Goal: Task Accomplishment & Management: Manage account settings

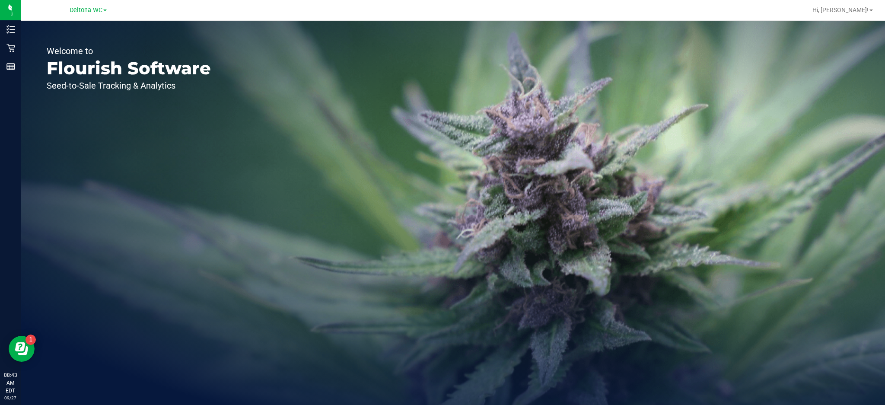
click at [100, 13] on span "Deltona WC" at bounding box center [86, 9] width 33 height 7
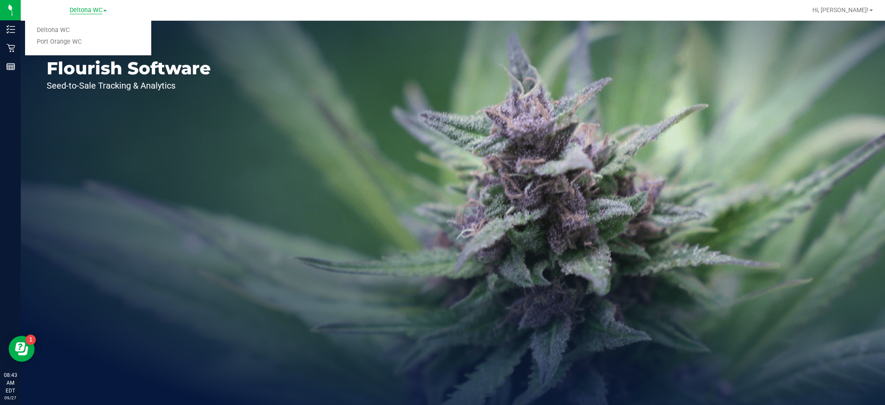
click at [77, 43] on link "Port Orange WC" at bounding box center [88, 42] width 126 height 12
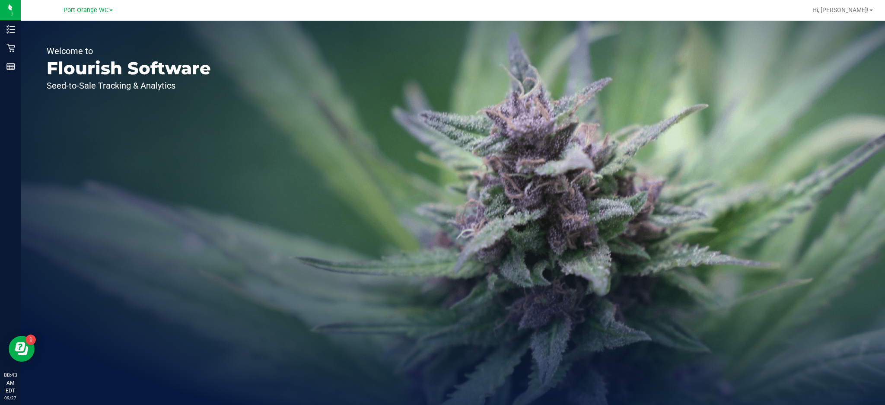
click at [11, 45] on icon at bounding box center [10, 48] width 8 height 8
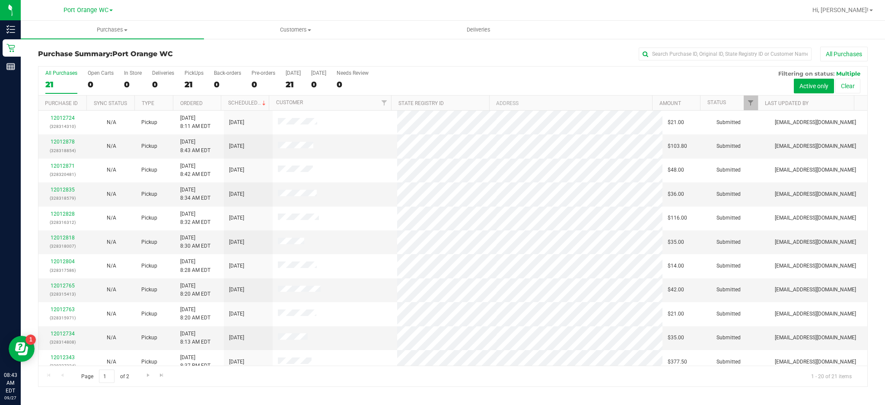
click at [501, 67] on div "All Purchases 21 Open Carts 0 In Store 0 Deliveries 0 PickUps 21 Back-orders 0 …" at bounding box center [452, 70] width 829 height 7
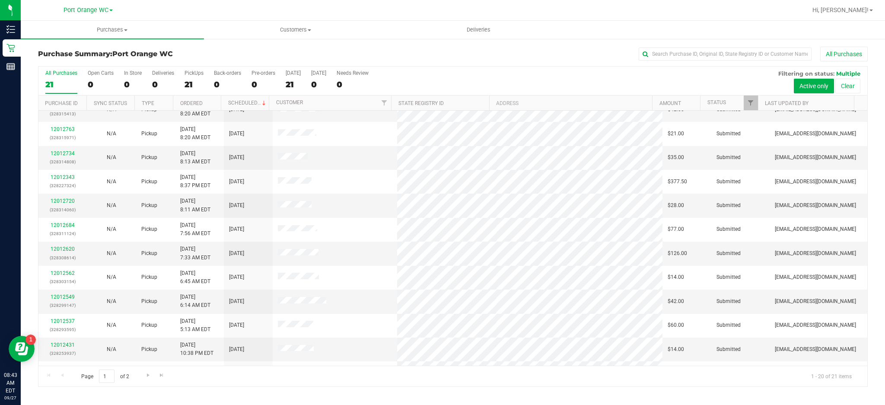
scroll to position [223, 0]
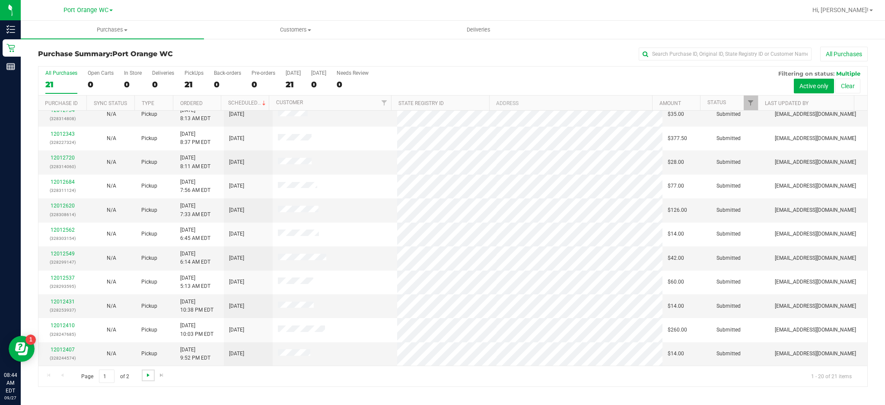
click at [147, 379] on span "Go to the next page" at bounding box center [148, 375] width 7 height 7
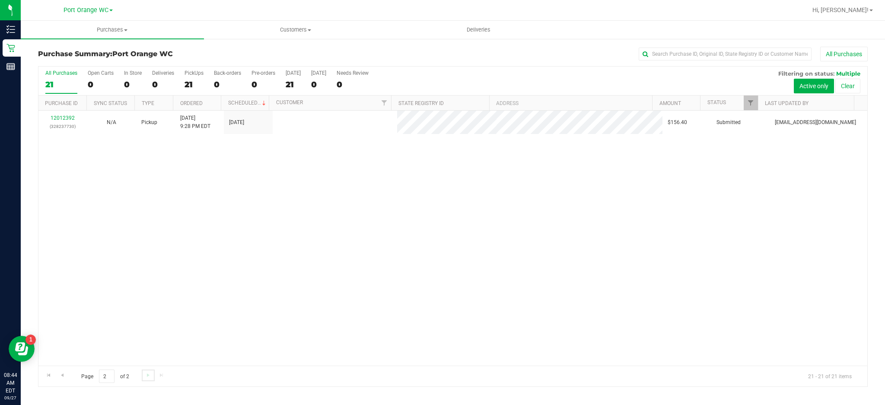
scroll to position [0, 0]
click at [64, 378] on span "Go to the previous page" at bounding box center [62, 375] width 7 height 7
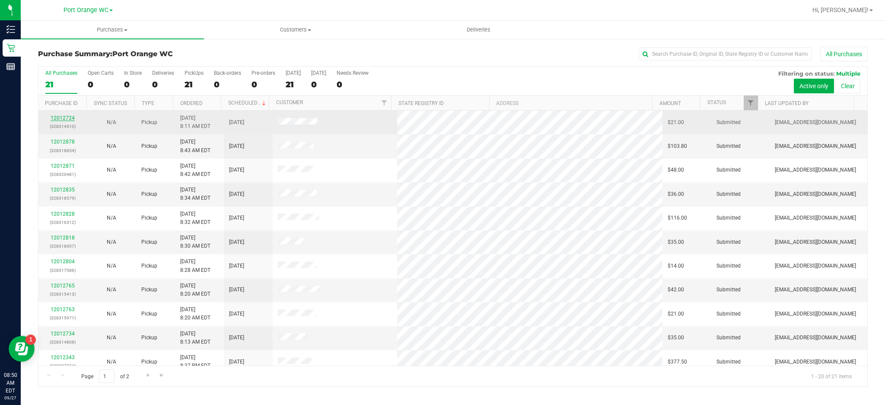
click at [73, 118] on link "12012724" at bounding box center [63, 118] width 24 height 6
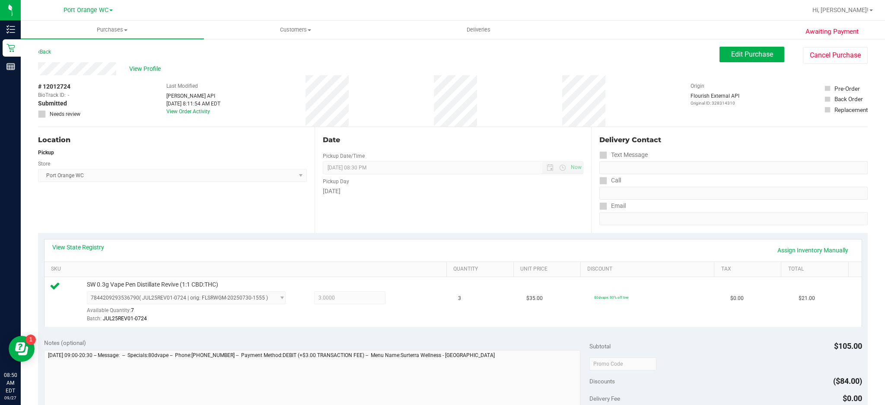
scroll to position [118, 0]
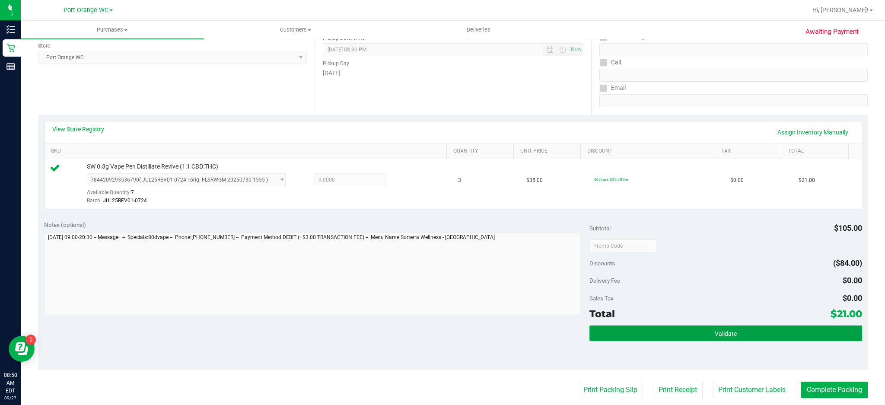
click at [730, 337] on button "Validate" at bounding box center [726, 333] width 273 height 16
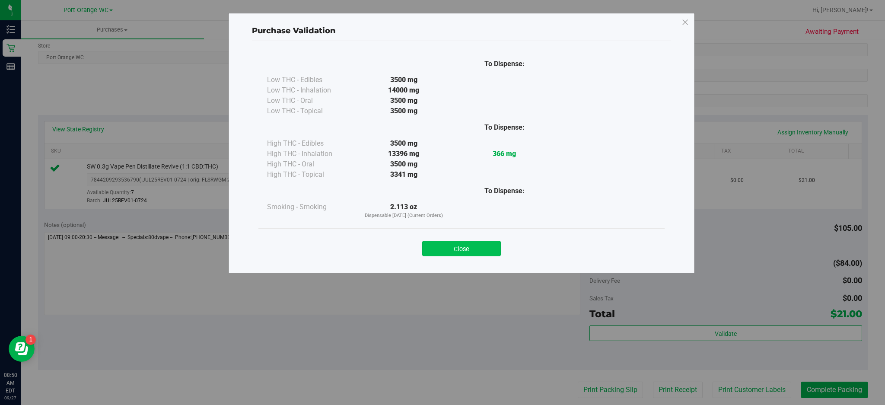
click at [475, 247] on button "Close" at bounding box center [461, 249] width 79 height 16
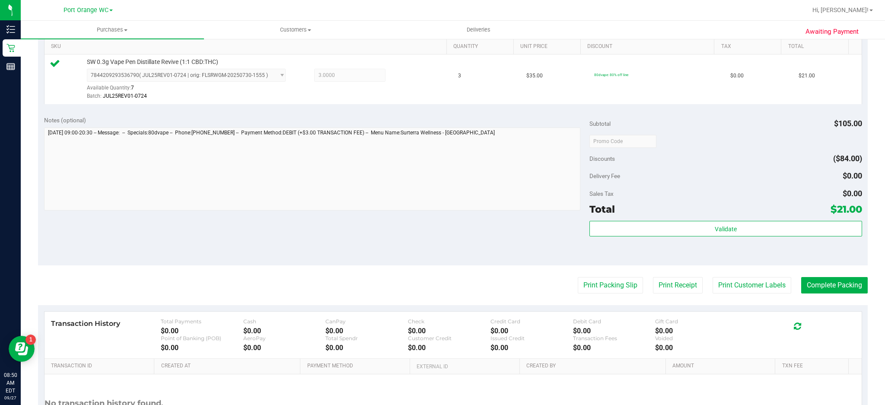
scroll to position [248, 0]
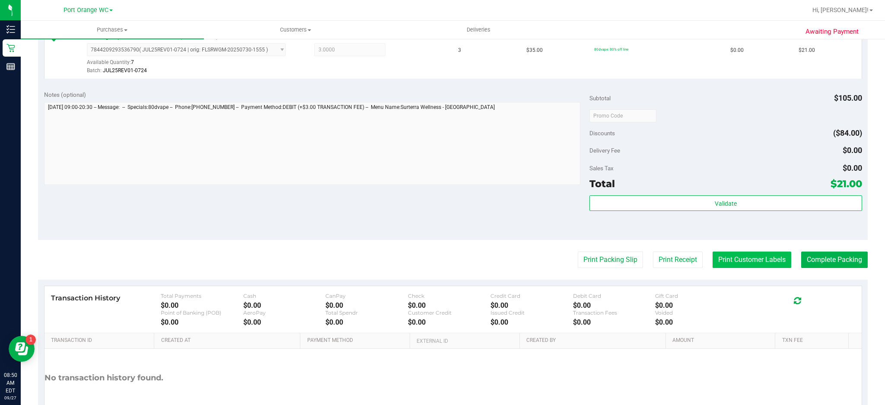
click at [759, 260] on button "Print Customer Labels" at bounding box center [752, 260] width 79 height 16
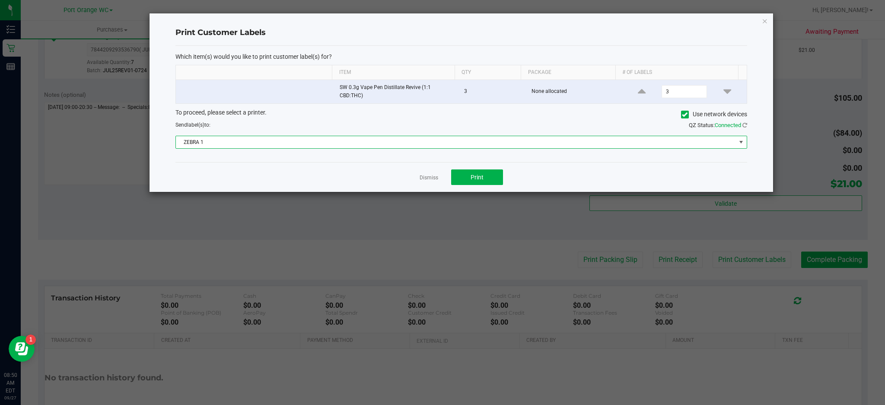
click at [741, 141] on span at bounding box center [741, 142] width 7 height 7
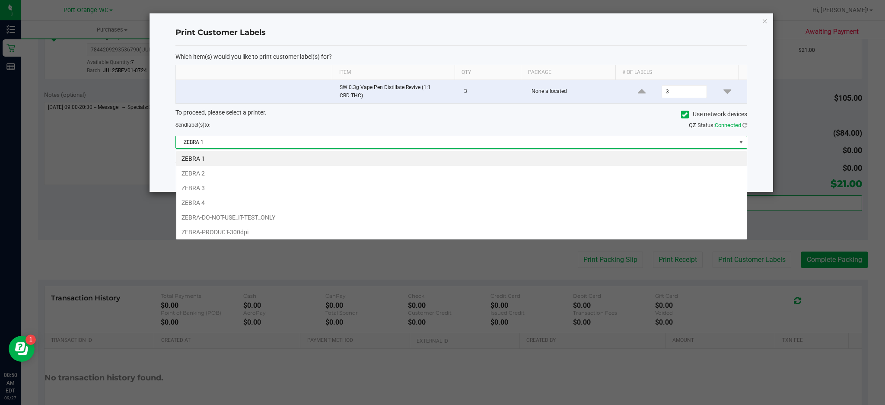
scroll to position [13, 571]
click at [201, 173] on li "ZEBRA 2" at bounding box center [461, 173] width 571 height 15
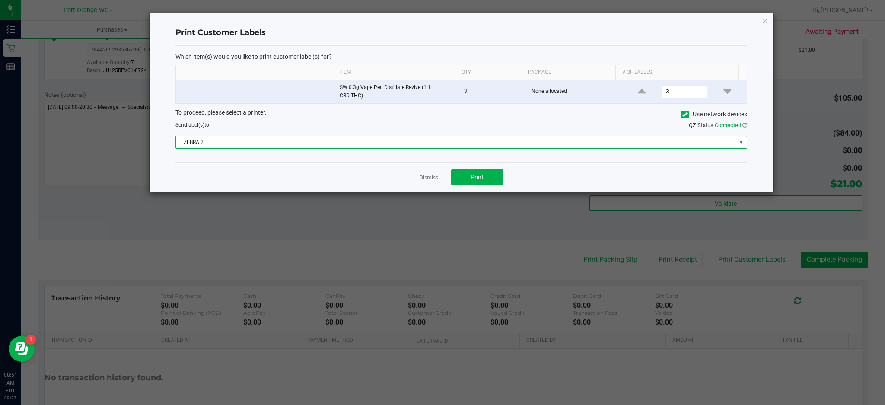
click at [742, 144] on span at bounding box center [741, 142] width 7 height 7
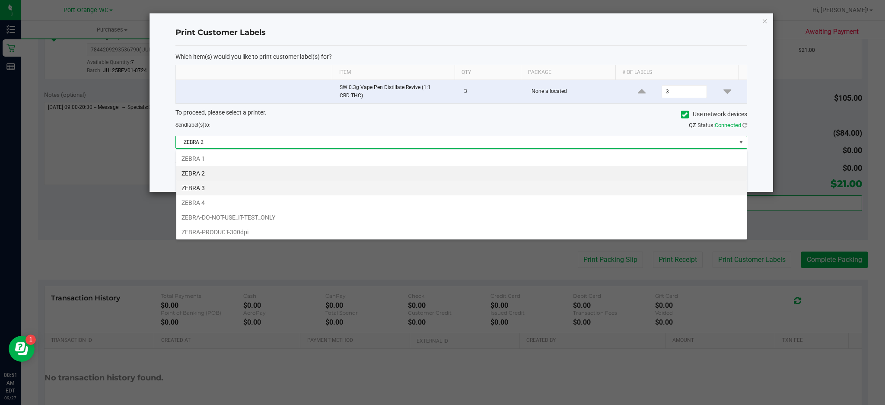
click at [201, 187] on li "ZEBRA 3" at bounding box center [461, 188] width 571 height 15
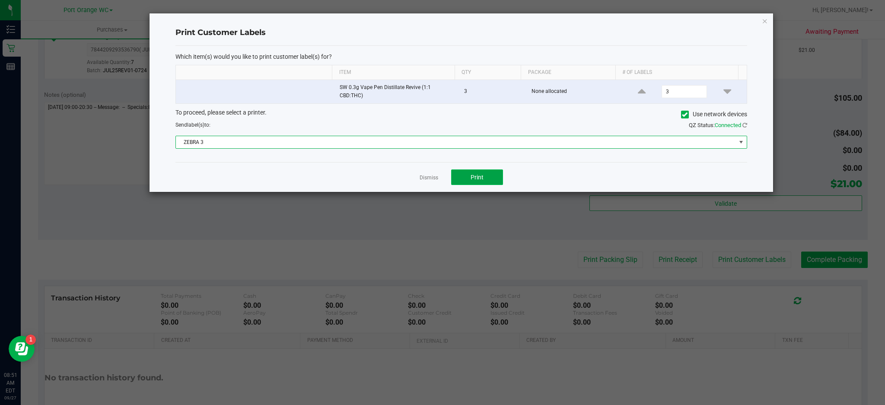
click at [488, 181] on button "Print" at bounding box center [477, 177] width 52 height 16
click at [768, 16] on icon "button" at bounding box center [765, 21] width 6 height 10
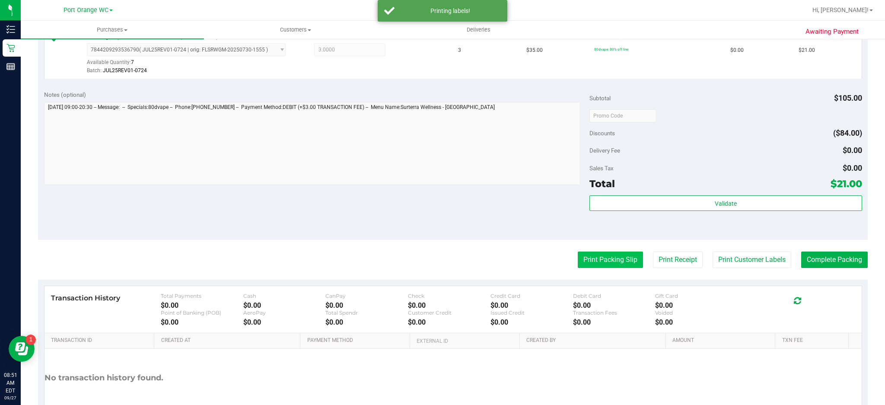
click at [611, 259] on button "Print Packing Slip" at bounding box center [610, 260] width 65 height 16
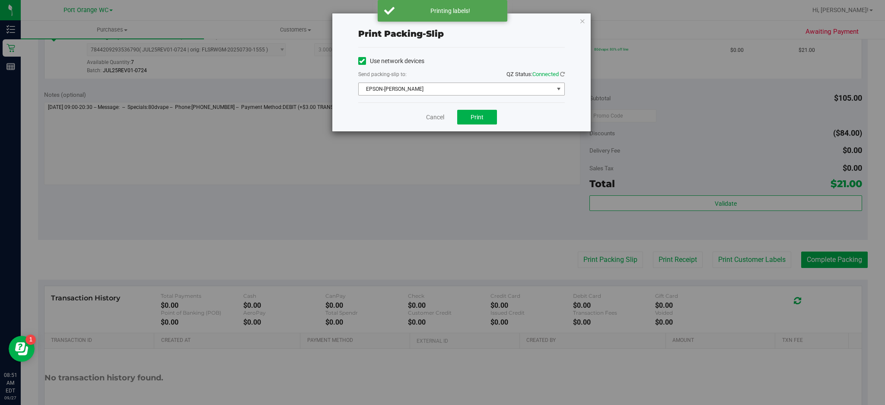
click at [559, 89] on span "select" at bounding box center [558, 89] width 7 height 7
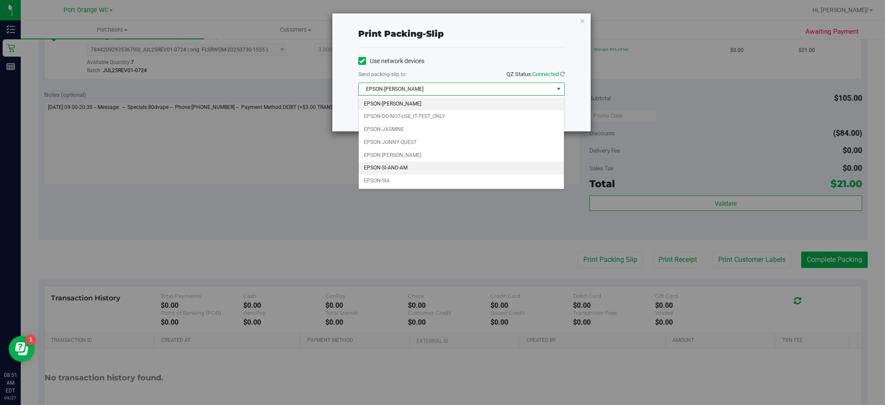
click at [402, 172] on li "EPSON-SI-AND-AM" at bounding box center [462, 168] width 206 height 13
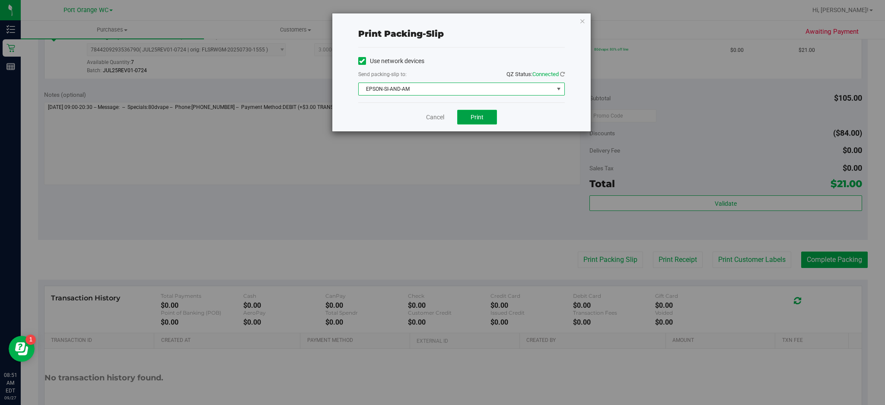
click at [487, 118] on button "Print" at bounding box center [477, 117] width 40 height 15
click at [585, 18] on icon "button" at bounding box center [583, 21] width 6 height 10
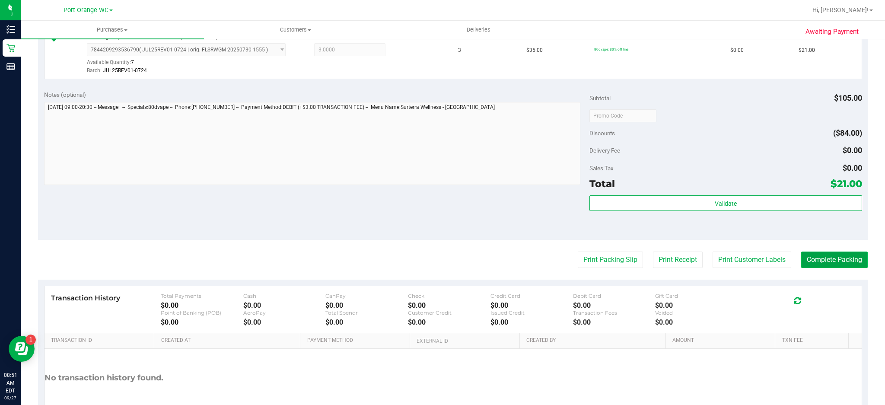
click at [831, 257] on button "Complete Packing" at bounding box center [834, 260] width 67 height 16
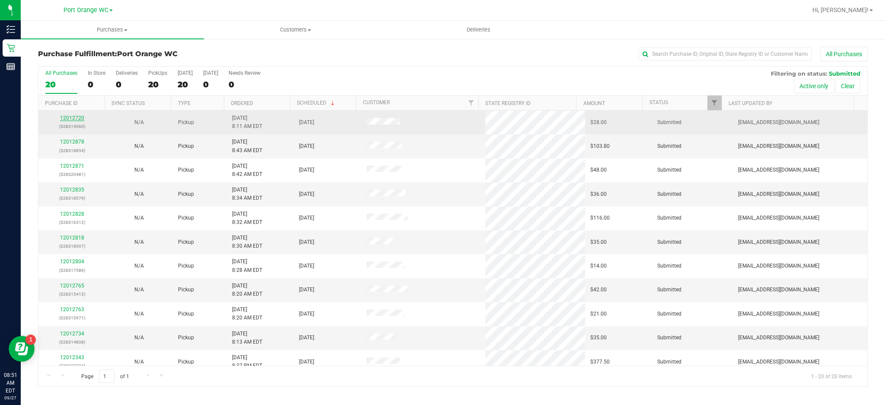
click at [70, 119] on link "12012720" at bounding box center [72, 118] width 24 height 6
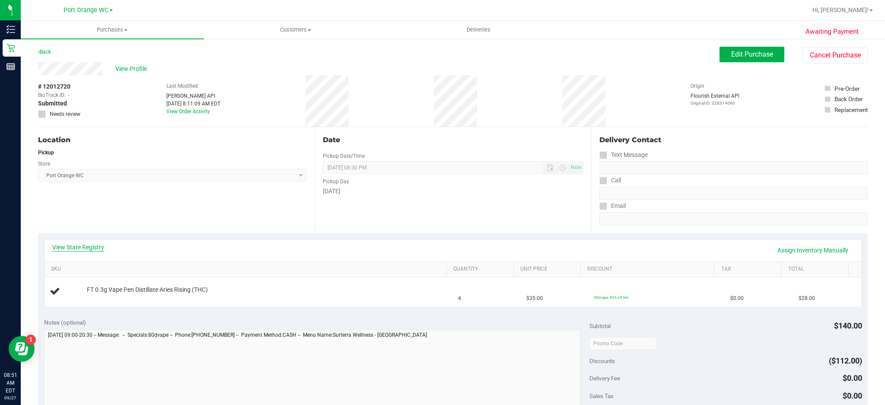
click at [79, 248] on link "View State Registry" at bounding box center [78, 247] width 52 height 9
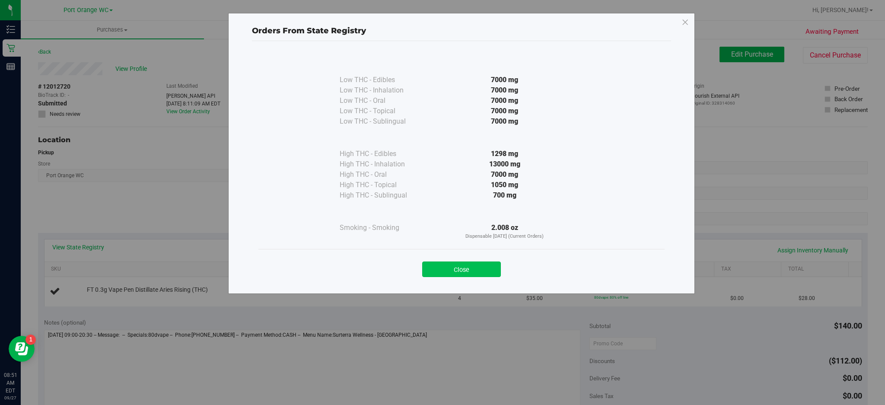
click at [466, 270] on button "Close" at bounding box center [461, 270] width 79 height 16
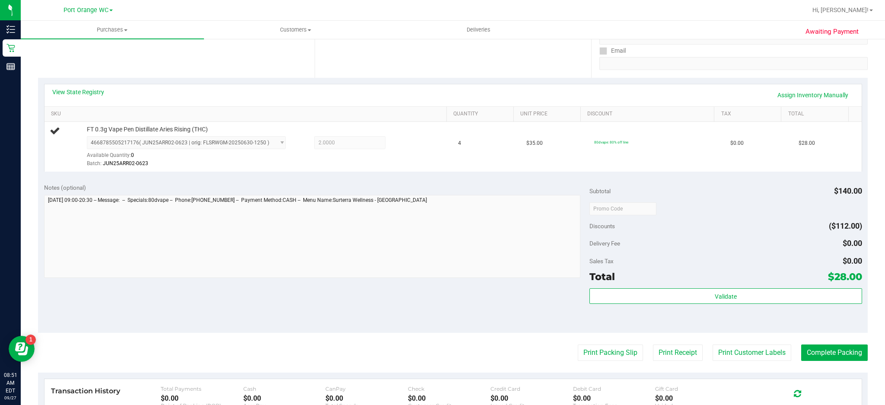
scroll to position [153, 0]
click at [613, 358] on button "Print Packing Slip" at bounding box center [610, 354] width 65 height 16
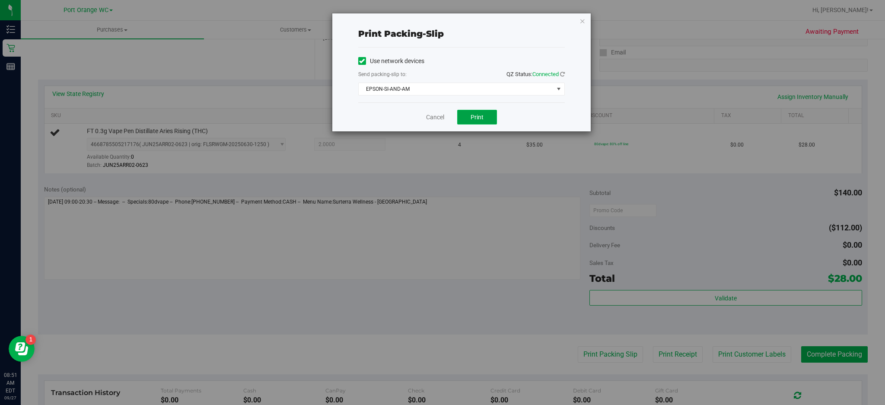
click at [484, 118] on button "Print" at bounding box center [477, 117] width 40 height 15
click at [585, 16] on icon "button" at bounding box center [583, 21] width 6 height 10
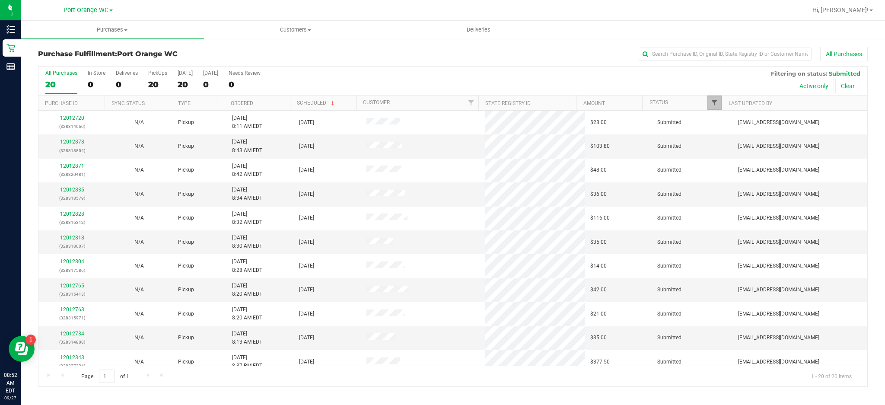
click at [714, 104] on span "Filter" at bounding box center [714, 102] width 7 height 7
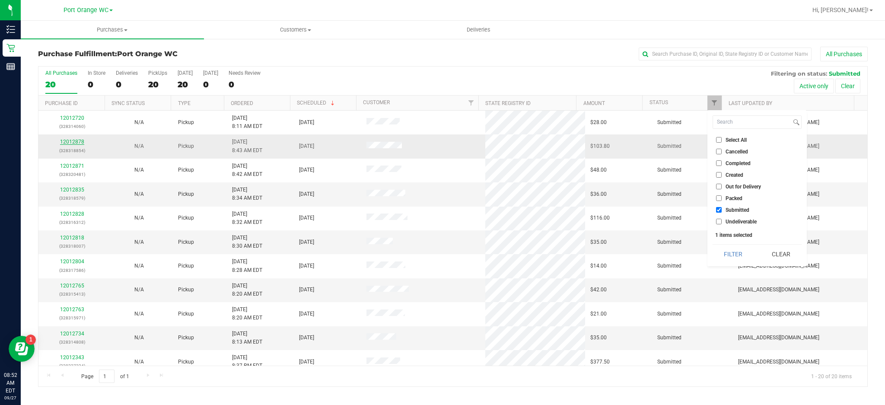
click at [76, 144] on link "12012878" at bounding box center [72, 142] width 24 height 6
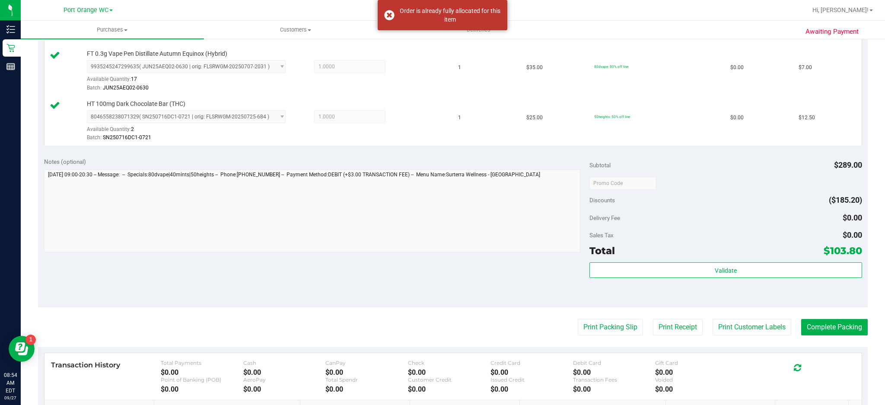
scroll to position [573, 0]
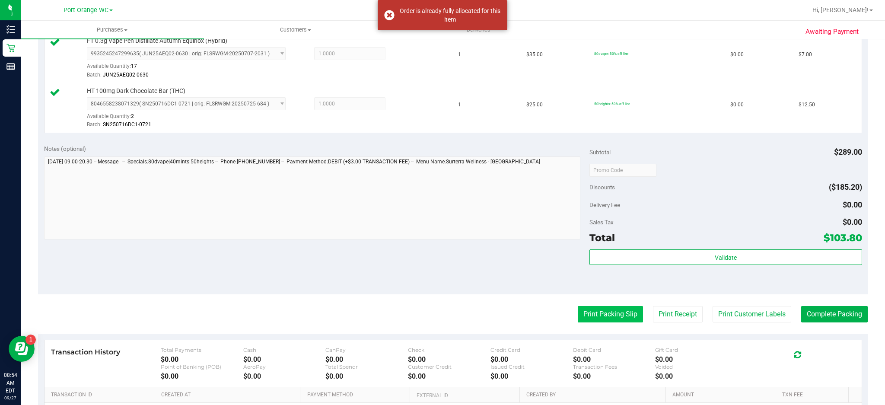
click at [619, 322] on button "Print Packing Slip" at bounding box center [610, 314] width 65 height 16
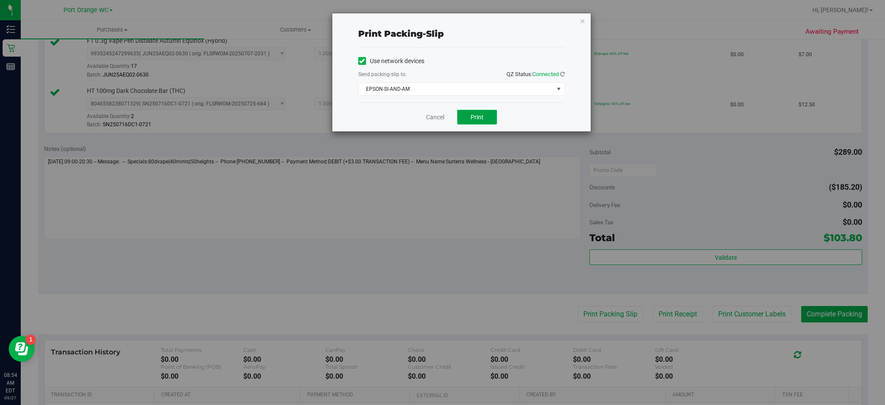
click at [484, 121] on button "Print" at bounding box center [477, 117] width 40 height 15
click at [585, 19] on icon "button" at bounding box center [583, 21] width 6 height 10
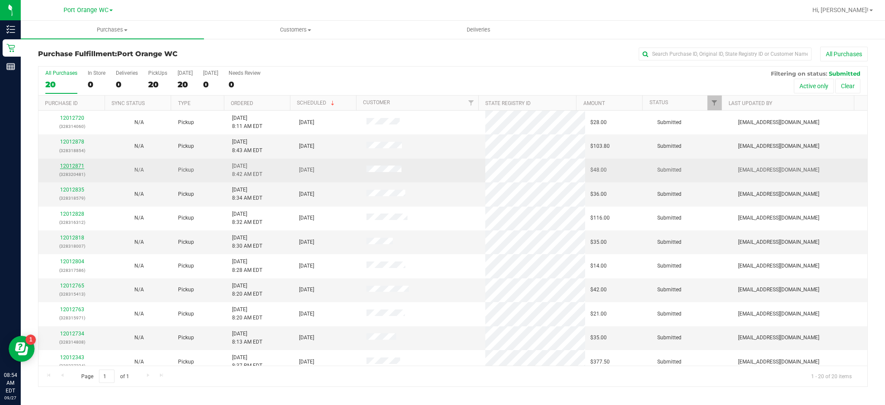
click at [75, 167] on link "12012871" at bounding box center [72, 166] width 24 height 6
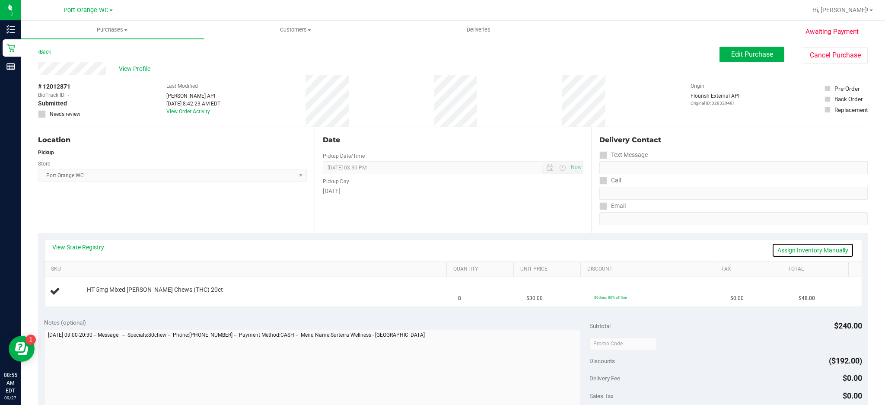
click at [813, 251] on link "Assign Inventory Manually" at bounding box center [813, 250] width 82 height 15
click at [105, 298] on link "Add Package" at bounding box center [102, 296] width 31 height 6
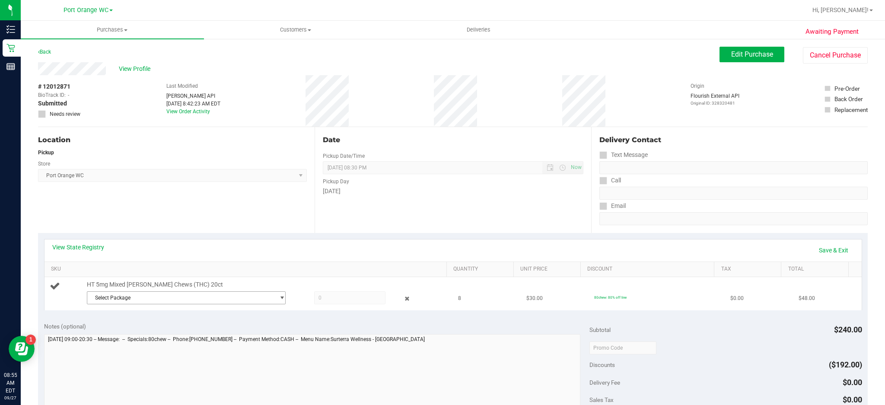
click at [279, 297] on span "select" at bounding box center [282, 297] width 6 height 7
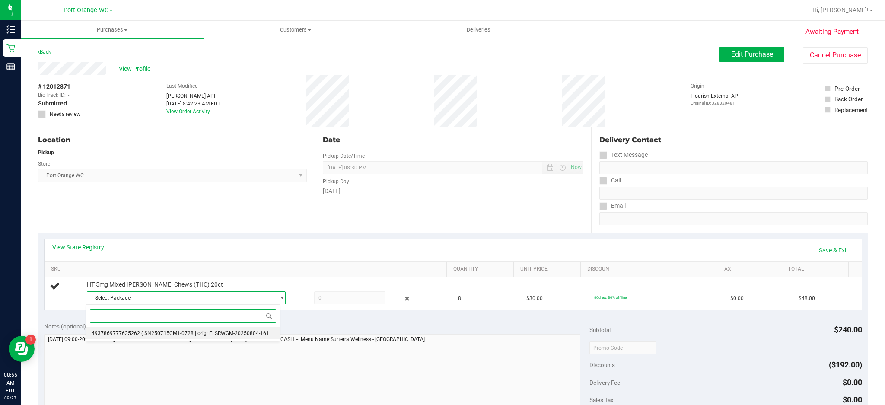
click at [238, 334] on span "( SN250715CM1-0728 | orig: FLSRWGM-20250804-1619 )" at bounding box center [208, 333] width 134 height 6
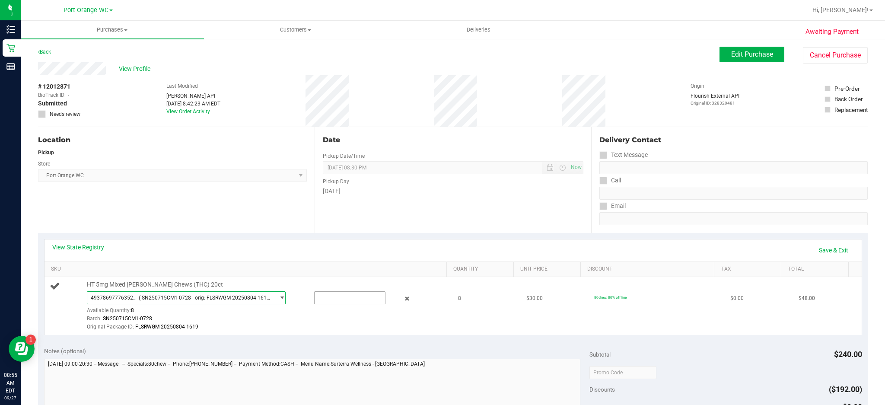
click at [338, 297] on input "text" at bounding box center [350, 298] width 71 height 12
type input "8"
click at [830, 250] on link "Save & Exit" at bounding box center [833, 250] width 41 height 15
type input "8.0000"
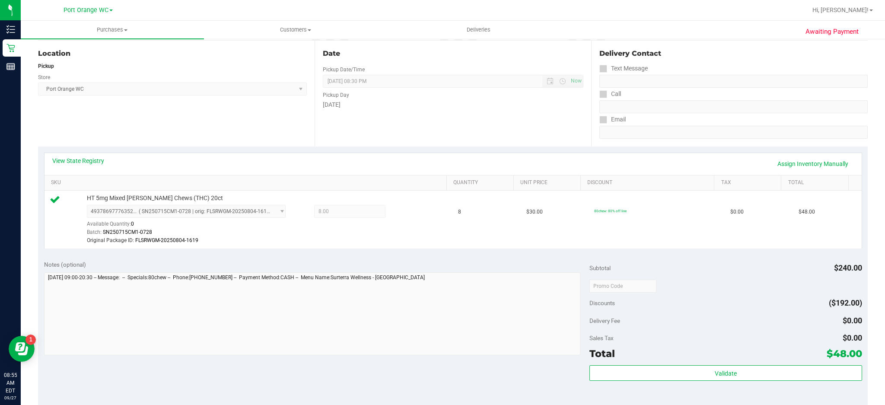
scroll to position [86, 0]
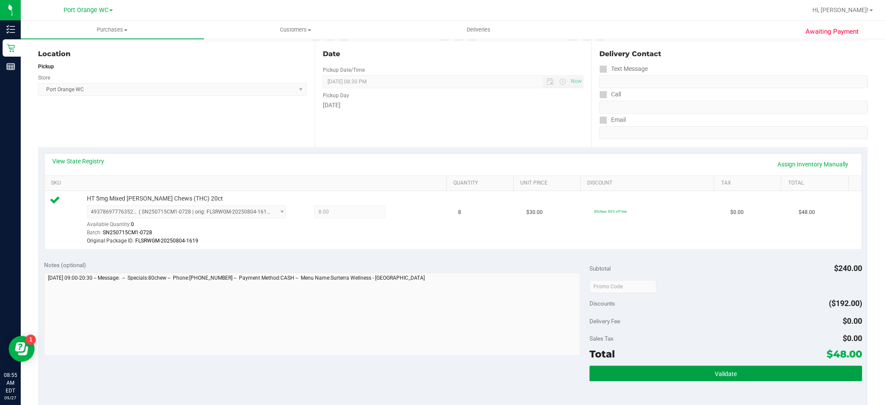
click at [715, 374] on span "Validate" at bounding box center [726, 373] width 22 height 7
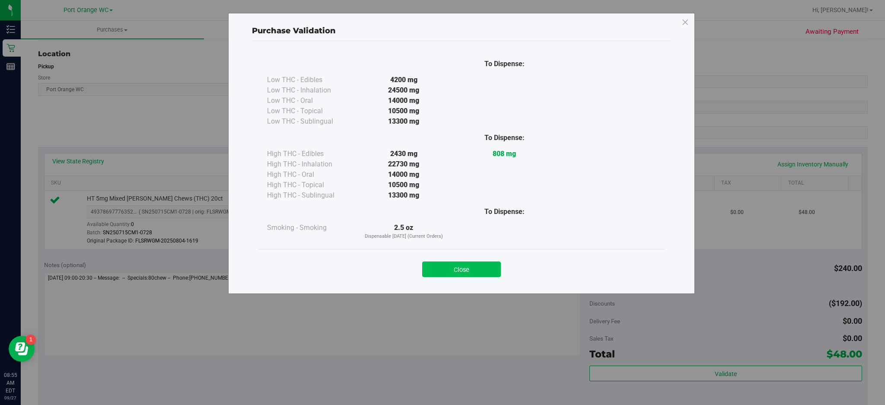
click at [475, 274] on button "Close" at bounding box center [461, 270] width 79 height 16
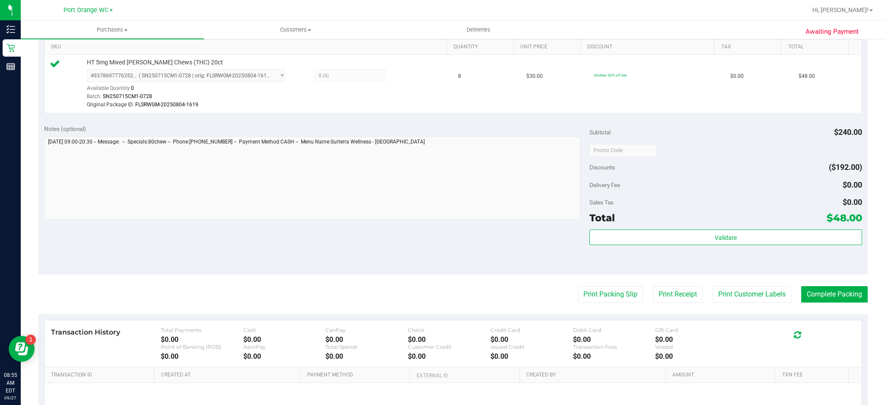
scroll to position [223, 0]
click at [762, 293] on button "Print Customer Labels" at bounding box center [752, 293] width 79 height 16
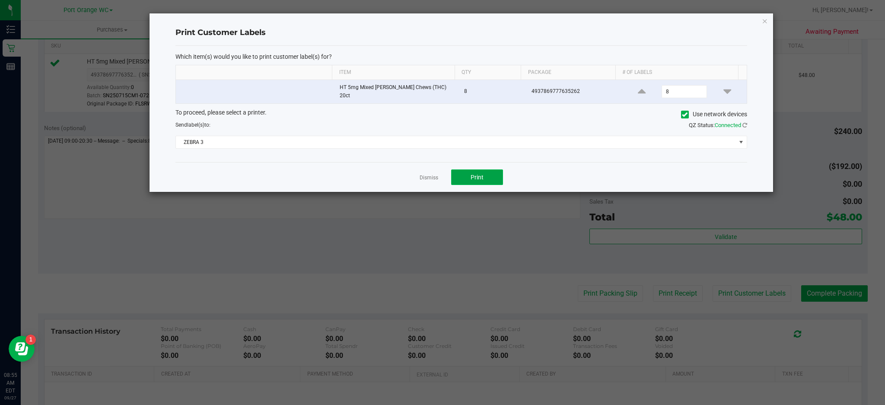
click at [487, 181] on button "Print" at bounding box center [477, 177] width 52 height 16
click at [765, 19] on icon "button" at bounding box center [765, 21] width 6 height 10
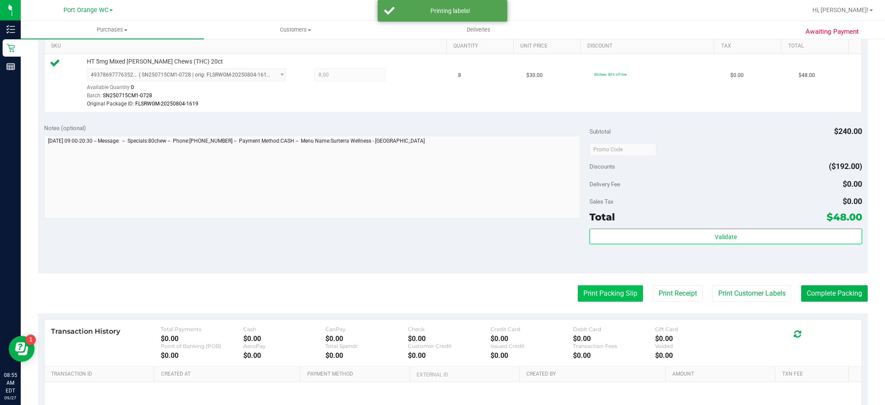
click at [621, 287] on button "Print Packing Slip" at bounding box center [610, 293] width 65 height 16
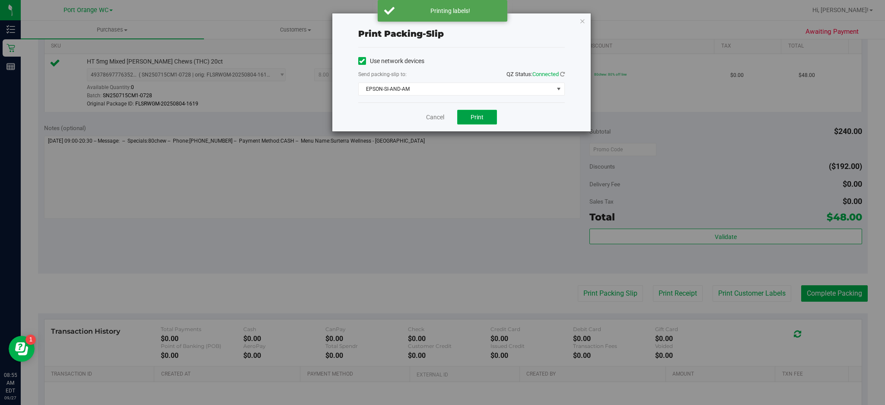
click at [486, 118] on button "Print" at bounding box center [477, 117] width 40 height 15
click at [581, 16] on icon "button" at bounding box center [583, 21] width 6 height 10
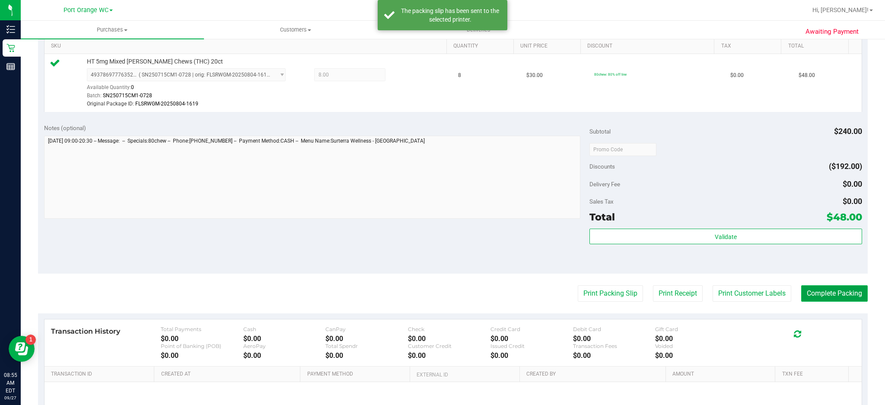
click at [830, 292] on button "Complete Packing" at bounding box center [834, 293] width 67 height 16
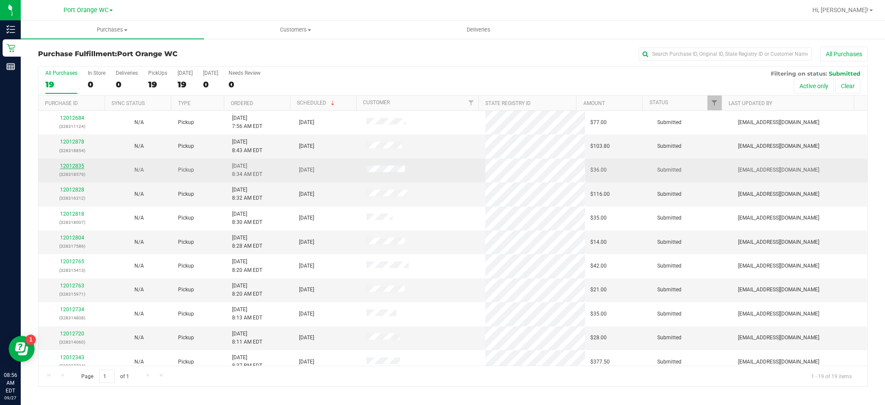
click at [76, 166] on link "12012835" at bounding box center [72, 166] width 24 height 6
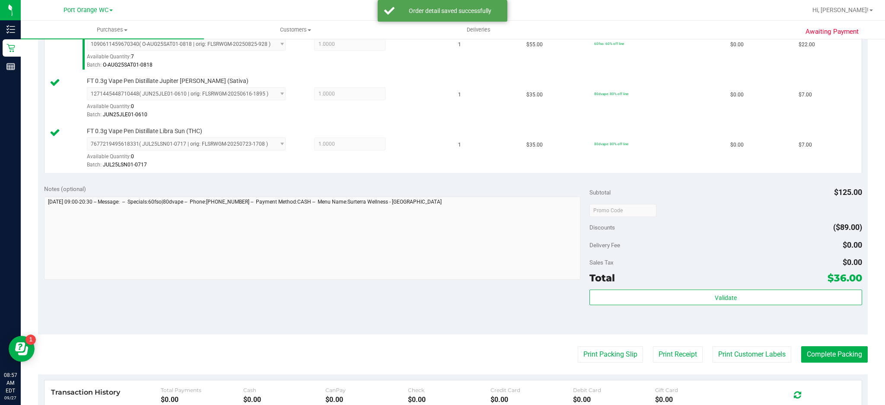
scroll to position [288, 0]
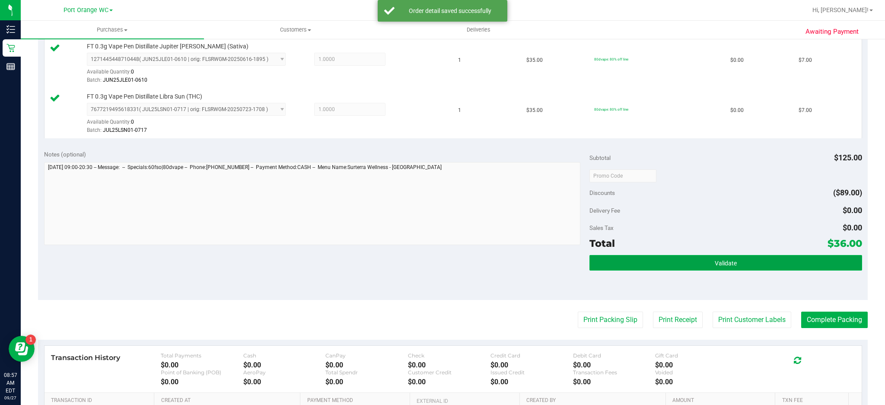
click at [727, 262] on span "Validate" at bounding box center [726, 263] width 22 height 7
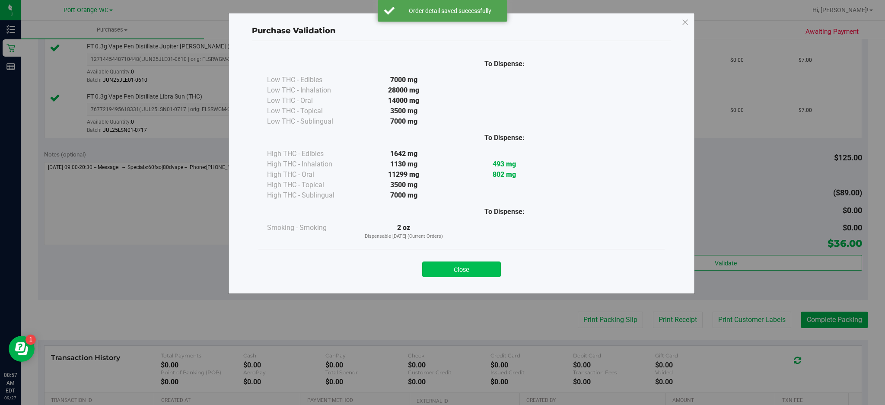
click at [477, 263] on button "Close" at bounding box center [461, 270] width 79 height 16
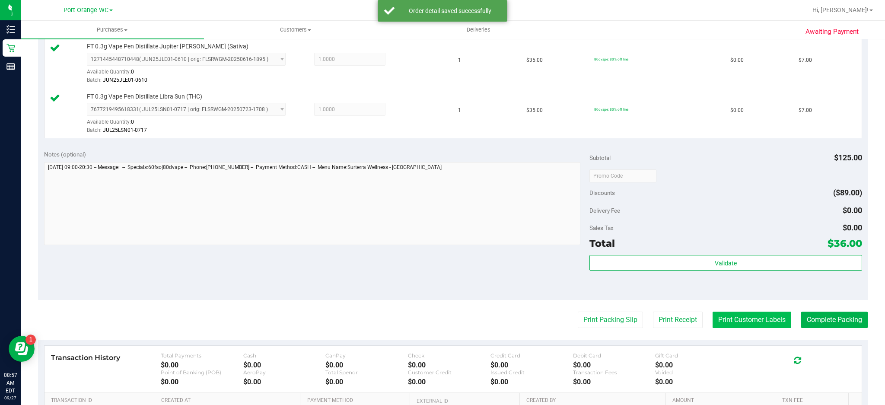
click at [742, 320] on button "Print Customer Labels" at bounding box center [752, 320] width 79 height 16
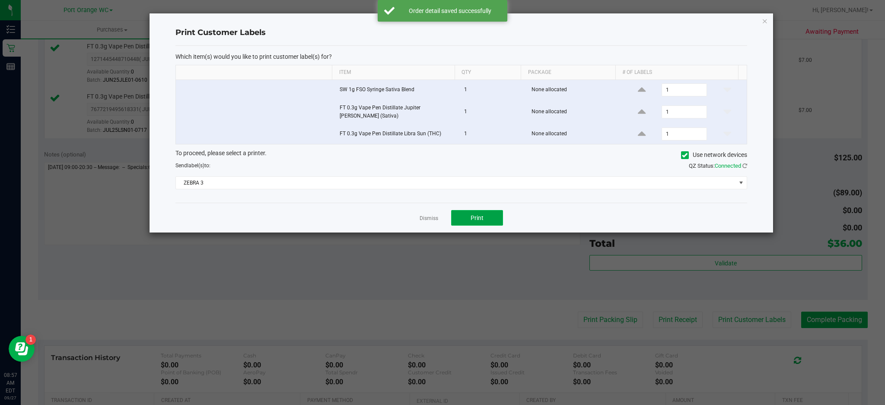
click at [489, 213] on button "Print" at bounding box center [477, 218] width 52 height 16
click at [764, 20] on icon "button" at bounding box center [765, 21] width 6 height 10
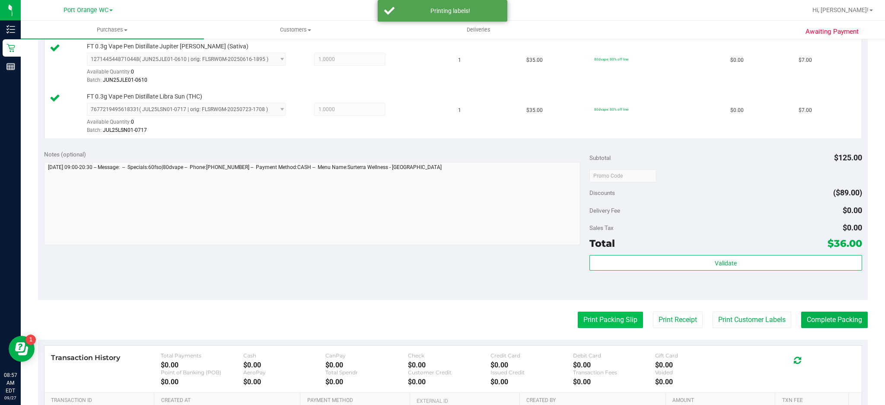
click at [608, 319] on button "Print Packing Slip" at bounding box center [610, 320] width 65 height 16
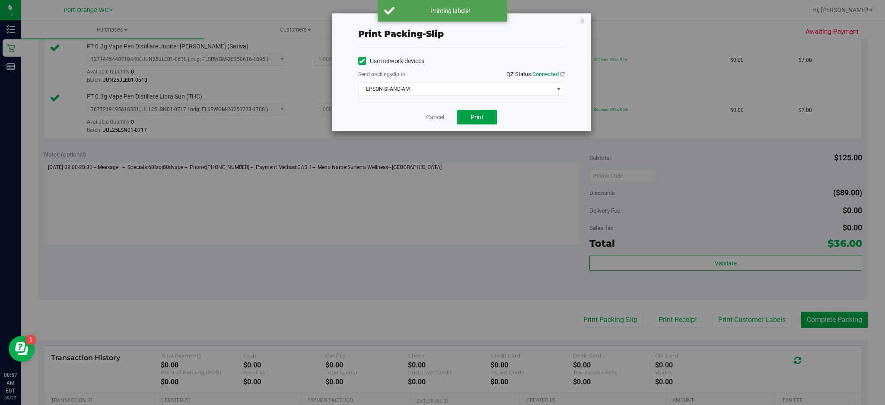
click at [487, 122] on button "Print" at bounding box center [477, 117] width 40 height 15
click at [582, 18] on icon "button" at bounding box center [583, 21] width 6 height 10
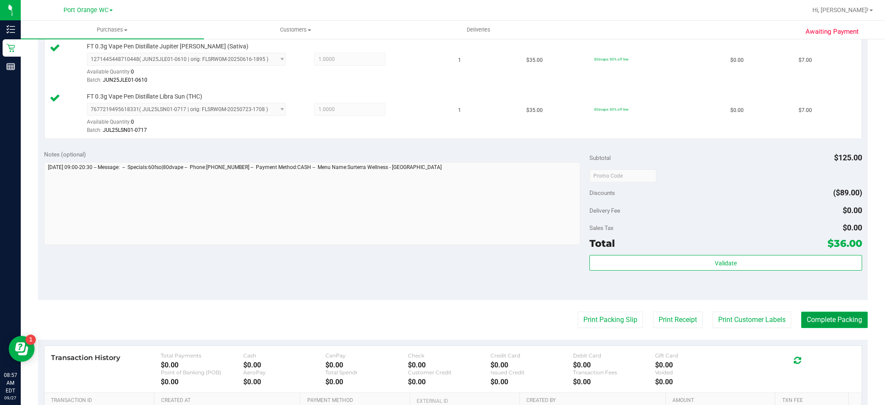
click at [842, 319] on button "Complete Packing" at bounding box center [834, 320] width 67 height 16
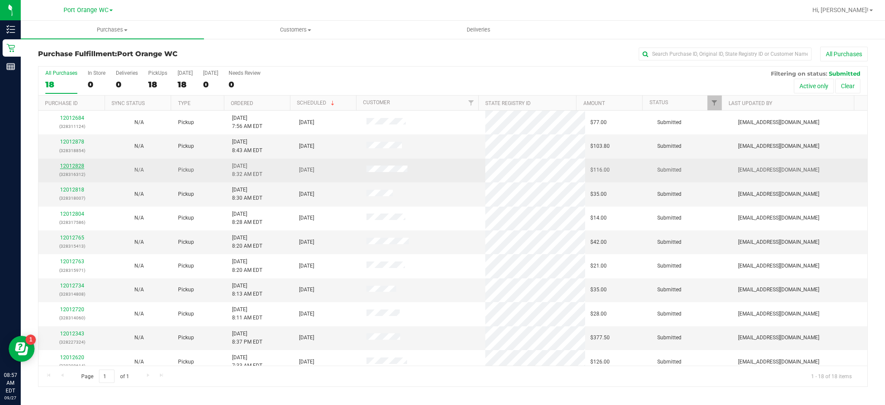
click at [73, 168] on link "12012828" at bounding box center [72, 166] width 24 height 6
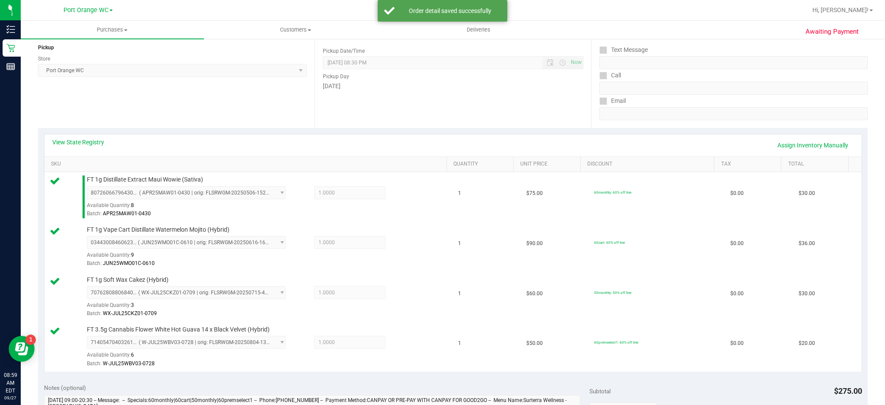
scroll to position [251, 0]
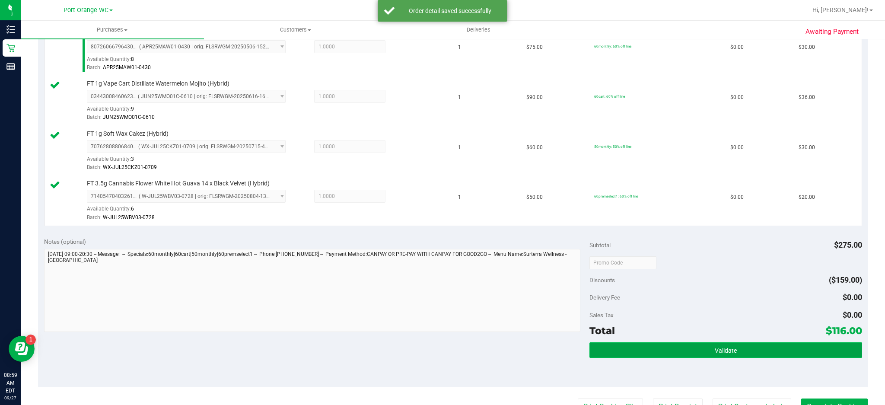
click at [728, 345] on button "Validate" at bounding box center [726, 350] width 273 height 16
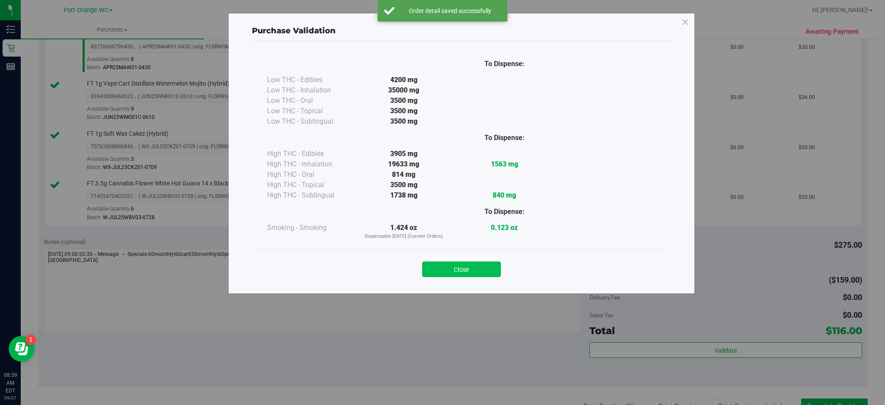
click at [482, 273] on button "Close" at bounding box center [461, 270] width 79 height 16
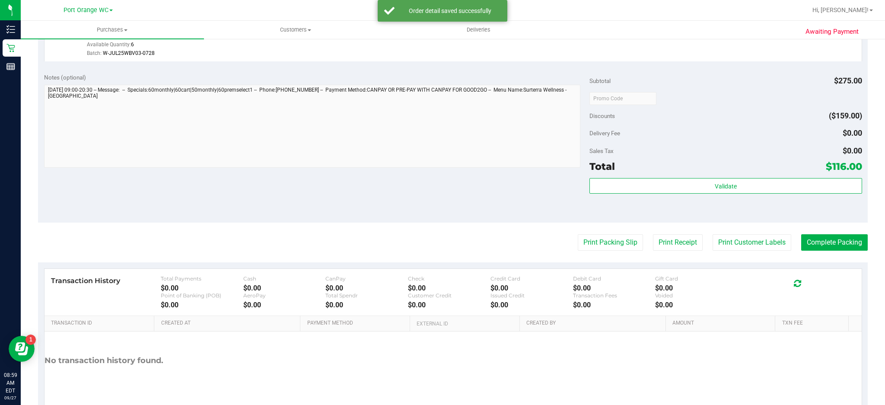
scroll to position [416, 0]
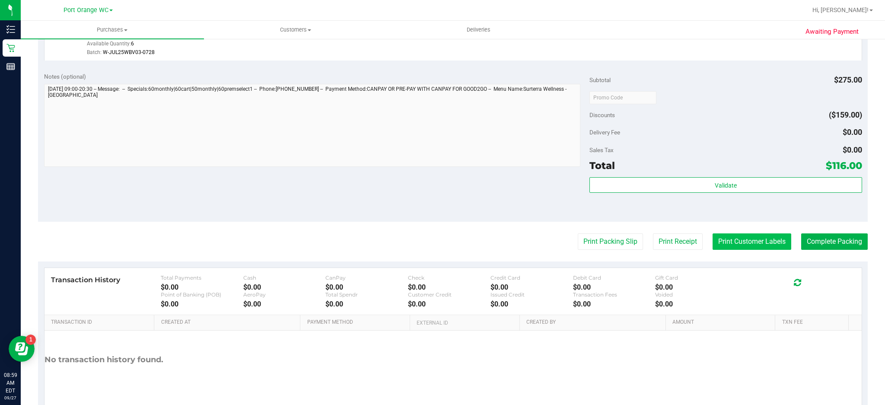
click at [763, 243] on button "Print Customer Labels" at bounding box center [752, 241] width 79 height 16
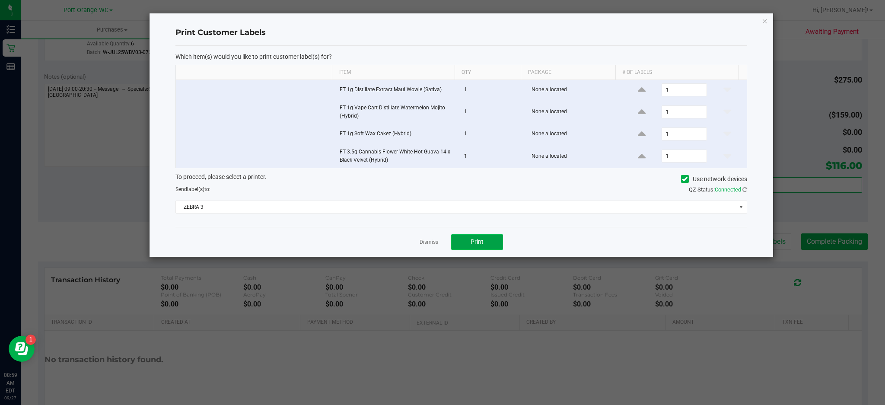
click at [497, 240] on button "Print" at bounding box center [477, 242] width 52 height 16
click at [765, 19] on icon "button" at bounding box center [765, 21] width 6 height 10
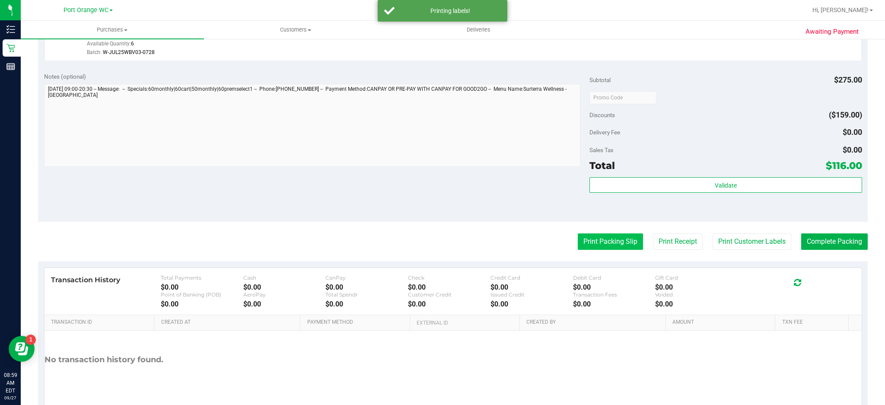
click at [620, 246] on button "Print Packing Slip" at bounding box center [610, 241] width 65 height 16
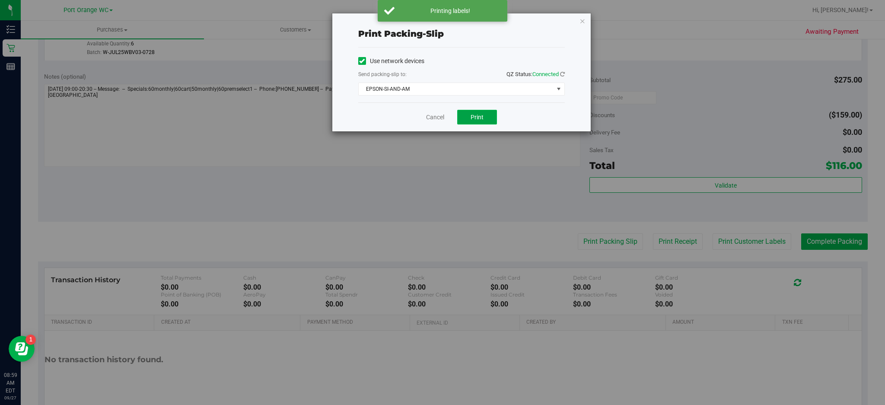
click at [487, 120] on button "Print" at bounding box center [477, 117] width 40 height 15
click at [582, 16] on icon "button" at bounding box center [583, 21] width 6 height 10
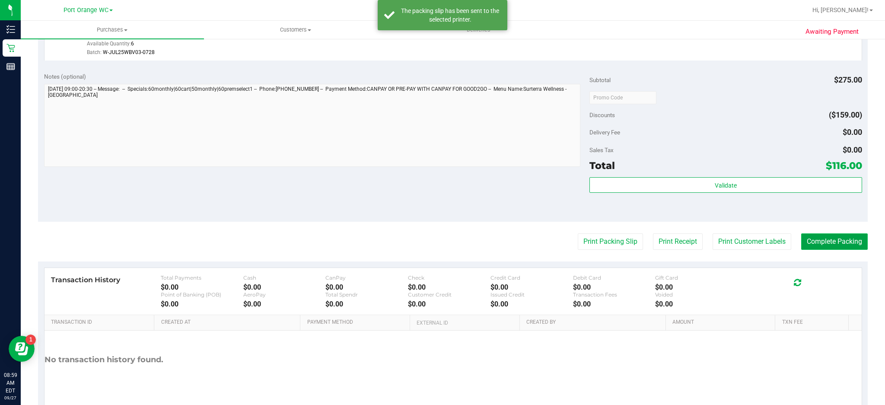
click at [842, 242] on button "Complete Packing" at bounding box center [834, 241] width 67 height 16
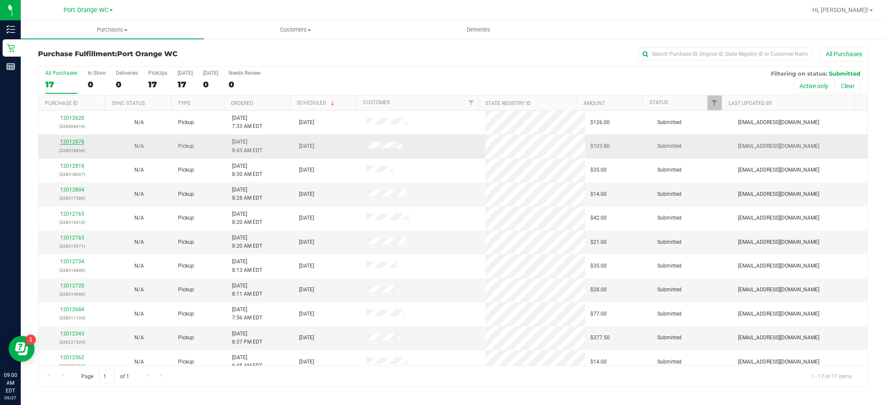
click at [70, 142] on link "12012878" at bounding box center [72, 142] width 24 height 6
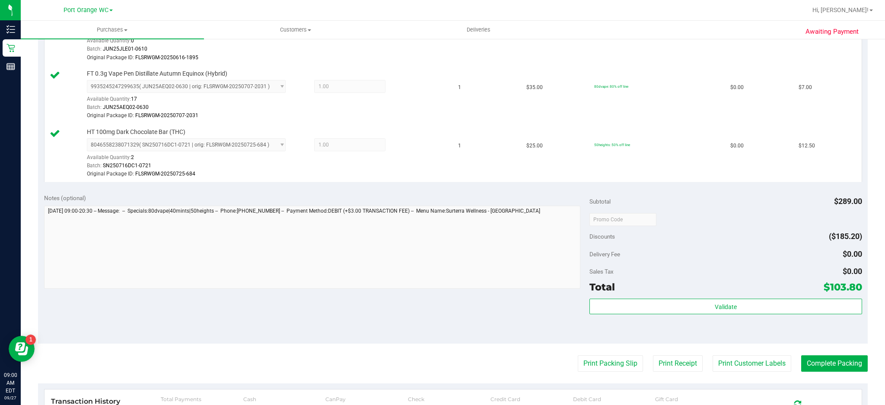
scroll to position [625, 0]
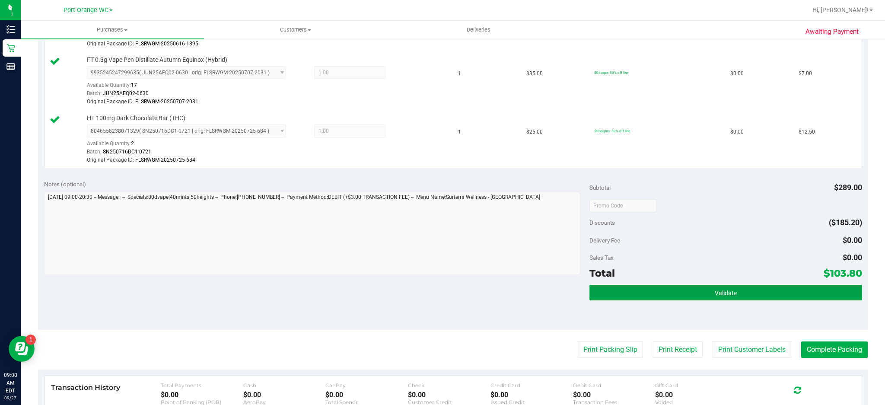
click at [728, 289] on button "Validate" at bounding box center [726, 293] width 273 height 16
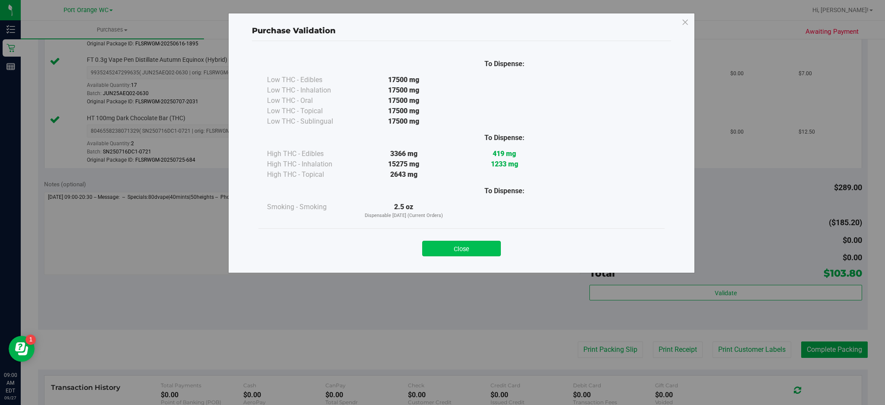
click at [473, 246] on button "Close" at bounding box center [461, 249] width 79 height 16
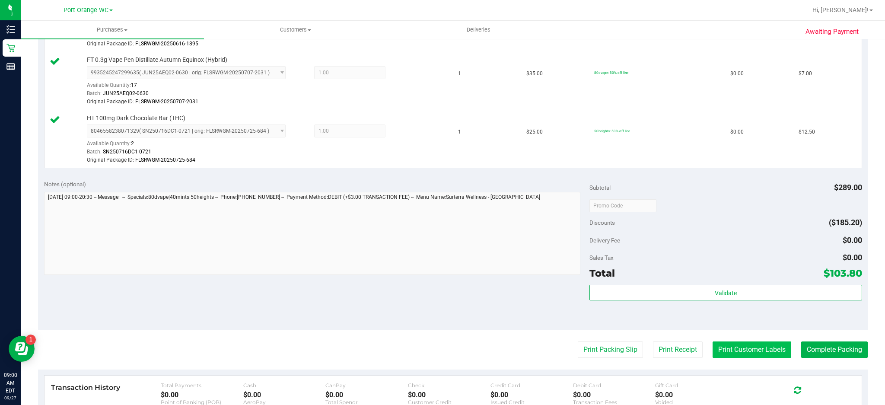
click at [744, 350] on button "Print Customer Labels" at bounding box center [752, 349] width 79 height 16
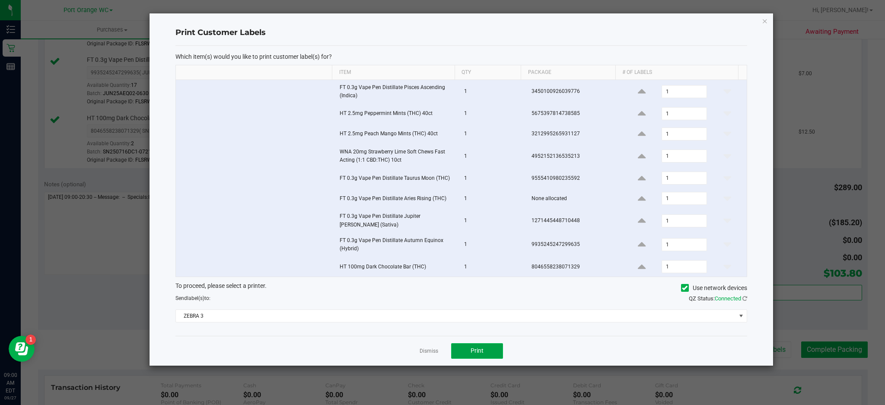
click at [497, 349] on button "Print" at bounding box center [477, 351] width 52 height 16
click at [765, 20] on icon "button" at bounding box center [765, 21] width 6 height 10
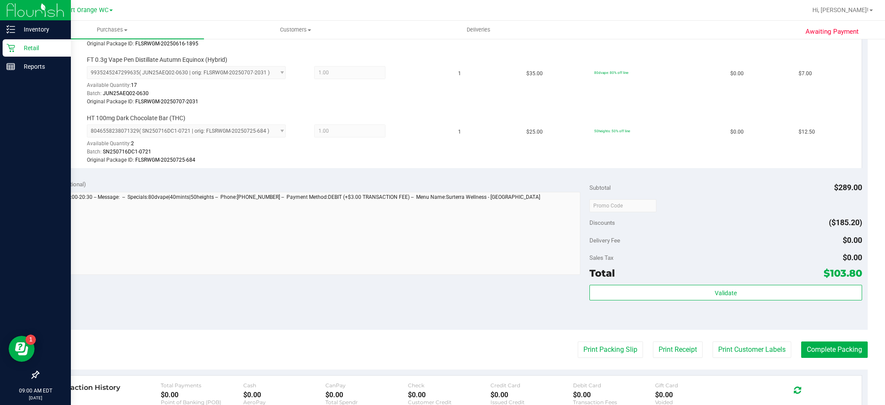
click at [13, 49] on icon at bounding box center [10, 48] width 9 height 9
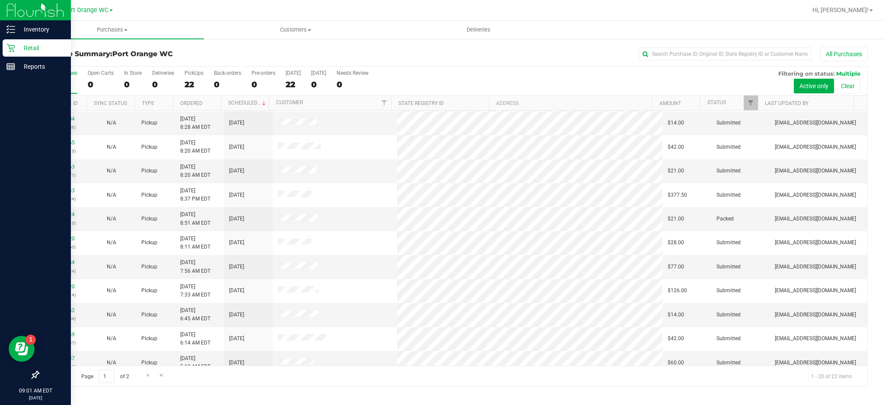
scroll to position [170, 0]
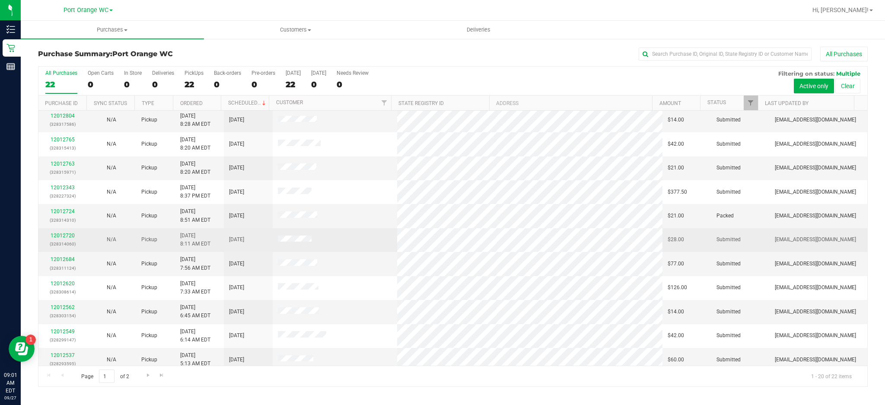
click at [358, 243] on td at bounding box center [335, 240] width 124 height 24
click at [69, 236] on link "12012720" at bounding box center [63, 236] width 24 height 6
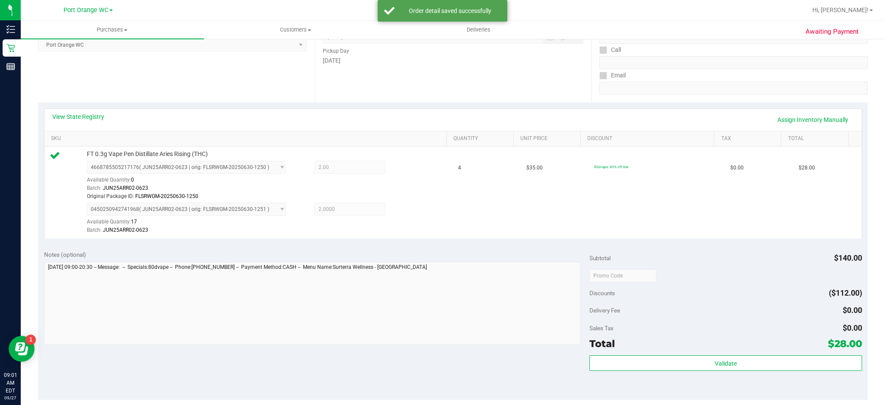
scroll to position [132, 0]
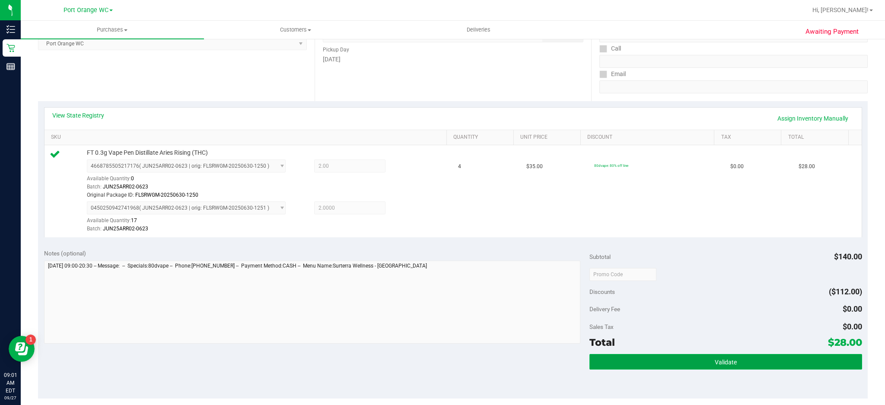
click at [730, 364] on button "Validate" at bounding box center [726, 362] width 273 height 16
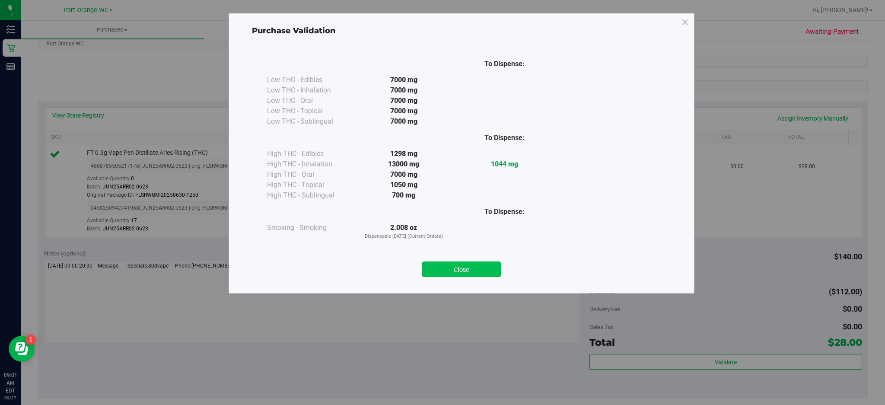
click at [478, 268] on button "Close" at bounding box center [461, 270] width 79 height 16
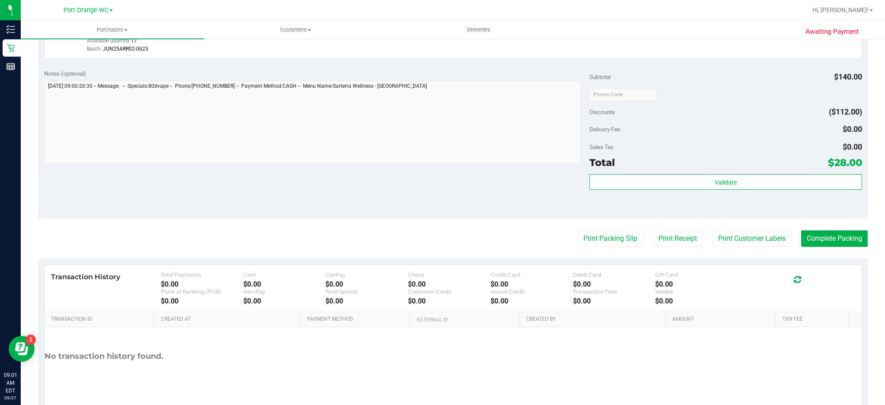
scroll to position [344, 0]
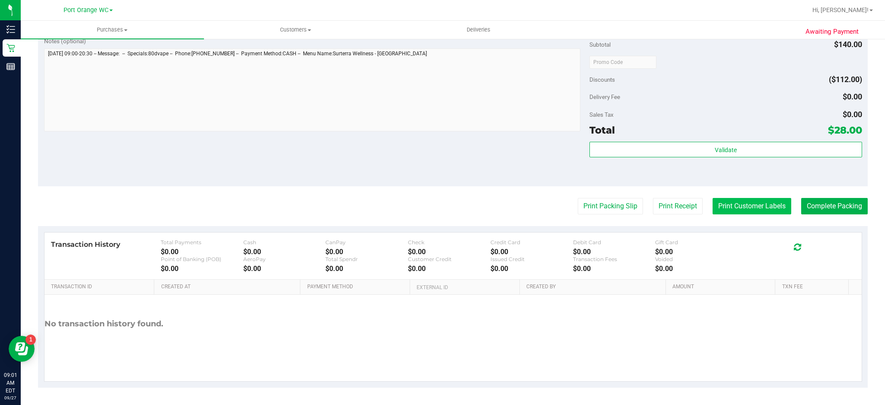
click at [750, 210] on button "Print Customer Labels" at bounding box center [752, 206] width 79 height 16
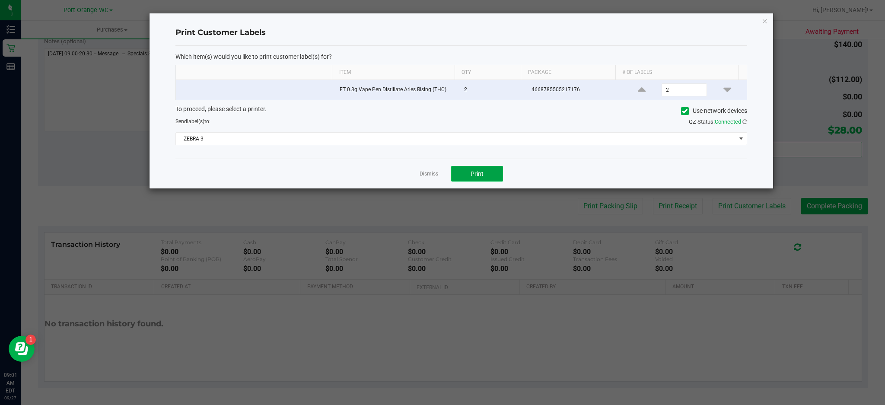
click at [491, 179] on button "Print" at bounding box center [477, 174] width 52 height 16
click at [765, 20] on icon "button" at bounding box center [765, 21] width 6 height 10
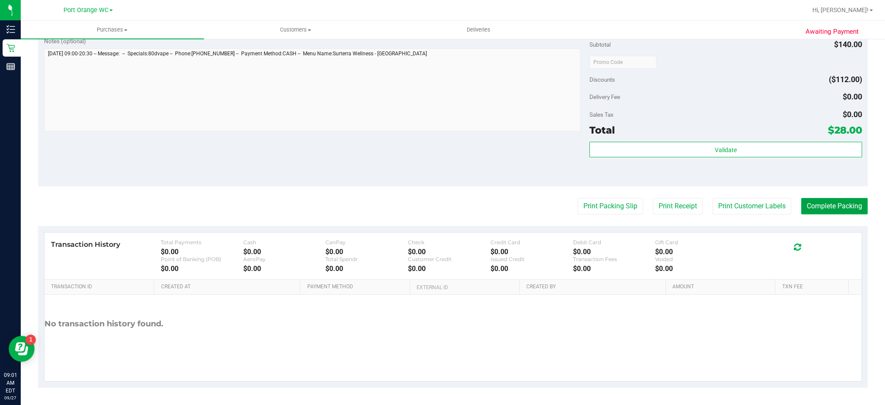
click at [842, 203] on button "Complete Packing" at bounding box center [834, 206] width 67 height 16
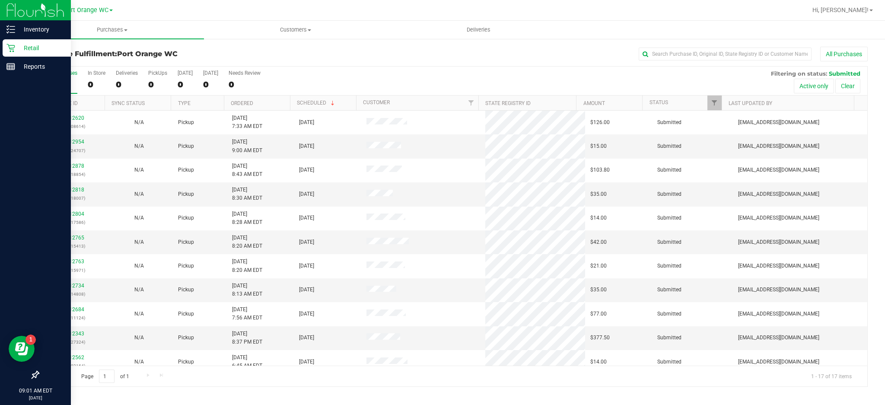
click at [10, 48] on icon at bounding box center [10, 48] width 8 height 8
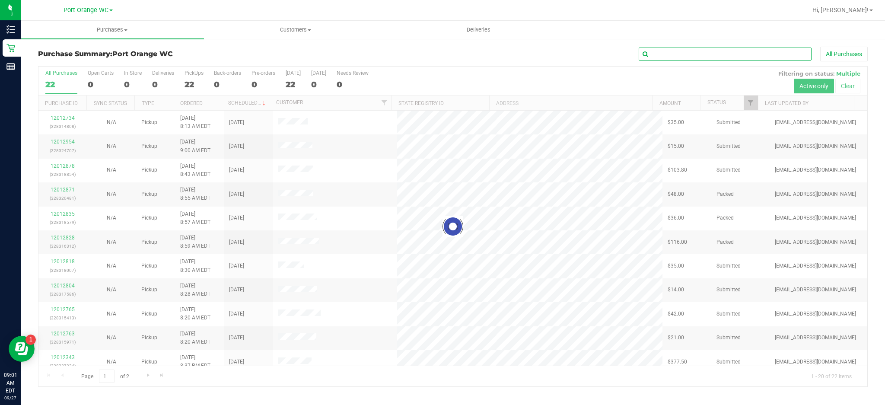
click at [685, 54] on input "text" at bounding box center [725, 54] width 173 height 13
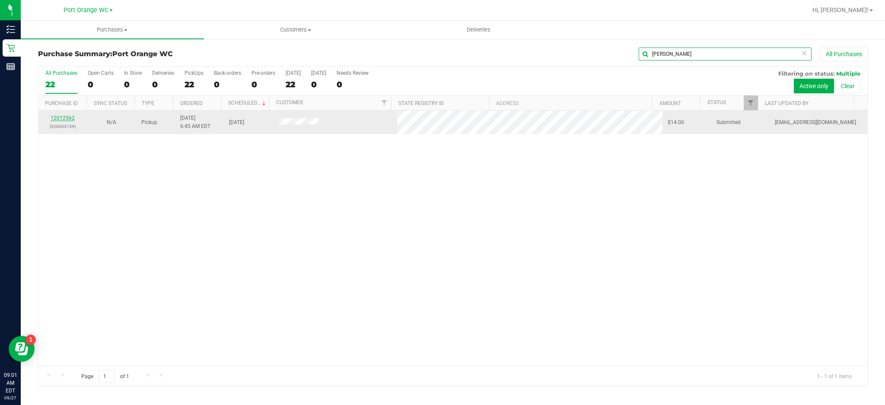
type input "[PERSON_NAME]"
click at [66, 118] on link "12012562" at bounding box center [63, 118] width 24 height 6
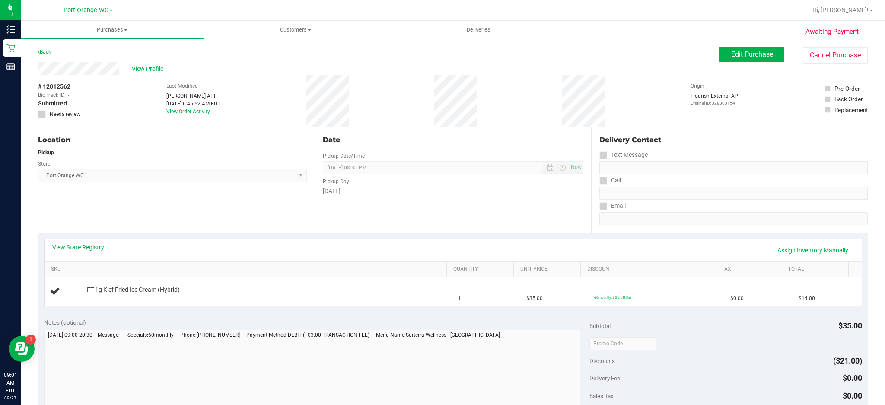
click at [88, 245] on link "View State Registry" at bounding box center [78, 247] width 52 height 9
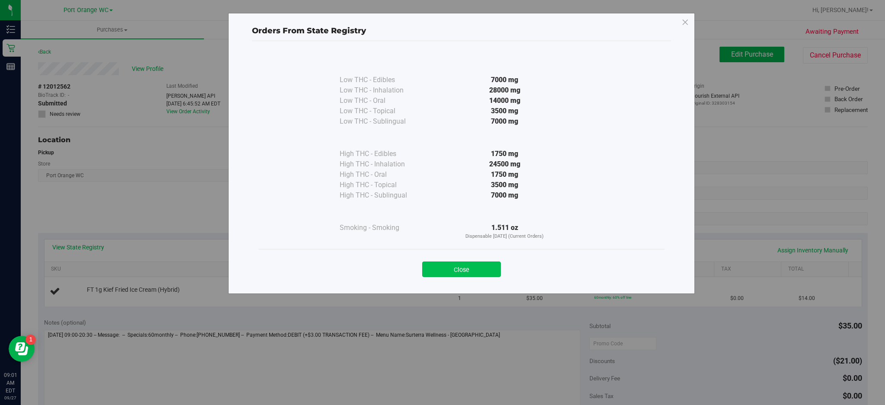
click at [480, 268] on button "Close" at bounding box center [461, 270] width 79 height 16
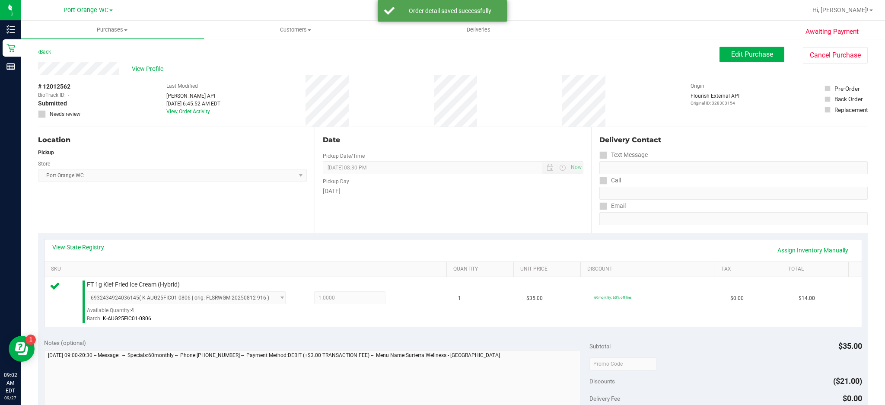
scroll to position [107, 0]
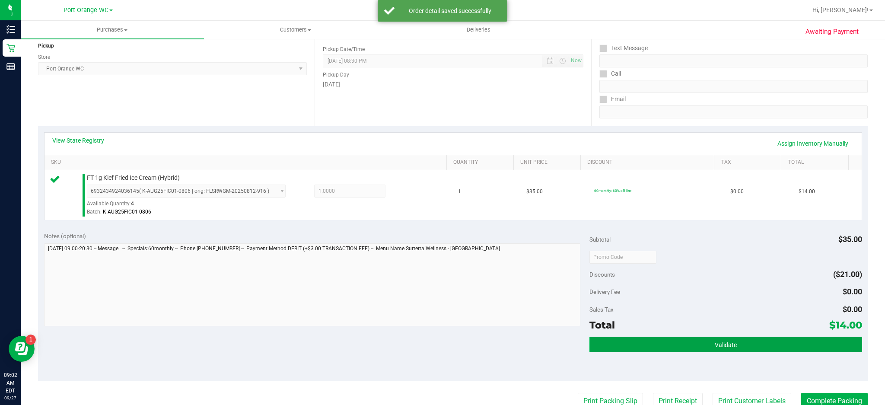
click at [724, 344] on span "Validate" at bounding box center [726, 344] width 22 height 7
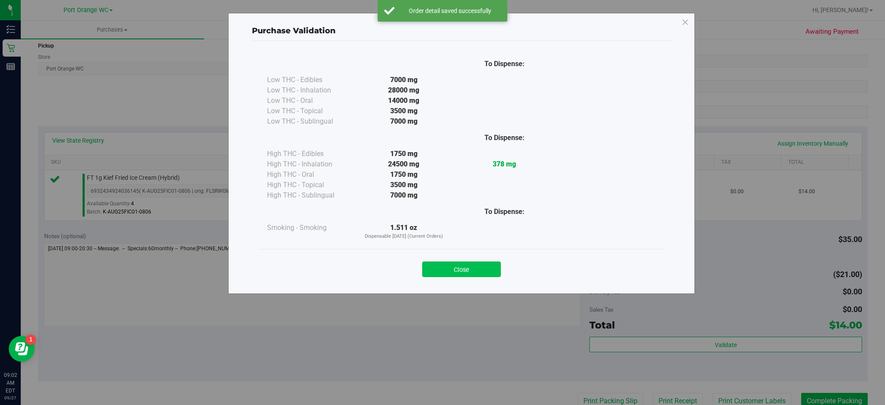
click at [479, 273] on button "Close" at bounding box center [461, 270] width 79 height 16
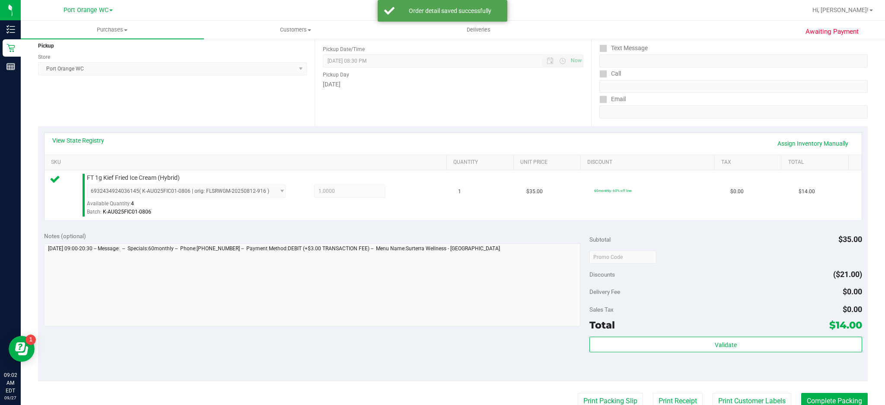
scroll to position [175, 0]
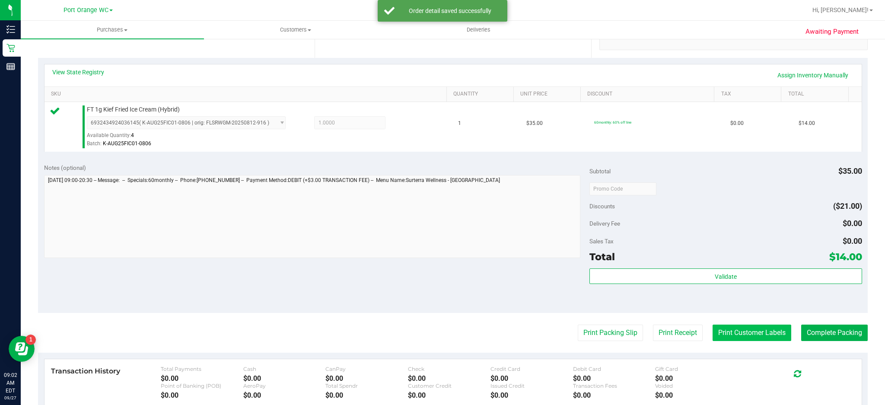
click at [754, 335] on button "Print Customer Labels" at bounding box center [752, 333] width 79 height 16
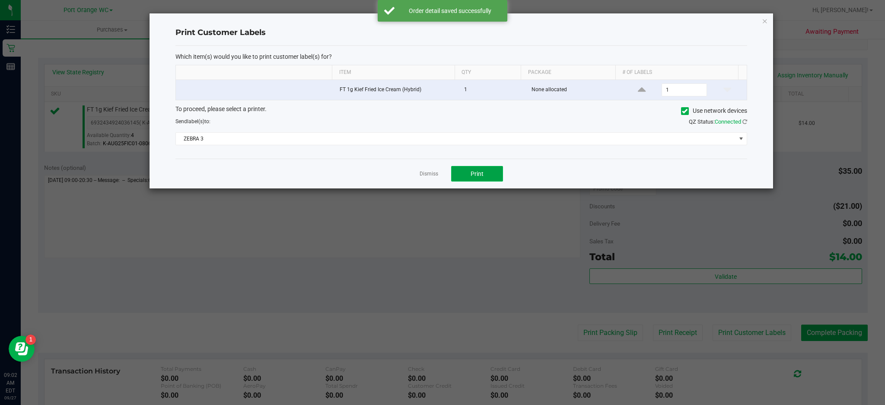
click at [490, 177] on button "Print" at bounding box center [477, 174] width 52 height 16
click at [767, 19] on icon "button" at bounding box center [765, 21] width 6 height 10
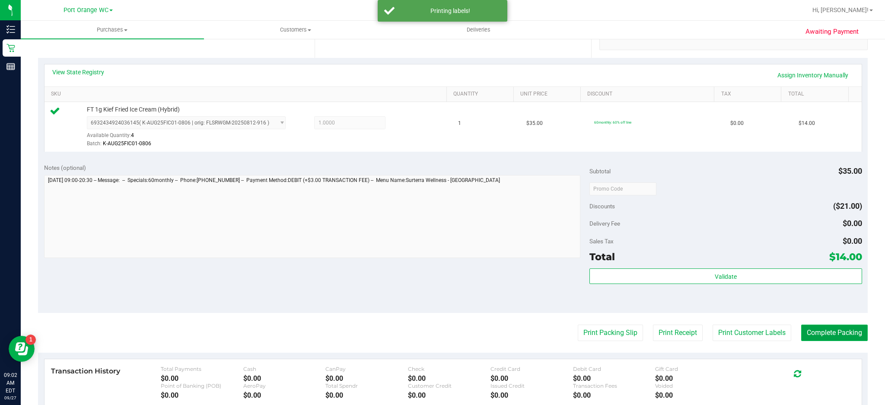
click at [840, 333] on button "Complete Packing" at bounding box center [834, 333] width 67 height 16
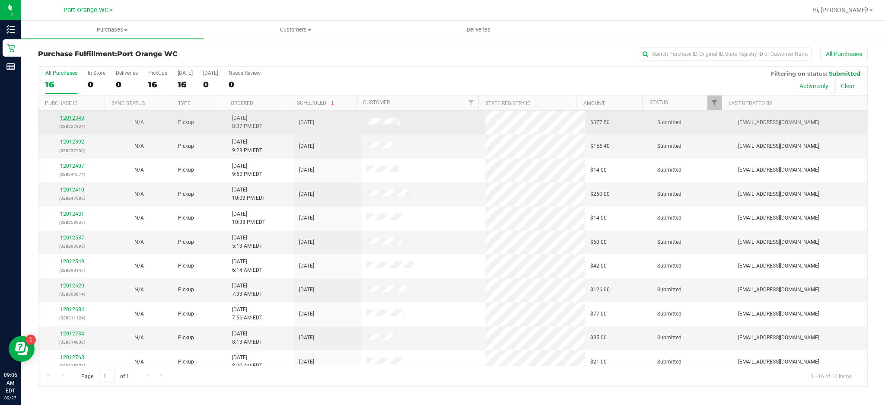
click at [73, 118] on link "12012343" at bounding box center [72, 118] width 24 height 6
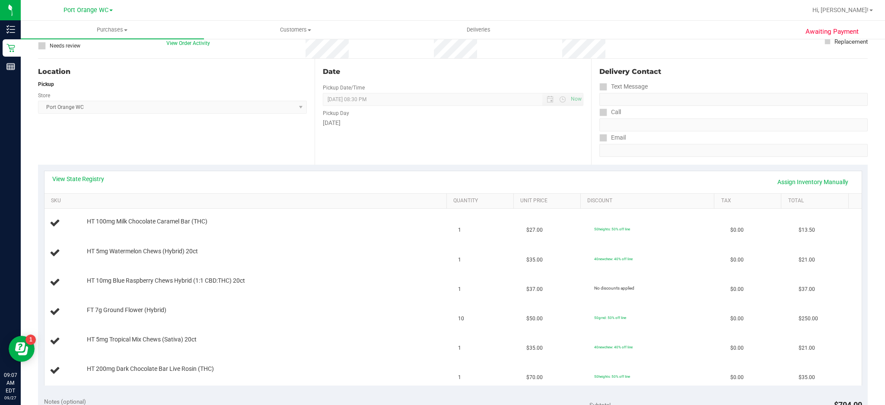
scroll to position [79, 0]
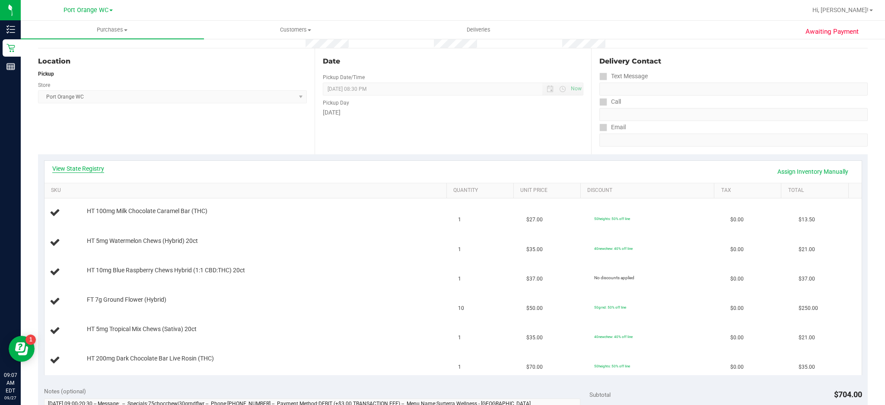
click at [96, 168] on link "View State Registry" at bounding box center [78, 168] width 52 height 9
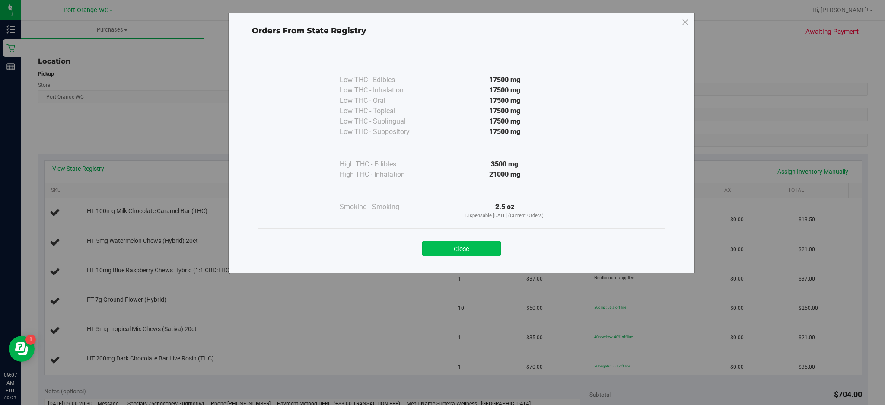
click at [479, 243] on button "Close" at bounding box center [461, 249] width 79 height 16
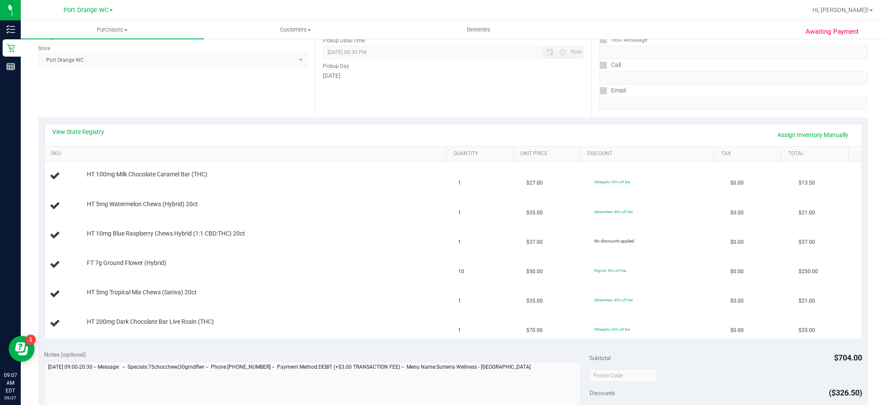
scroll to position [115, 0]
click at [376, 305] on td "HT 5mg Tropical Mix Chews (Sativa) 20ct" at bounding box center [249, 294] width 409 height 29
click at [813, 134] on link "Assign Inventory Manually" at bounding box center [813, 135] width 82 height 15
click at [105, 269] on link "Add Package" at bounding box center [102, 269] width 31 height 6
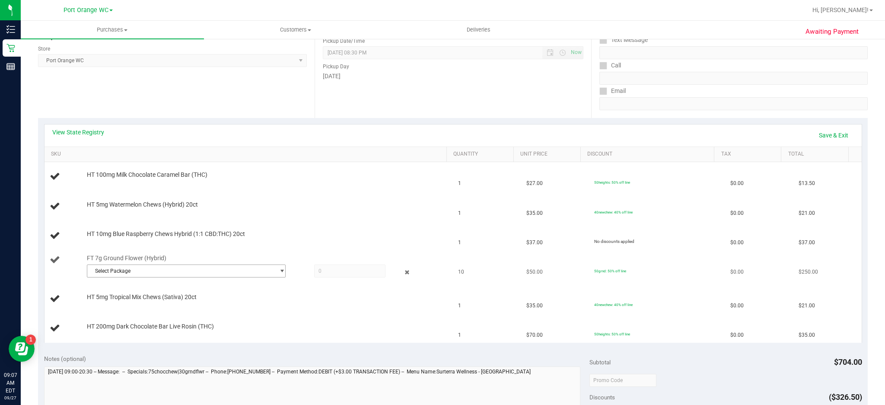
click at [279, 274] on span "select" at bounding box center [282, 271] width 6 height 7
click at [248, 304] on span "( G-AUG25HYB01-0813 | orig: FLSRWGM-20250819-493 )" at bounding box center [207, 307] width 132 height 6
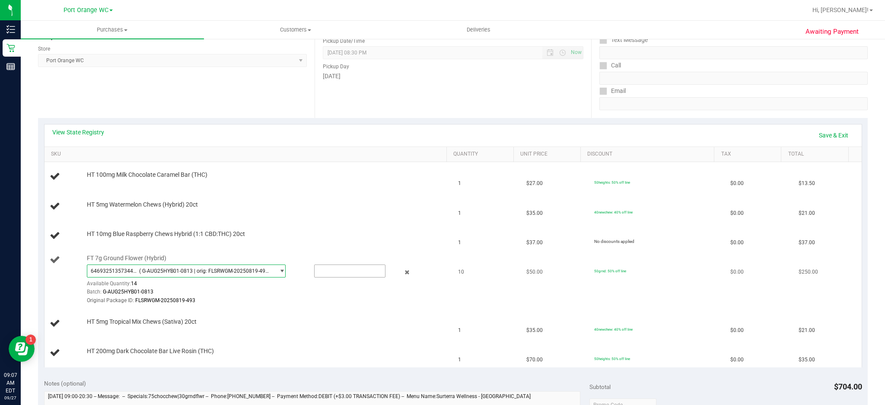
click at [326, 271] on input "text" at bounding box center [350, 271] width 71 height 12
type input "10"
click at [826, 134] on link "Save & Exit" at bounding box center [833, 135] width 41 height 15
type input "10.0000"
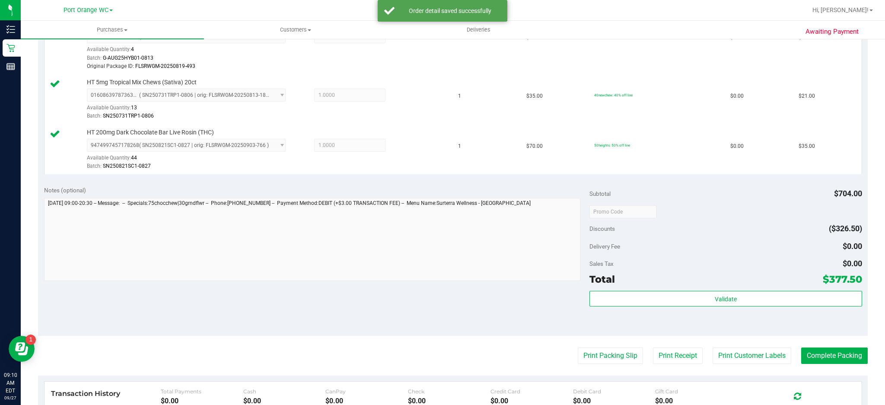
scroll to position [411, 0]
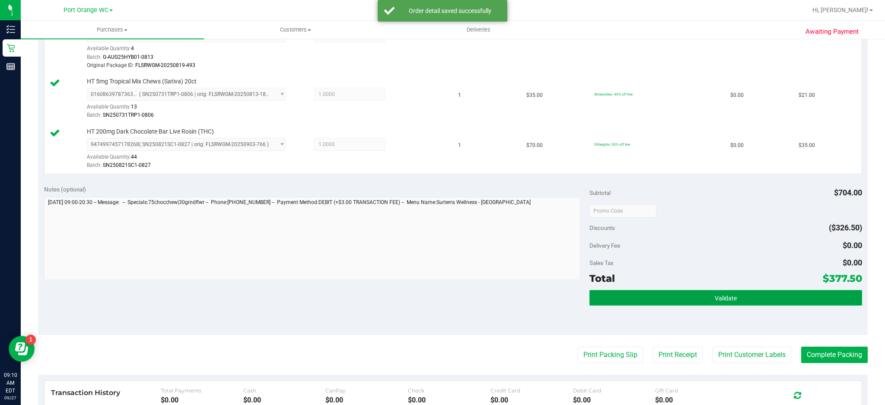
click at [727, 294] on button "Validate" at bounding box center [726, 298] width 273 height 16
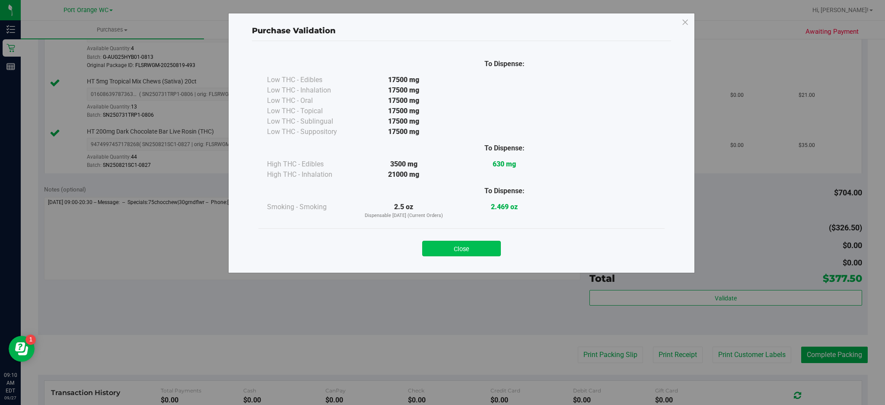
click at [482, 245] on button "Close" at bounding box center [461, 249] width 79 height 16
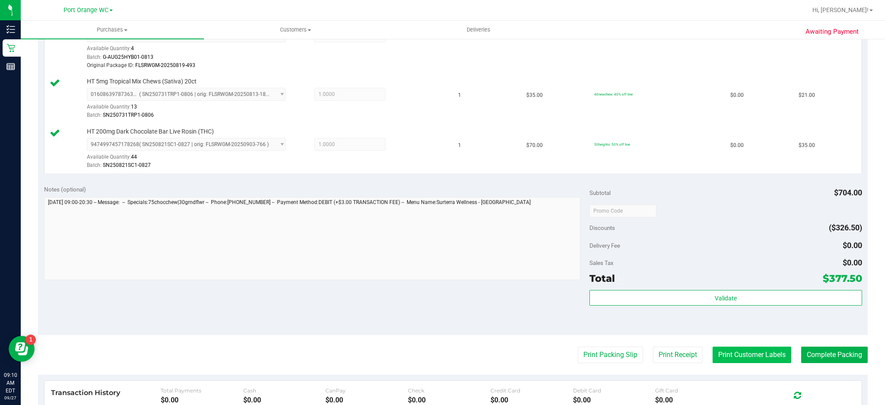
click at [754, 357] on button "Print Customer Labels" at bounding box center [752, 355] width 79 height 16
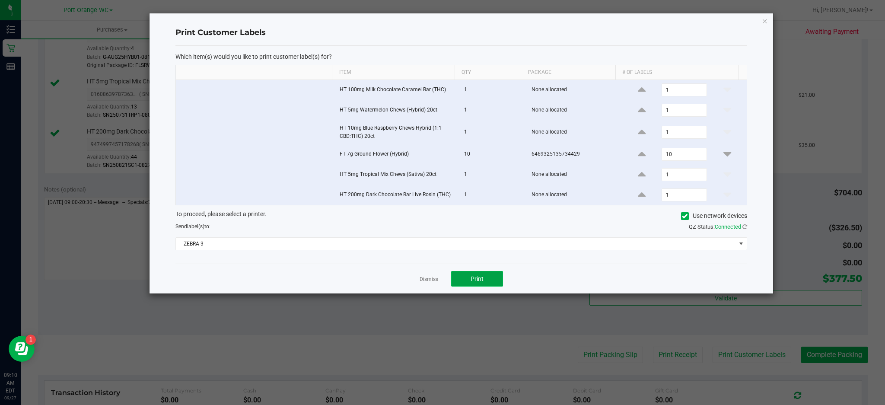
click at [494, 282] on button "Print" at bounding box center [477, 279] width 52 height 16
click at [765, 20] on icon "button" at bounding box center [765, 21] width 6 height 10
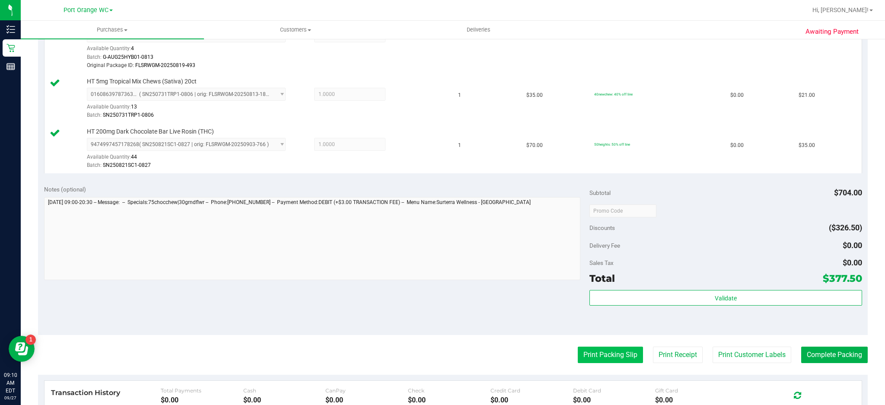
click at [608, 358] on button "Print Packing Slip" at bounding box center [610, 355] width 65 height 16
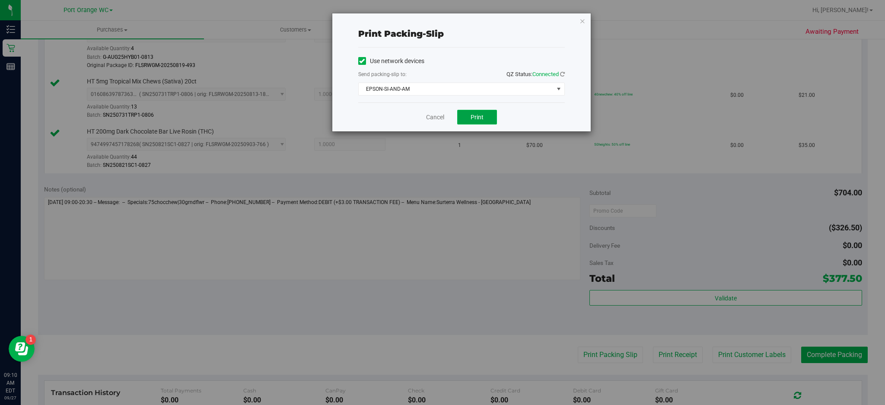
click at [493, 117] on button "Print" at bounding box center [477, 117] width 40 height 15
click at [582, 19] on icon "button" at bounding box center [583, 21] width 6 height 10
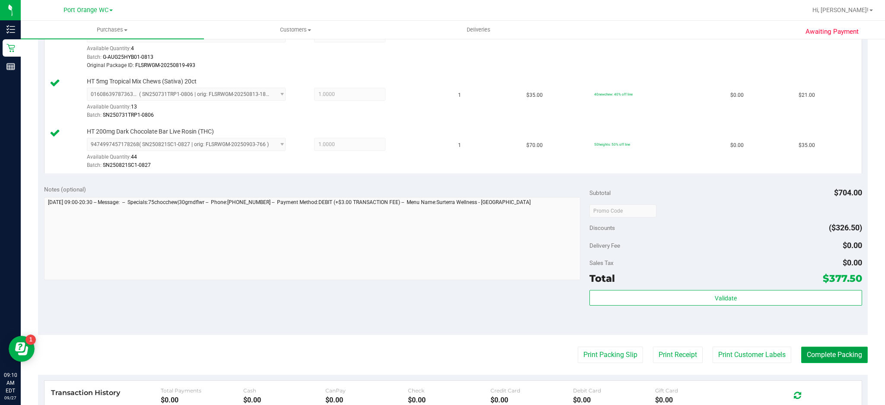
click at [837, 356] on button "Complete Packing" at bounding box center [834, 355] width 67 height 16
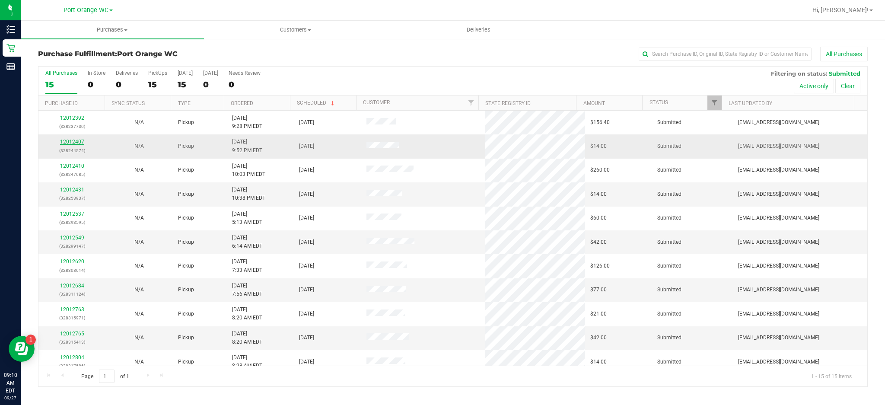
click at [70, 144] on link "12012407" at bounding box center [72, 142] width 24 height 6
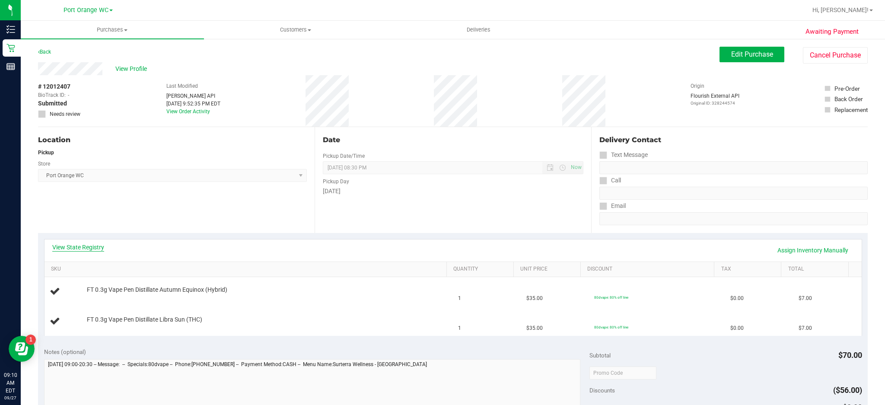
click at [95, 247] on link "View State Registry" at bounding box center [78, 247] width 52 height 9
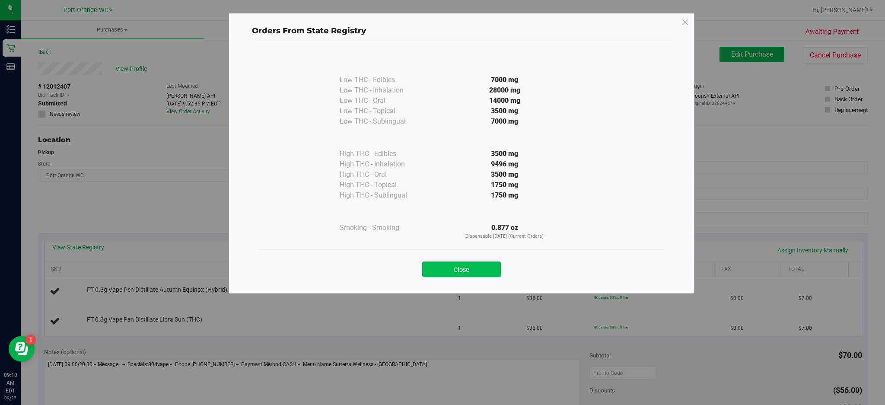
click at [478, 274] on button "Close" at bounding box center [461, 270] width 79 height 16
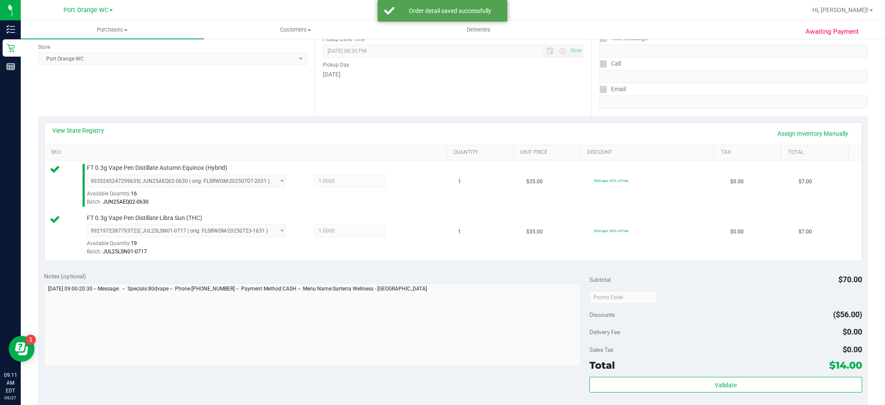
scroll to position [137, 0]
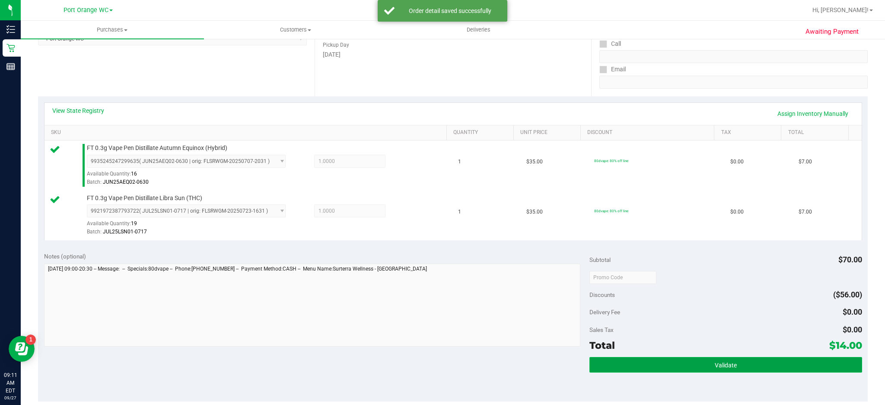
click at [722, 363] on span "Validate" at bounding box center [726, 365] width 22 height 7
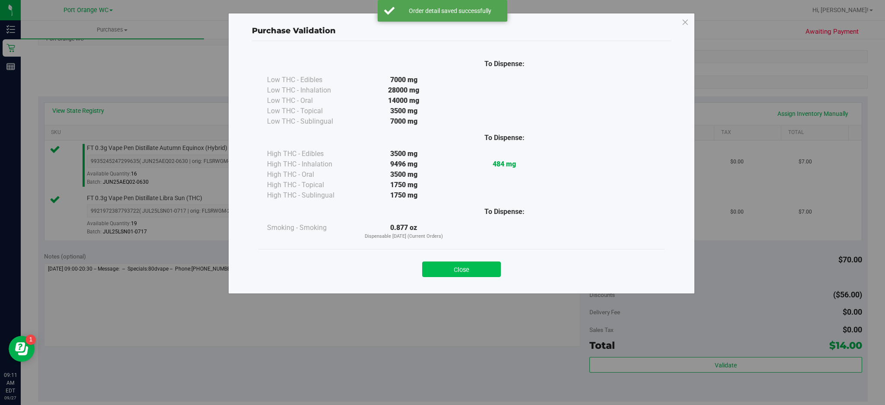
click at [484, 268] on button "Close" at bounding box center [461, 270] width 79 height 16
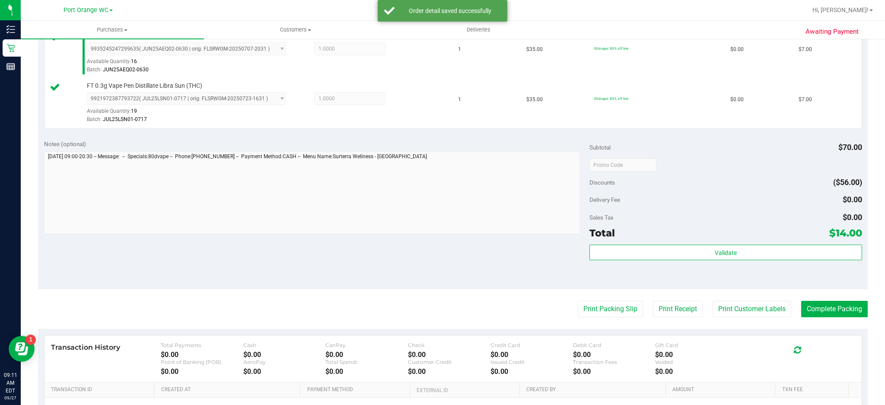
scroll to position [255, 0]
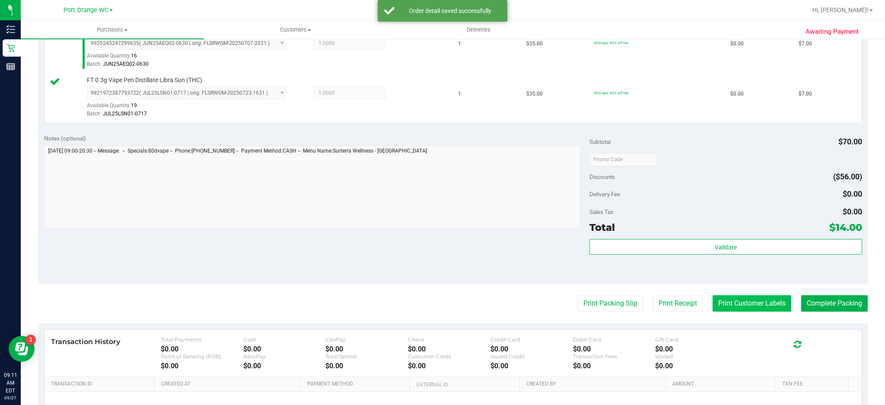
click at [748, 306] on button "Print Customer Labels" at bounding box center [752, 303] width 79 height 16
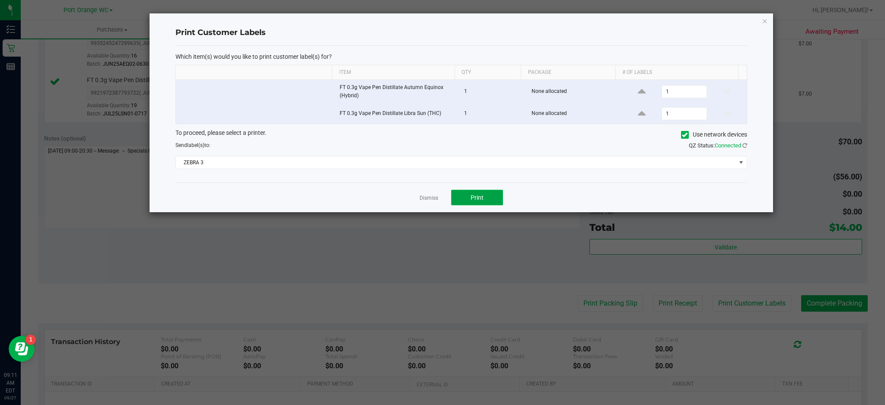
click at [480, 201] on span "Print" at bounding box center [477, 197] width 13 height 7
click at [764, 17] on icon "button" at bounding box center [765, 21] width 6 height 10
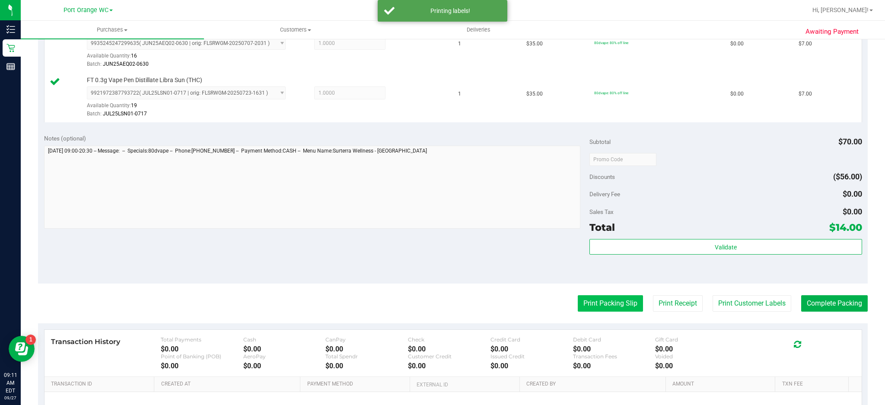
click at [610, 306] on button "Print Packing Slip" at bounding box center [610, 303] width 65 height 16
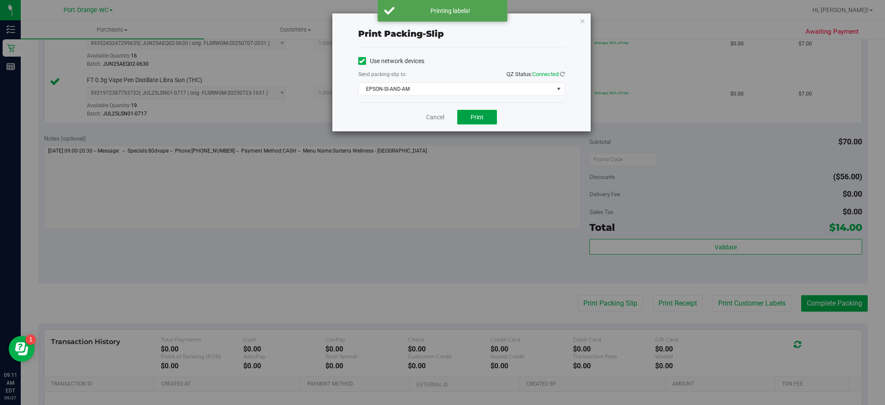
click at [477, 118] on span "Print" at bounding box center [477, 117] width 13 height 7
click at [582, 20] on icon "button" at bounding box center [583, 21] width 6 height 10
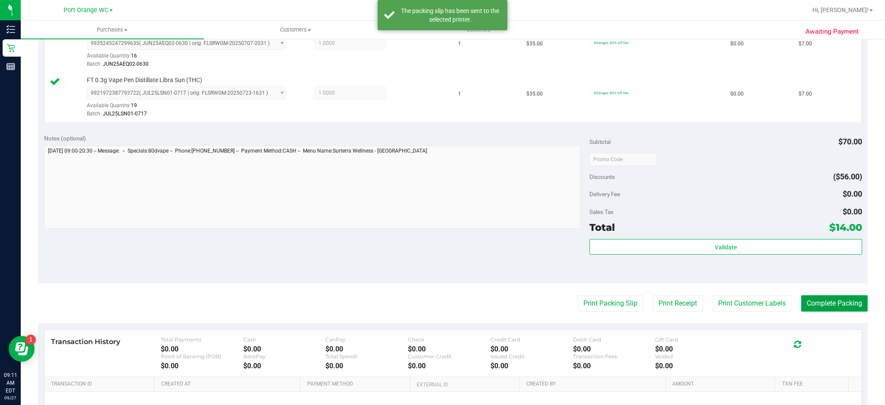
click at [842, 306] on button "Complete Packing" at bounding box center [834, 303] width 67 height 16
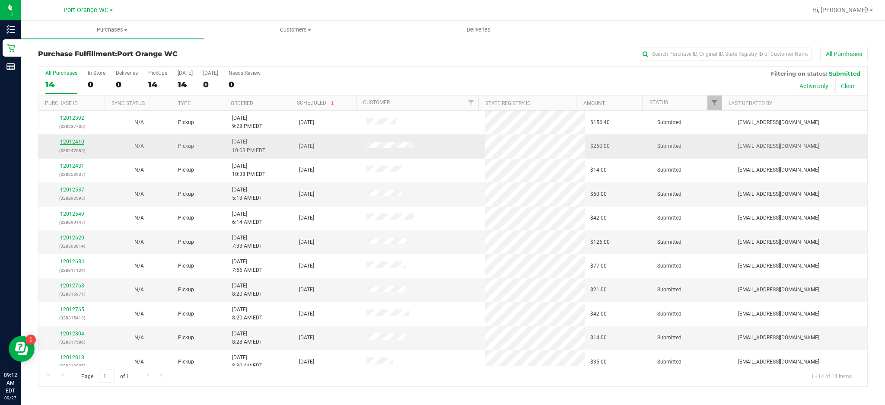
click at [79, 142] on link "12012410" at bounding box center [72, 142] width 24 height 6
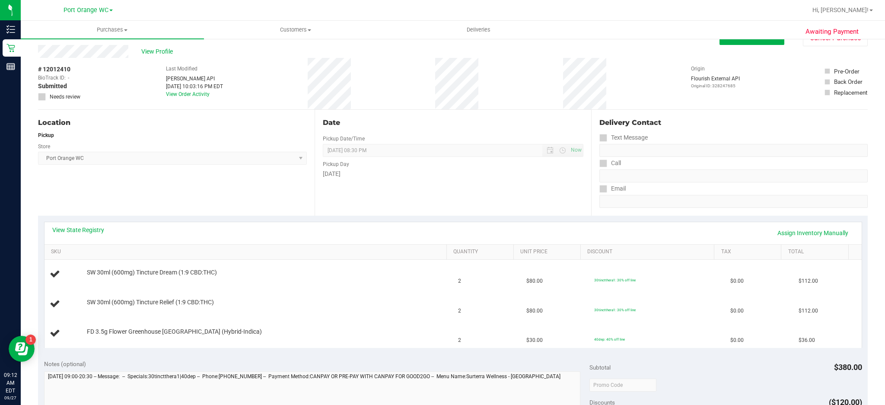
scroll to position [18, 0]
click at [91, 231] on link "View State Registry" at bounding box center [78, 229] width 52 height 9
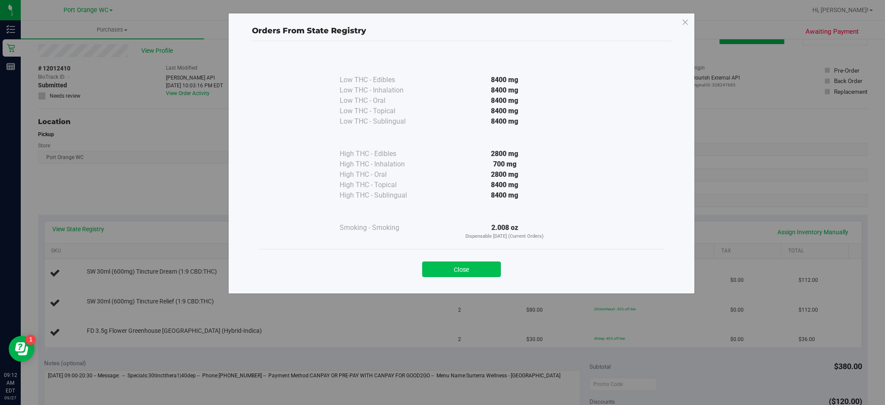
click at [460, 271] on button "Close" at bounding box center [461, 270] width 79 height 16
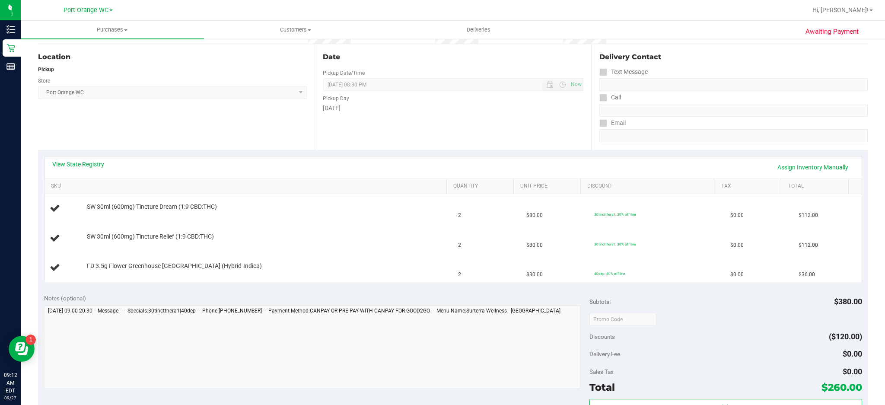
scroll to position [114, 0]
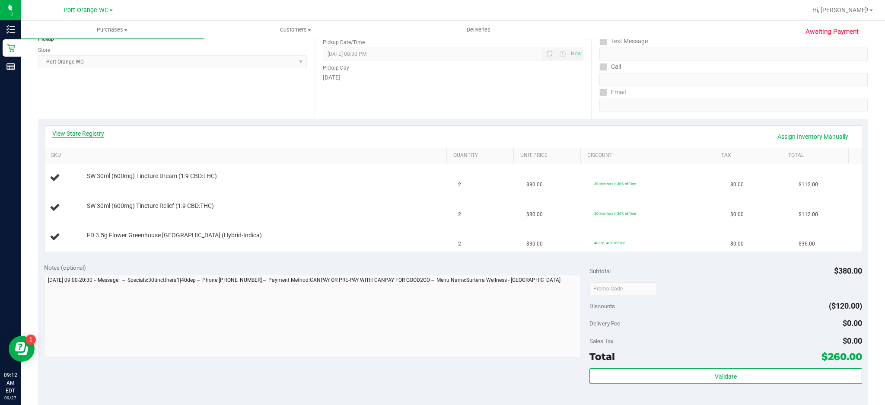
click at [95, 134] on link "View State Registry" at bounding box center [78, 133] width 52 height 9
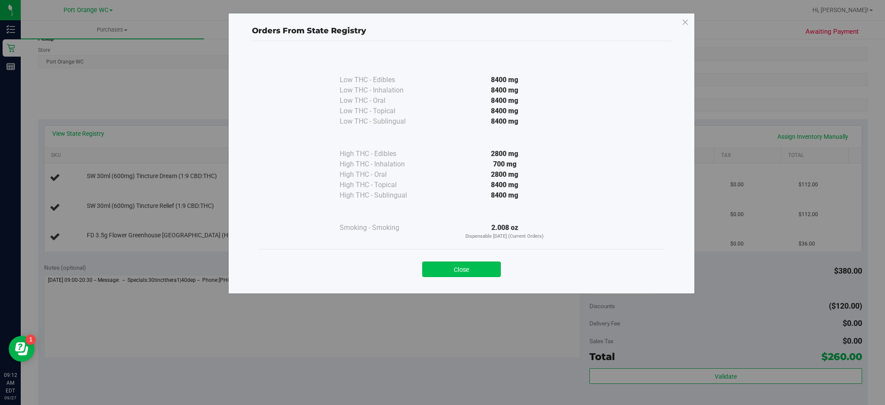
click at [491, 265] on button "Close" at bounding box center [461, 270] width 79 height 16
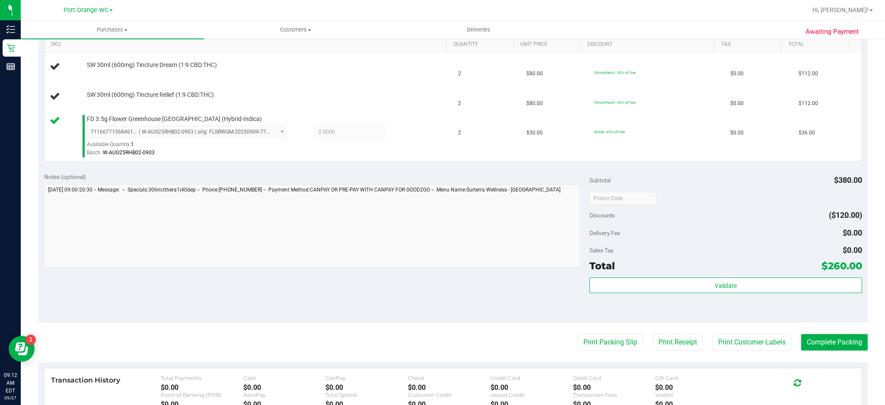
scroll to position [228, 0]
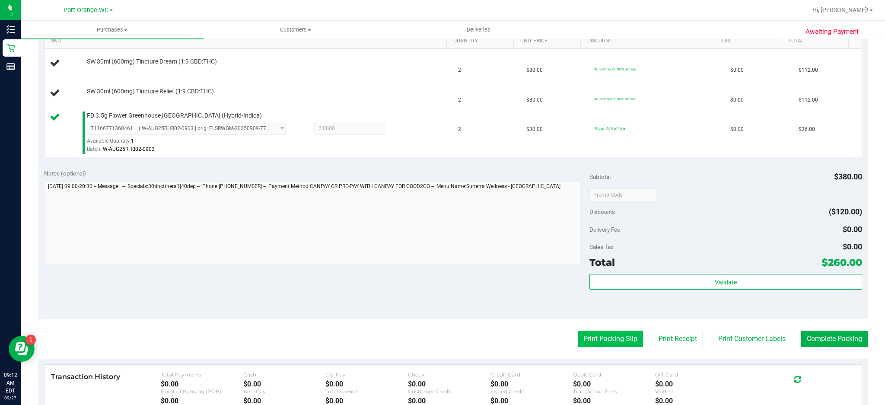
click at [615, 342] on button "Print Packing Slip" at bounding box center [610, 339] width 65 height 16
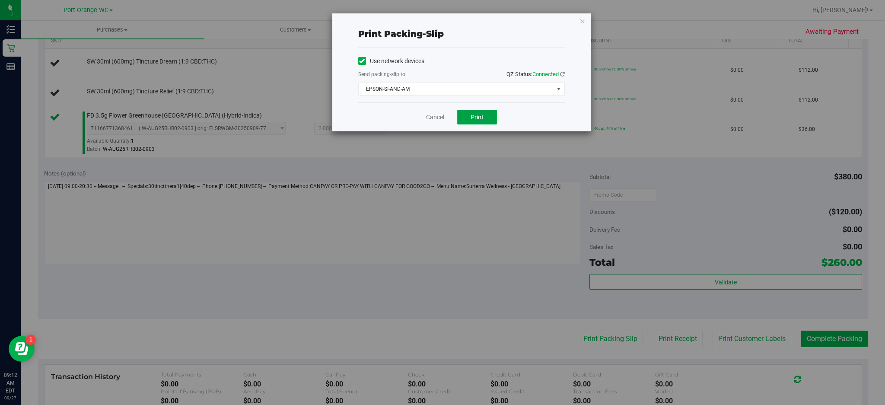
click at [492, 121] on button "Print" at bounding box center [477, 117] width 40 height 15
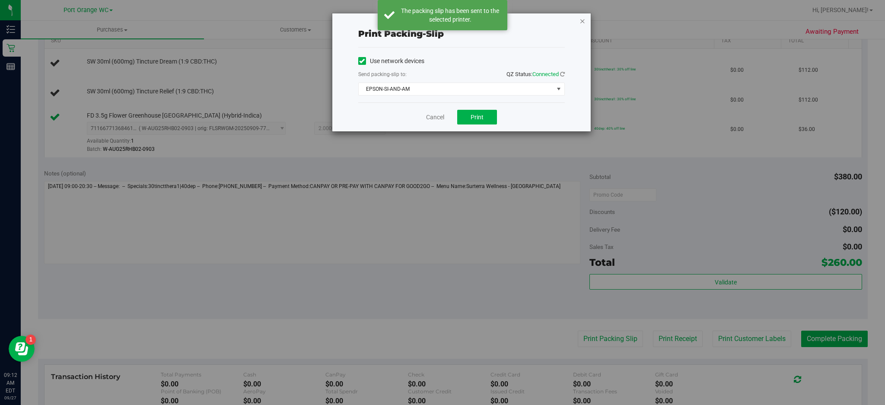
click at [582, 19] on icon "button" at bounding box center [583, 21] width 6 height 10
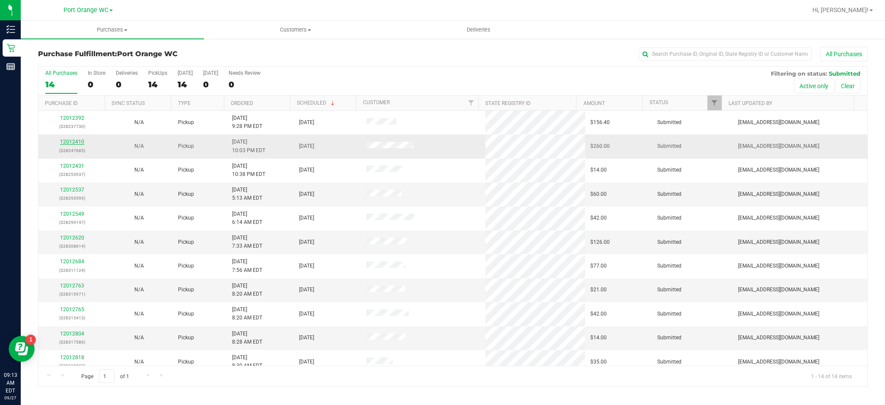
click at [72, 143] on link "12012410" at bounding box center [72, 142] width 24 height 6
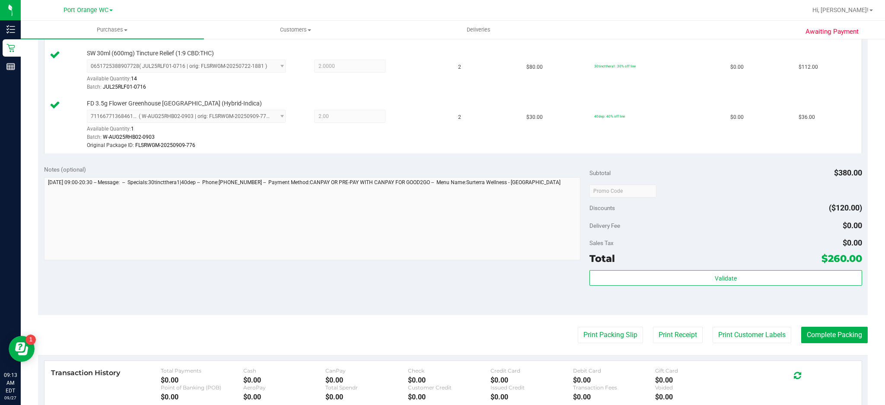
scroll to position [291, 0]
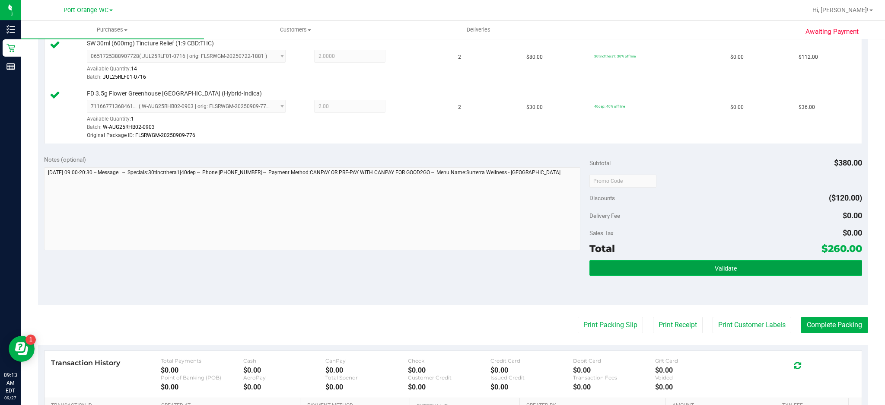
click at [729, 266] on span "Validate" at bounding box center [726, 268] width 22 height 7
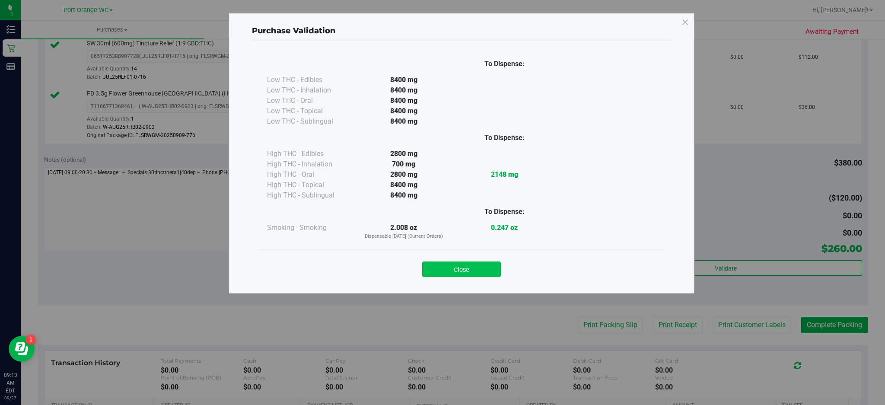
click at [478, 270] on button "Close" at bounding box center [461, 270] width 79 height 16
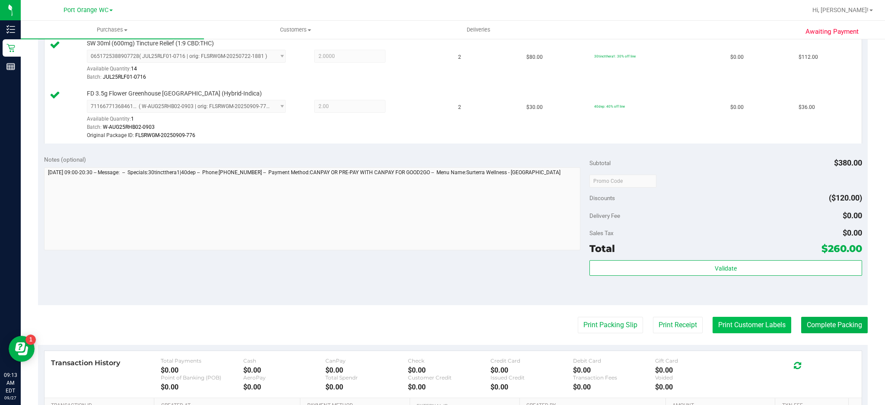
click at [751, 327] on button "Print Customer Labels" at bounding box center [752, 325] width 79 height 16
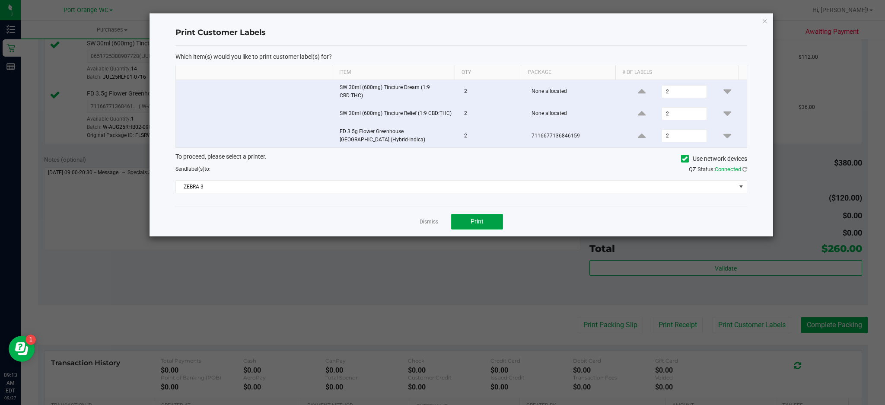
click at [486, 223] on button "Print" at bounding box center [477, 222] width 52 height 16
click at [765, 20] on icon "button" at bounding box center [765, 21] width 6 height 10
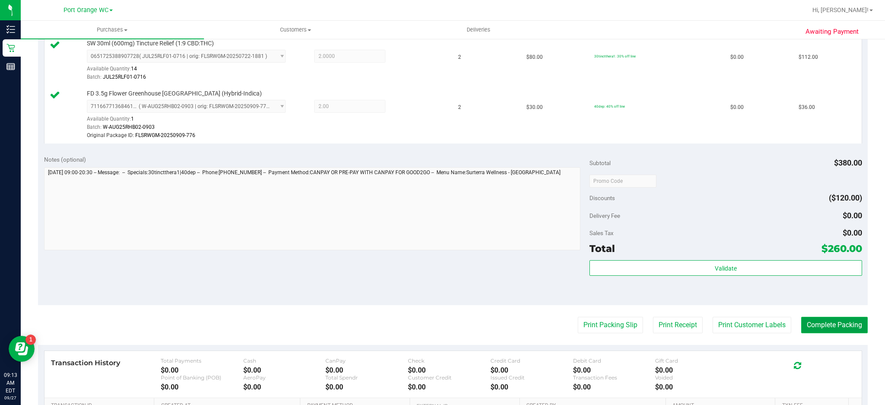
click at [835, 325] on button "Complete Packing" at bounding box center [834, 325] width 67 height 16
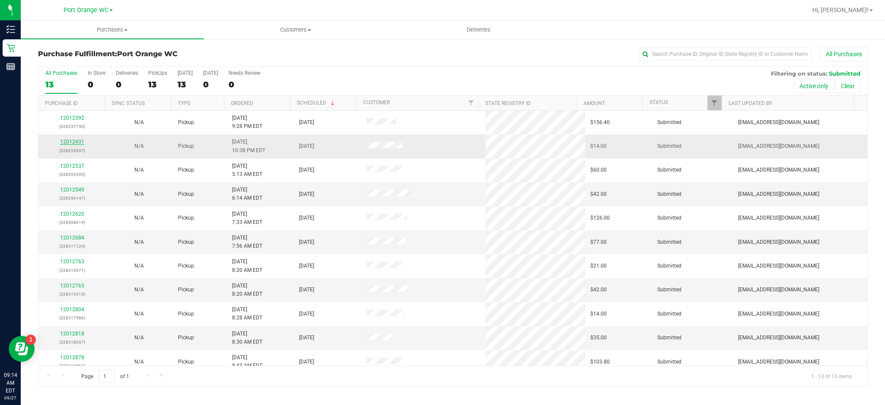
click at [76, 143] on link "12012431" at bounding box center [72, 142] width 24 height 6
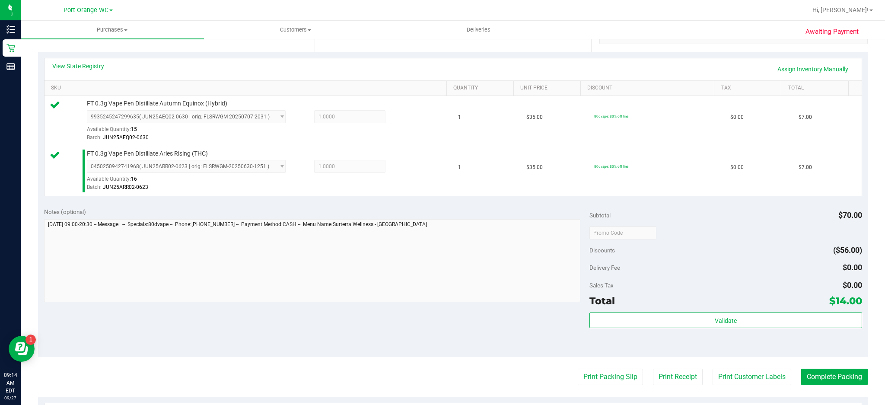
scroll to position [201, 0]
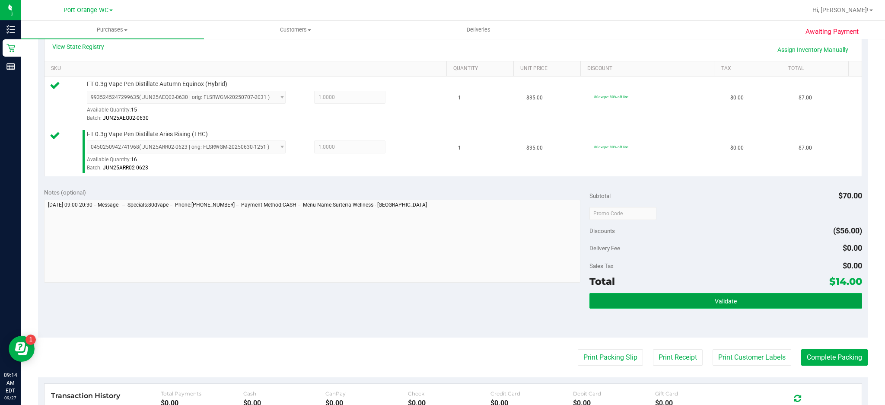
click at [715, 299] on span "Validate" at bounding box center [726, 301] width 22 height 7
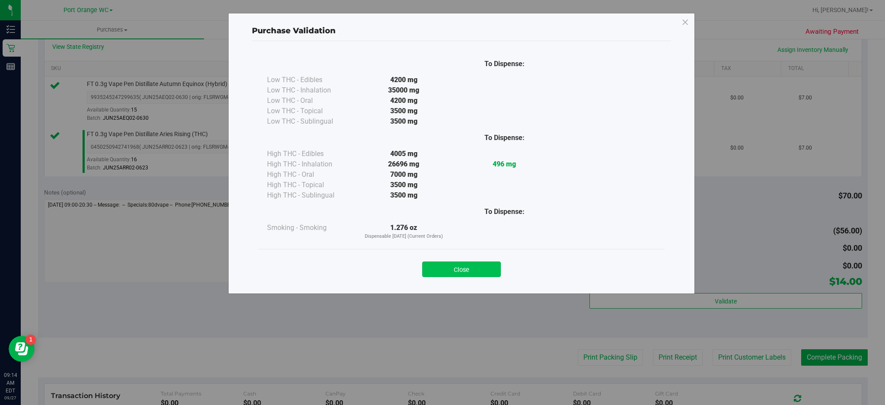
click at [484, 265] on button "Close" at bounding box center [461, 270] width 79 height 16
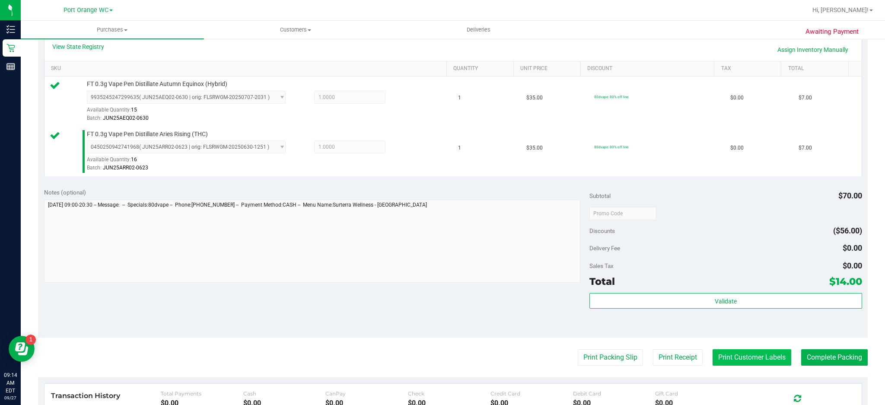
click at [746, 358] on button "Print Customer Labels" at bounding box center [752, 357] width 79 height 16
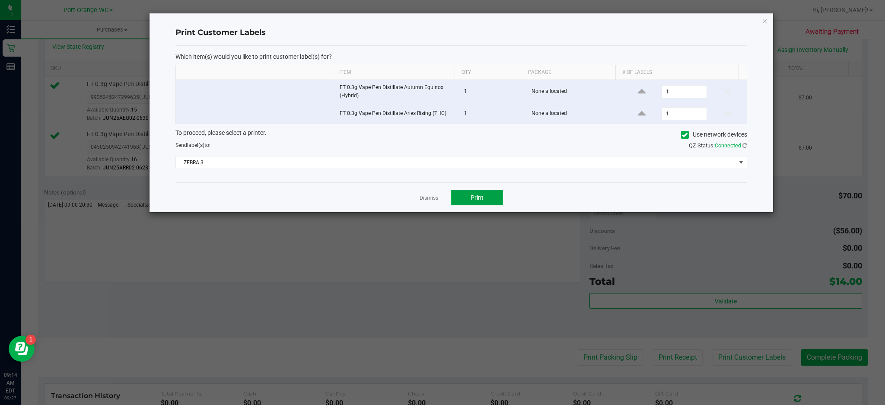
click at [487, 197] on button "Print" at bounding box center [477, 198] width 52 height 16
click at [765, 20] on icon "button" at bounding box center [765, 21] width 6 height 10
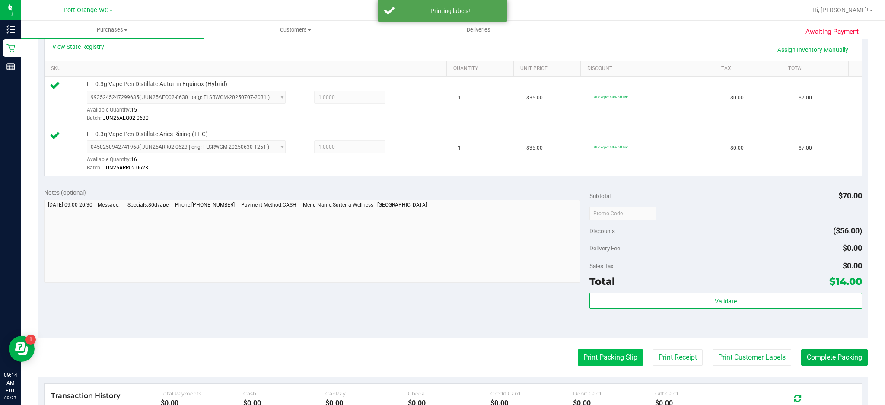
click at [612, 358] on button "Print Packing Slip" at bounding box center [610, 357] width 65 height 16
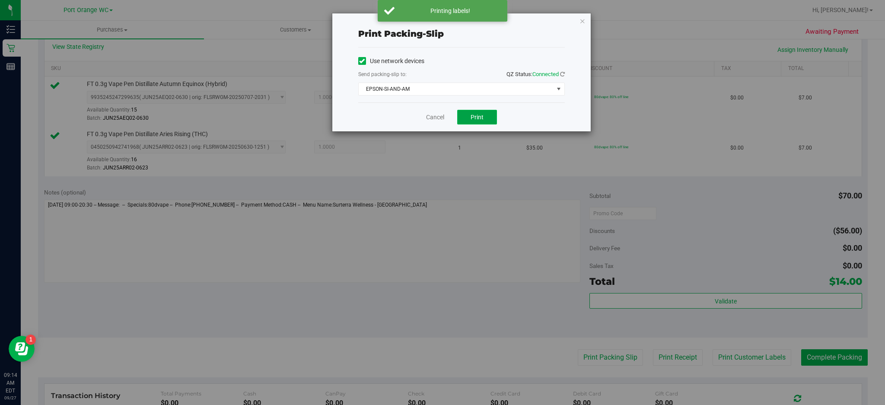
click at [477, 117] on span "Print" at bounding box center [477, 117] width 13 height 7
click at [581, 17] on icon "button" at bounding box center [583, 21] width 6 height 10
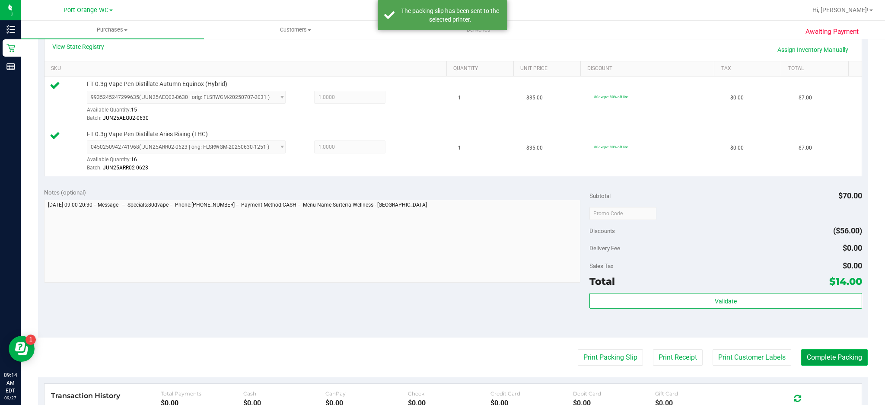
click at [836, 360] on button "Complete Packing" at bounding box center [834, 357] width 67 height 16
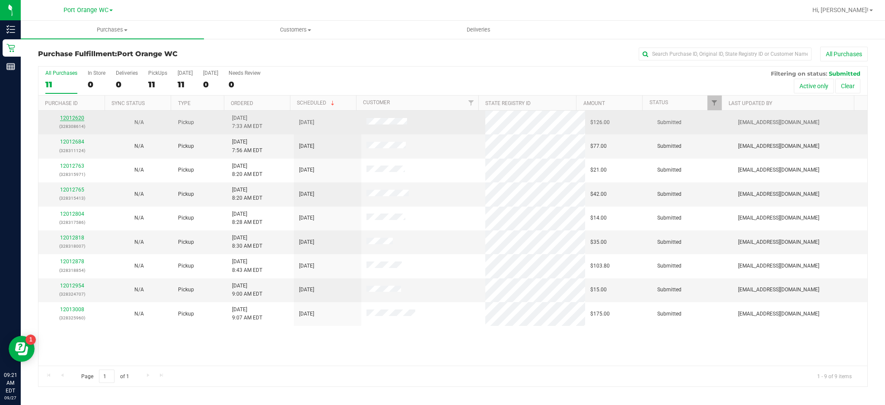
click at [77, 118] on link "12012620" at bounding box center [72, 118] width 24 height 6
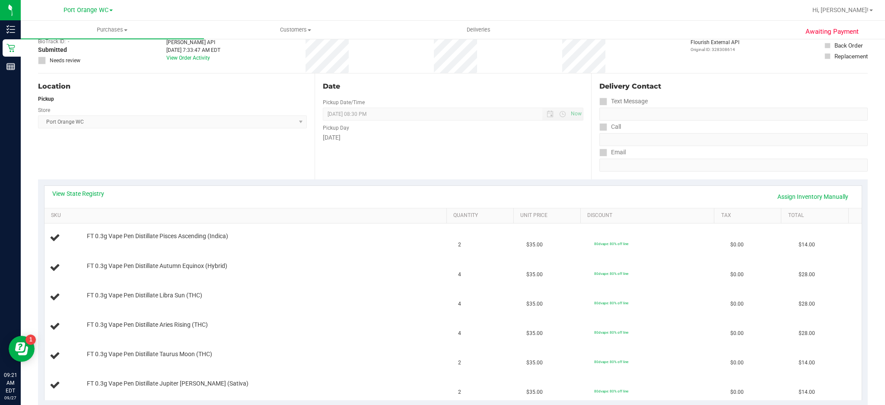
scroll to position [54, 0]
click at [75, 190] on link "View State Registry" at bounding box center [78, 193] width 52 height 9
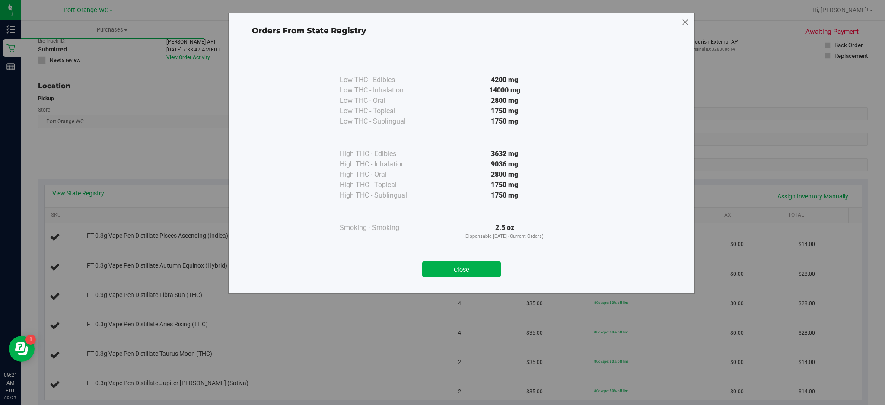
click at [686, 22] on icon at bounding box center [686, 23] width 8 height 14
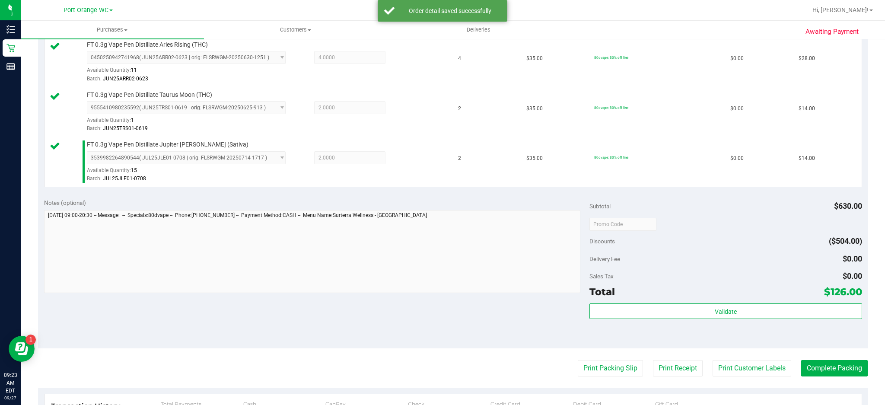
scroll to position [389, 0]
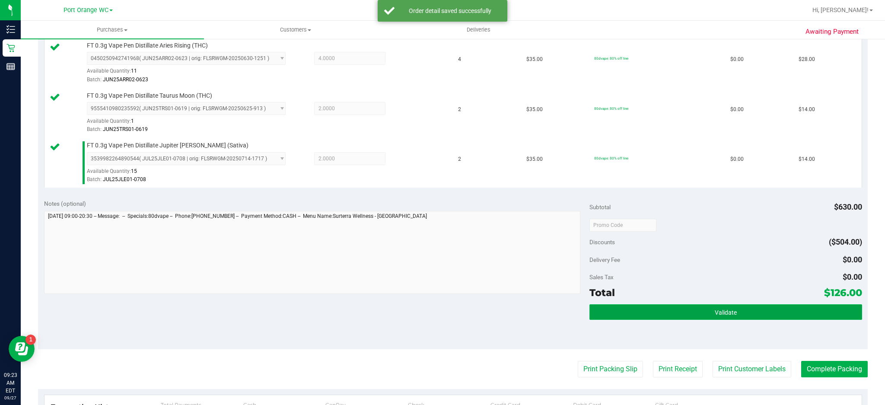
click at [736, 316] on button "Validate" at bounding box center [726, 312] width 273 height 16
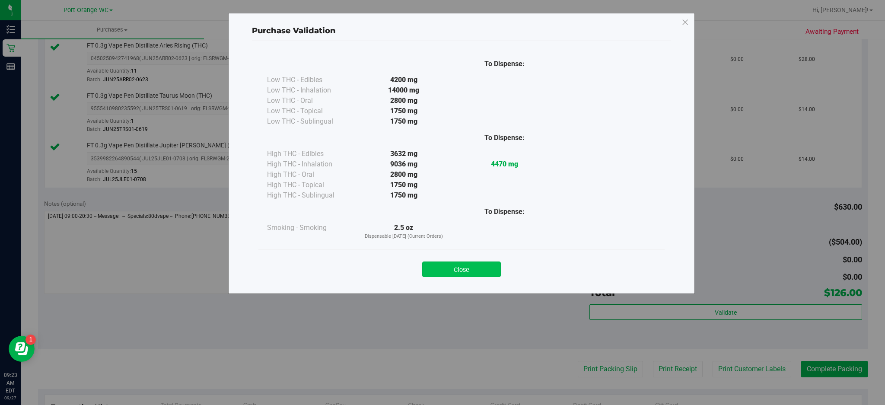
click at [475, 267] on button "Close" at bounding box center [461, 270] width 79 height 16
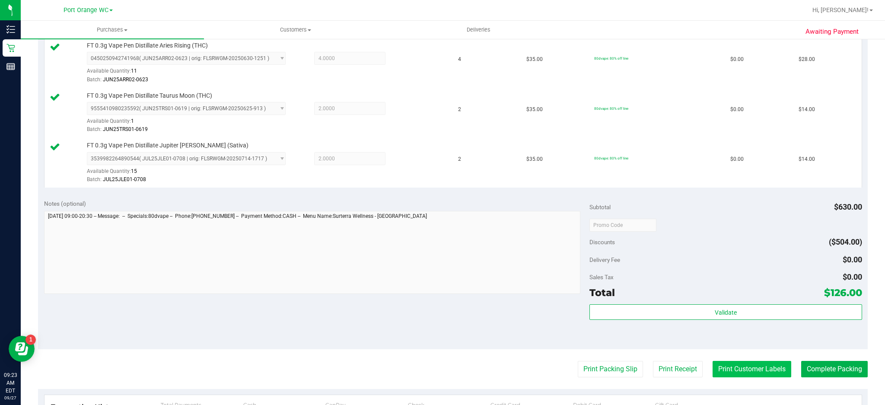
click at [750, 372] on button "Print Customer Labels" at bounding box center [752, 369] width 79 height 16
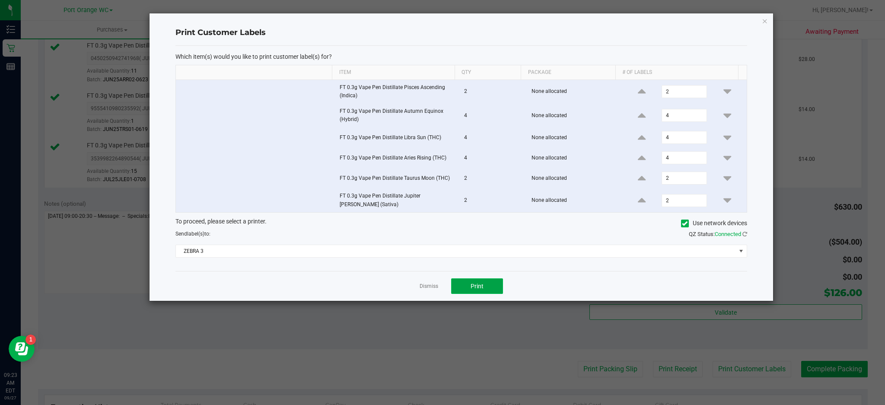
click at [486, 284] on button "Print" at bounding box center [477, 286] width 52 height 16
click at [765, 17] on icon "button" at bounding box center [765, 21] width 6 height 10
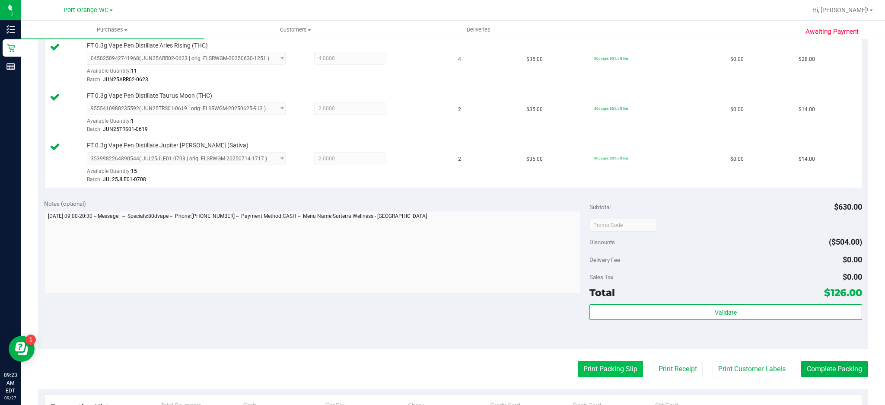
click at [614, 370] on button "Print Packing Slip" at bounding box center [610, 369] width 65 height 16
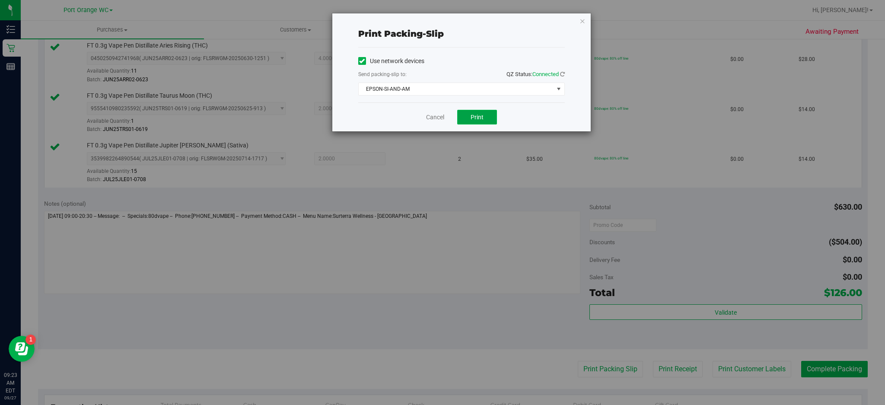
click at [490, 115] on button "Print" at bounding box center [477, 117] width 40 height 15
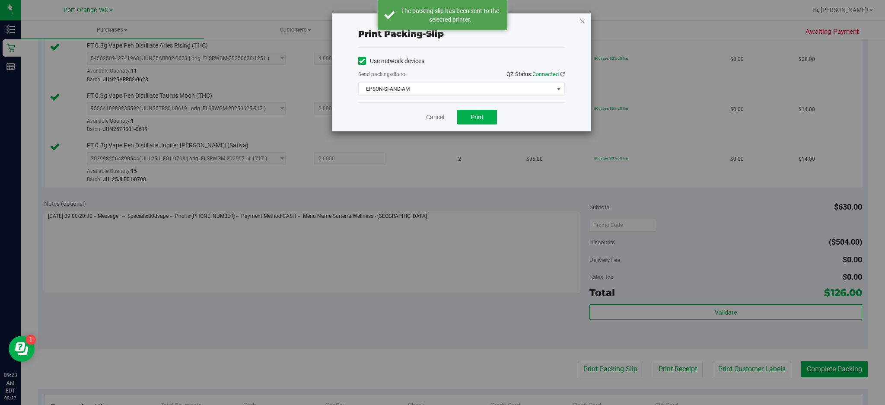
click at [582, 18] on icon "button" at bounding box center [583, 21] width 6 height 10
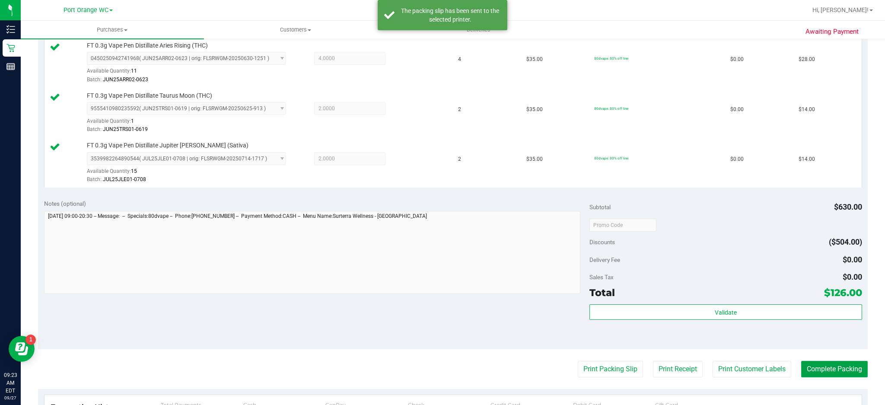
click at [839, 369] on button "Complete Packing" at bounding box center [834, 369] width 67 height 16
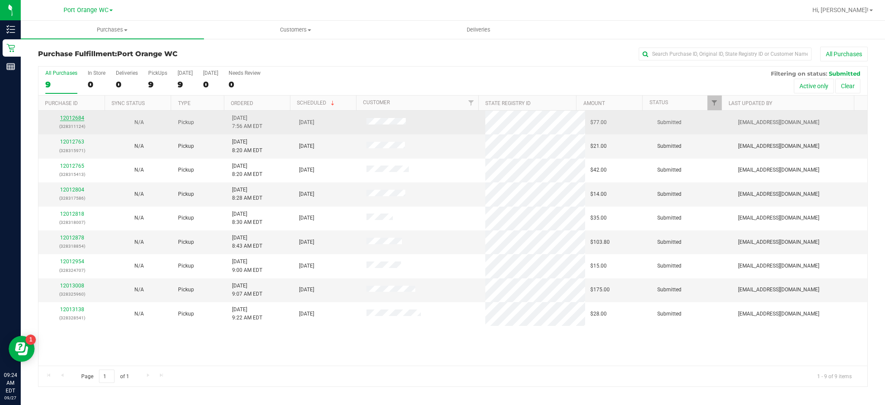
click at [78, 121] on link "12012684" at bounding box center [72, 118] width 24 height 6
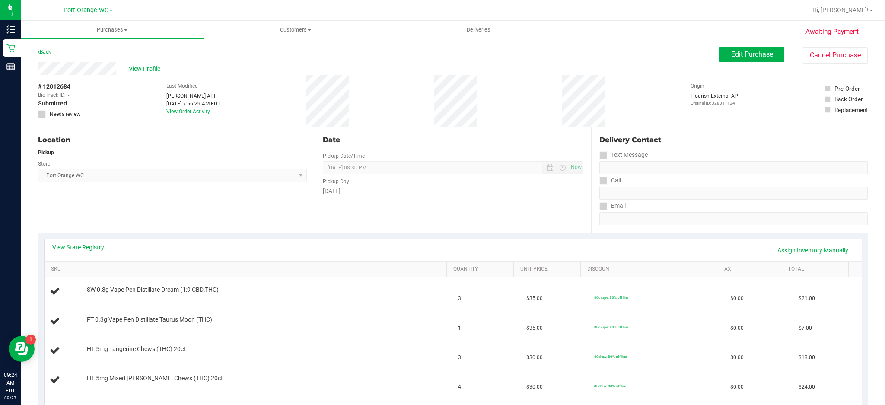
scroll to position [21, 0]
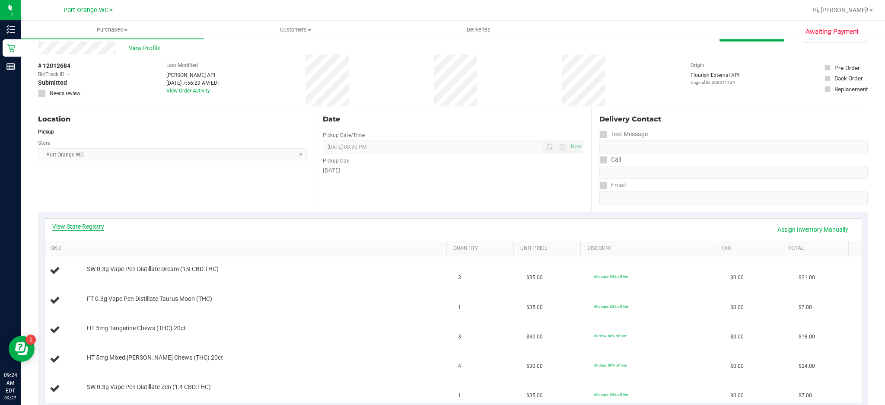
click at [96, 224] on link "View State Registry" at bounding box center [78, 226] width 52 height 9
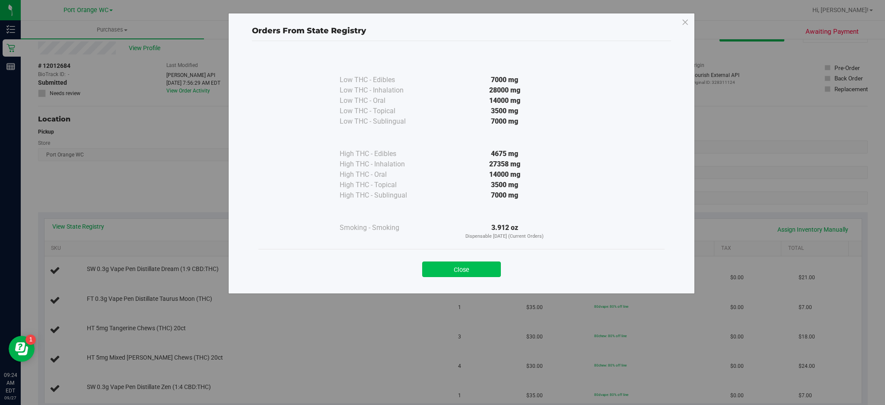
click at [484, 268] on button "Close" at bounding box center [461, 270] width 79 height 16
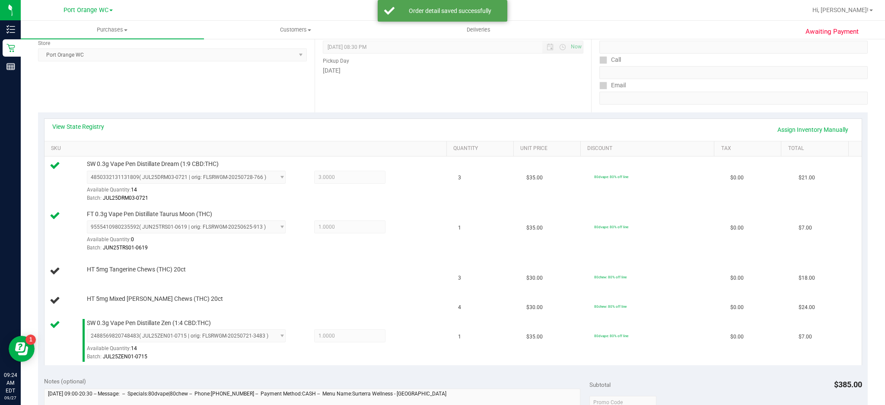
scroll to position [146, 0]
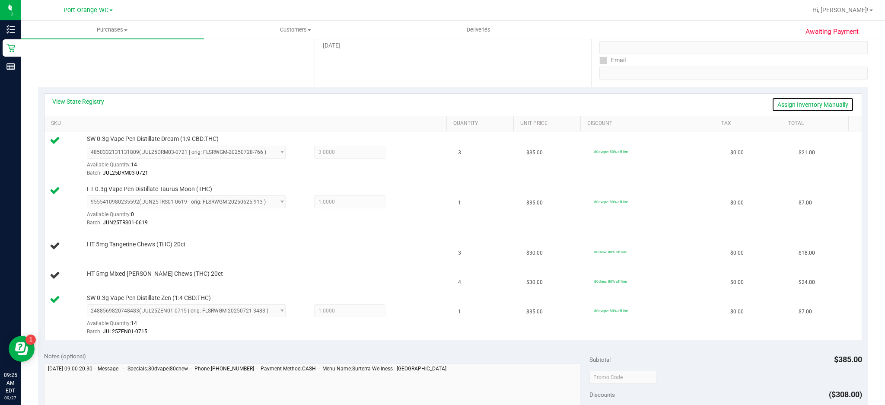
click at [809, 106] on link "Assign Inventory Manually" at bounding box center [813, 104] width 82 height 15
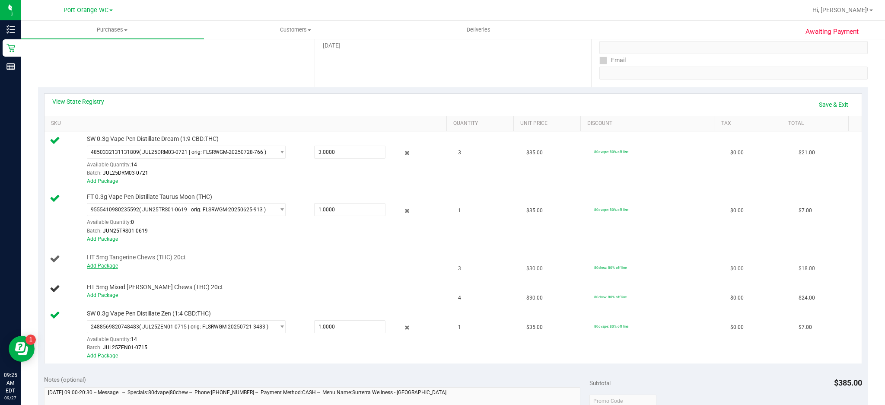
click at [103, 266] on link "Add Package" at bounding box center [102, 266] width 31 height 6
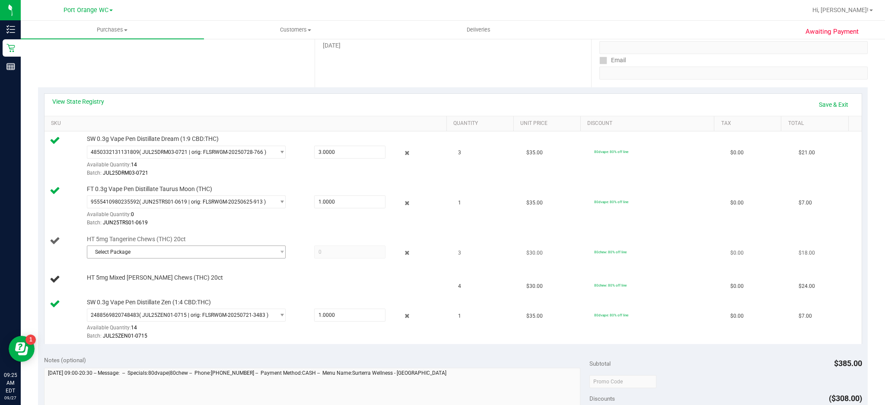
click at [262, 249] on span "Select Package" at bounding box center [180, 252] width 187 height 12
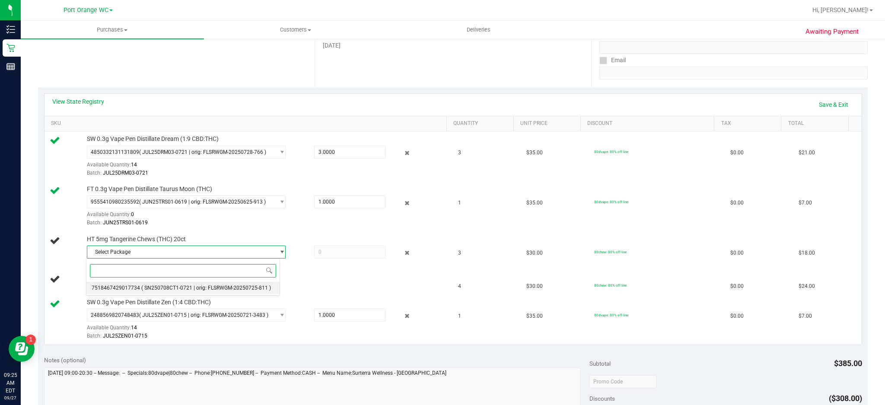
click at [209, 290] on span "( SN250708CT1-0721 | orig: FLSRWGM-20250725-811 )" at bounding box center [206, 288] width 130 height 6
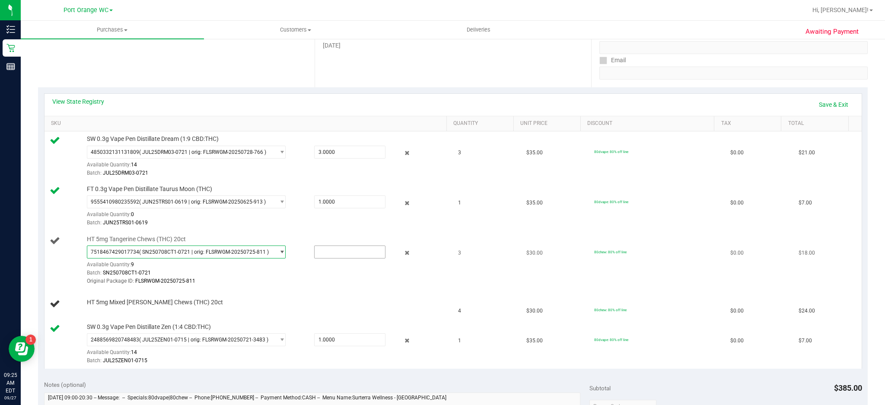
click at [347, 252] on input "text" at bounding box center [350, 252] width 71 height 12
type input "3"
click at [289, 286] on div at bounding box center [266, 285] width 358 height 0
type input "3.0000"
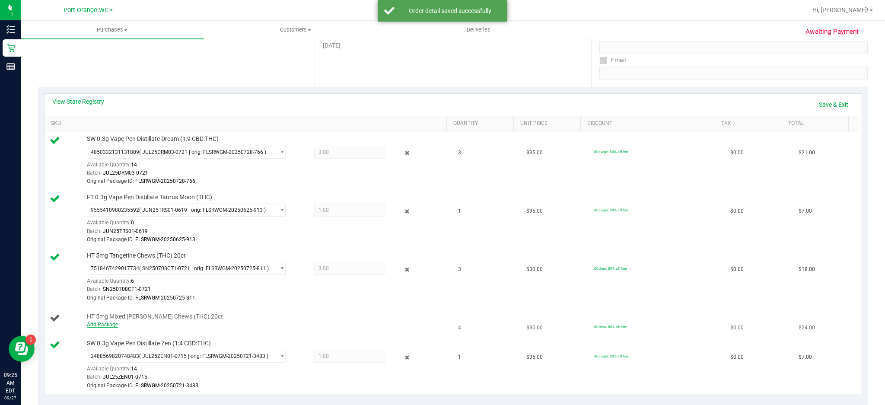
click at [112, 326] on link "Add Package" at bounding box center [102, 325] width 31 height 6
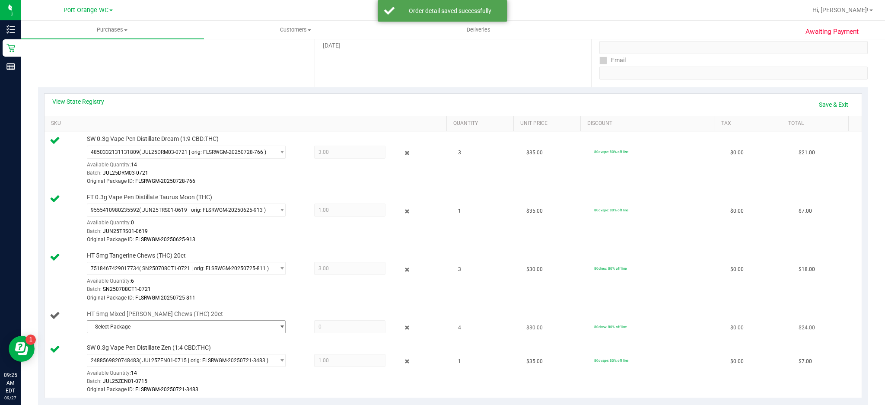
click at [279, 328] on span "select" at bounding box center [282, 326] width 6 height 7
click at [245, 364] on span "( SN250714CM1-0728 | orig: FLSRWGM-20250804-1731 )" at bounding box center [208, 363] width 134 height 6
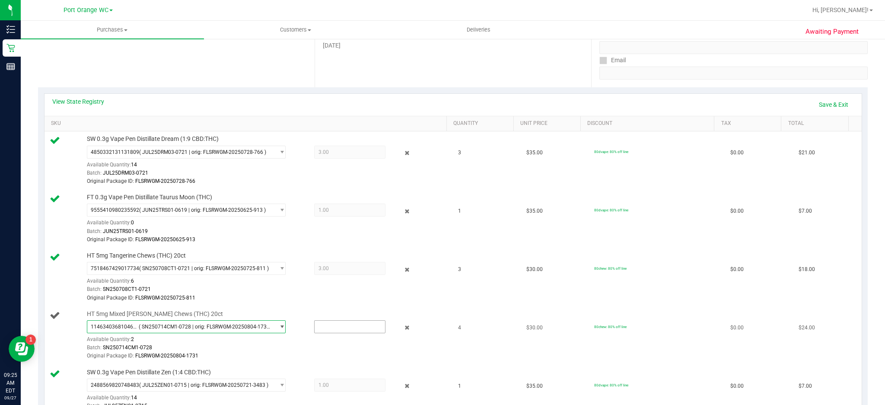
click at [348, 330] on input "text" at bounding box center [350, 327] width 71 height 12
type input "2"
click at [331, 357] on div "Original Package ID: FLSRWGM-20250804-1731" at bounding box center [266, 356] width 358 height 8
type input "2.0000"
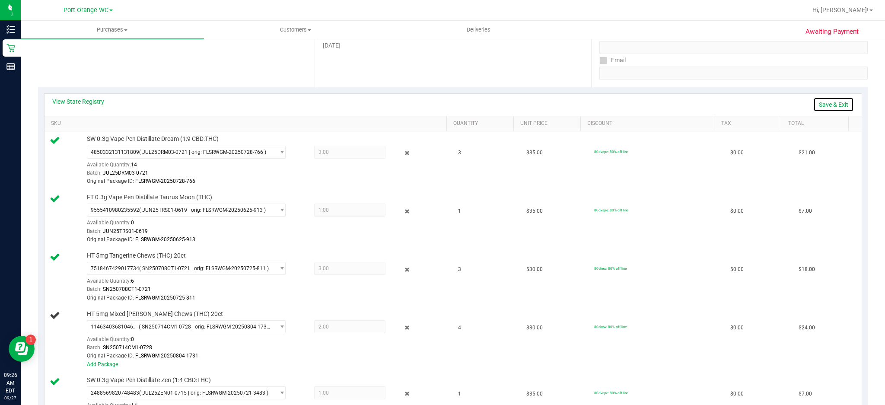
click at [818, 104] on link "Save & Exit" at bounding box center [833, 104] width 41 height 15
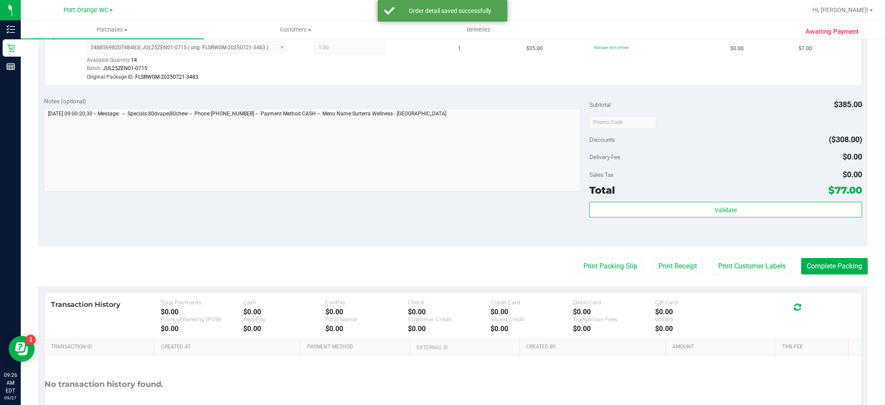
scroll to position [577, 0]
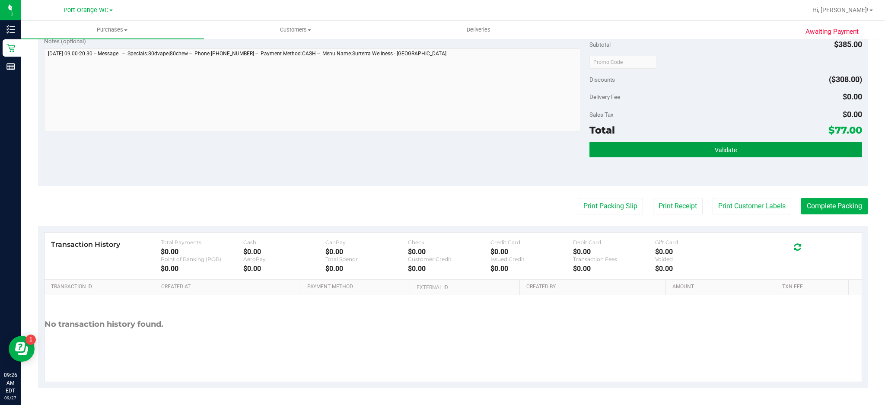
click at [738, 144] on button "Validate" at bounding box center [726, 150] width 273 height 16
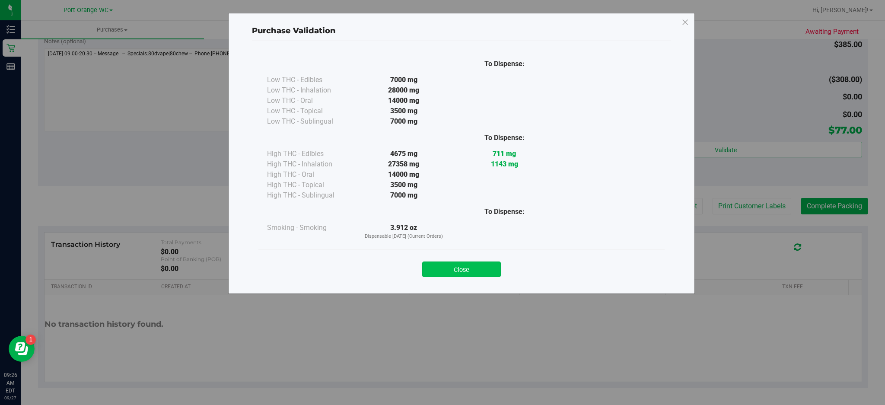
click at [485, 271] on button "Close" at bounding box center [461, 270] width 79 height 16
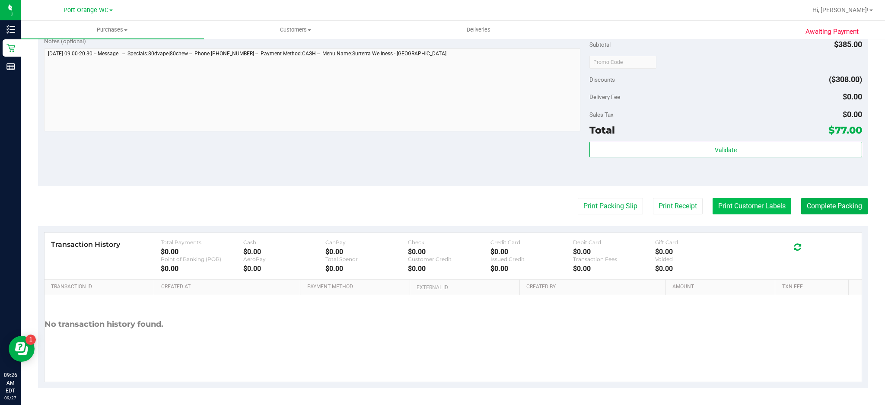
click at [754, 210] on button "Print Customer Labels" at bounding box center [752, 206] width 79 height 16
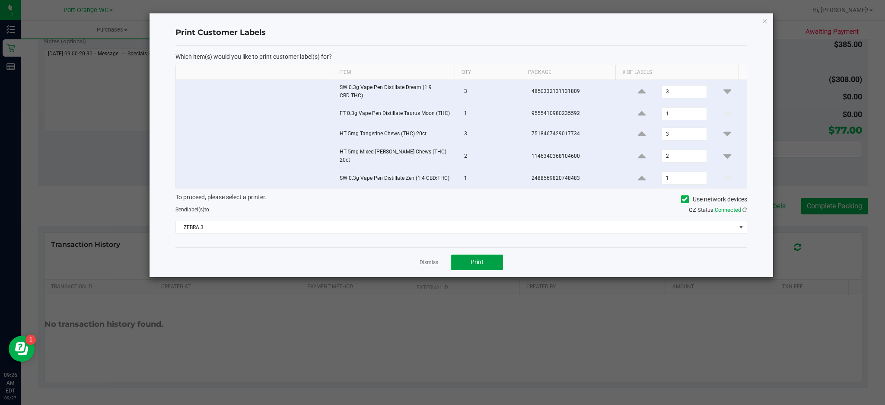
click at [485, 267] on button "Print" at bounding box center [477, 263] width 52 height 16
click at [764, 19] on icon "button" at bounding box center [765, 21] width 6 height 10
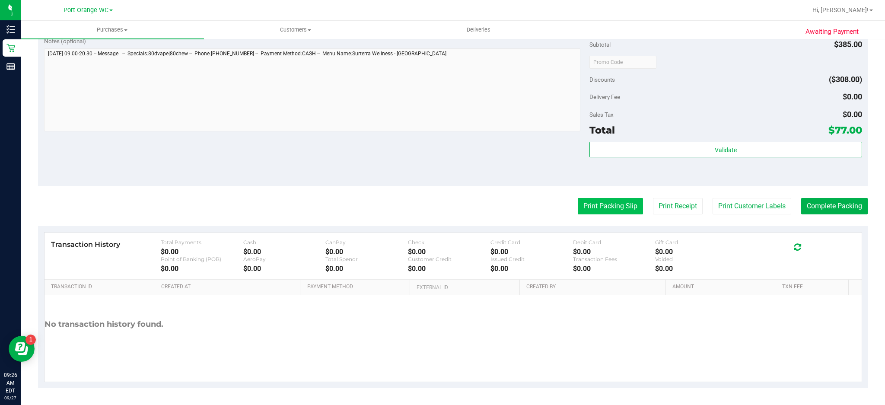
click at [607, 210] on button "Print Packing Slip" at bounding box center [610, 206] width 65 height 16
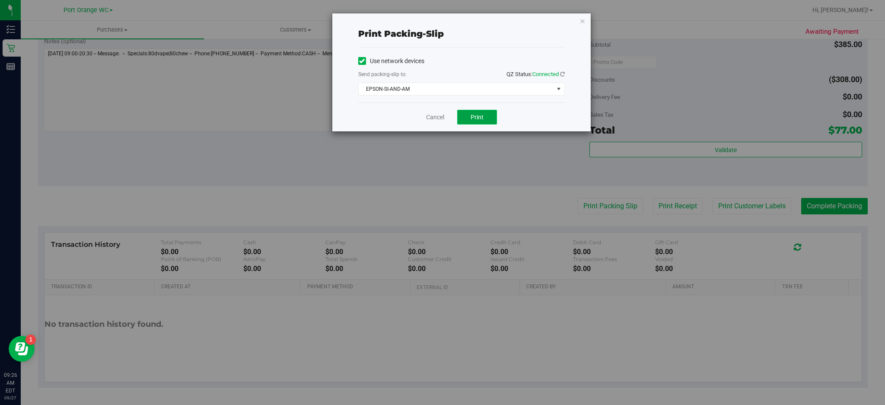
click at [477, 117] on span "Print" at bounding box center [477, 117] width 13 height 7
click at [582, 16] on icon "button" at bounding box center [583, 21] width 6 height 10
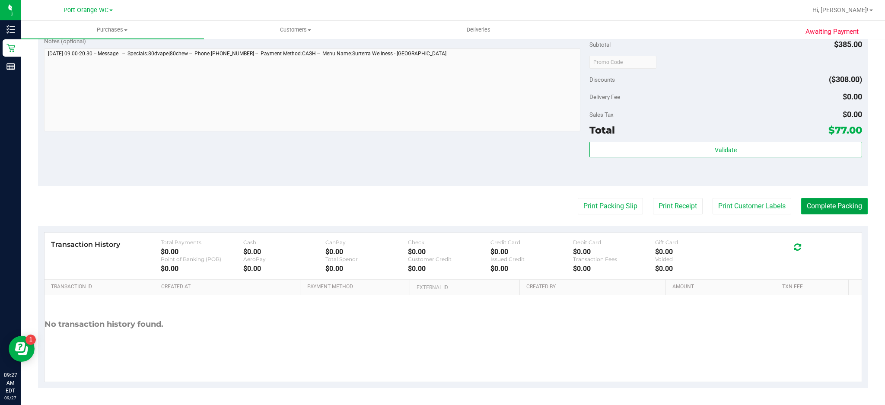
click at [832, 202] on button "Complete Packing" at bounding box center [834, 206] width 67 height 16
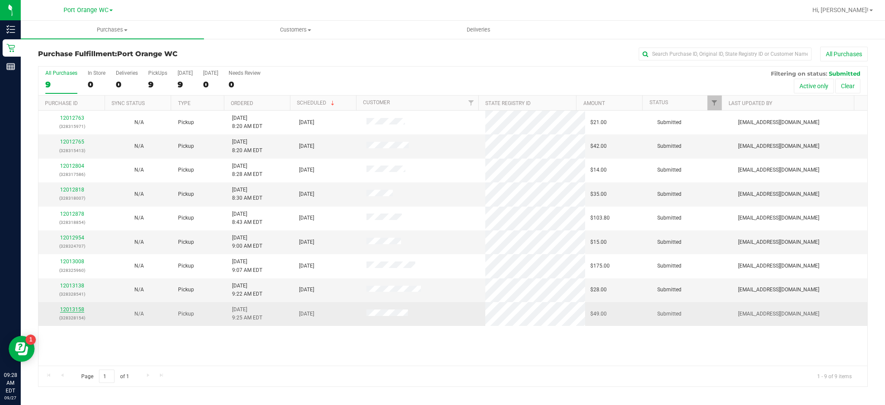
click at [76, 310] on link "12013158" at bounding box center [72, 309] width 24 height 6
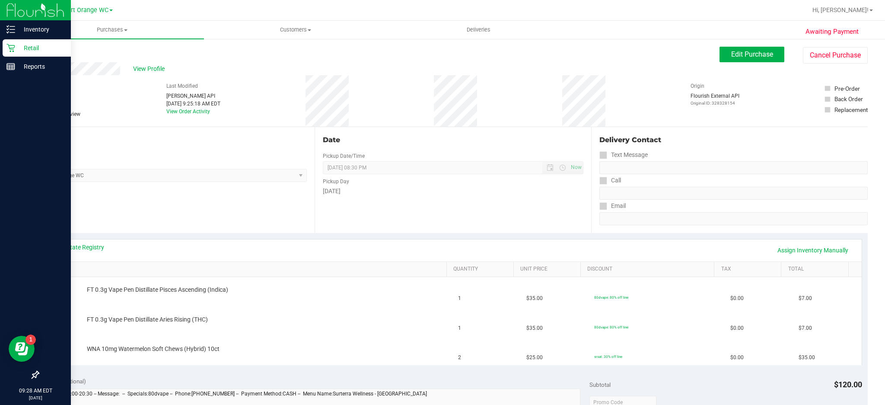
click at [8, 46] on icon at bounding box center [10, 48] width 9 height 9
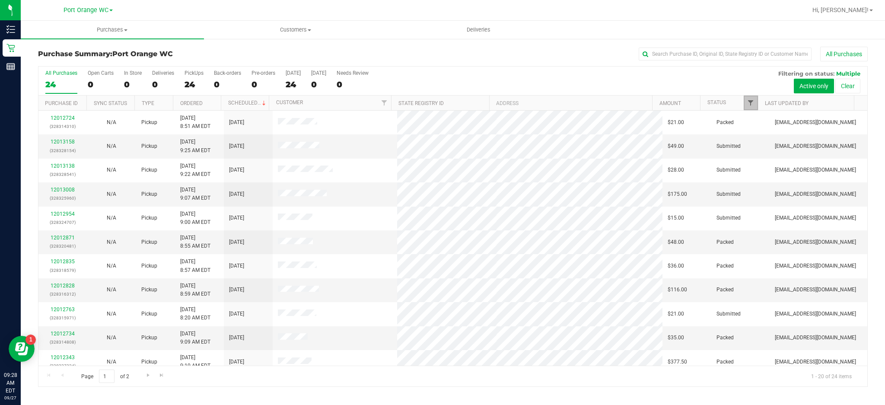
click at [750, 104] on span "Filter" at bounding box center [750, 102] width 7 height 7
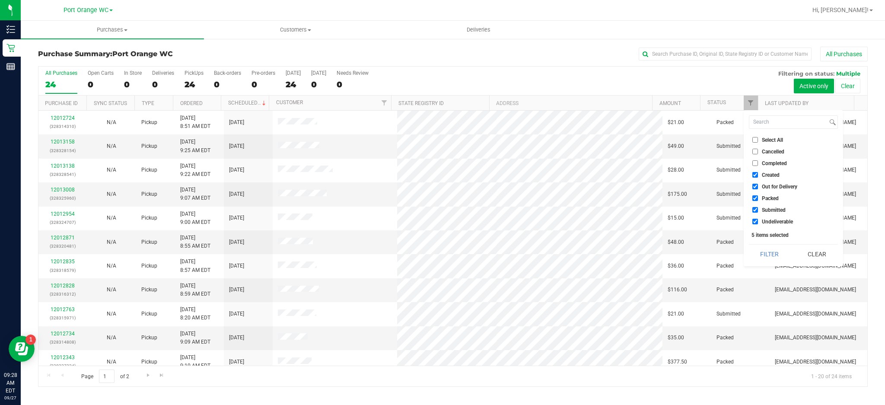
click at [755, 222] on input "Undeliverable" at bounding box center [756, 222] width 6 height 6
checkbox input "false"
click at [757, 212] on input "Submitted" at bounding box center [756, 210] width 6 height 6
click at [755, 210] on input "Submitted" at bounding box center [756, 210] width 6 height 6
checkbox input "true"
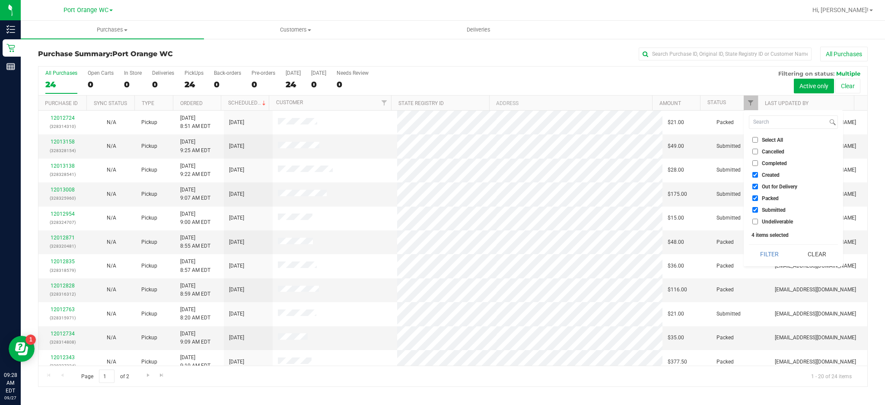
click at [756, 187] on input "Out for Delivery" at bounding box center [756, 187] width 6 height 6
checkbox input "false"
click at [755, 175] on input "Created" at bounding box center [756, 175] width 6 height 6
checkbox input "false"
click at [757, 197] on input "Packed" at bounding box center [756, 198] width 6 height 6
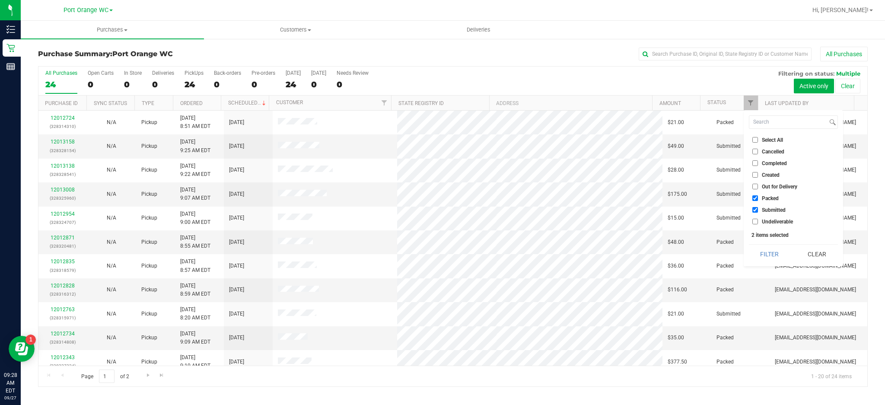
checkbox input "false"
click at [756, 209] on input "Submitted" at bounding box center [756, 210] width 6 height 6
click at [755, 211] on input "Submitted" at bounding box center [756, 210] width 6 height 6
checkbox input "true"
click at [773, 256] on button "Filter" at bounding box center [769, 254] width 41 height 19
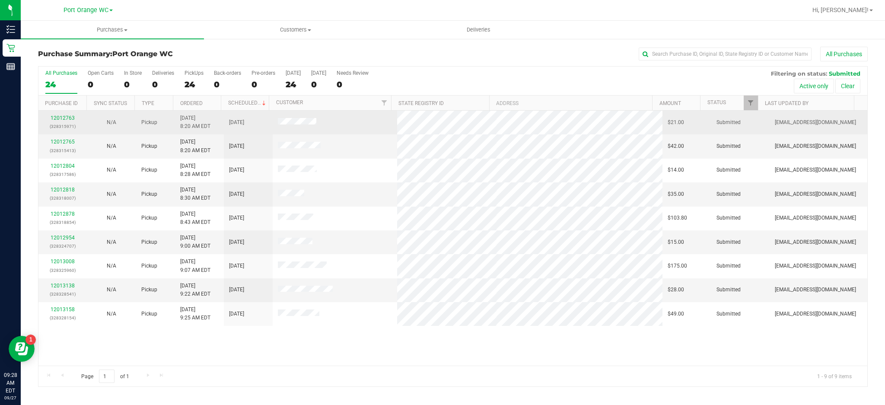
click at [68, 128] on p "(328315971)" at bounding box center [63, 126] width 38 height 8
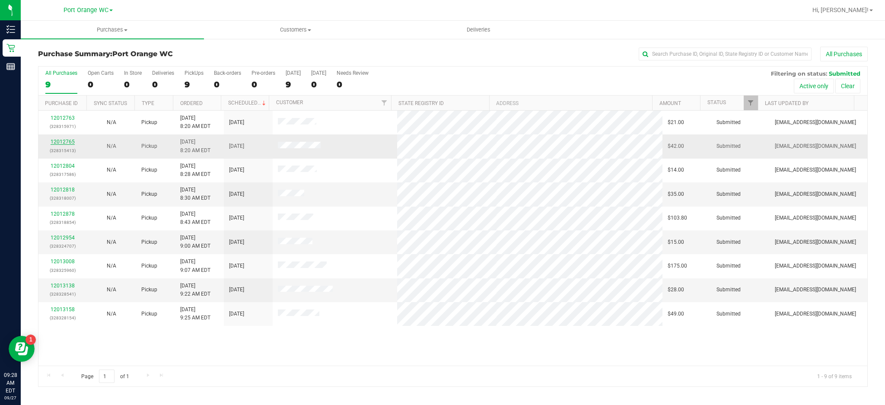
click at [67, 140] on link "12012765" at bounding box center [63, 142] width 24 height 6
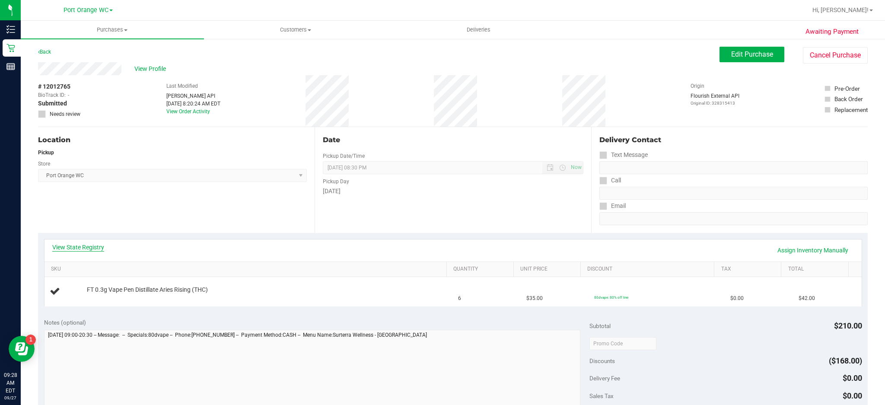
click at [90, 248] on link "View State Registry" at bounding box center [78, 247] width 52 height 9
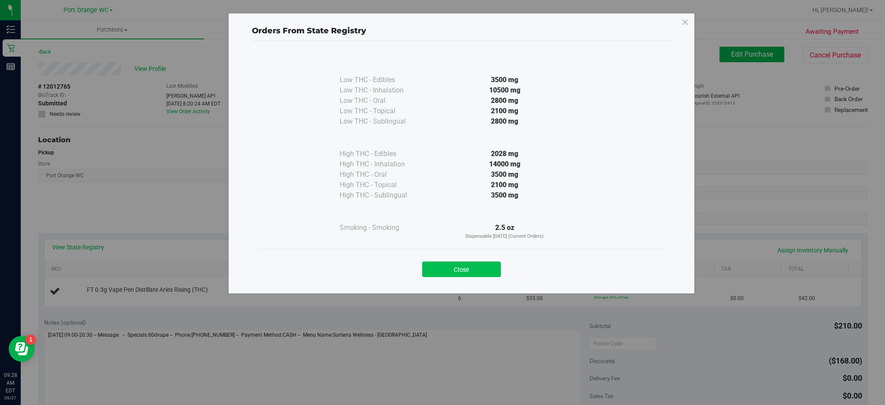
click at [485, 275] on button "Close" at bounding box center [461, 270] width 79 height 16
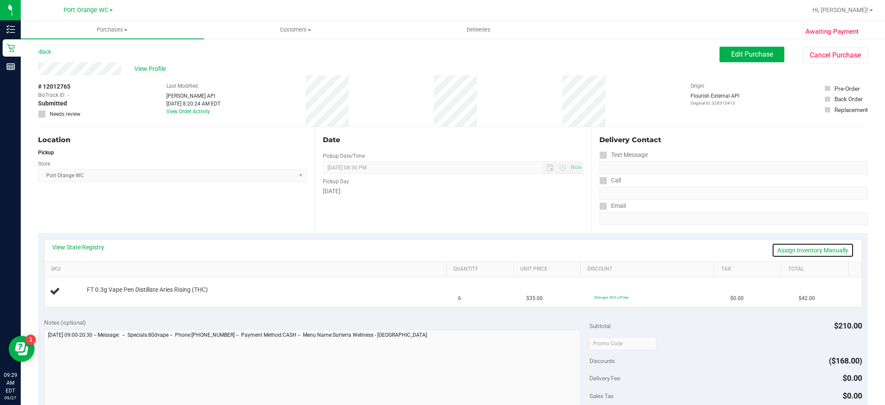
click at [804, 246] on link "Assign Inventory Manually" at bounding box center [813, 250] width 82 height 15
click at [104, 298] on link "Add Package" at bounding box center [102, 296] width 31 height 6
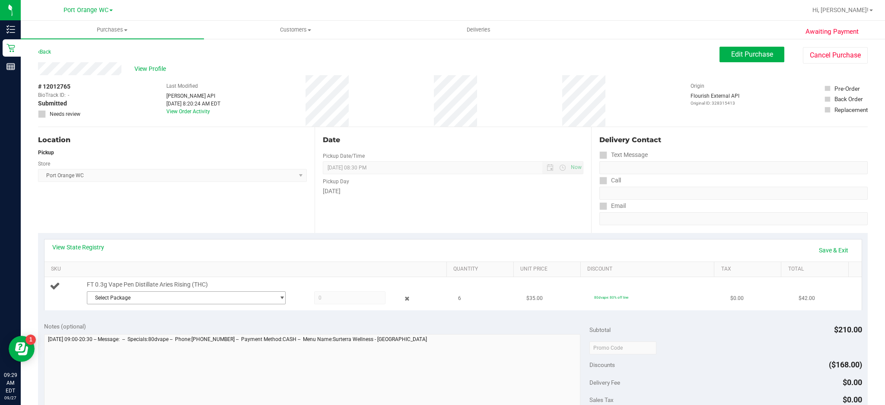
click at [279, 298] on span "select" at bounding box center [282, 297] width 6 height 7
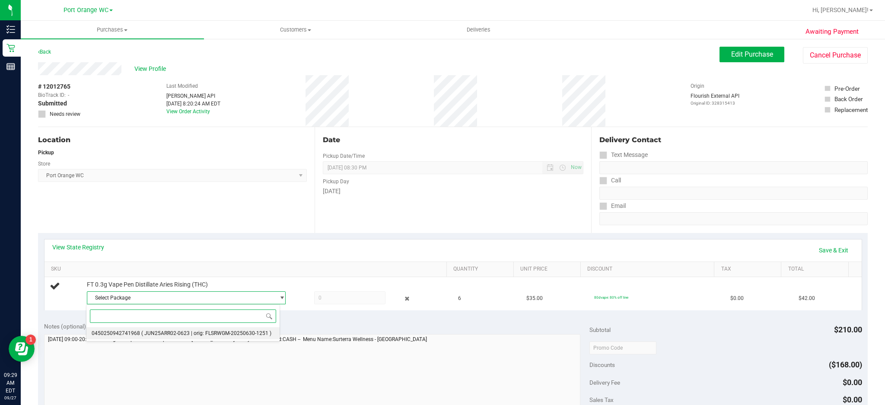
click at [232, 332] on span "( JUN25ARR02-0623 | orig: FLSRWGM-20250630-1251 )" at bounding box center [206, 333] width 130 height 6
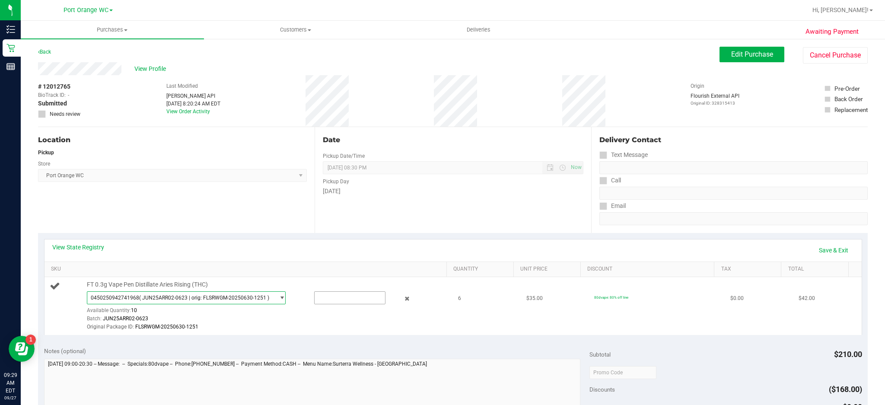
click at [339, 298] on input "text" at bounding box center [350, 298] width 71 height 12
type input "6"
click at [827, 252] on link "Save & Exit" at bounding box center [833, 250] width 41 height 15
type input "6.0000"
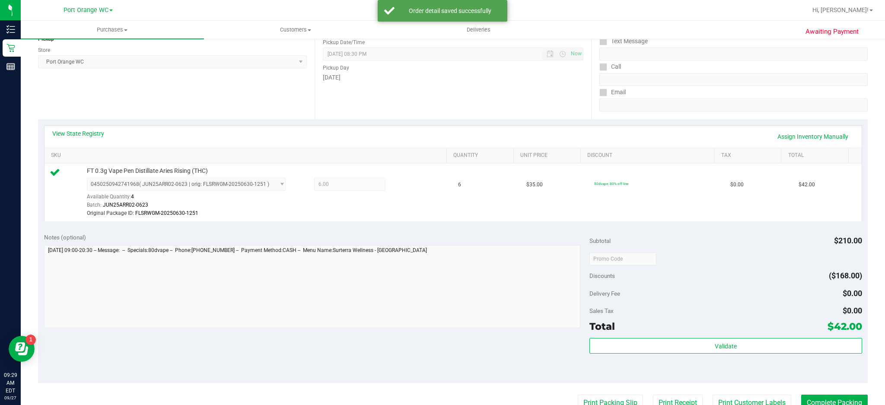
scroll to position [123, 0]
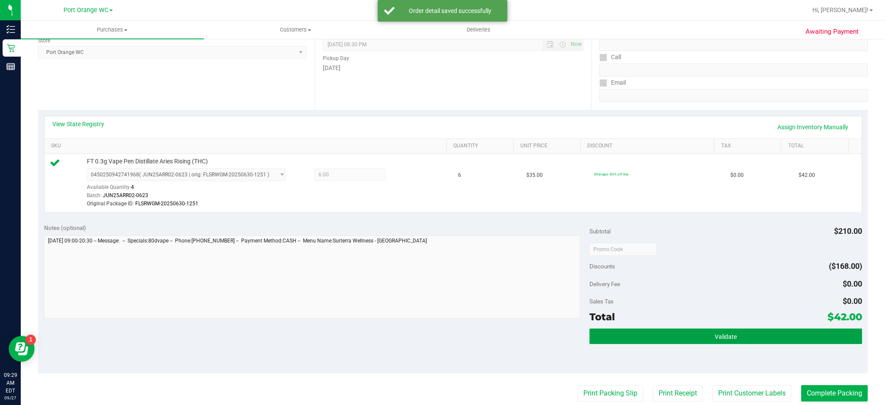
click at [741, 335] on button "Validate" at bounding box center [726, 337] width 273 height 16
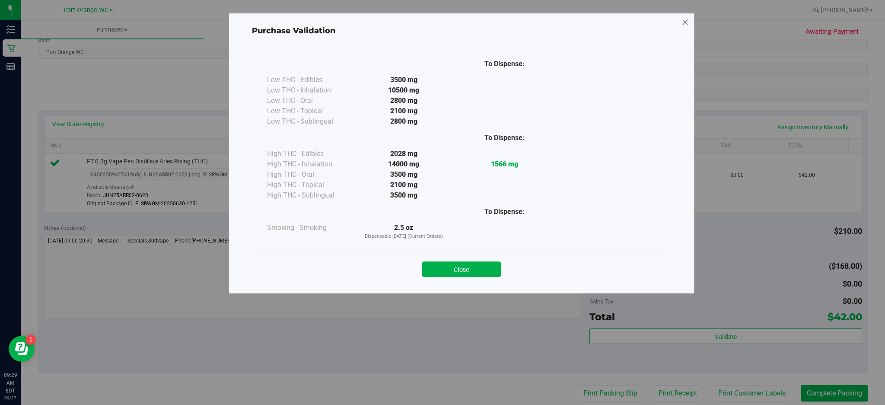
click at [688, 17] on icon at bounding box center [686, 23] width 8 height 14
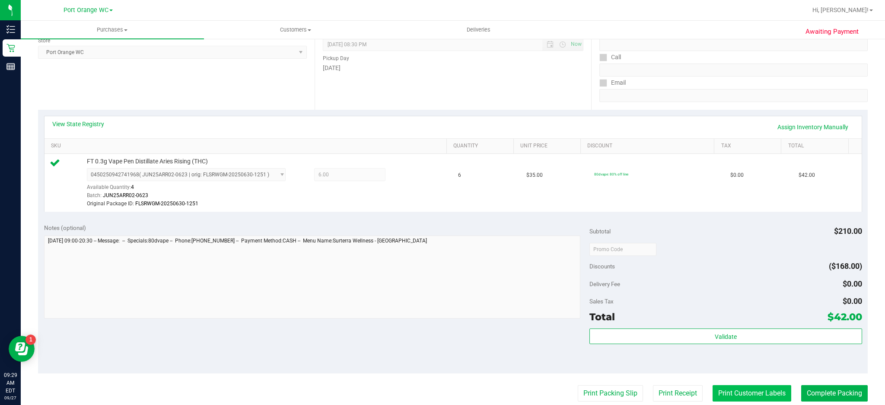
click at [752, 393] on button "Print Customer Labels" at bounding box center [752, 393] width 79 height 16
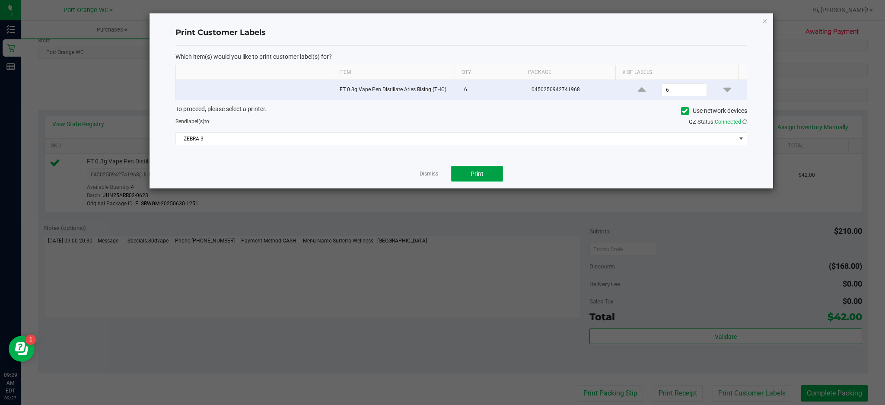
click at [482, 180] on button "Print" at bounding box center [477, 174] width 52 height 16
click at [765, 20] on icon "button" at bounding box center [765, 21] width 6 height 10
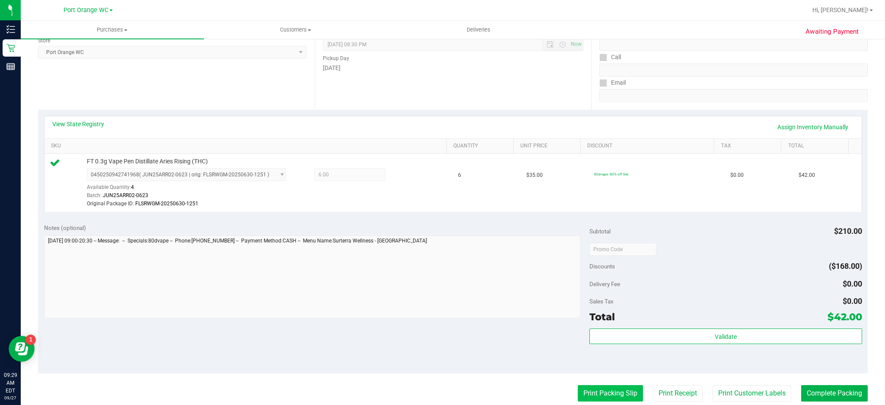
click at [584, 394] on button "Print Packing Slip" at bounding box center [610, 393] width 65 height 16
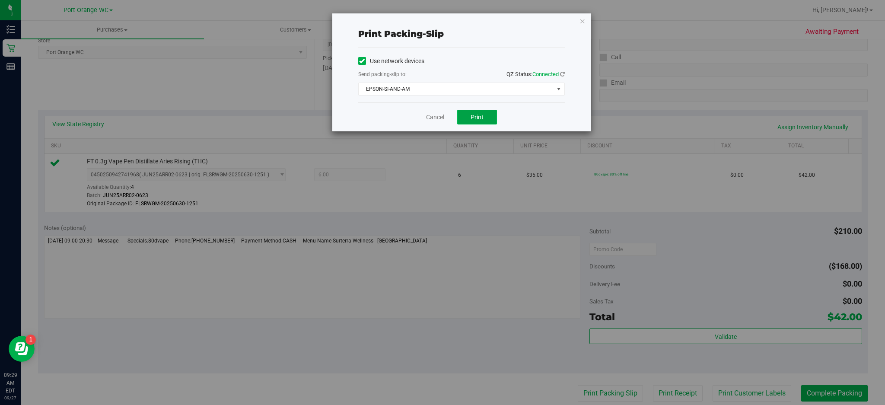
click at [477, 117] on span "Print" at bounding box center [477, 117] width 13 height 7
click at [582, 19] on icon "button" at bounding box center [583, 21] width 6 height 10
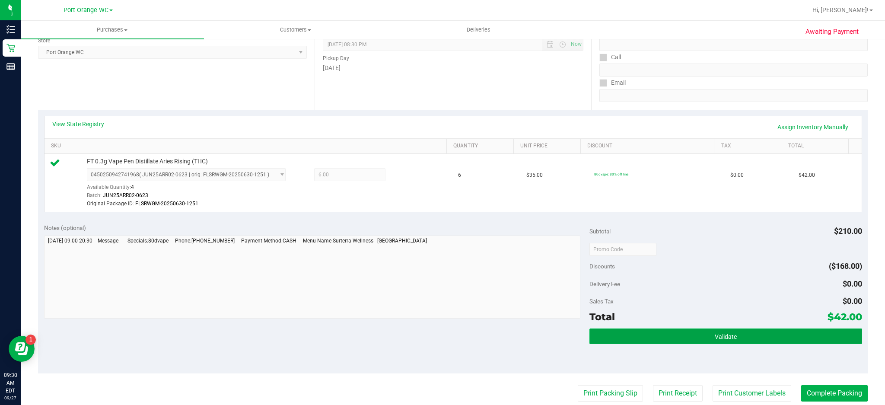
click at [729, 332] on button "Validate" at bounding box center [726, 337] width 273 height 16
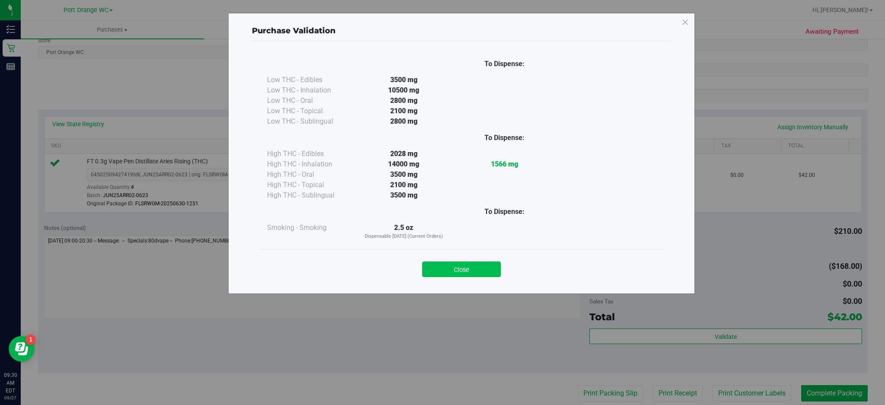
click at [472, 268] on button "Close" at bounding box center [461, 270] width 79 height 16
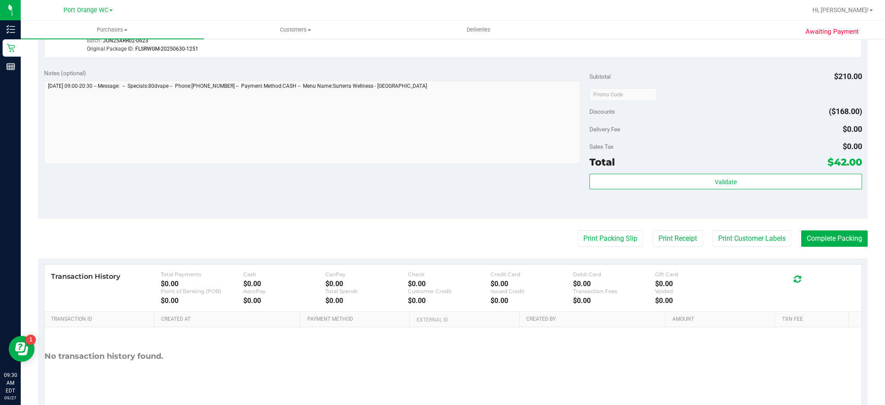
scroll to position [298, 0]
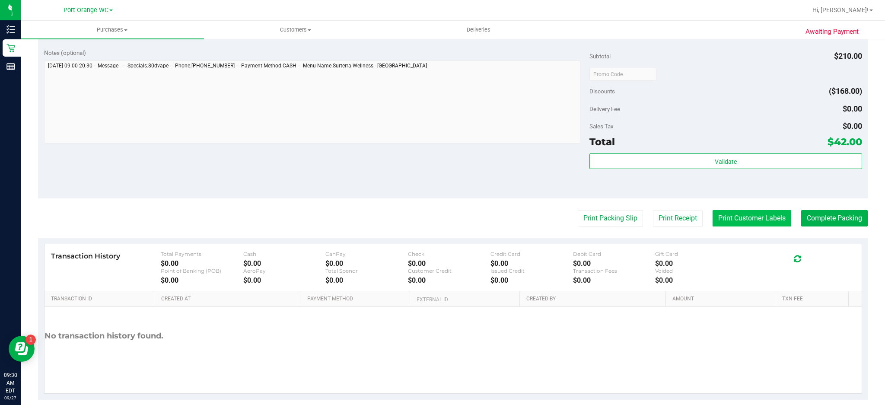
click at [757, 219] on button "Print Customer Labels" at bounding box center [752, 218] width 79 height 16
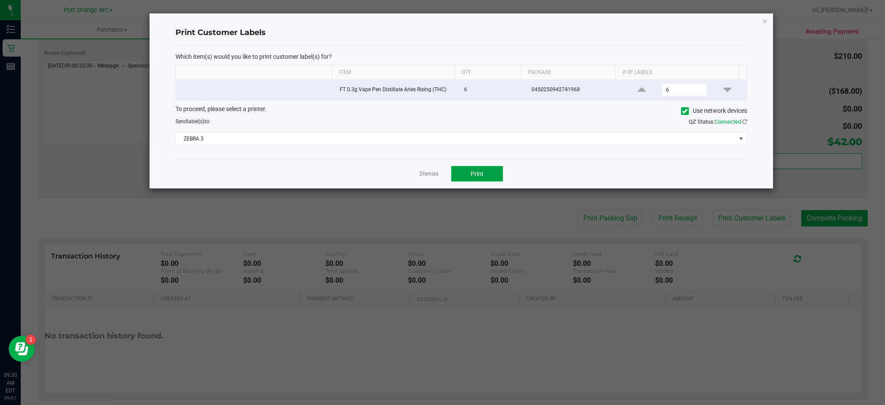
click at [481, 175] on span "Print" at bounding box center [477, 173] width 13 height 7
click at [765, 25] on icon "button" at bounding box center [765, 21] width 6 height 10
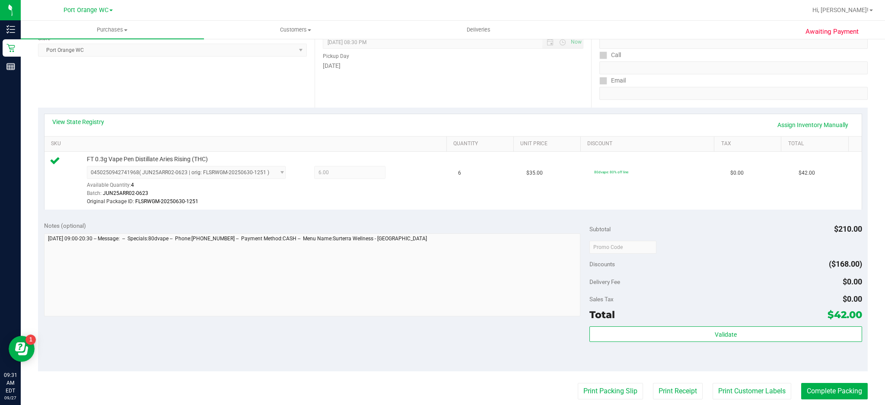
scroll to position [310, 0]
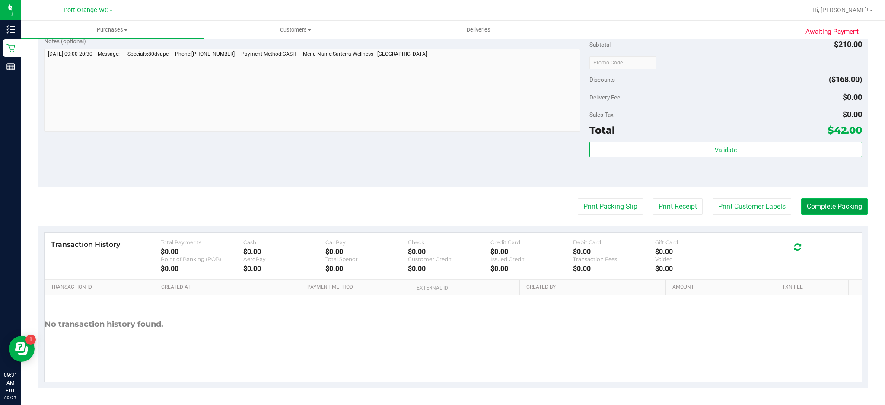
click at [832, 208] on button "Complete Packing" at bounding box center [834, 206] width 67 height 16
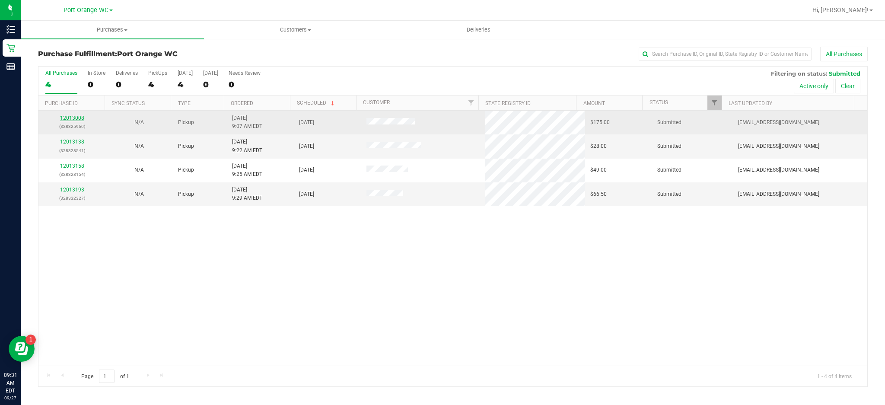
click at [75, 118] on link "12013008" at bounding box center [72, 118] width 24 height 6
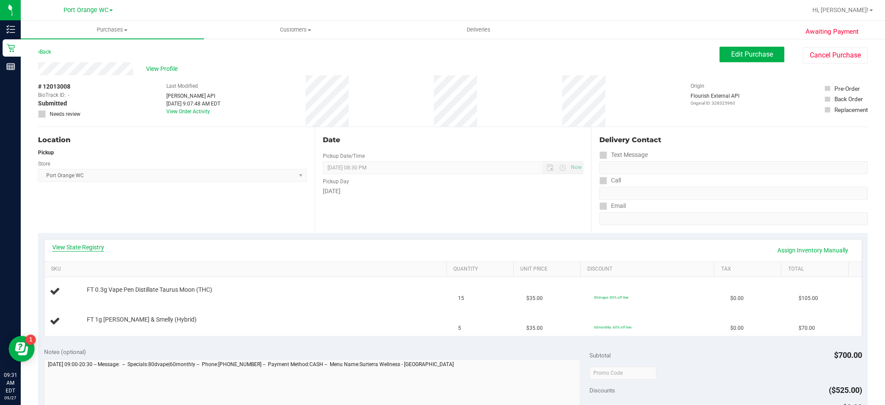
click at [102, 251] on link "View State Registry" at bounding box center [78, 247] width 52 height 9
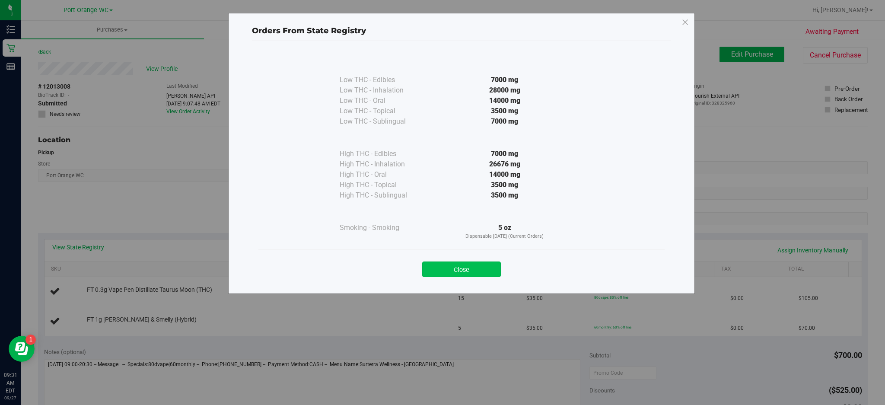
click at [468, 268] on button "Close" at bounding box center [461, 270] width 79 height 16
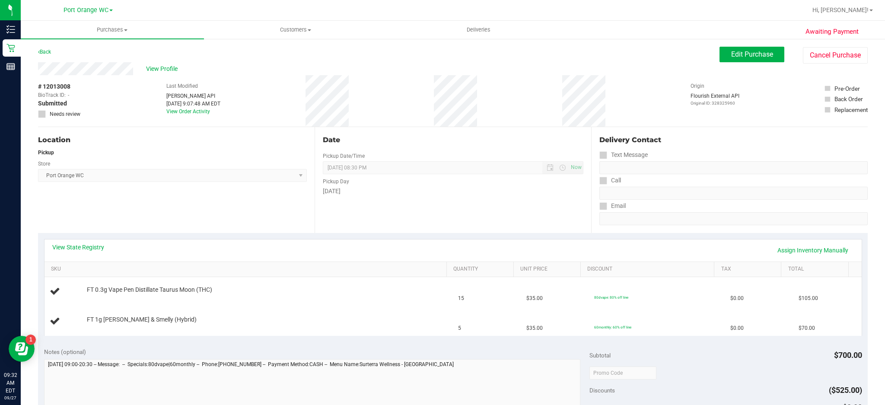
click at [92, 246] on link "View State Registry" at bounding box center [78, 247] width 52 height 9
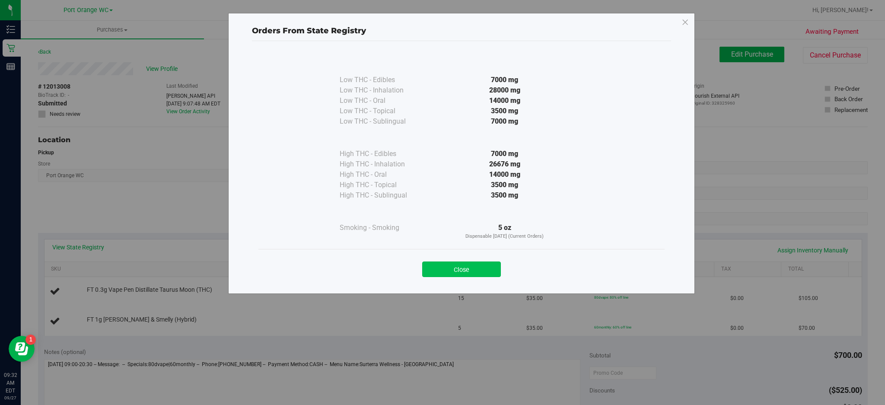
click at [473, 267] on button "Close" at bounding box center [461, 270] width 79 height 16
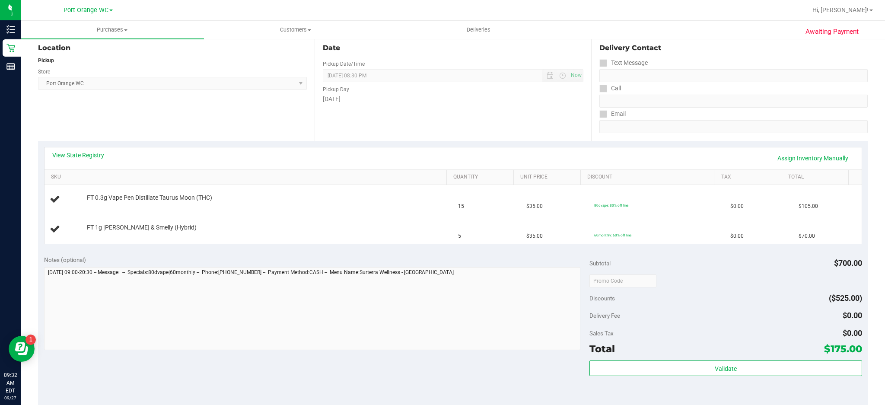
scroll to position [128, 0]
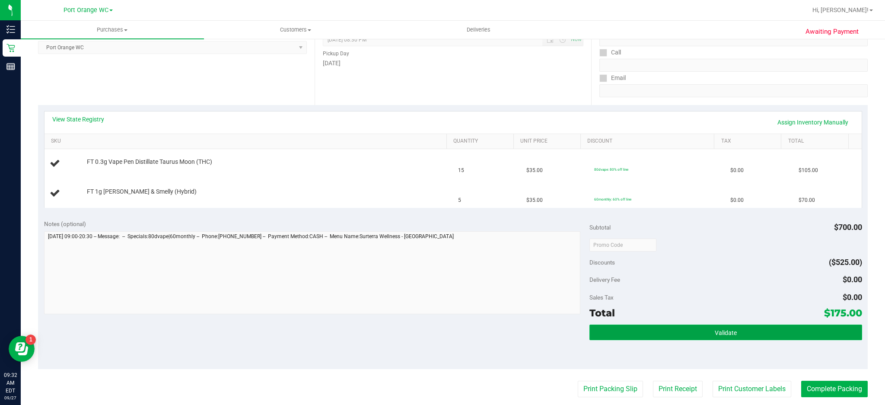
click at [730, 335] on button "Validate" at bounding box center [726, 333] width 273 height 16
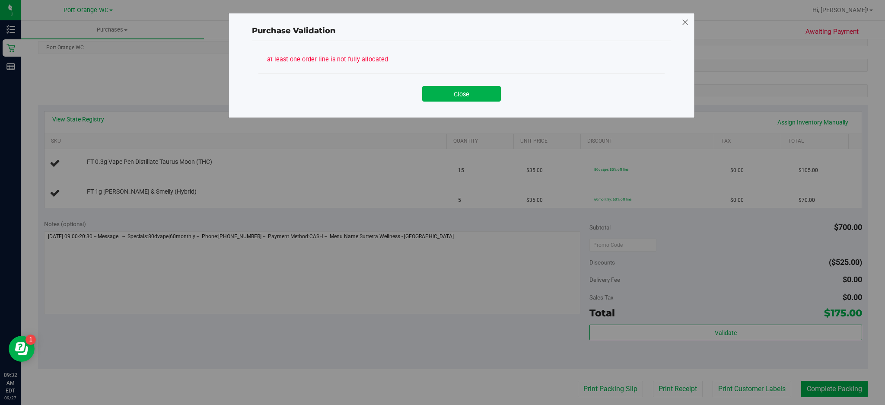
click at [683, 28] on icon at bounding box center [686, 23] width 8 height 14
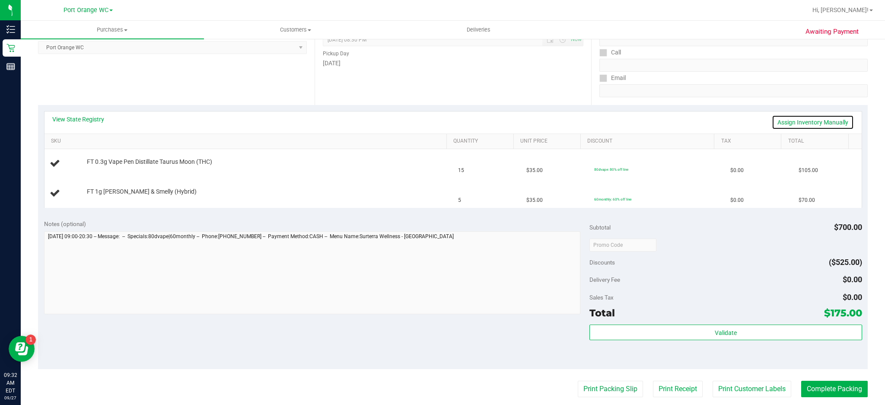
click at [810, 123] on link "Assign Inventory Manually" at bounding box center [813, 122] width 82 height 15
click at [107, 168] on link "Add Package" at bounding box center [102, 168] width 31 height 6
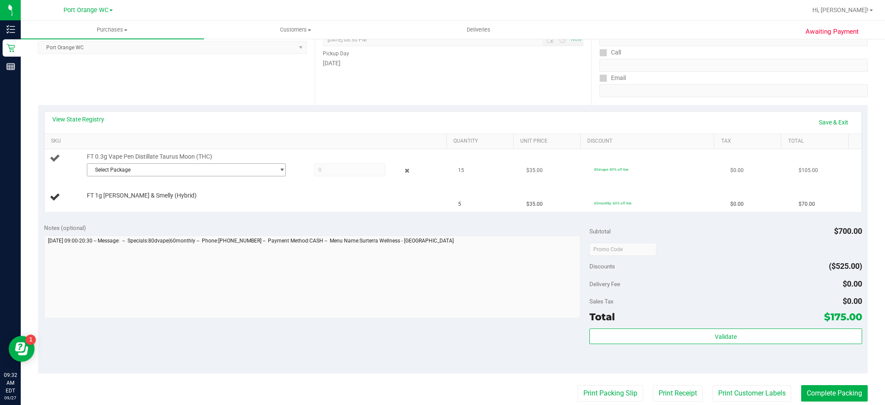
click at [279, 169] on span "select" at bounding box center [282, 169] width 6 height 7
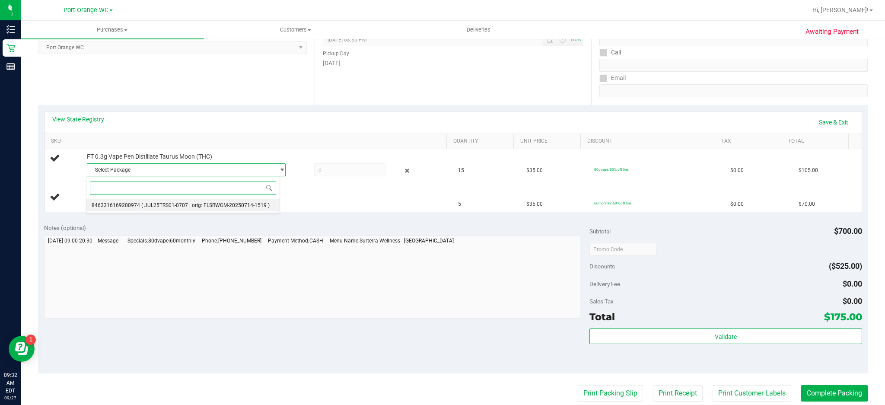
click at [164, 205] on span "( JUL25TRS01-0707 | orig: FLSRWGM-20250714-1519 )" at bounding box center [205, 205] width 128 height 6
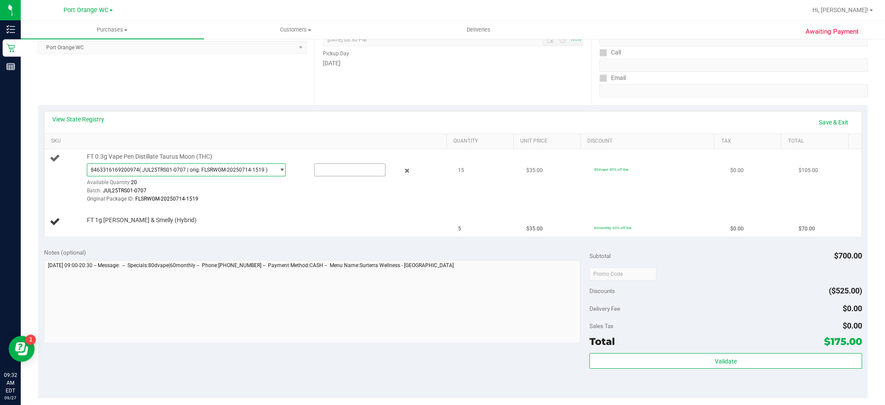
click at [346, 168] on input "text" at bounding box center [350, 170] width 71 height 12
type input "15"
click at [521, 201] on td "$35.00" at bounding box center [555, 178] width 68 height 58
type input "15.0000"
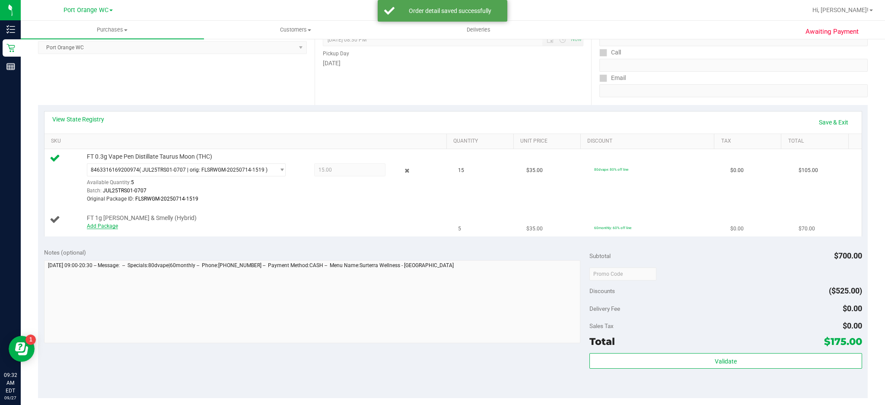
click at [111, 226] on link "Add Package" at bounding box center [102, 226] width 31 height 6
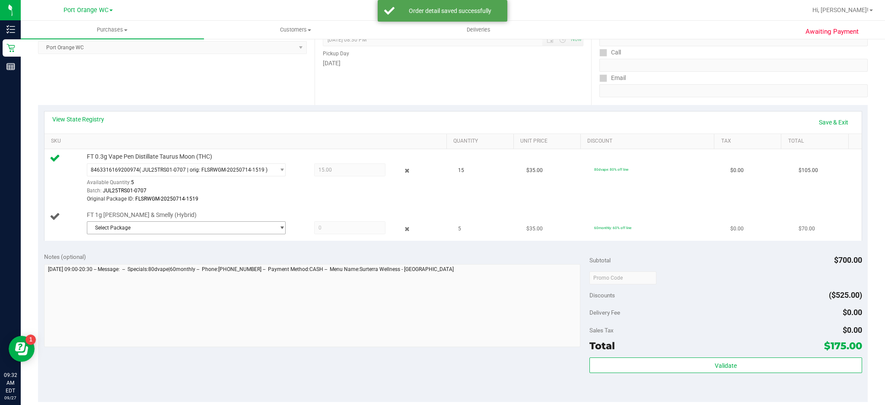
click at [279, 230] on span "select" at bounding box center [282, 227] width 6 height 7
click at [210, 268] on li "4880324198932108 ( K-AUG25PBS01-0812 | orig: FLSRWGM-20250818-181 )" at bounding box center [182, 264] width 193 height 12
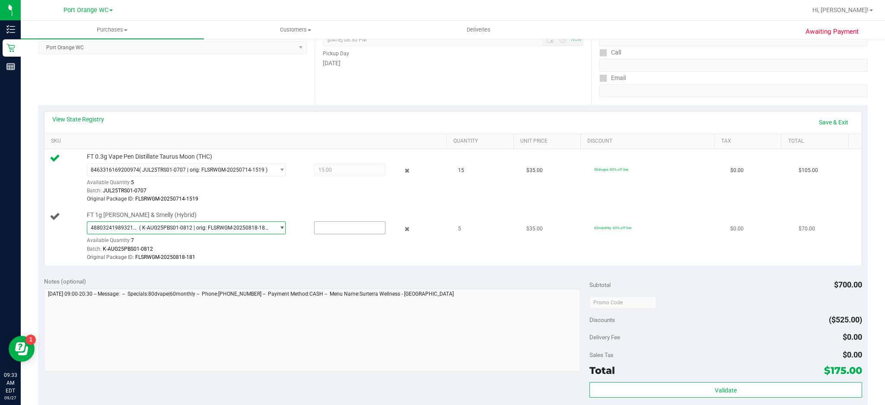
click at [350, 227] on input "text" at bounding box center [350, 228] width 71 height 12
type input "5"
click at [830, 124] on link "Save & Exit" at bounding box center [833, 122] width 41 height 15
type input "5.0000"
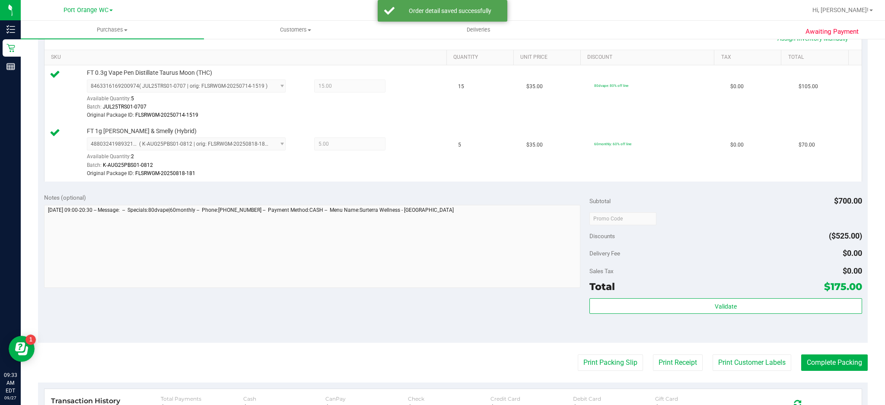
scroll to position [225, 0]
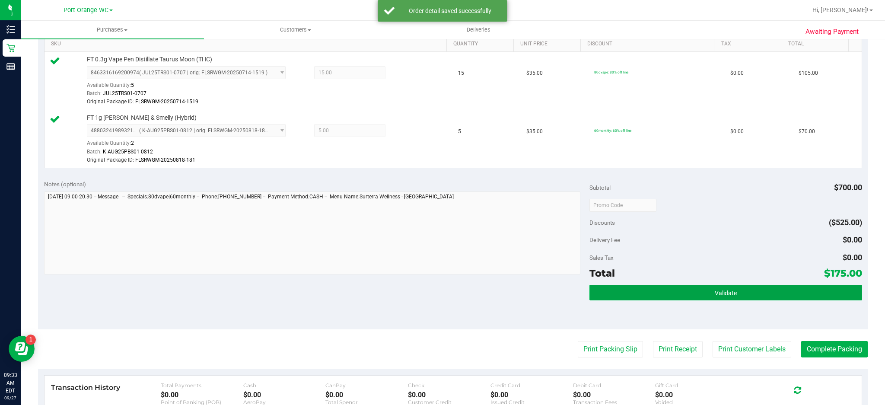
click at [730, 293] on button "Validate" at bounding box center [726, 293] width 273 height 16
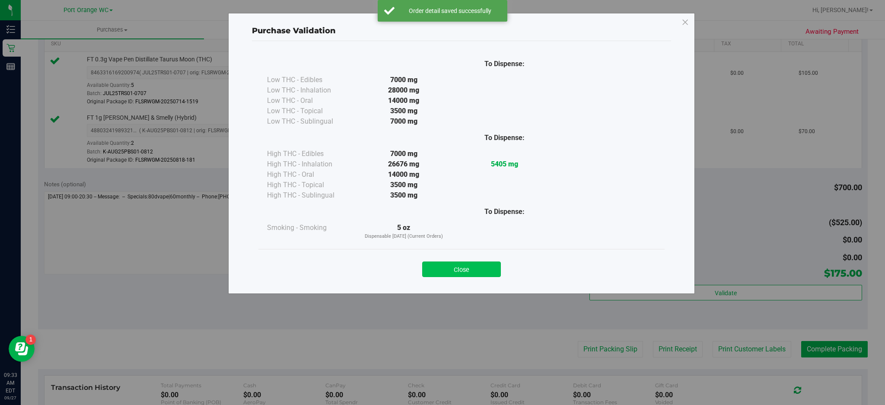
click at [480, 276] on button "Close" at bounding box center [461, 270] width 79 height 16
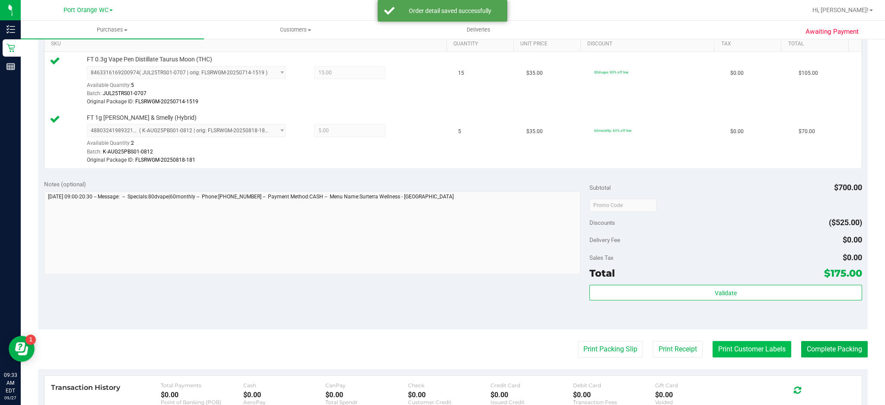
click at [753, 349] on button "Print Customer Labels" at bounding box center [752, 349] width 79 height 16
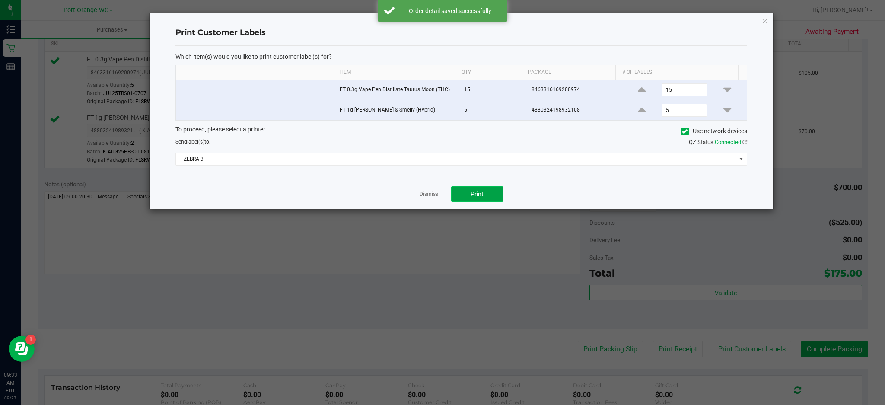
click at [485, 194] on button "Print" at bounding box center [477, 194] width 52 height 16
click at [768, 21] on icon "button" at bounding box center [765, 21] width 6 height 10
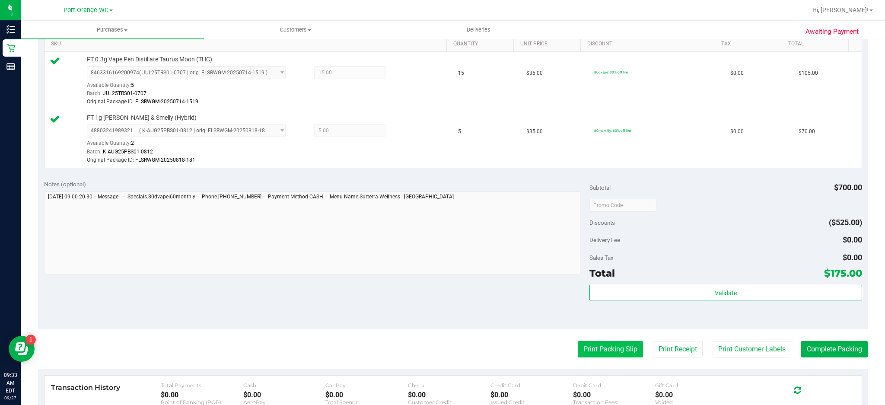
click at [606, 347] on button "Print Packing Slip" at bounding box center [610, 349] width 65 height 16
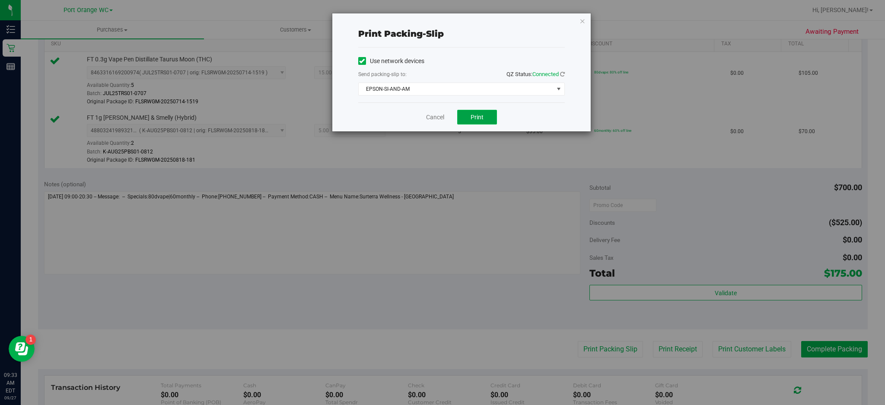
click at [488, 121] on button "Print" at bounding box center [477, 117] width 40 height 15
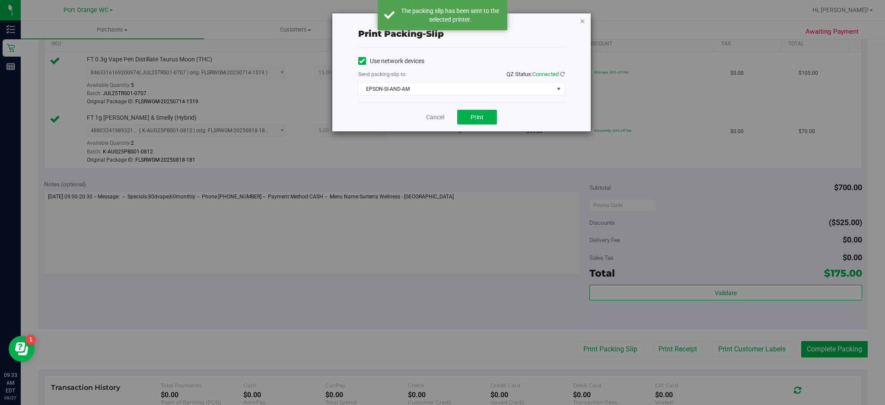
click at [581, 17] on icon "button" at bounding box center [583, 21] width 6 height 10
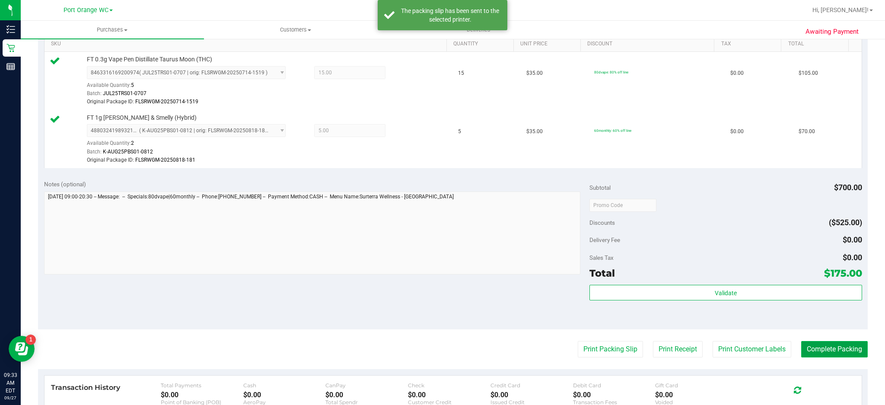
click at [842, 350] on button "Complete Packing" at bounding box center [834, 349] width 67 height 16
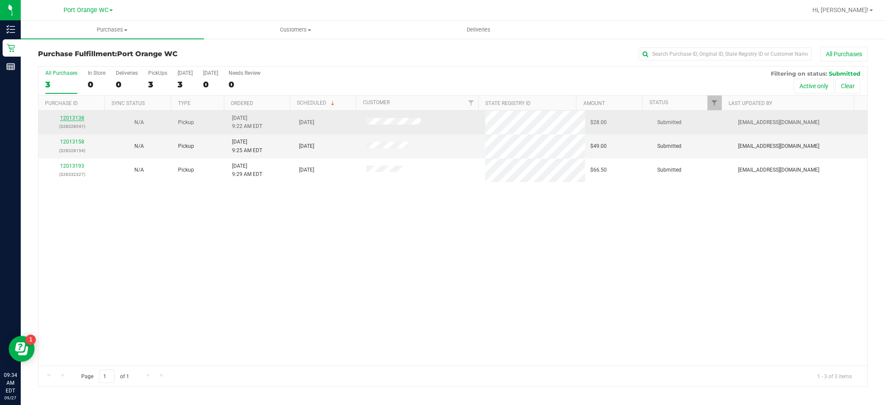
click at [75, 118] on link "12013138" at bounding box center [72, 118] width 24 height 6
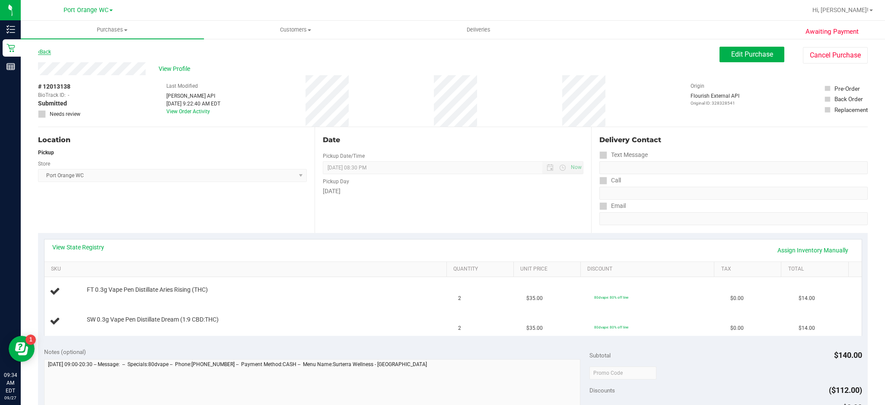
click at [50, 49] on link "Back" at bounding box center [44, 52] width 13 height 6
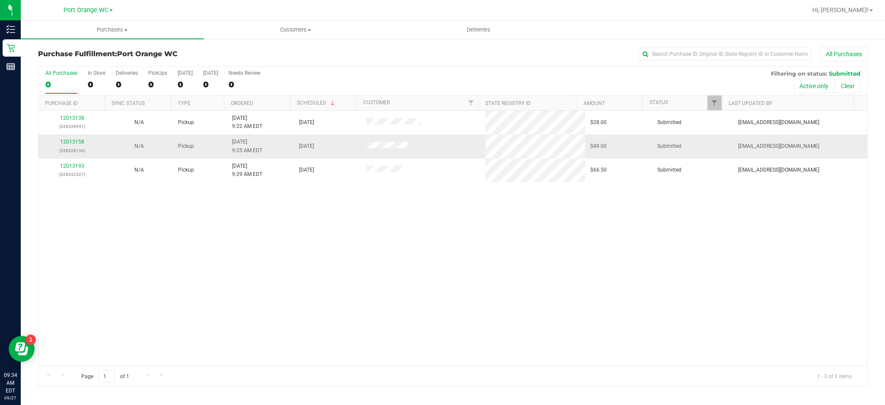
click at [67, 146] on div "12013158 (328328154)" at bounding box center [72, 146] width 57 height 16
click at [74, 144] on link "12013158" at bounding box center [72, 142] width 24 height 6
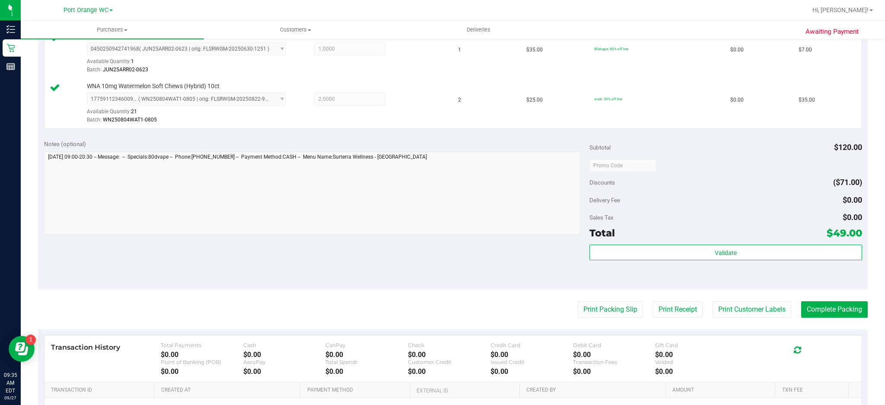
scroll to position [301, 0]
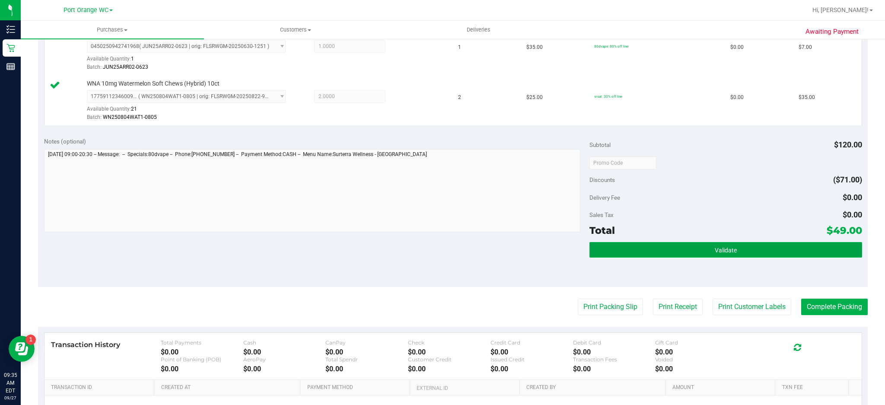
click at [734, 255] on button "Validate" at bounding box center [726, 250] width 273 height 16
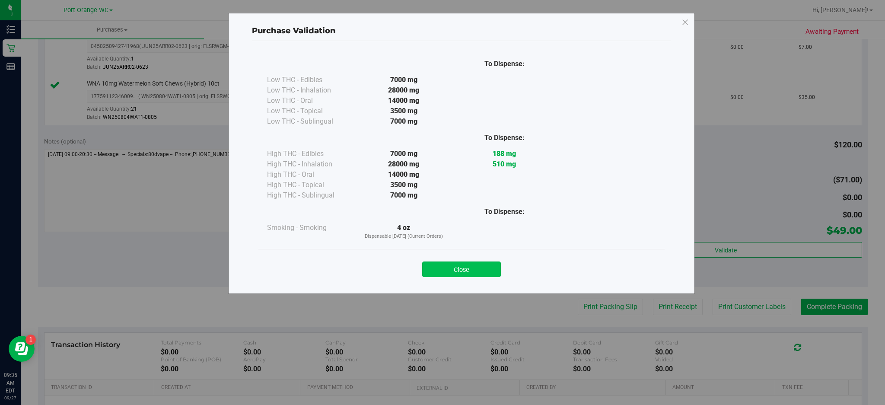
click at [484, 263] on button "Close" at bounding box center [461, 270] width 79 height 16
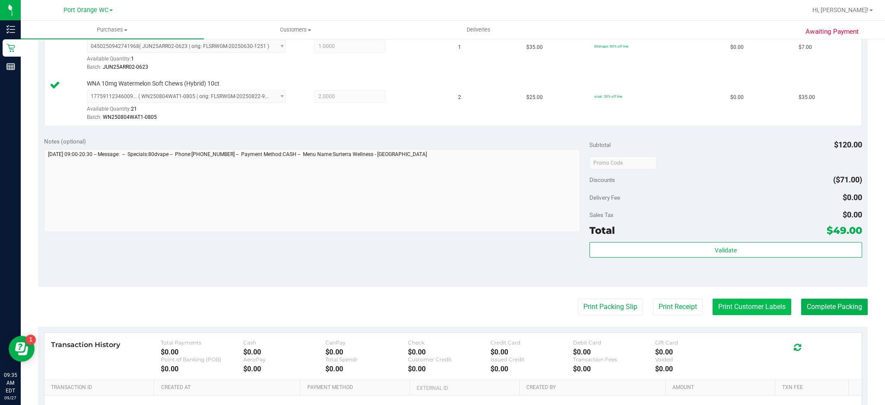
click at [754, 306] on button "Print Customer Labels" at bounding box center [752, 307] width 79 height 16
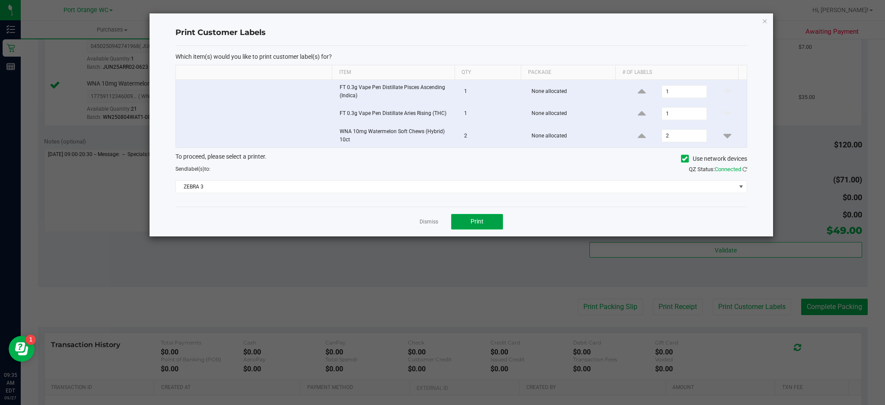
click at [489, 220] on button "Print" at bounding box center [477, 222] width 52 height 16
click at [764, 25] on icon "button" at bounding box center [765, 21] width 6 height 10
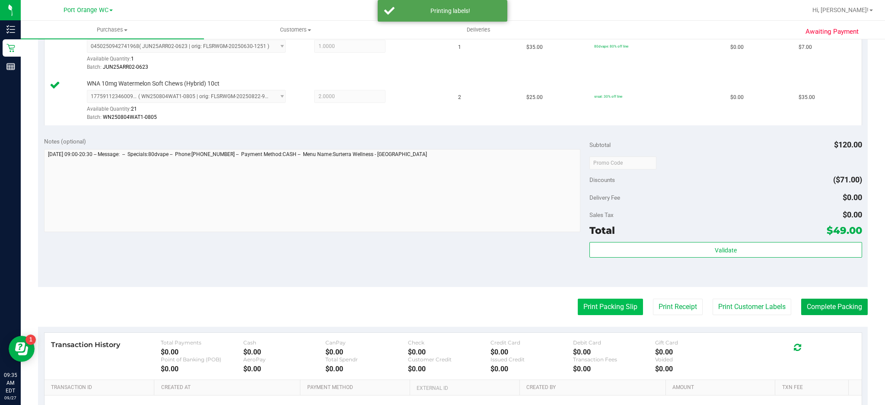
click at [616, 309] on button "Print Packing Slip" at bounding box center [610, 307] width 65 height 16
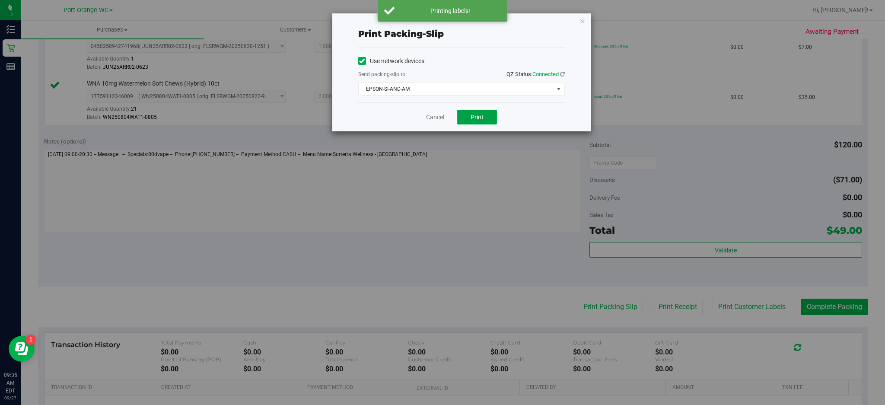
click at [485, 124] on button "Print" at bounding box center [477, 117] width 40 height 15
click at [582, 18] on icon "button" at bounding box center [583, 21] width 6 height 10
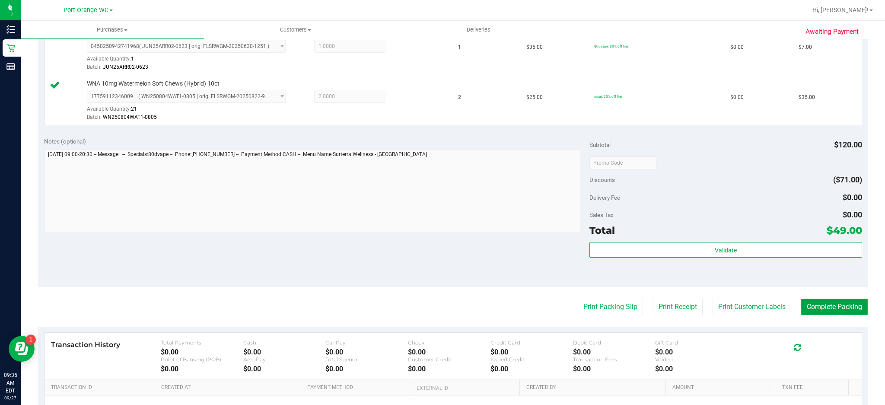
click at [826, 306] on button "Complete Packing" at bounding box center [834, 307] width 67 height 16
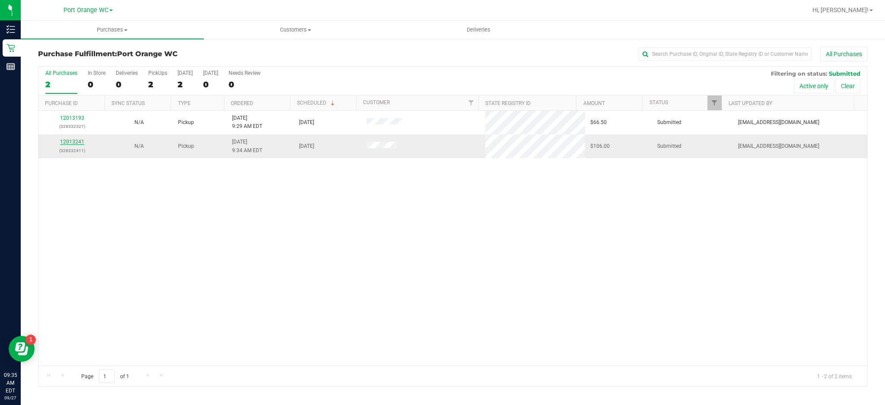
click at [73, 142] on link "12013241" at bounding box center [72, 142] width 24 height 6
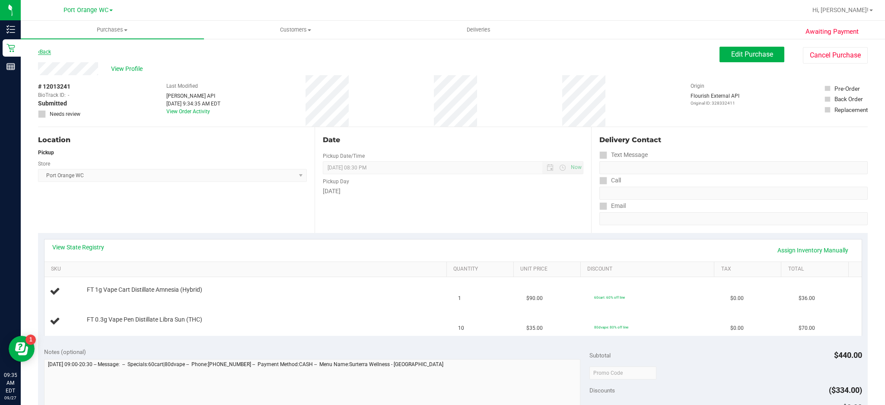
click at [47, 51] on link "Back" at bounding box center [44, 52] width 13 height 6
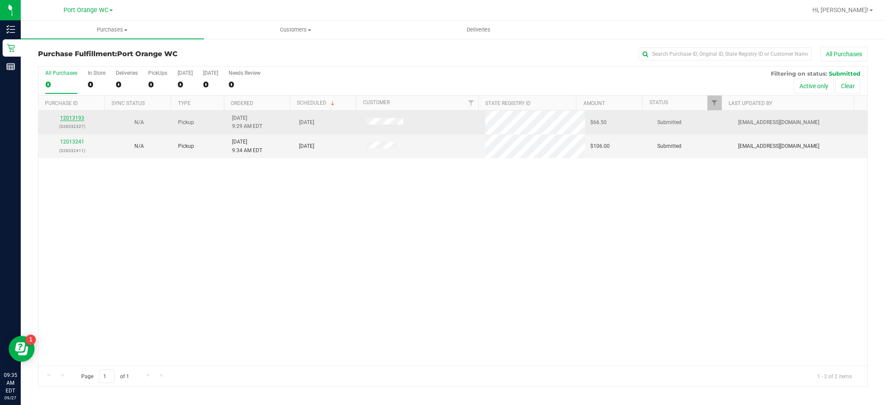
click at [74, 120] on link "12013193" at bounding box center [72, 118] width 24 height 6
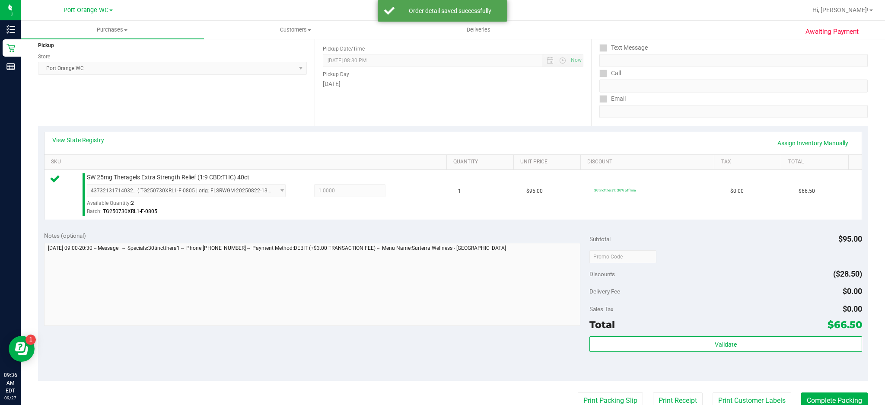
scroll to position [119, 0]
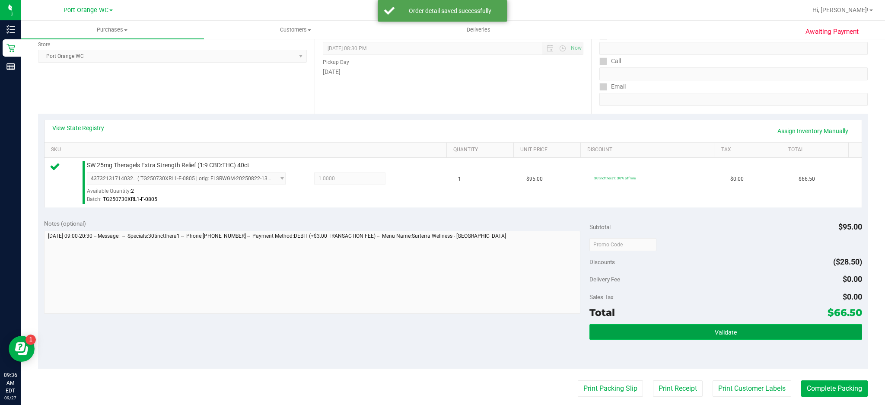
click at [721, 332] on span "Validate" at bounding box center [726, 332] width 22 height 7
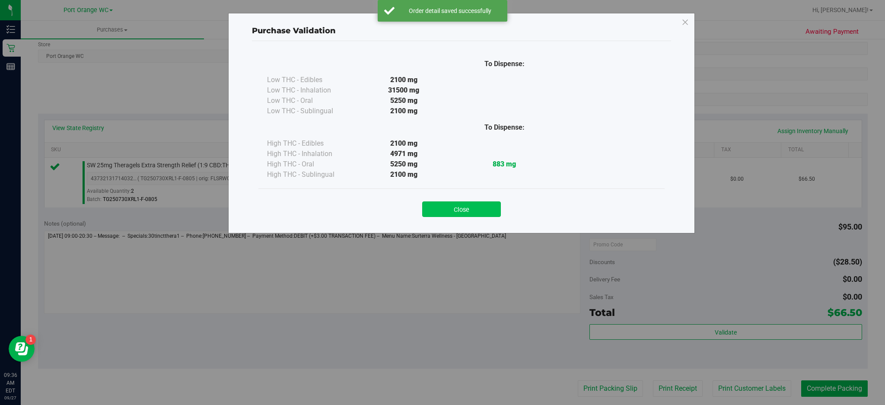
click at [484, 209] on button "Close" at bounding box center [461, 209] width 79 height 16
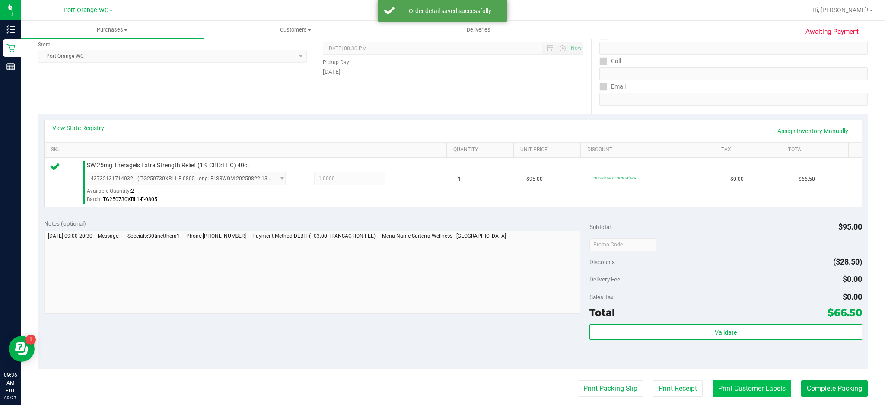
click at [749, 389] on button "Print Customer Labels" at bounding box center [752, 388] width 79 height 16
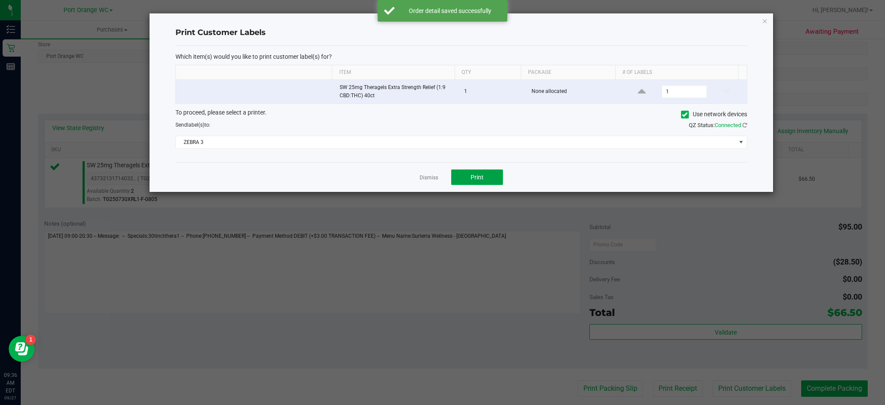
click at [486, 184] on button "Print" at bounding box center [477, 177] width 52 height 16
click at [765, 20] on icon "button" at bounding box center [765, 21] width 6 height 10
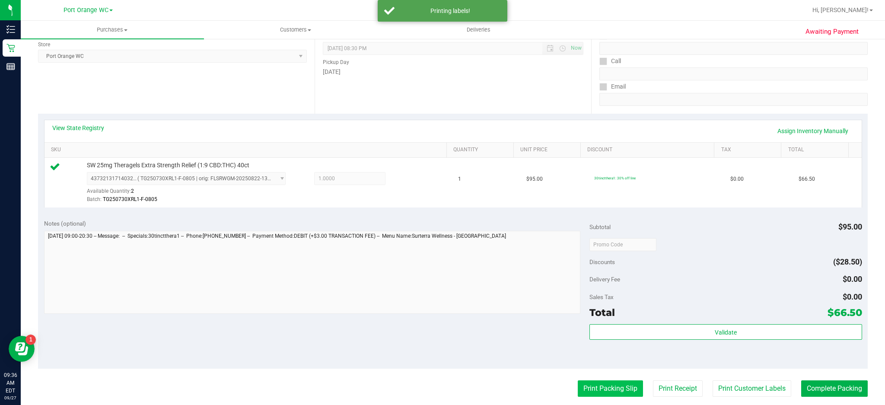
click at [612, 392] on button "Print Packing Slip" at bounding box center [610, 388] width 65 height 16
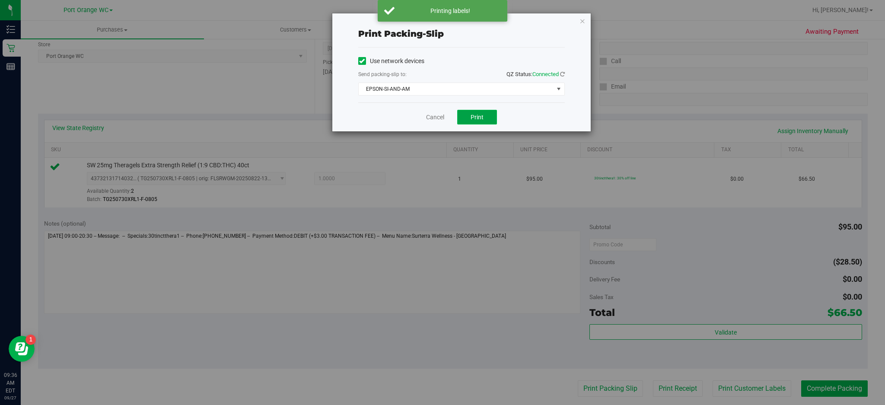
click at [485, 119] on button "Print" at bounding box center [477, 117] width 40 height 15
click at [584, 16] on icon "button" at bounding box center [583, 21] width 6 height 10
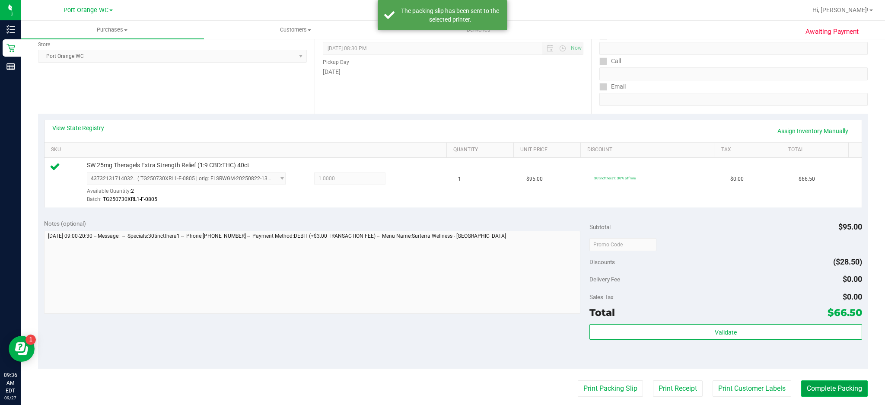
click at [845, 385] on button "Complete Packing" at bounding box center [834, 388] width 67 height 16
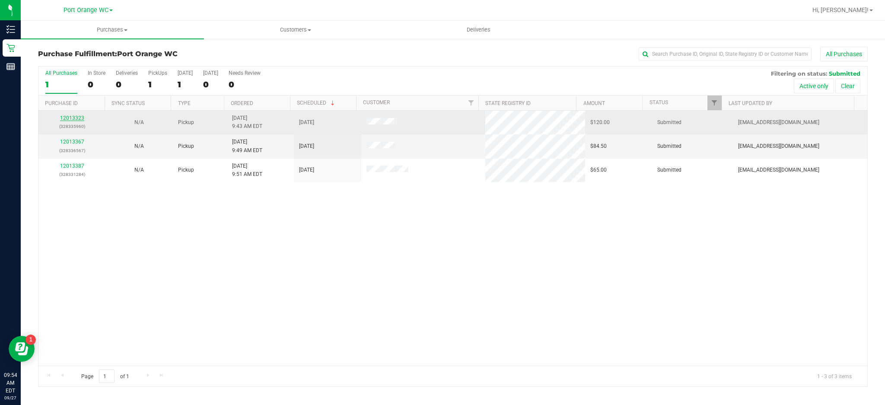
click at [68, 118] on link "12013323" at bounding box center [72, 118] width 24 height 6
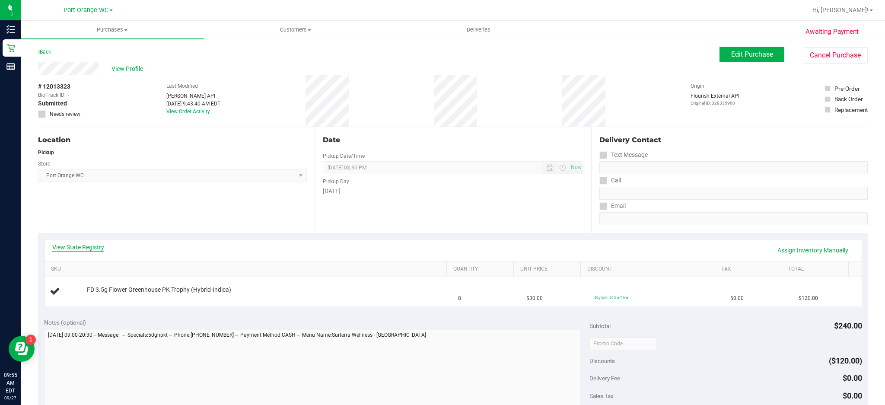
click at [92, 245] on link "View State Registry" at bounding box center [78, 247] width 52 height 9
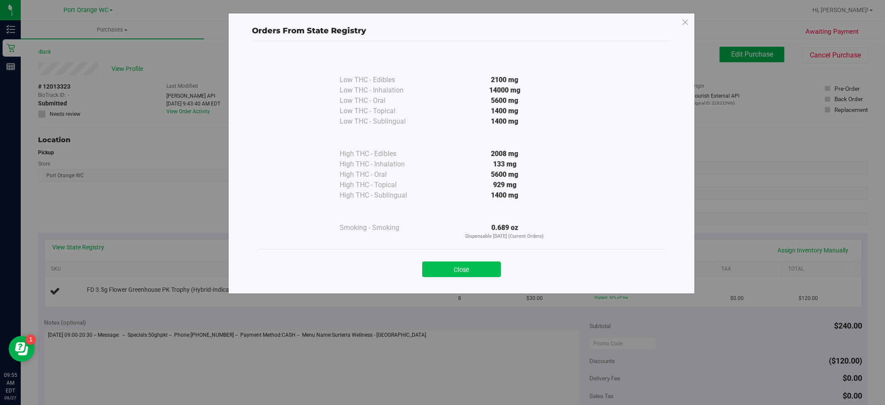
click at [456, 269] on button "Close" at bounding box center [461, 270] width 79 height 16
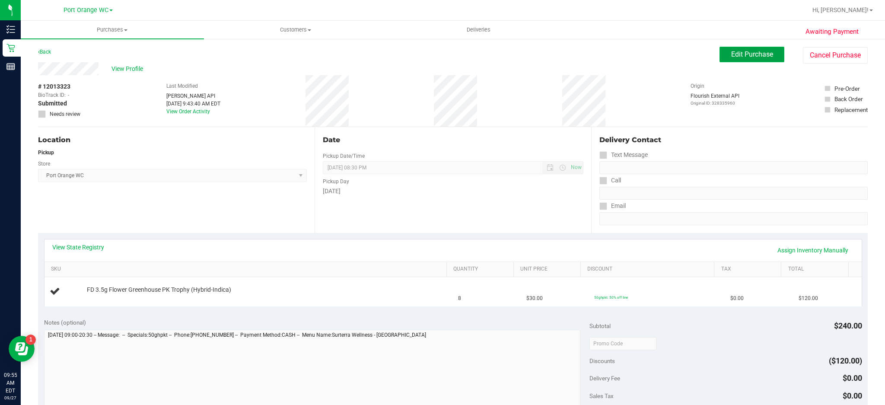
click at [762, 57] on span "Edit Purchase" at bounding box center [752, 54] width 42 height 8
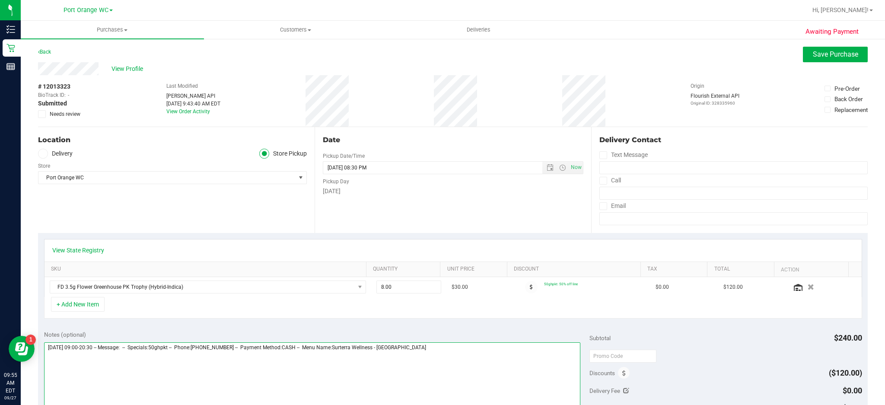
click at [442, 348] on textarea at bounding box center [312, 383] width 537 height 83
click at [398, 287] on input "8.00" at bounding box center [409, 287] width 64 height 12
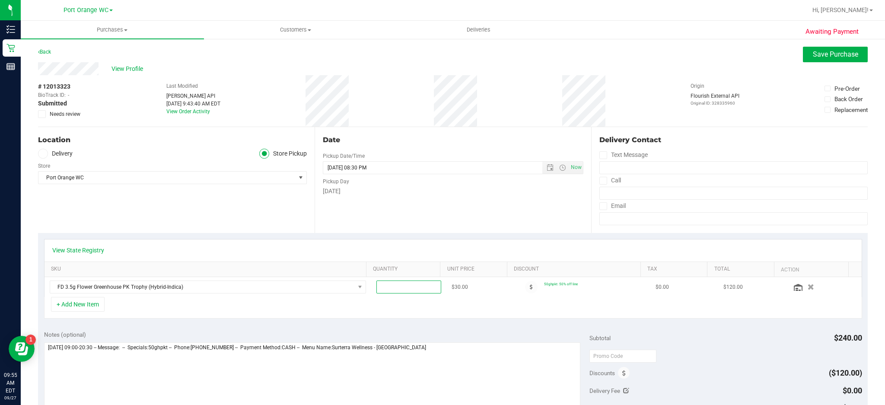
type input "6"
click at [452, 349] on textarea at bounding box center [312, 383] width 537 height 83
type input "6.00"
click at [94, 252] on link "View State Registry" at bounding box center [78, 250] width 52 height 9
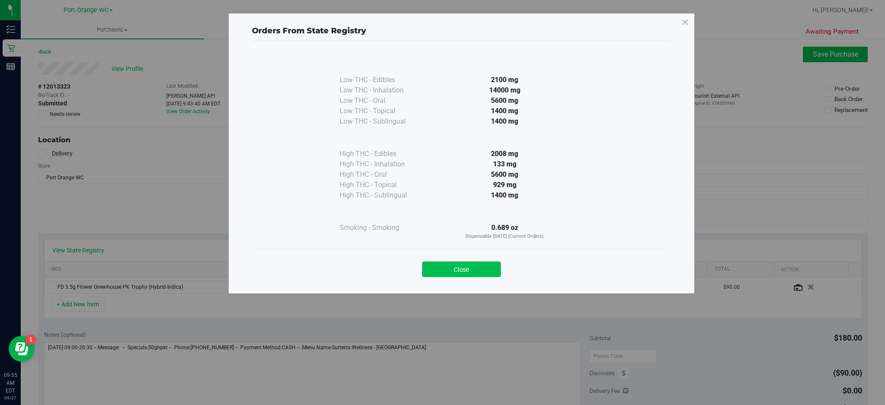
click at [469, 273] on button "Close" at bounding box center [461, 270] width 79 height 16
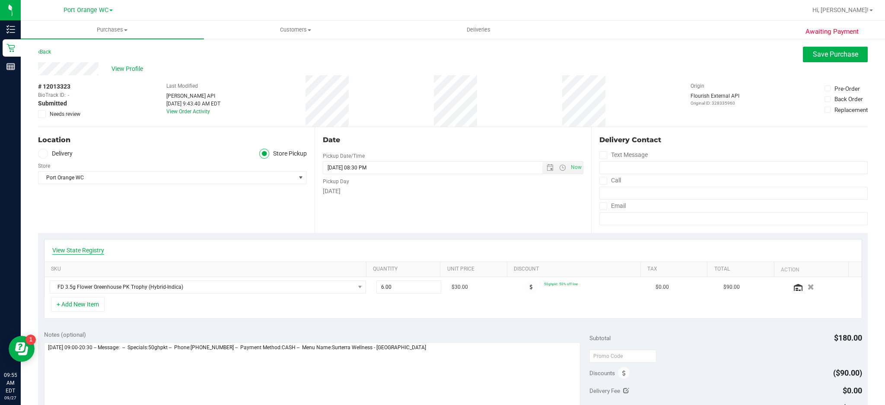
click at [96, 250] on link "View State Registry" at bounding box center [78, 250] width 52 height 9
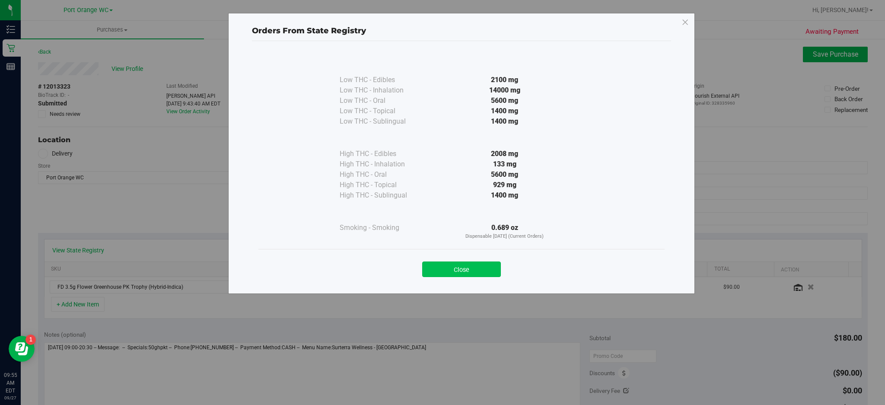
click at [470, 264] on button "Close" at bounding box center [461, 270] width 79 height 16
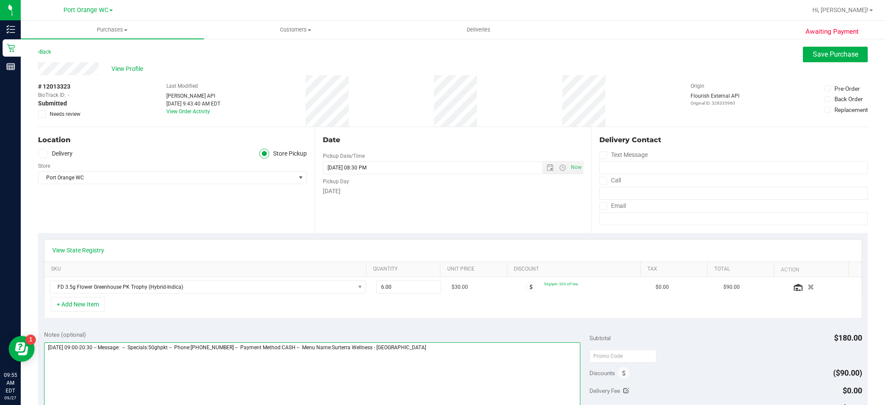
click at [452, 355] on textarea at bounding box center [312, 383] width 537 height 83
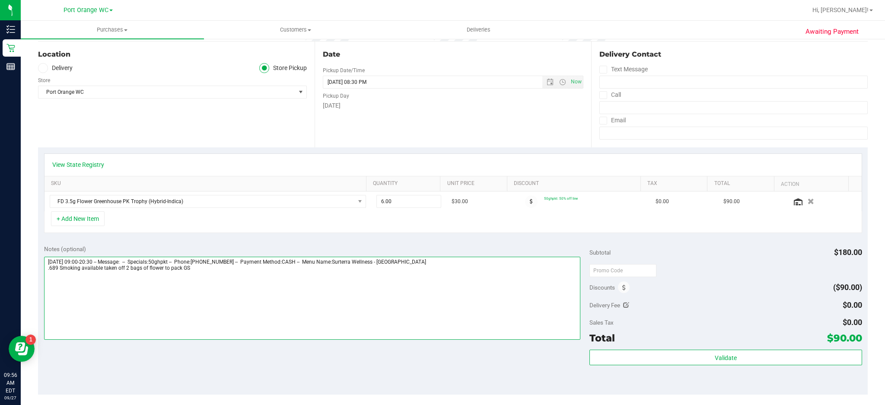
type textarea "[DATE] 09:00-20:30 -- Message: -- Specials:50ghpkt -- Phone:[PHONE_NUMBER] -- P…"
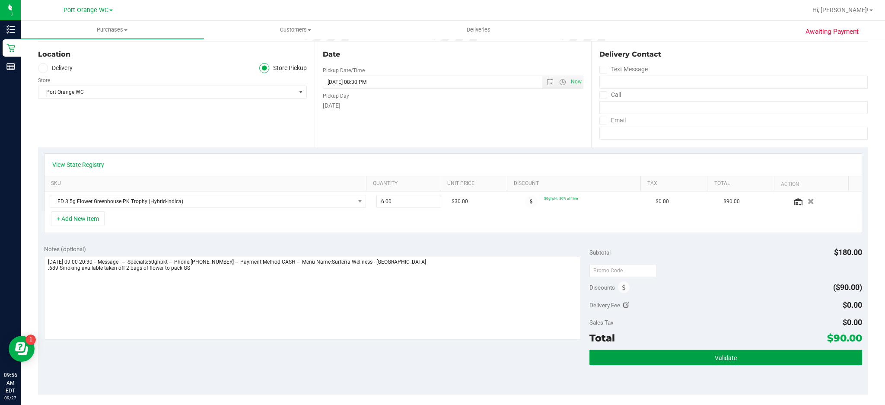
click at [729, 351] on button "Validate" at bounding box center [726, 358] width 273 height 16
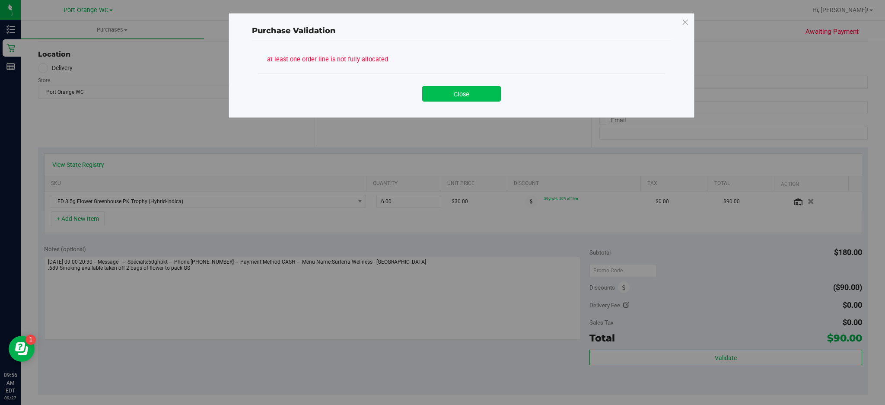
click at [480, 92] on button "Close" at bounding box center [461, 94] width 79 height 16
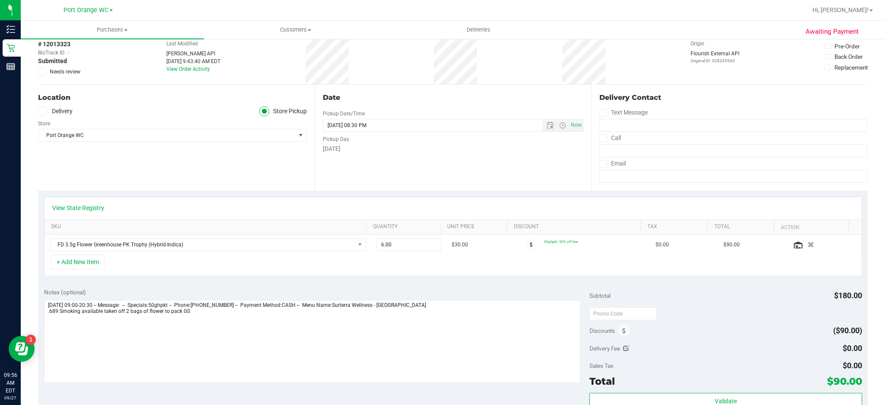
scroll to position [0, 0]
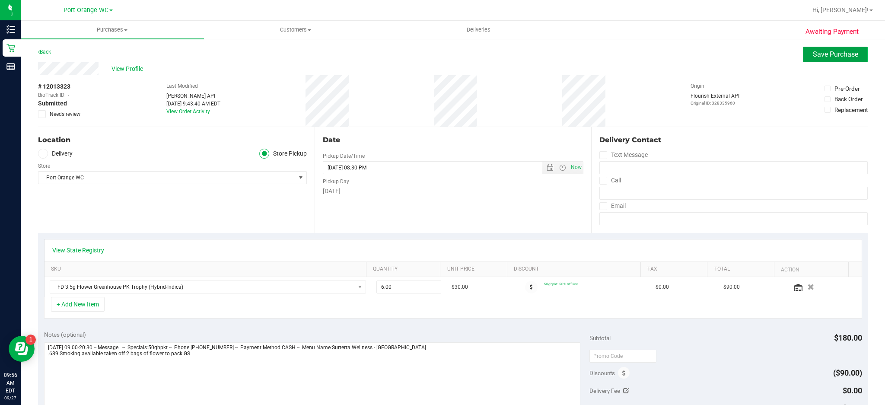
click at [823, 51] on span "Save Purchase" at bounding box center [835, 54] width 45 height 8
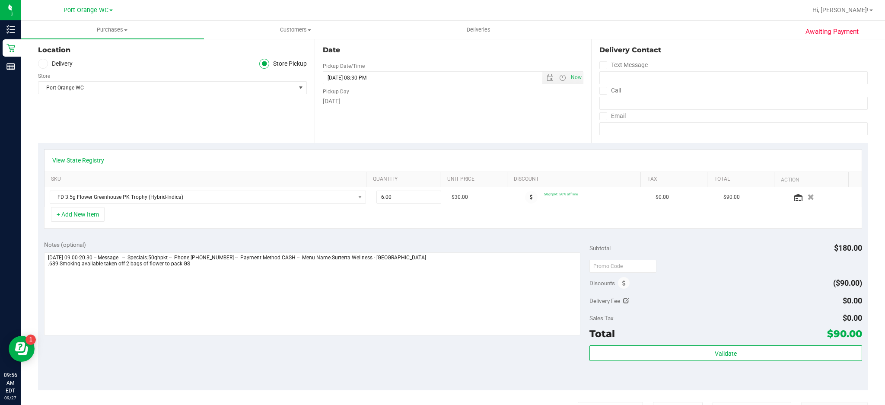
scroll to position [116, 0]
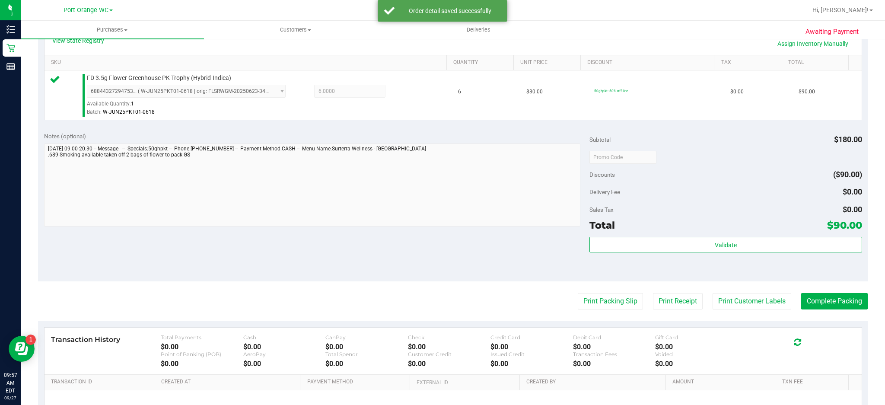
scroll to position [206, 0]
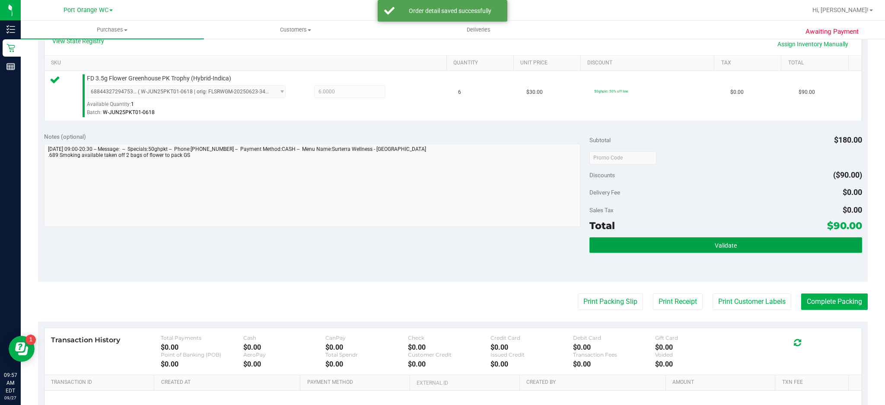
click at [738, 248] on button "Validate" at bounding box center [726, 245] width 273 height 16
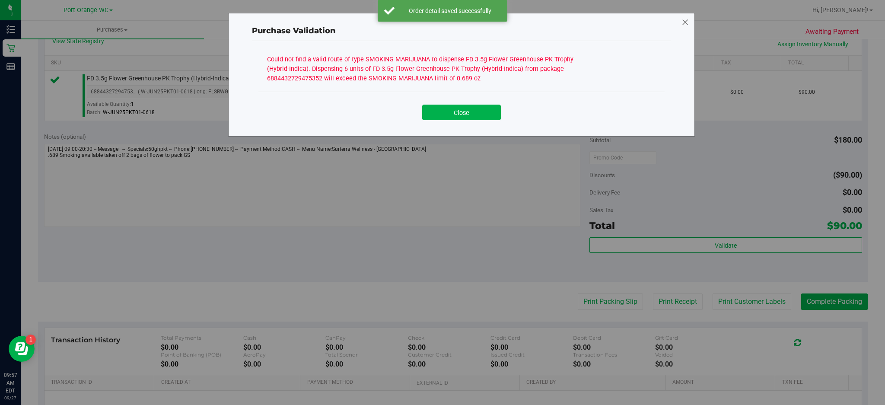
click at [686, 18] on icon at bounding box center [686, 23] width 8 height 14
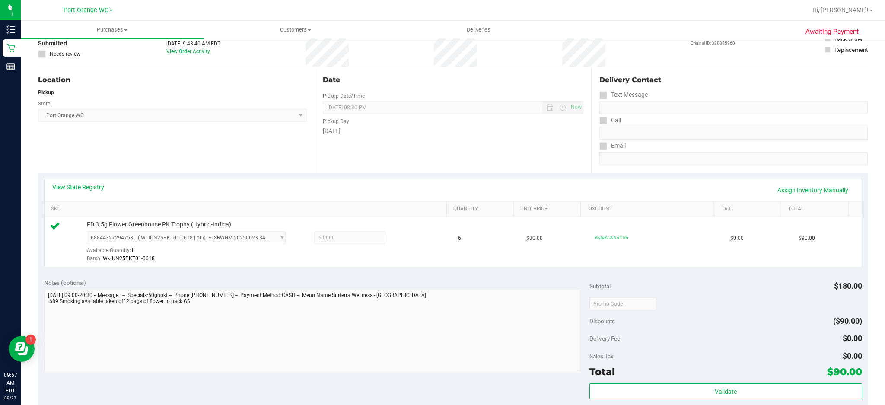
scroll to position [0, 0]
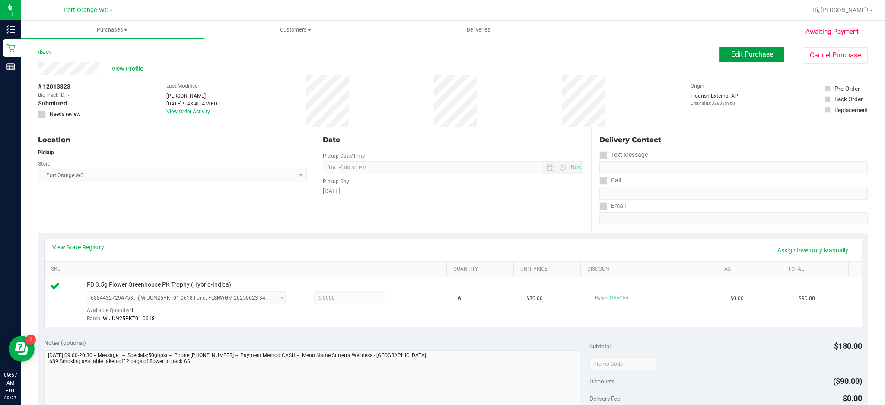
click at [756, 54] on span "Edit Purchase" at bounding box center [752, 54] width 42 height 8
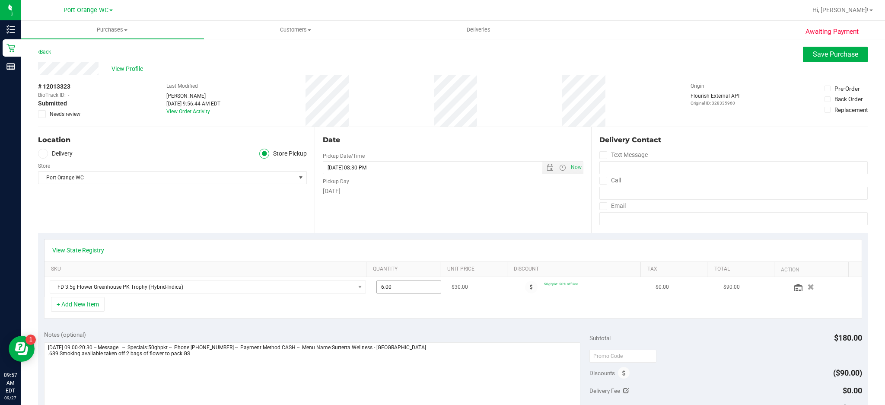
click at [402, 287] on input "6.00" at bounding box center [409, 287] width 64 height 12
type input "5"
click at [827, 57] on span "Save Purchase" at bounding box center [835, 54] width 45 height 8
type input "6.00"
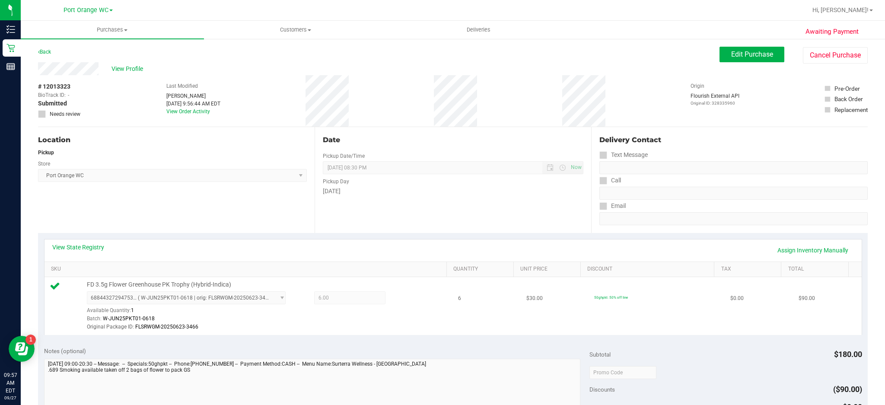
click at [335, 294] on span "6.00 6" at bounding box center [350, 297] width 72 height 13
click at [755, 54] on span "Edit Purchase" at bounding box center [752, 54] width 42 height 8
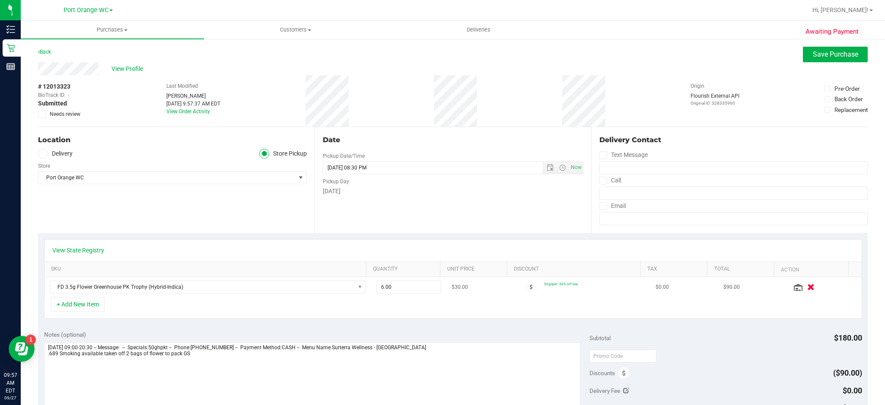
click at [807, 287] on icon "button" at bounding box center [810, 287] width 7 height 6
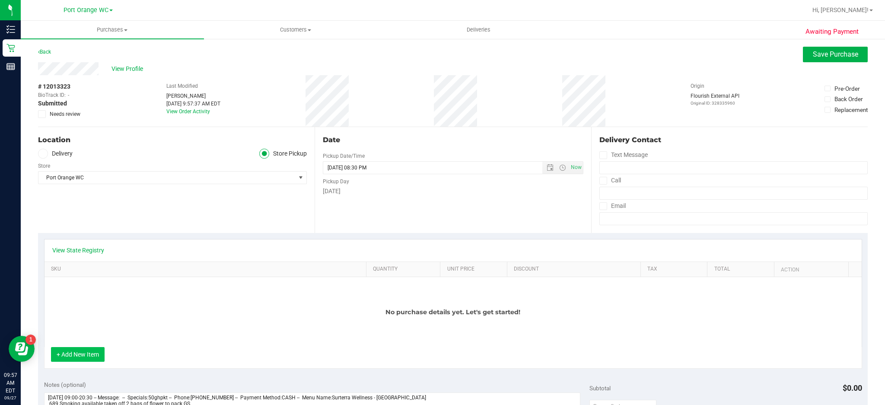
click at [82, 354] on button "+ Add New Item" at bounding box center [78, 354] width 54 height 15
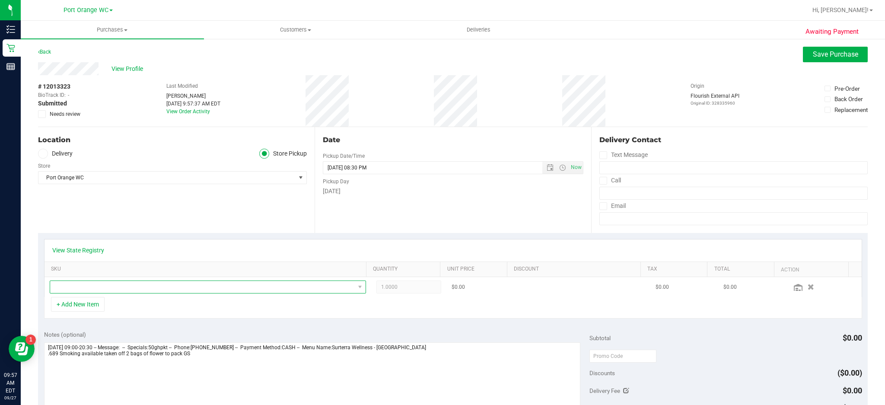
click at [331, 284] on span "NO DATA FOUND" at bounding box center [202, 287] width 305 height 12
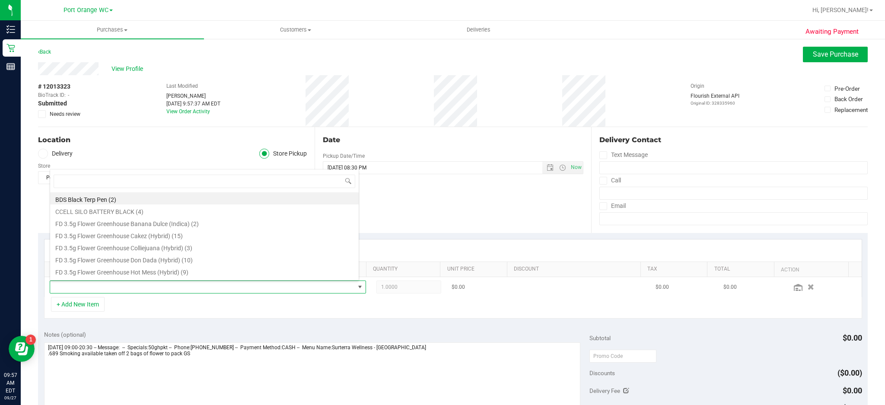
scroll to position [13, 306]
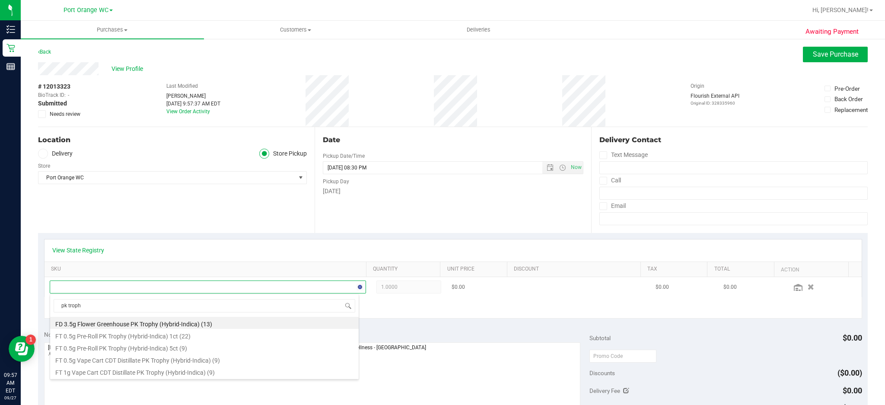
type input "pk trophy"
click at [198, 324] on li "FD 3.5g Flower Greenhouse PK Trophy (Hybrid-Indica) (13)" at bounding box center [204, 323] width 309 height 12
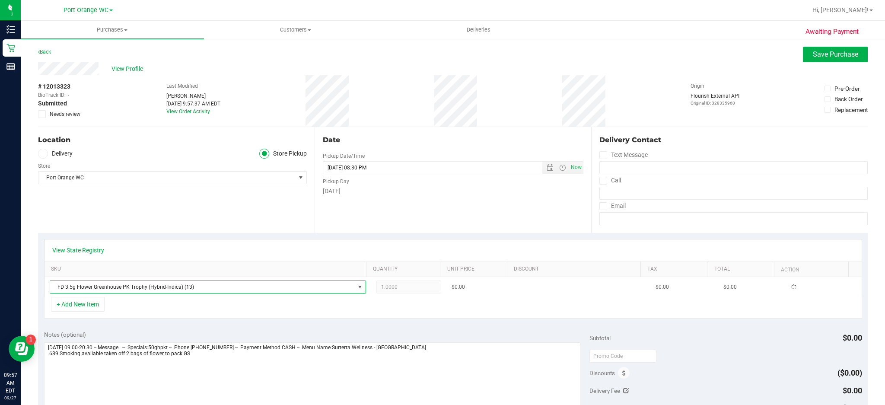
click at [402, 293] on span "1.0000 1" at bounding box center [408, 287] width 65 height 13
click at [405, 286] on input "1.00" at bounding box center [409, 287] width 64 height 12
type input "5"
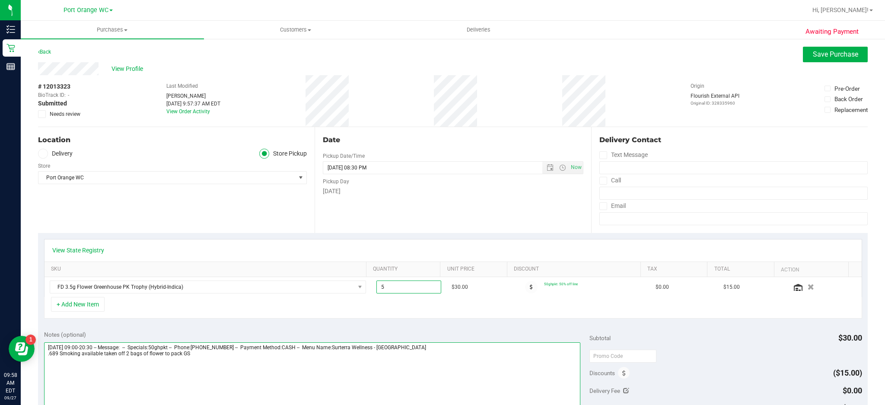
click at [125, 354] on textarea at bounding box center [312, 383] width 537 height 83
type input "5.00"
click at [129, 353] on textarea at bounding box center [312, 383] width 537 height 83
type textarea "[DATE] 09:00-20:30 -- Message: -- Specials:50ghpkt -- Phone:[PHONE_NUMBER] -- P…"
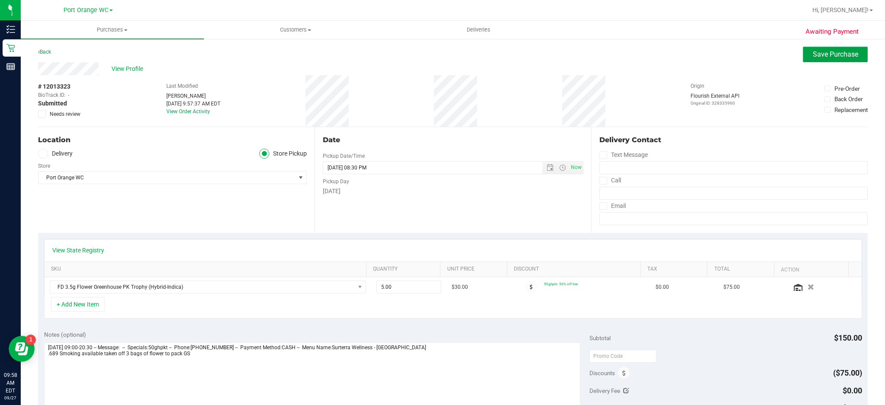
click at [820, 57] on span "Save Purchase" at bounding box center [835, 54] width 45 height 8
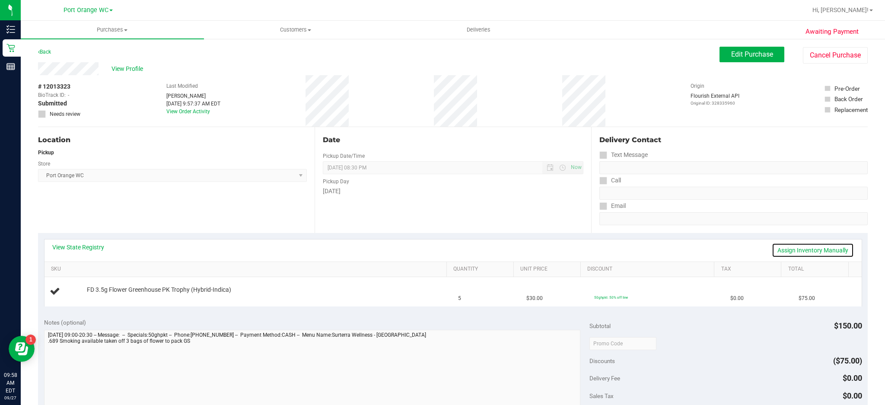
click at [807, 252] on link "Assign Inventory Manually" at bounding box center [813, 250] width 82 height 15
click at [104, 299] on link "Add Package" at bounding box center [102, 296] width 31 height 6
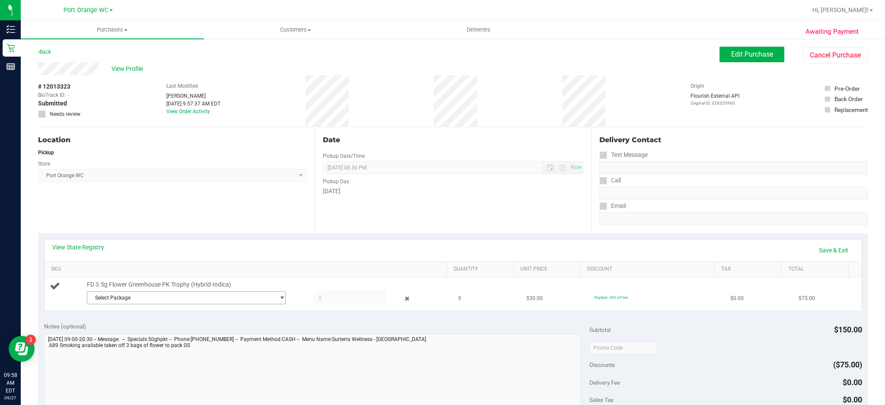
click at [279, 301] on span "select" at bounding box center [282, 297] width 6 height 7
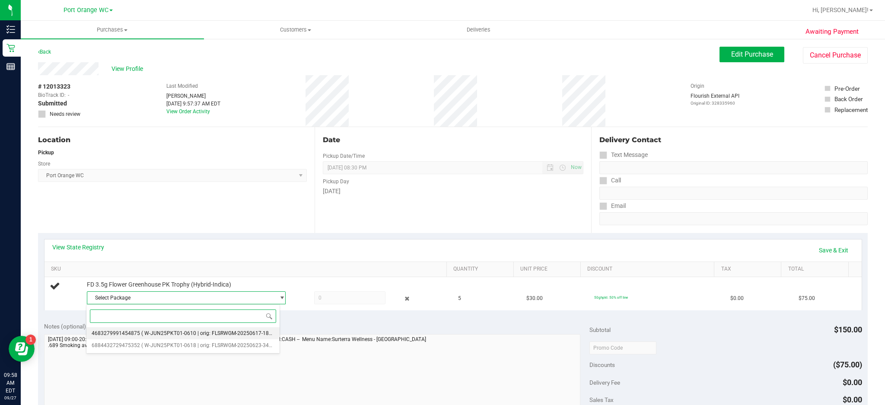
click at [251, 331] on span "( W-JUN25PKT01-0610 | orig: FLSRWGM-20250617-1856 )" at bounding box center [209, 333] width 137 height 6
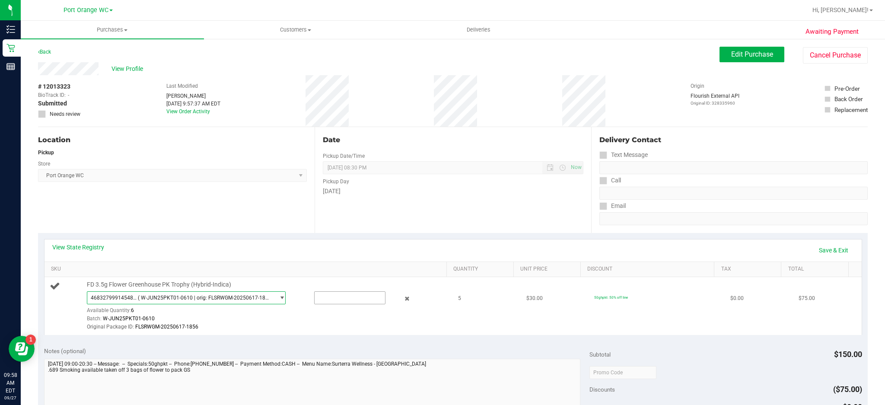
click at [329, 296] on input "text" at bounding box center [350, 298] width 71 height 12
type input "5"
click at [700, 316] on td "50ghpkt: 50% off line" at bounding box center [657, 306] width 136 height 58
type input "5.0000"
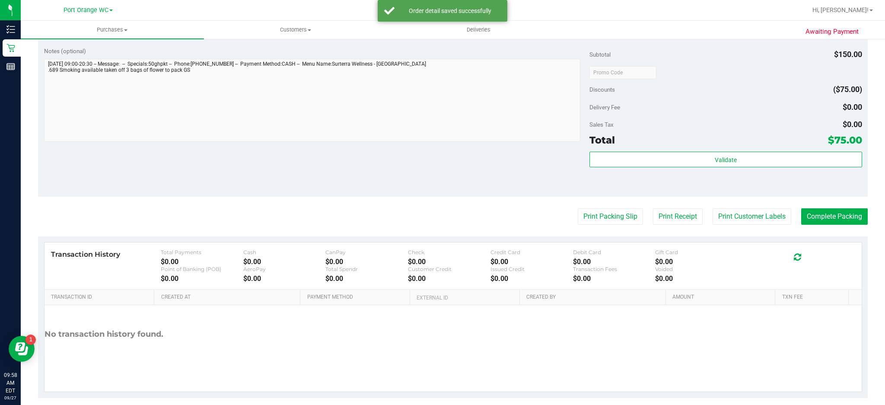
scroll to position [310, 0]
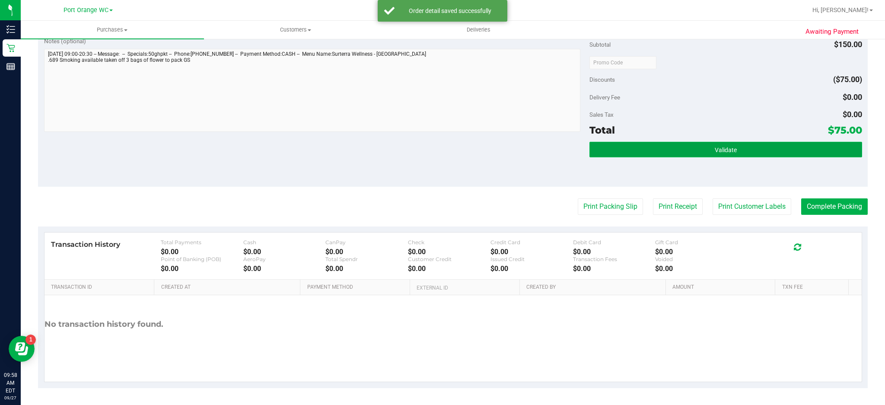
click at [734, 153] on button "Validate" at bounding box center [726, 150] width 273 height 16
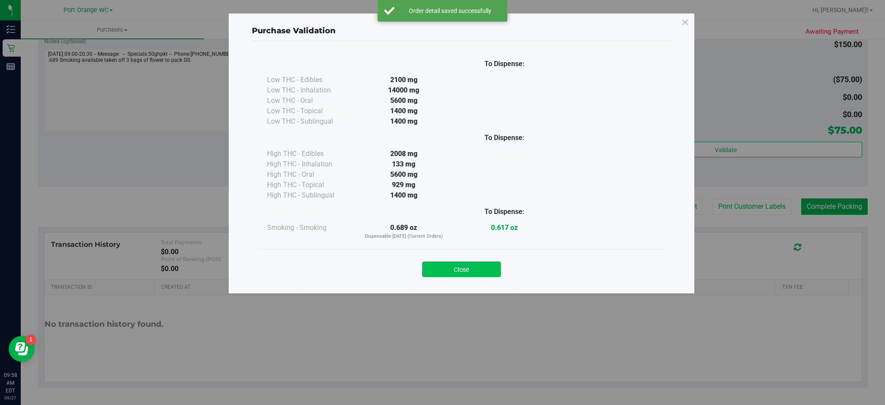
click at [471, 264] on button "Close" at bounding box center [461, 270] width 79 height 16
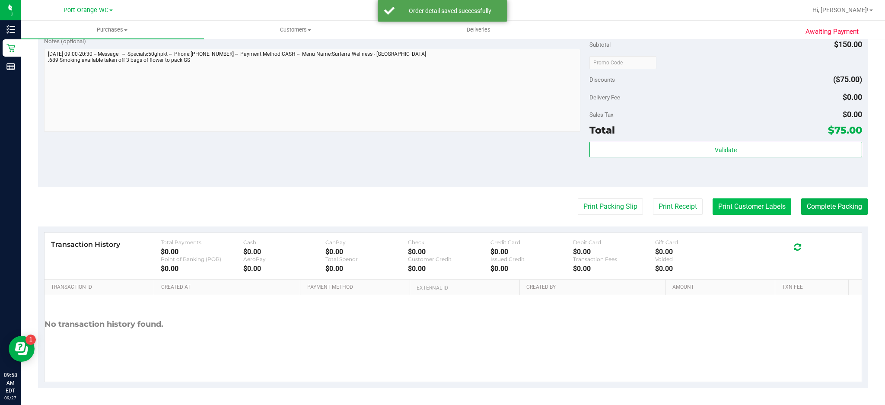
click at [756, 206] on button "Print Customer Labels" at bounding box center [752, 206] width 79 height 16
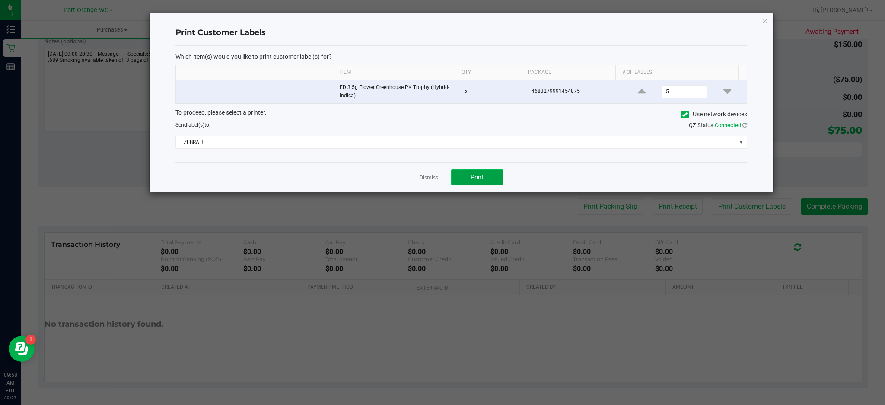
click at [483, 179] on span "Print" at bounding box center [477, 177] width 13 height 7
click at [765, 20] on icon "button" at bounding box center [765, 21] width 6 height 10
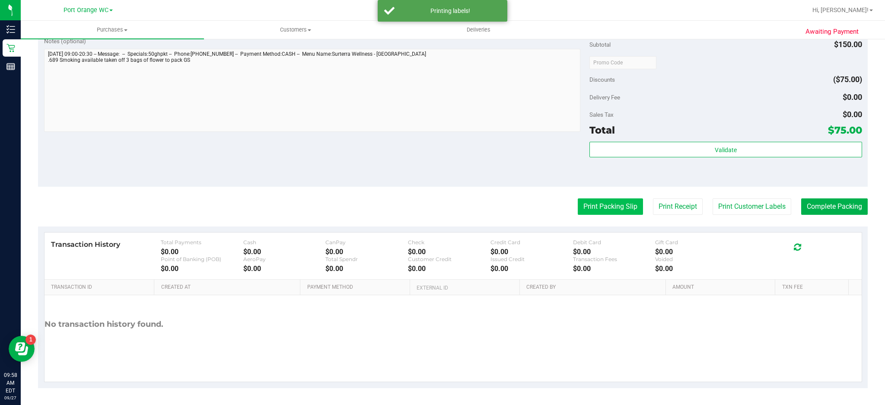
click at [616, 208] on button "Print Packing Slip" at bounding box center [610, 206] width 65 height 16
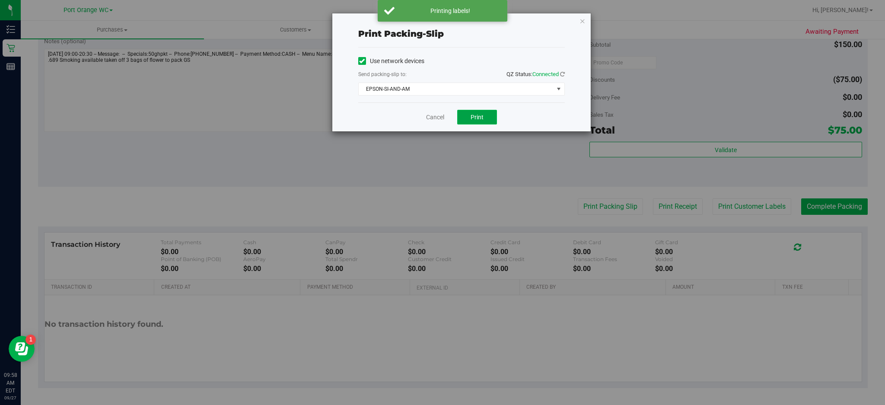
click at [479, 118] on span "Print" at bounding box center [477, 117] width 13 height 7
click at [584, 19] on icon "button" at bounding box center [583, 21] width 6 height 10
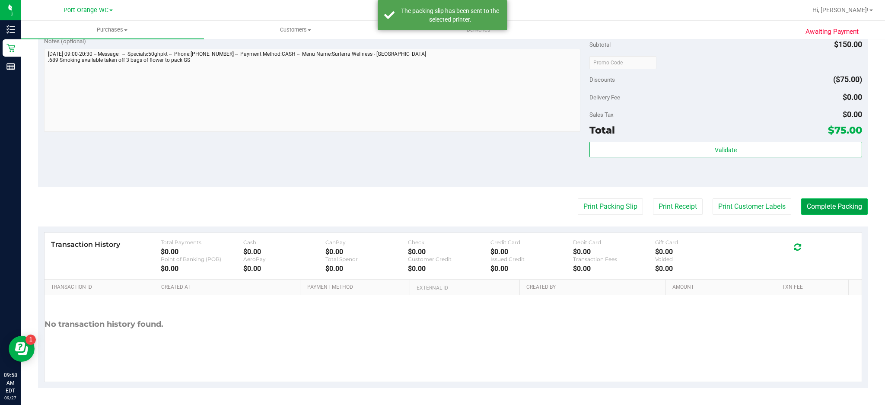
click at [842, 206] on button "Complete Packing" at bounding box center [834, 206] width 67 height 16
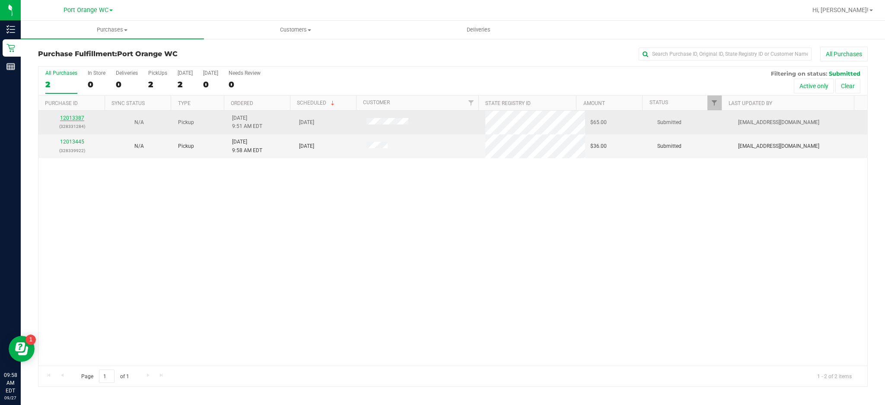
click at [79, 119] on link "12013387" at bounding box center [72, 118] width 24 height 6
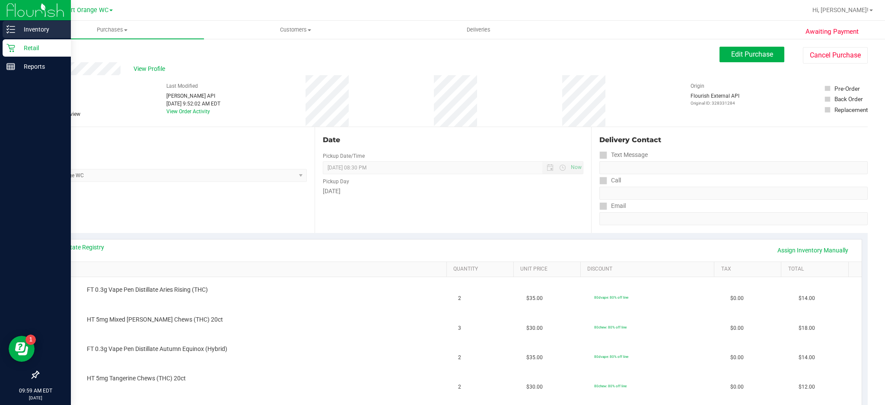
click at [15, 26] on p "Inventory" at bounding box center [41, 29] width 52 height 10
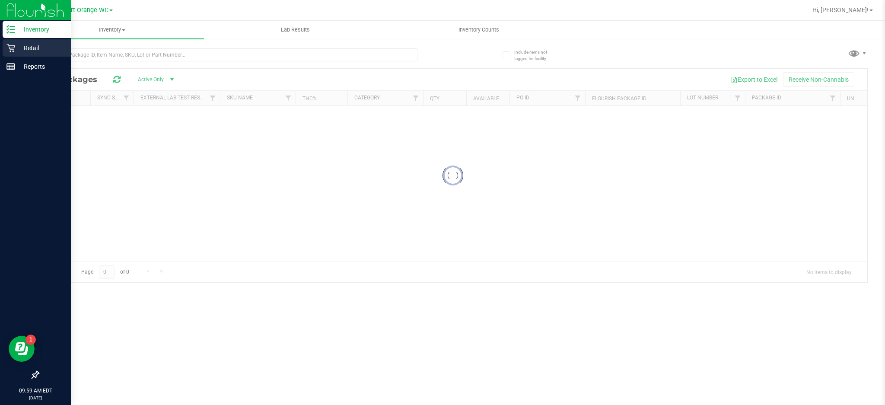
click at [36, 46] on p "Retail" at bounding box center [41, 48] width 52 height 10
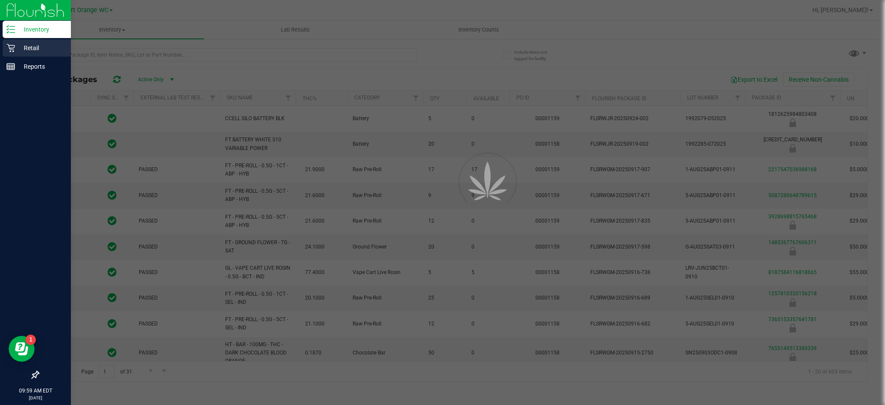
type input "[DATE]"
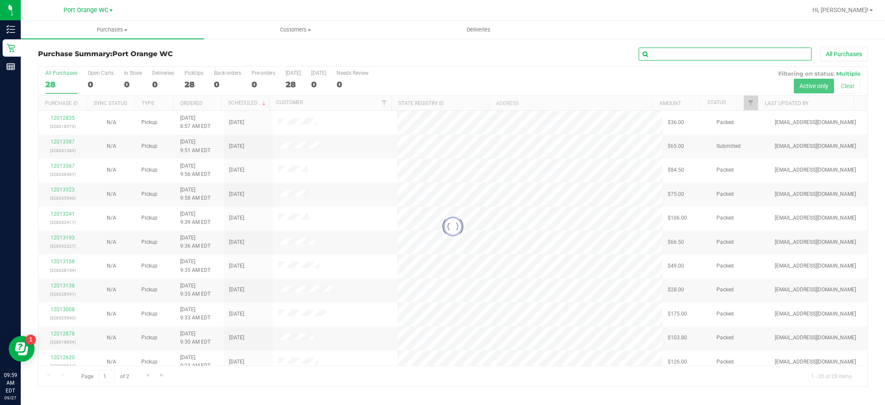
click at [672, 52] on input "text" at bounding box center [725, 54] width 173 height 13
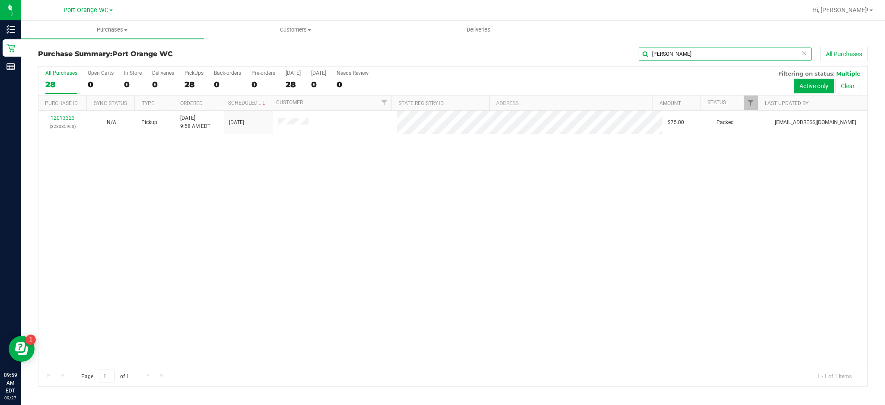
type input "[PERSON_NAME]"
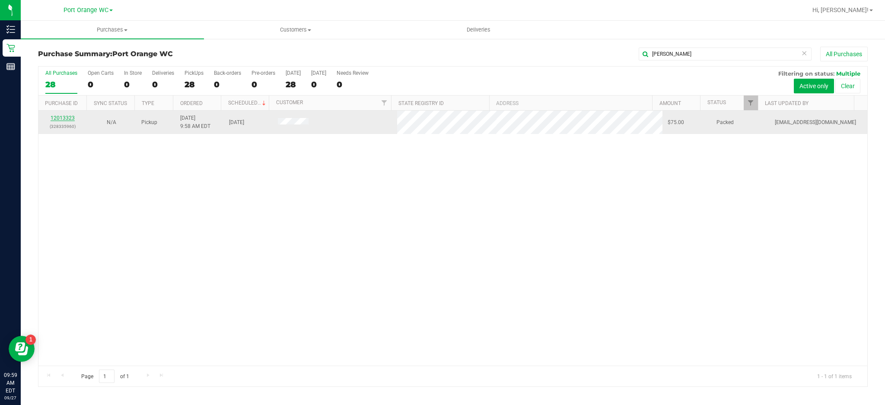
click at [65, 116] on link "12013323" at bounding box center [63, 118] width 24 height 6
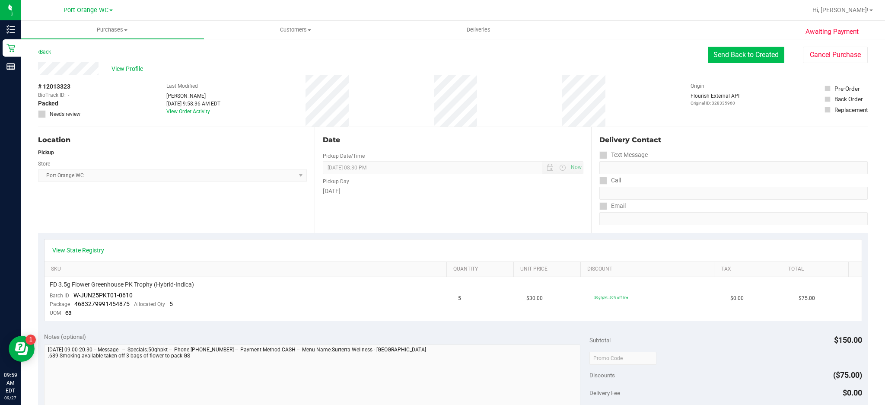
click at [746, 54] on button "Send Back to Created" at bounding box center [746, 55] width 77 height 16
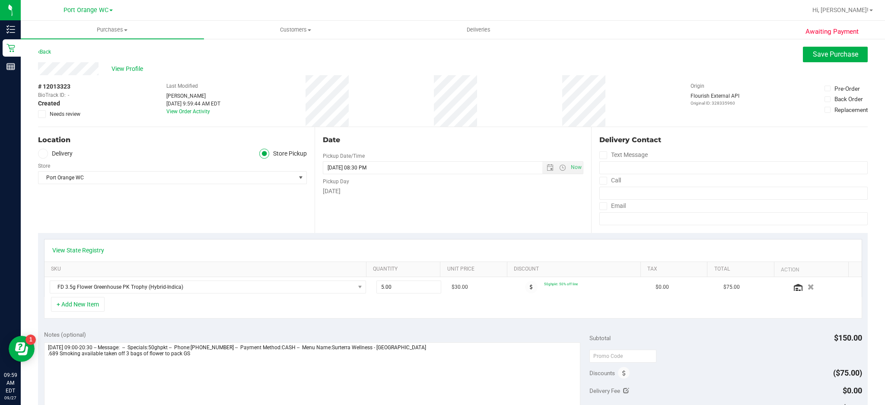
click at [43, 114] on icon at bounding box center [42, 114] width 6 height 0
click at [0, 0] on input "Needs review" at bounding box center [0, 0] width 0 height 0
click at [825, 51] on span "Save Purchase" at bounding box center [835, 54] width 45 height 8
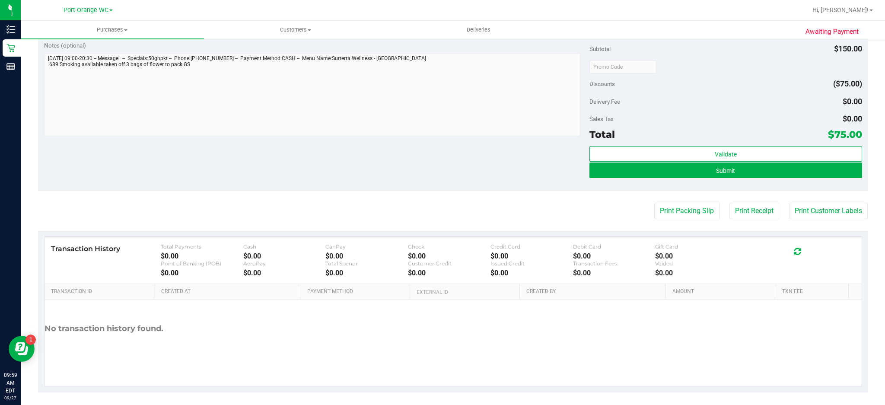
scroll to position [294, 0]
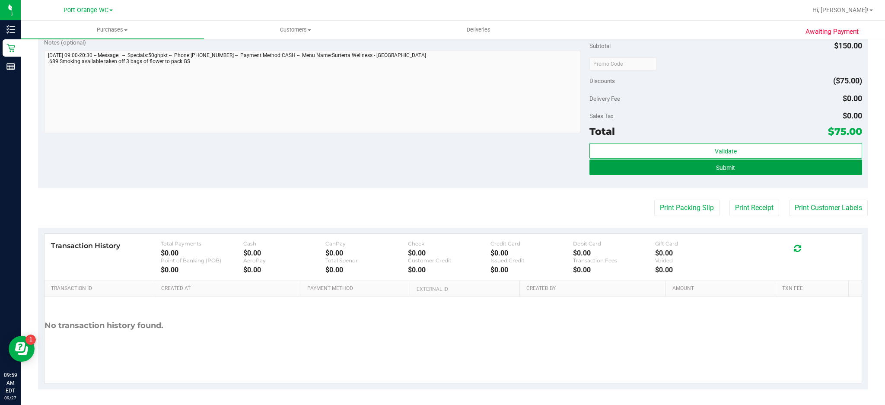
click at [736, 166] on button "Submit" at bounding box center [726, 167] width 273 height 16
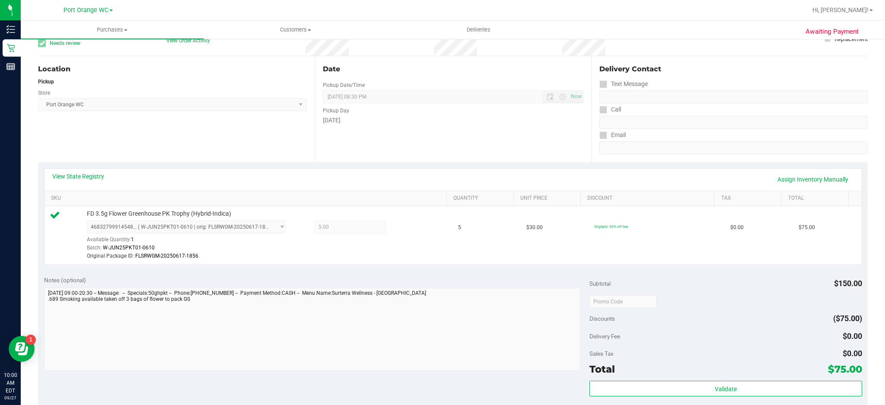
scroll to position [0, 0]
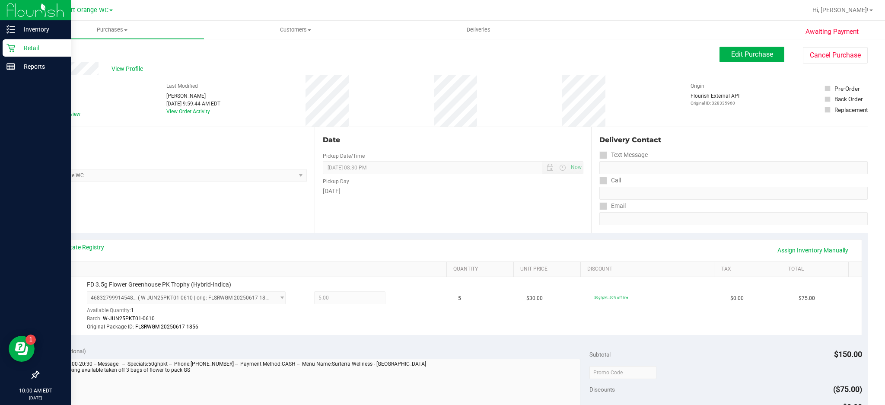
click at [7, 51] on icon at bounding box center [10, 48] width 9 height 9
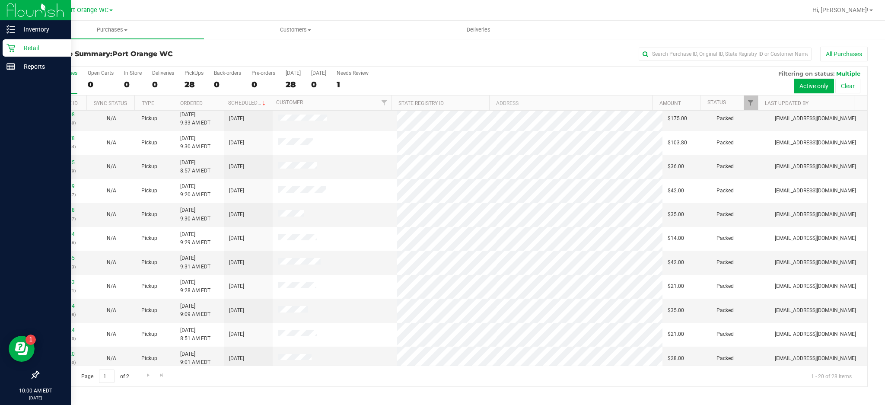
scroll to position [223, 0]
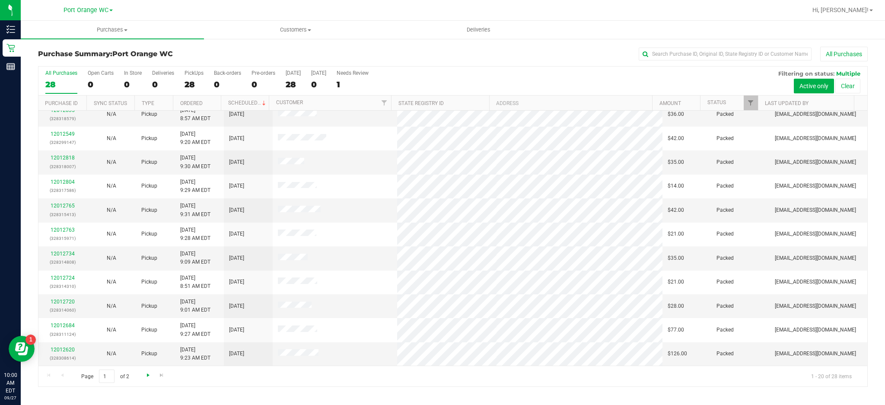
click at [148, 376] on span "Go to the next page" at bounding box center [148, 375] width 7 height 7
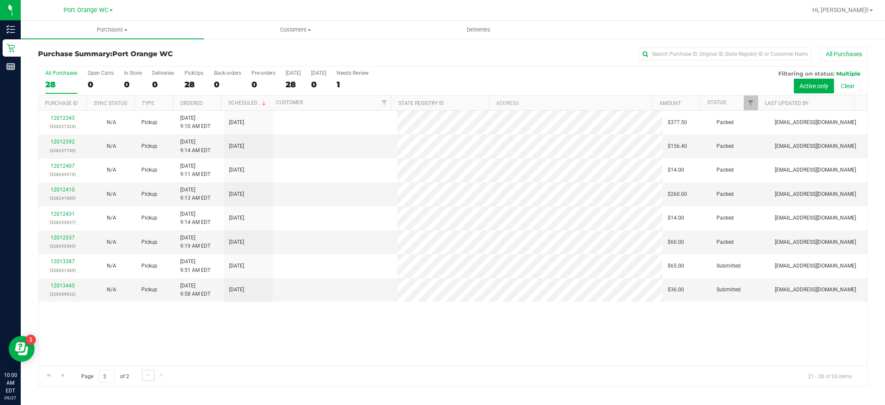
scroll to position [0, 0]
click at [61, 286] on link "12013445" at bounding box center [63, 286] width 24 height 6
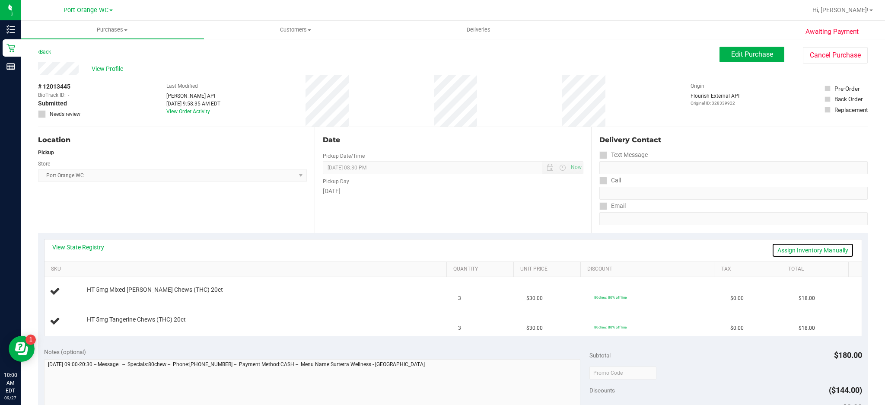
click at [805, 247] on link "Assign Inventory Manually" at bounding box center [813, 250] width 82 height 15
click at [107, 295] on link "Add Package" at bounding box center [102, 296] width 31 height 6
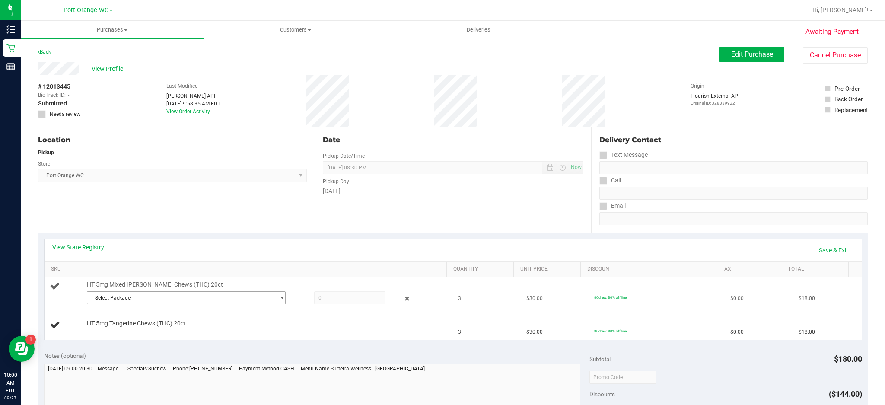
click at [279, 298] on span "select" at bounding box center [282, 297] width 6 height 7
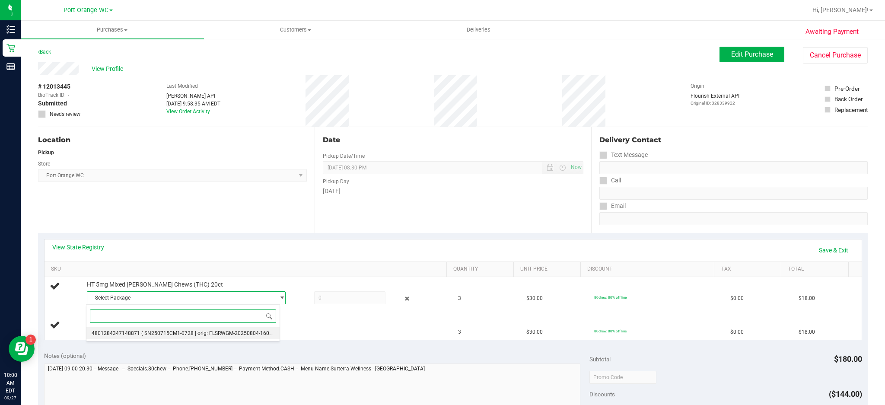
click at [228, 335] on span "( SN250715CM1-0728 | orig: FLSRWGM-20250804-1606 )" at bounding box center [208, 333] width 134 height 6
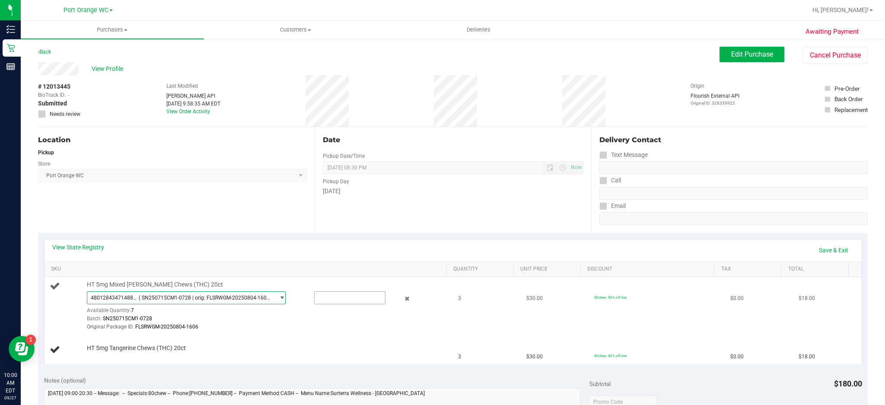
click at [339, 298] on input "text" at bounding box center [350, 298] width 71 height 12
type input "3"
click at [467, 335] on td "3" at bounding box center [487, 349] width 68 height 29
type input "3.0000"
click at [108, 357] on link "Add Package" at bounding box center [102, 354] width 31 height 6
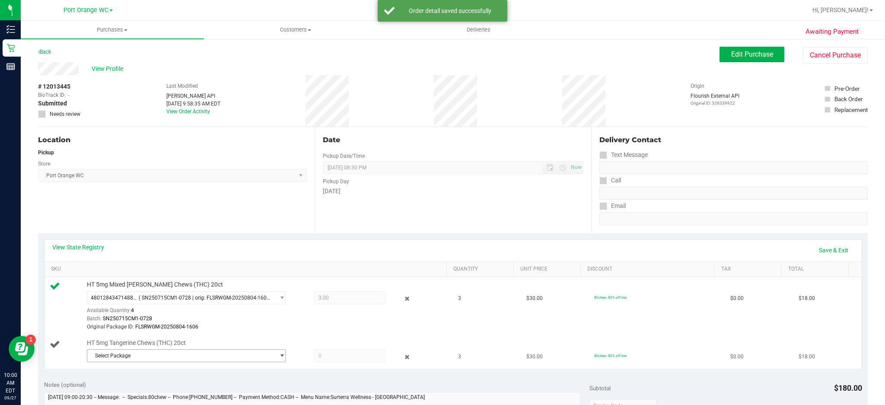
click at [279, 356] on span "select" at bounding box center [282, 355] width 6 height 7
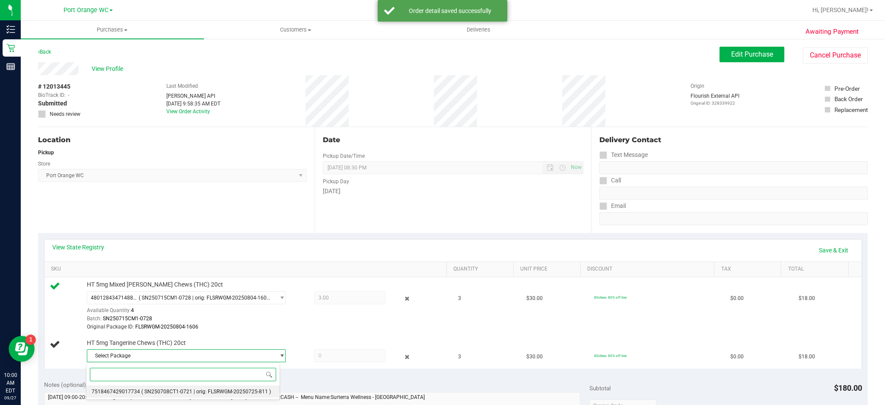
click at [180, 392] on span "( SN250708CT1-0721 | orig: FLSRWGM-20250725-811 )" at bounding box center [206, 392] width 130 height 6
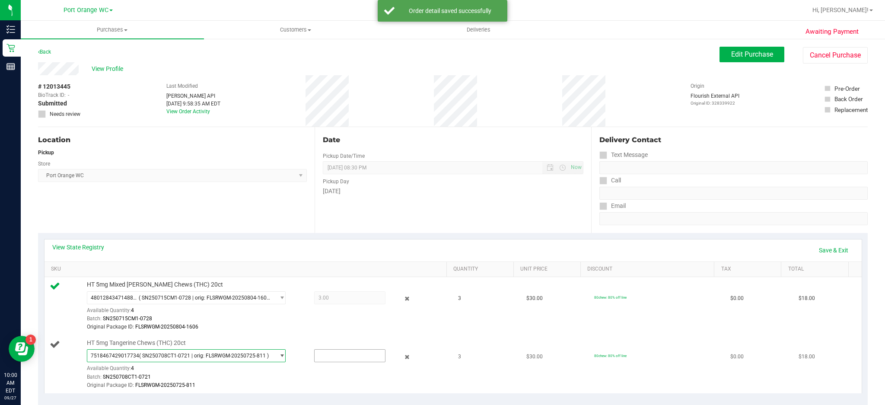
click at [337, 353] on input "text" at bounding box center [350, 356] width 71 height 12
type input "3"
click at [273, 320] on div "Batch: SN250715CM1-0728" at bounding box center [266, 319] width 358 height 8
type input "3.0000"
click at [830, 248] on link "Save & Exit" at bounding box center [833, 250] width 41 height 15
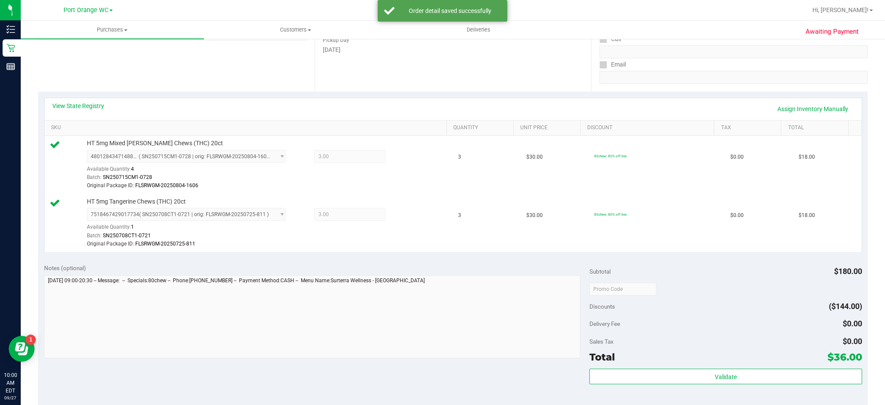
scroll to position [163, 0]
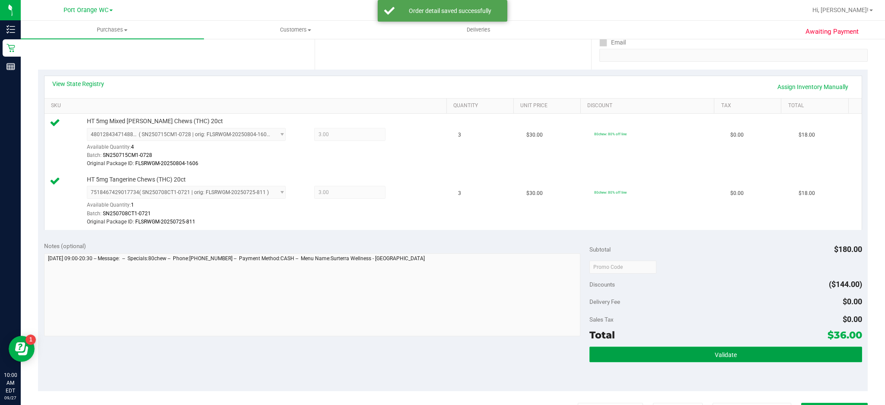
click at [715, 353] on span "Validate" at bounding box center [726, 354] width 22 height 7
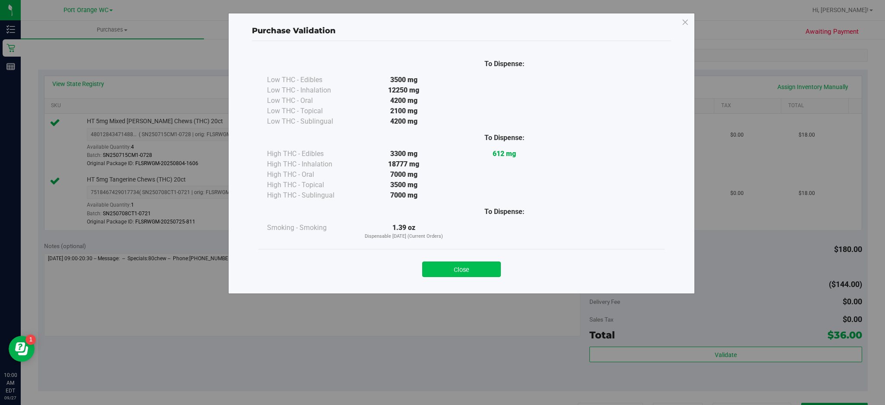
click at [486, 271] on button "Close" at bounding box center [461, 270] width 79 height 16
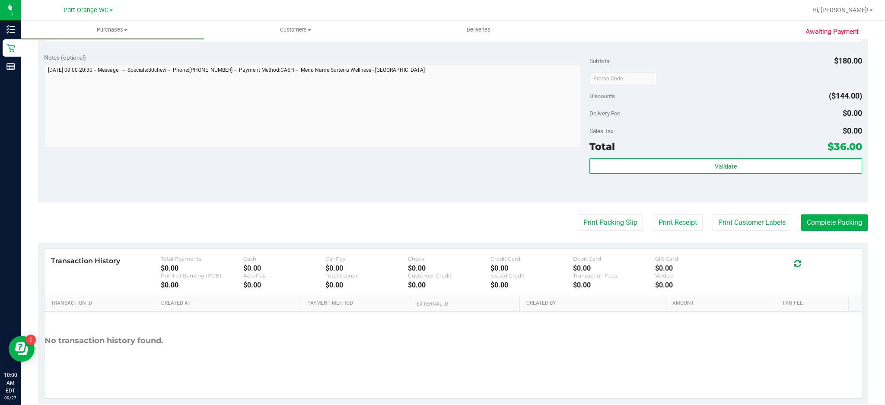
scroll to position [354, 0]
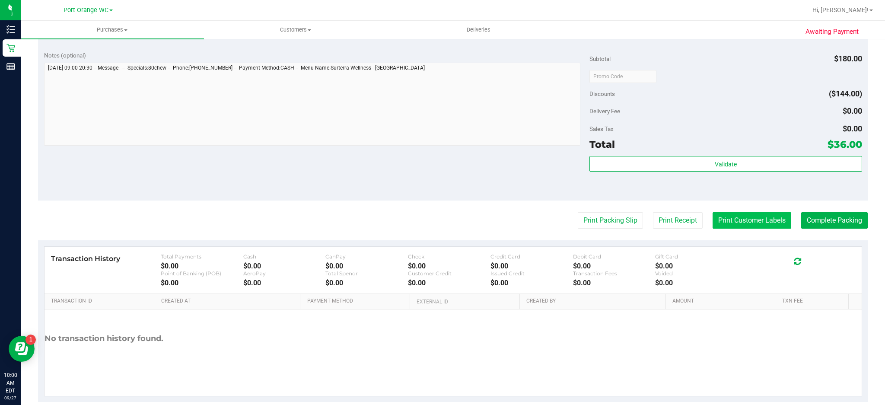
click at [753, 221] on button "Print Customer Labels" at bounding box center [752, 220] width 79 height 16
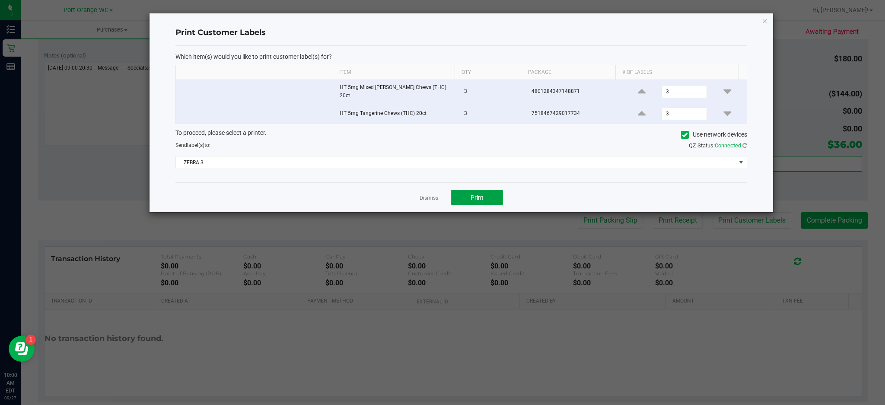
click at [497, 190] on button "Print" at bounding box center [477, 198] width 52 height 16
click at [765, 20] on icon "button" at bounding box center [765, 21] width 6 height 10
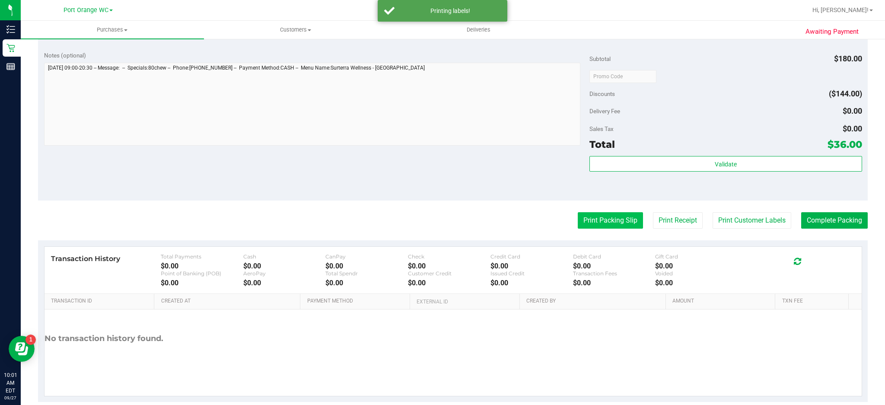
click at [612, 224] on button "Print Packing Slip" at bounding box center [610, 220] width 65 height 16
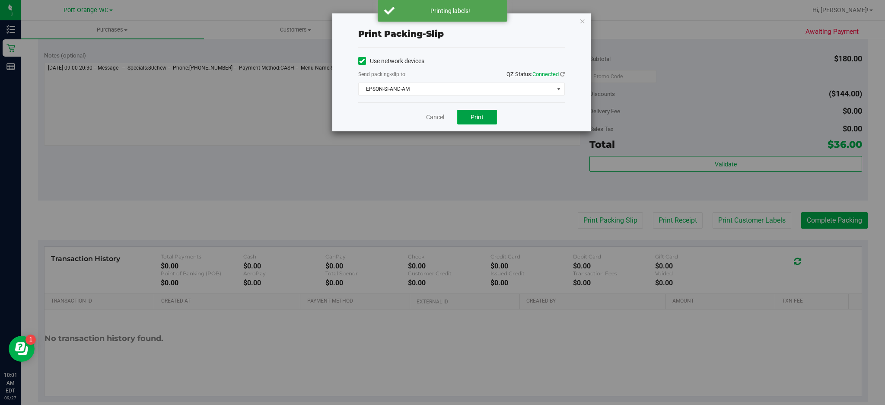
click at [478, 117] on span "Print" at bounding box center [477, 117] width 13 height 7
click at [583, 17] on icon "button" at bounding box center [583, 21] width 6 height 10
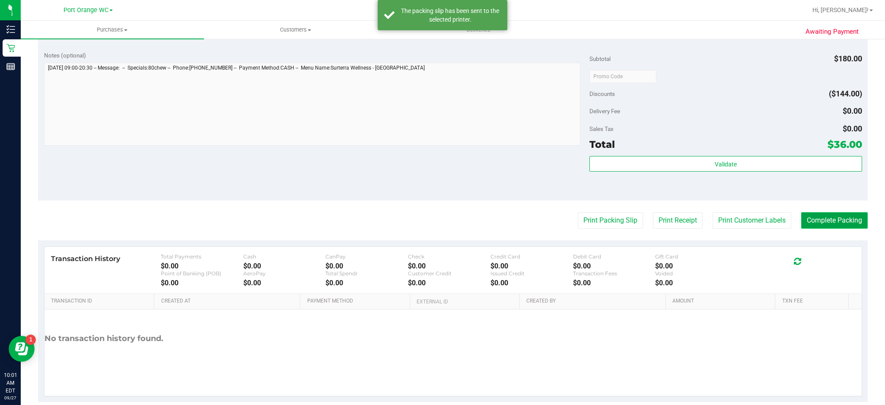
click at [833, 218] on button "Complete Packing" at bounding box center [834, 220] width 67 height 16
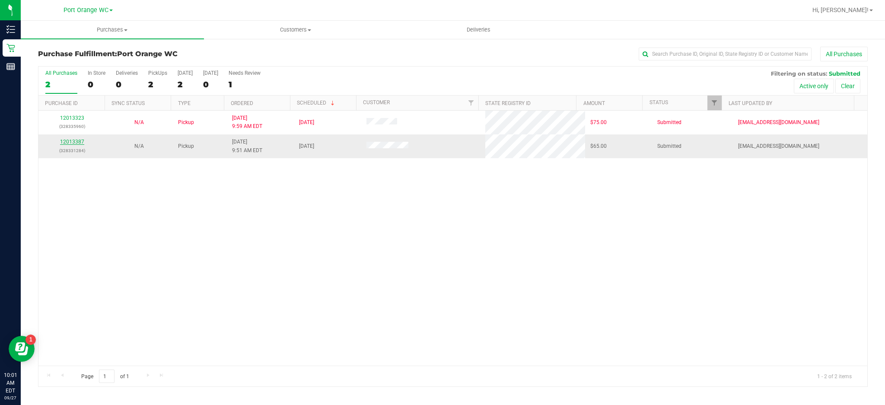
click at [76, 142] on link "12013387" at bounding box center [72, 142] width 24 height 6
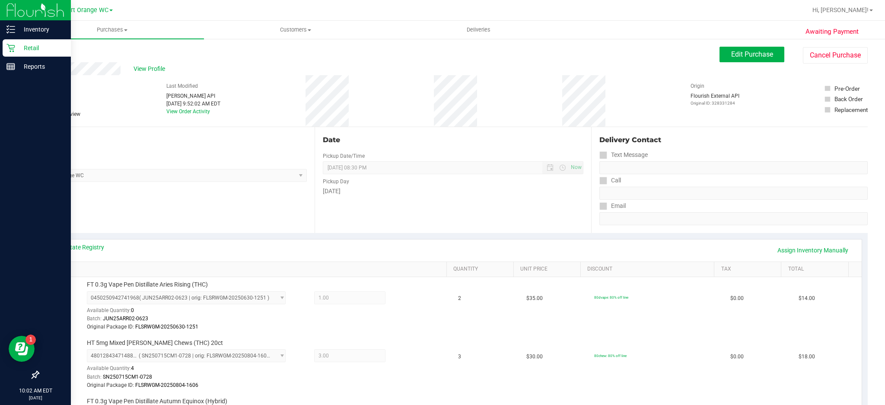
click at [10, 48] on icon at bounding box center [10, 48] width 8 height 8
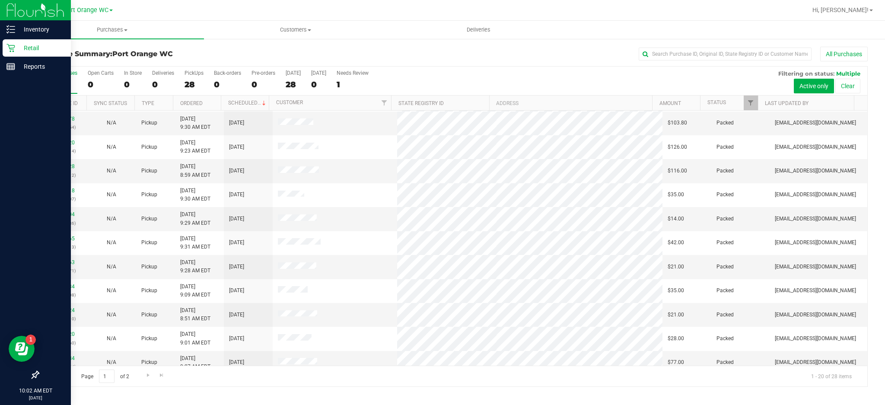
scroll to position [223, 0]
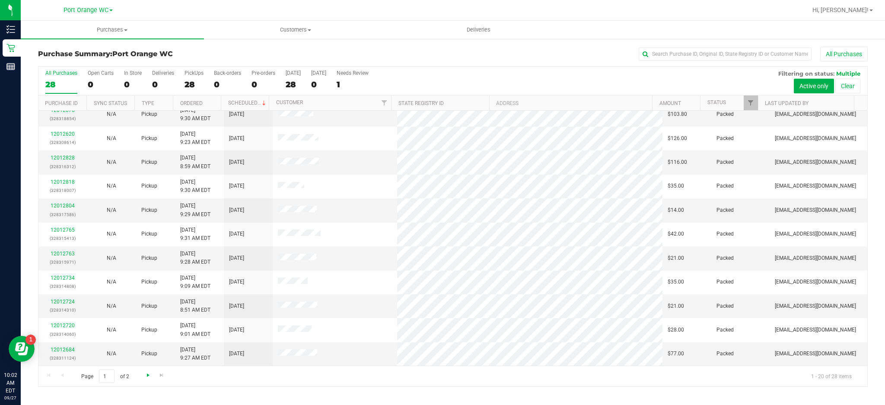
click at [145, 377] on span "Go to the next page" at bounding box center [148, 375] width 7 height 7
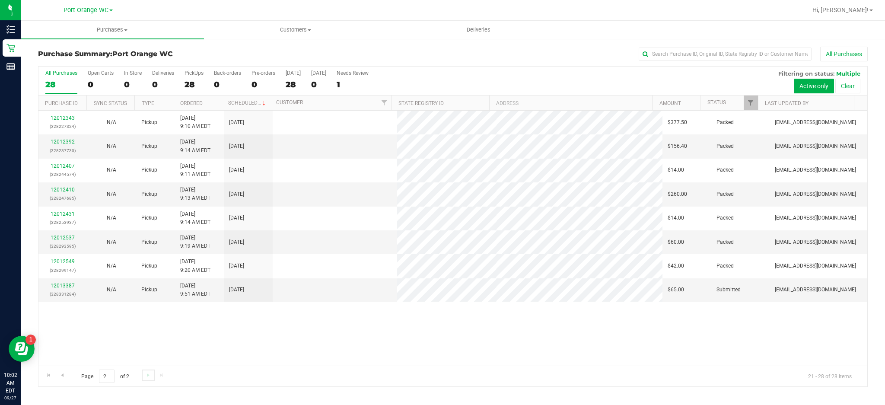
scroll to position [0, 0]
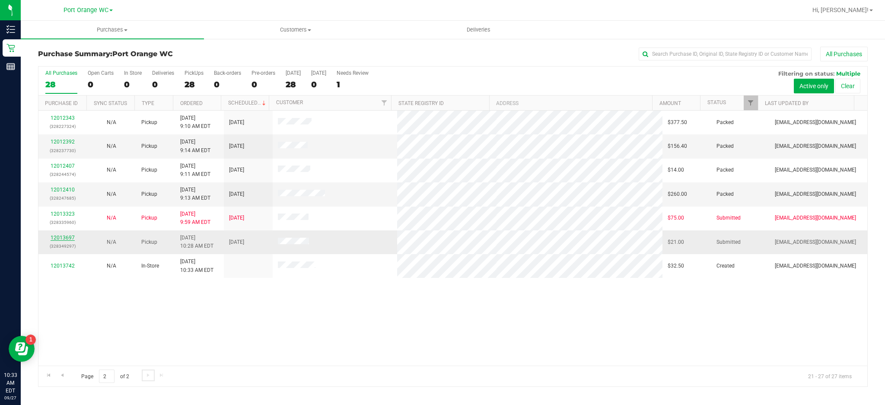
click at [64, 238] on link "12013697" at bounding box center [63, 238] width 24 height 6
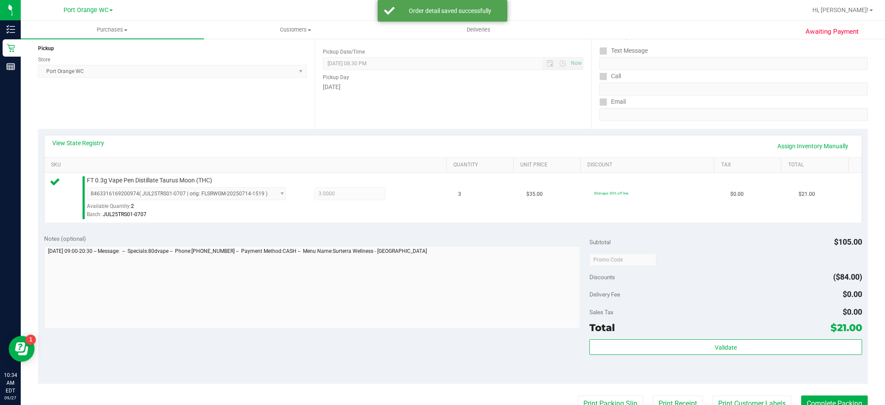
scroll to position [112, 0]
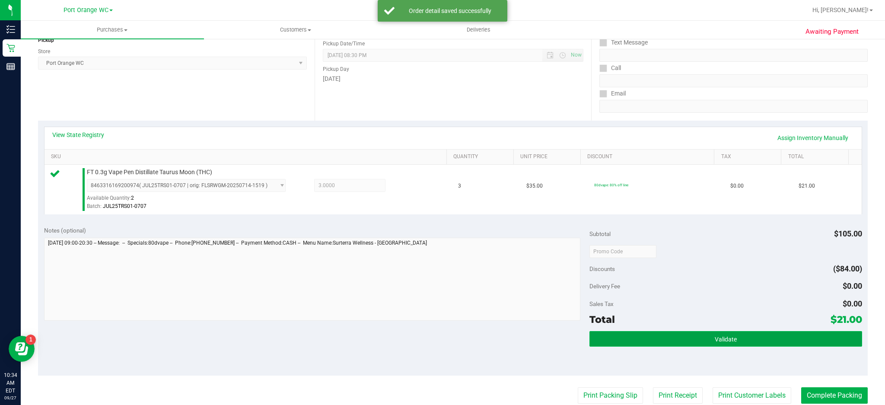
click at [710, 334] on button "Validate" at bounding box center [726, 339] width 273 height 16
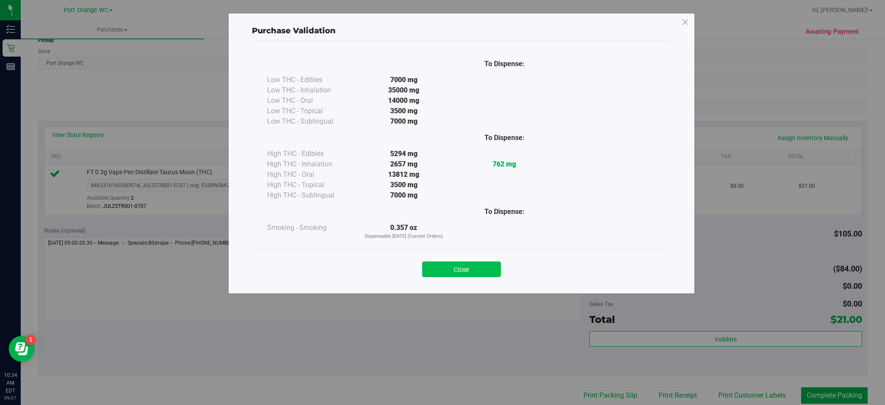
click at [470, 273] on button "Close" at bounding box center [461, 270] width 79 height 16
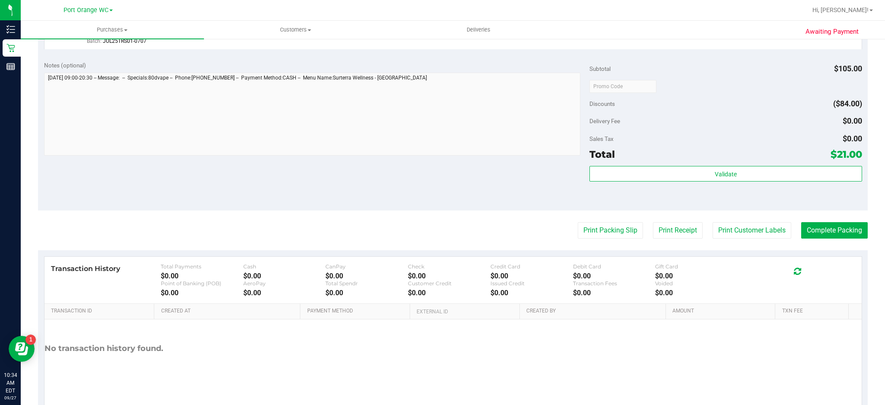
scroll to position [302, 0]
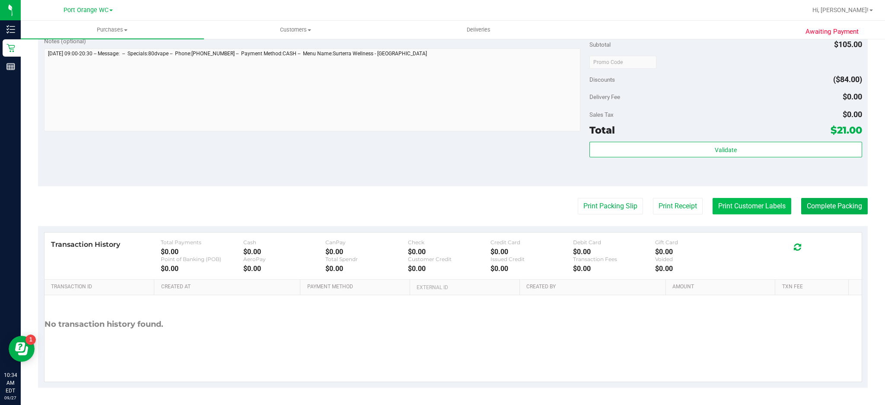
click at [748, 205] on button "Print Customer Labels" at bounding box center [752, 206] width 79 height 16
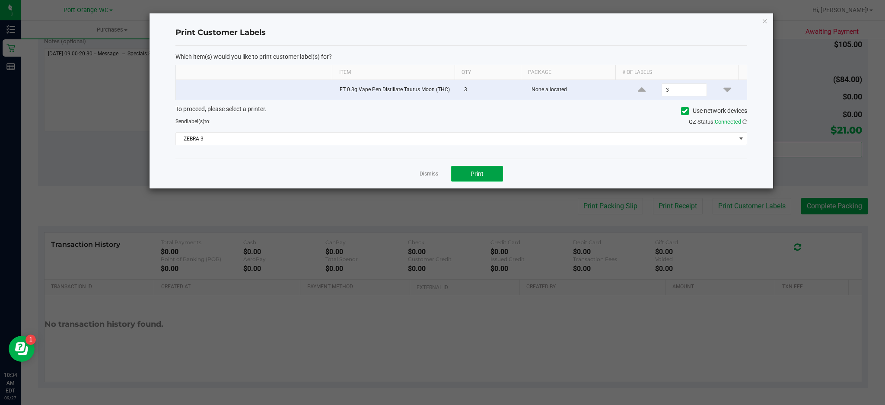
click at [483, 170] on button "Print" at bounding box center [477, 174] width 52 height 16
click at [764, 17] on icon "button" at bounding box center [765, 21] width 6 height 10
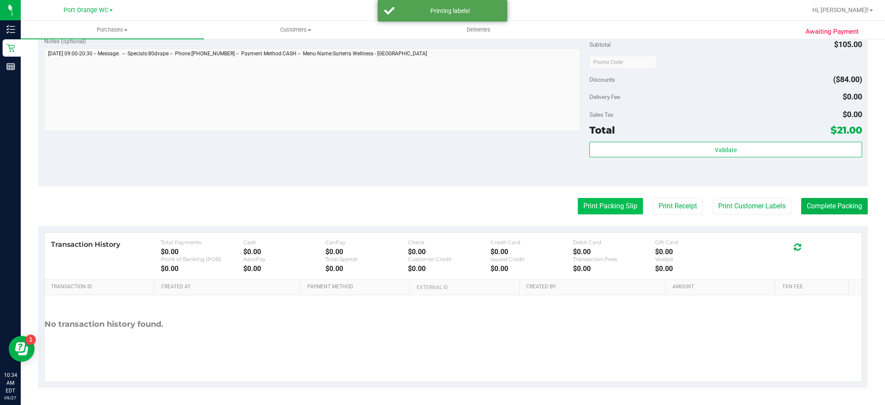
click at [612, 208] on button "Print Packing Slip" at bounding box center [610, 206] width 65 height 16
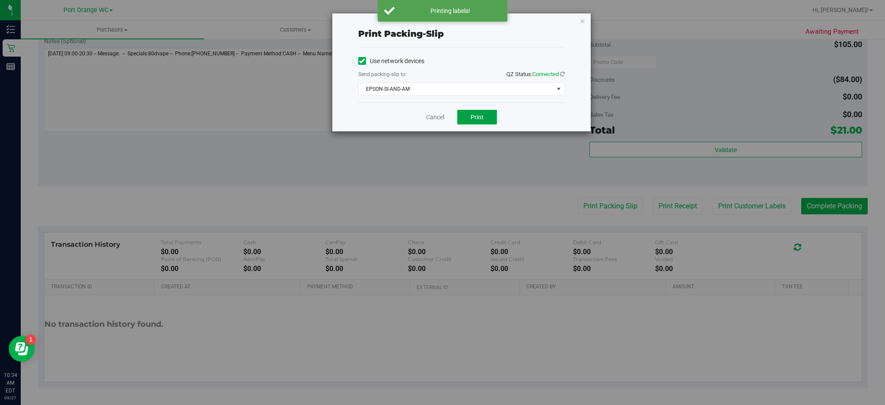
click at [475, 114] on span "Print" at bounding box center [477, 117] width 13 height 7
click at [583, 17] on icon "button" at bounding box center [583, 21] width 6 height 10
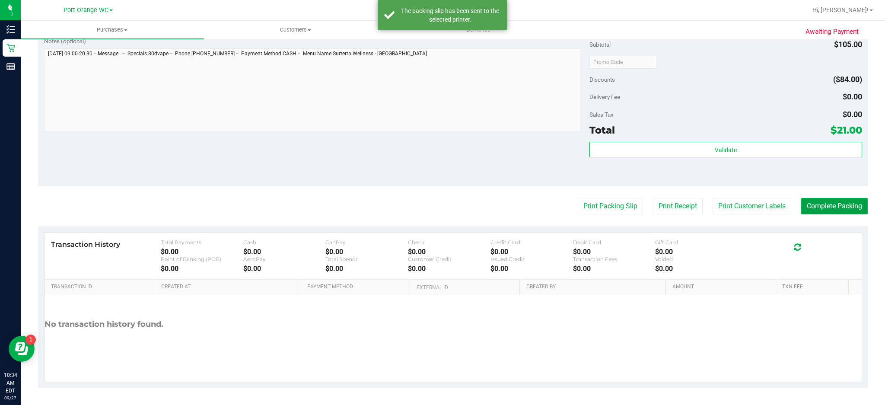
click at [839, 207] on button "Complete Packing" at bounding box center [834, 206] width 67 height 16
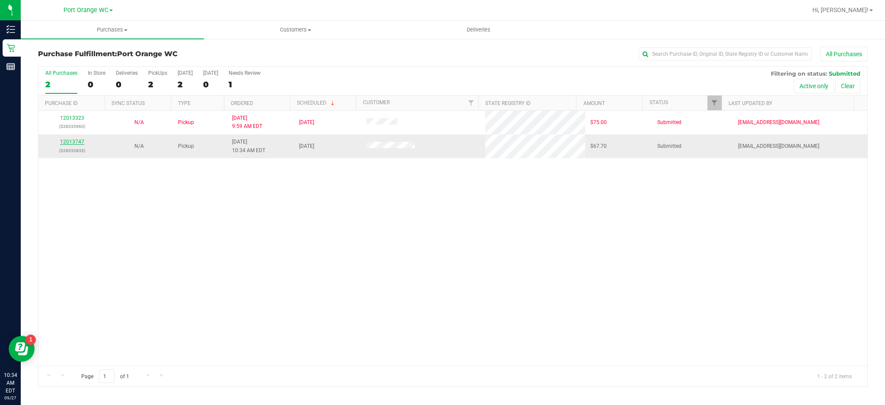
click at [72, 142] on link "12013747" at bounding box center [72, 142] width 24 height 6
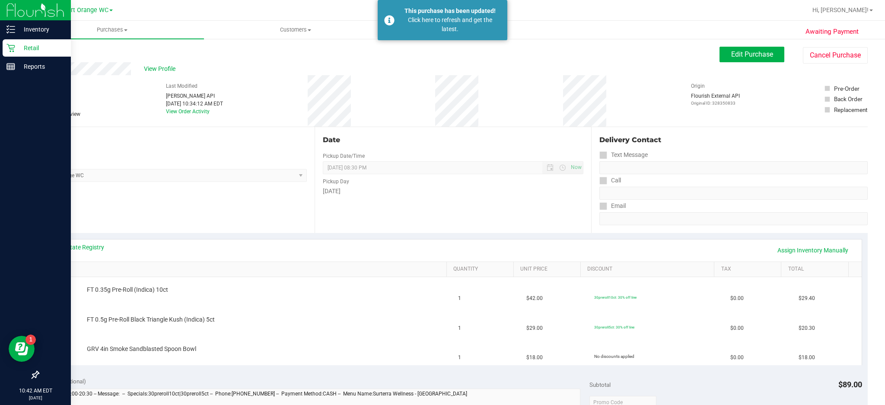
click at [10, 48] on icon at bounding box center [10, 48] width 8 height 8
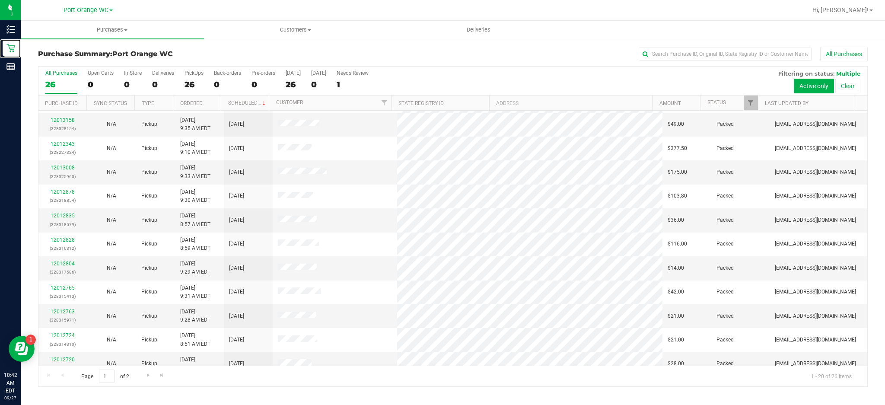
scroll to position [223, 0]
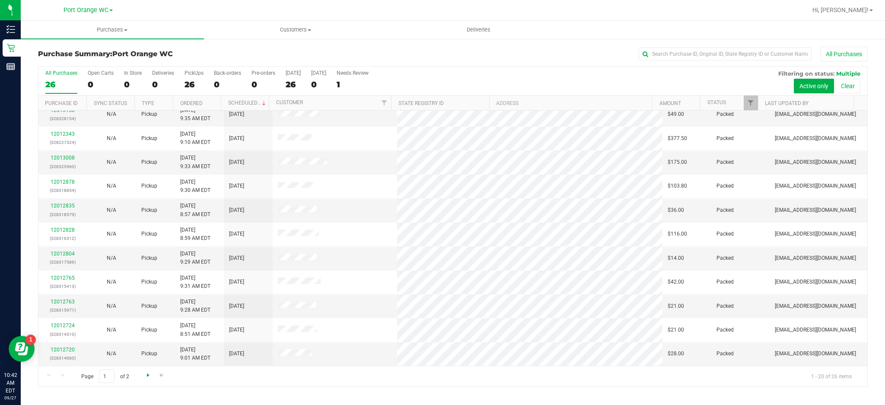
click at [146, 379] on span "Go to the next page" at bounding box center [148, 375] width 7 height 7
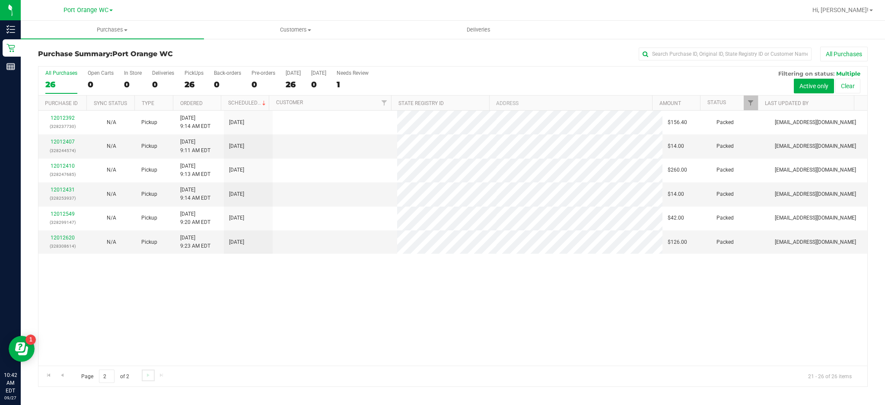
scroll to position [0, 0]
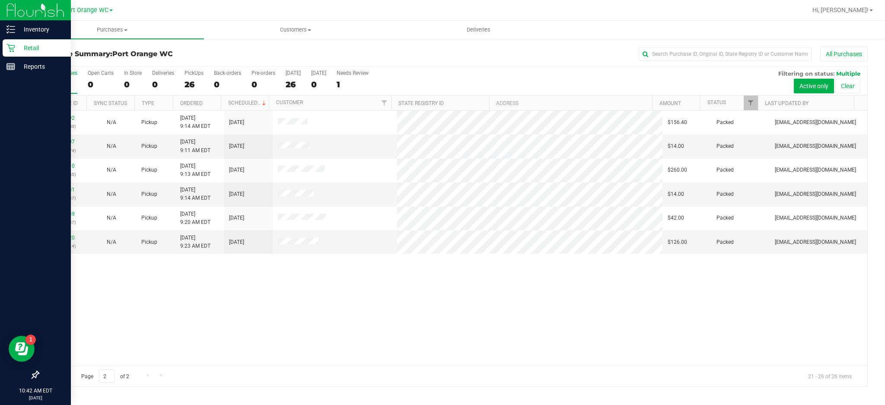
click at [10, 48] on icon at bounding box center [10, 48] width 8 height 8
click at [13, 48] on icon at bounding box center [10, 48] width 8 height 8
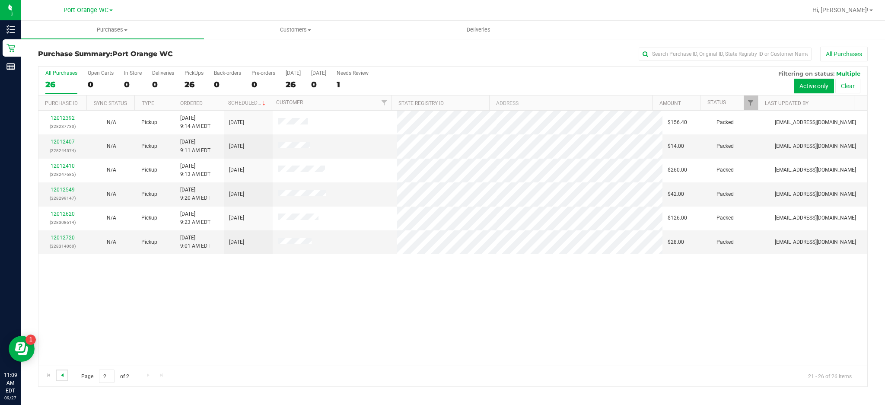
click at [62, 376] on span "Go to the previous page" at bounding box center [62, 375] width 7 height 7
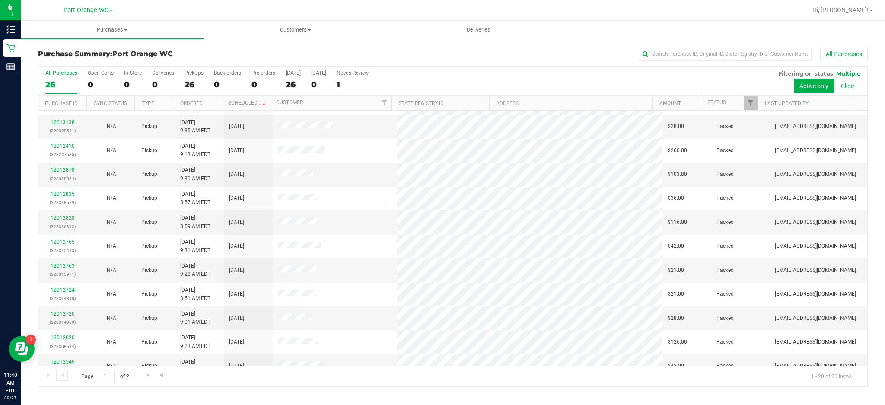
scroll to position [223, 0]
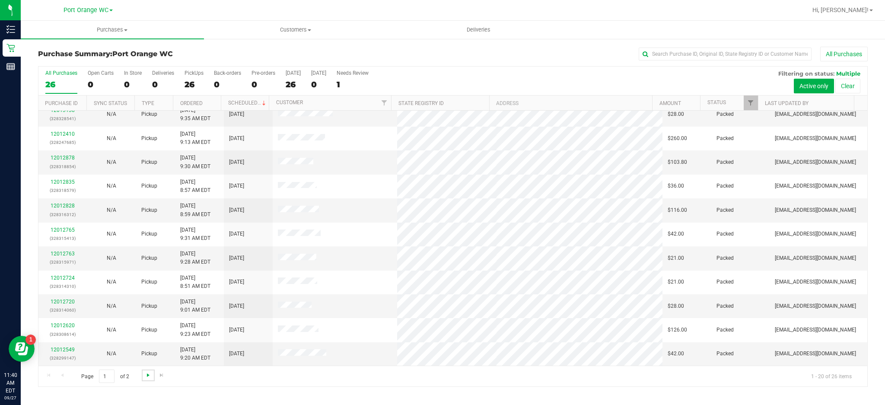
click at [145, 377] on span "Go to the next page" at bounding box center [148, 375] width 7 height 7
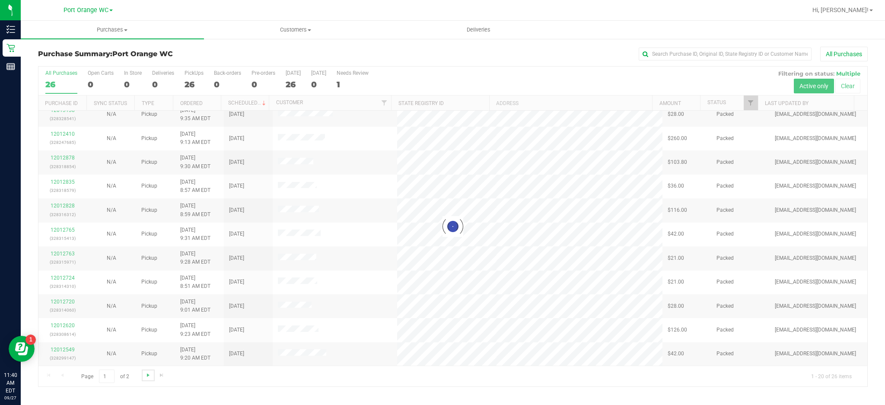
scroll to position [0, 0]
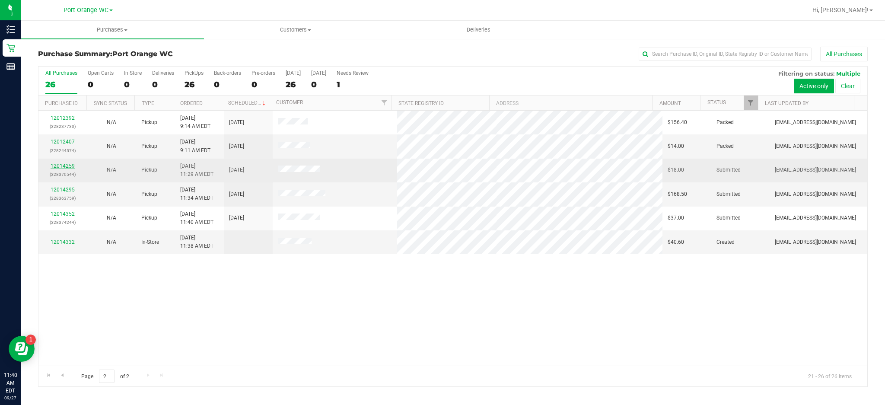
click at [67, 166] on link "12014259" at bounding box center [63, 166] width 24 height 6
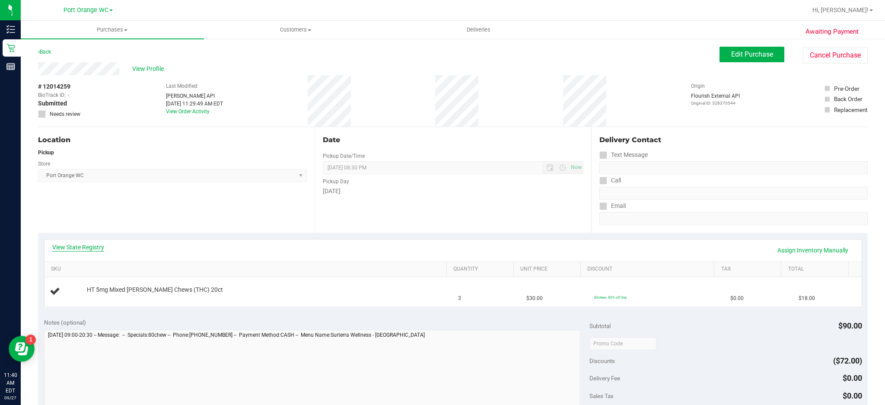
click at [94, 245] on link "View State Registry" at bounding box center [78, 247] width 52 height 9
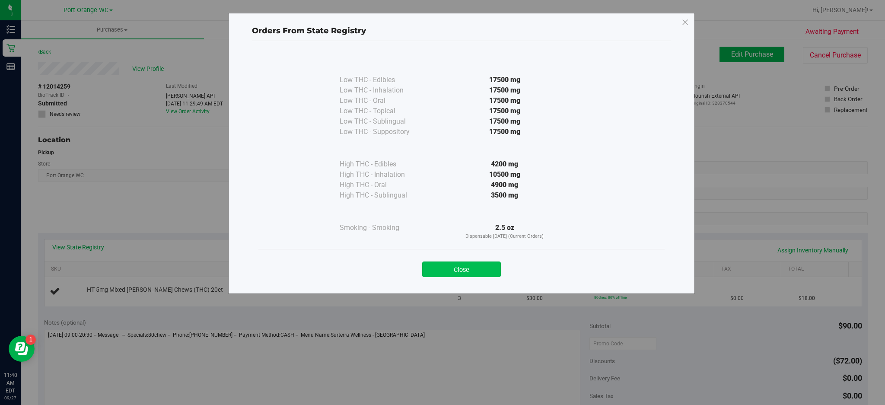
click at [480, 268] on button "Close" at bounding box center [461, 270] width 79 height 16
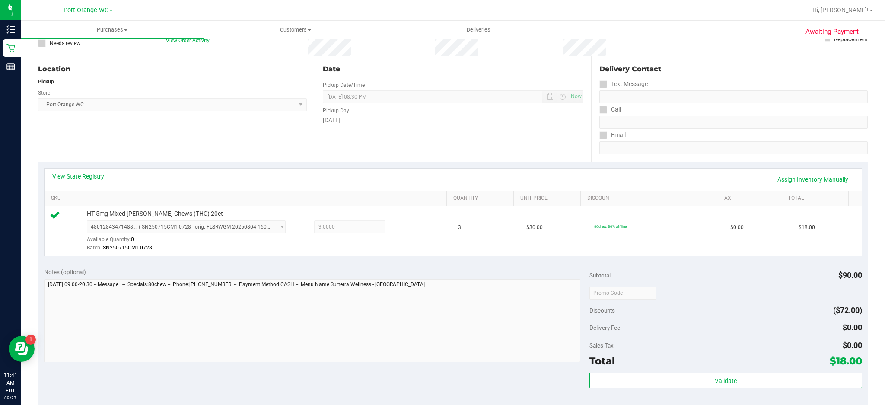
scroll to position [132, 0]
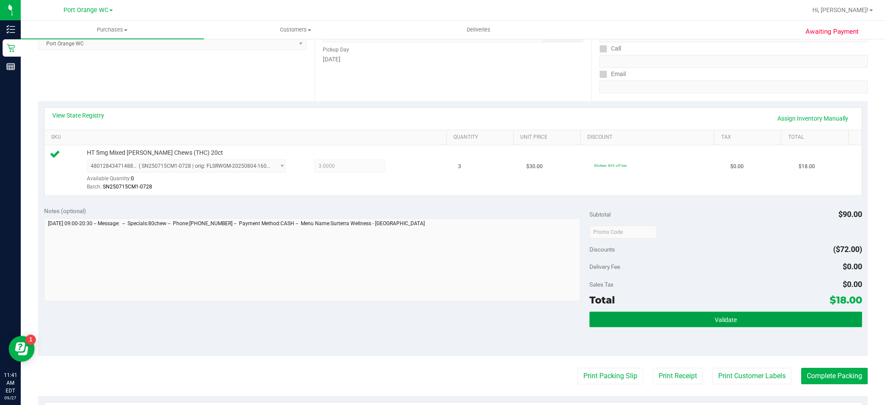
click at [732, 314] on button "Validate" at bounding box center [726, 320] width 273 height 16
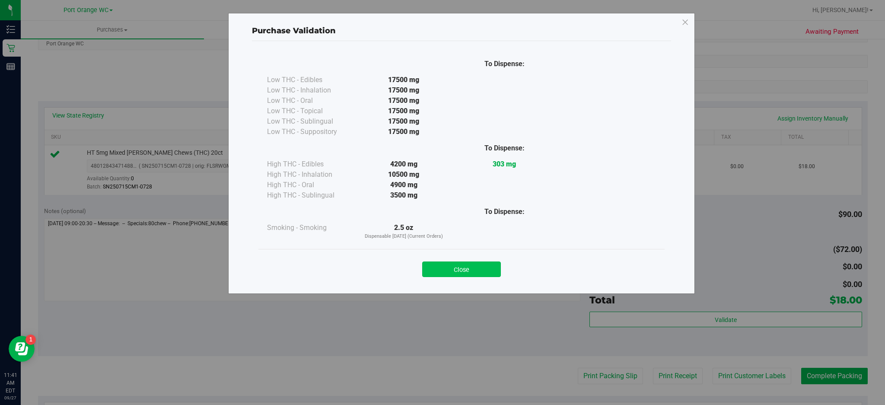
click at [479, 276] on button "Close" at bounding box center [461, 270] width 79 height 16
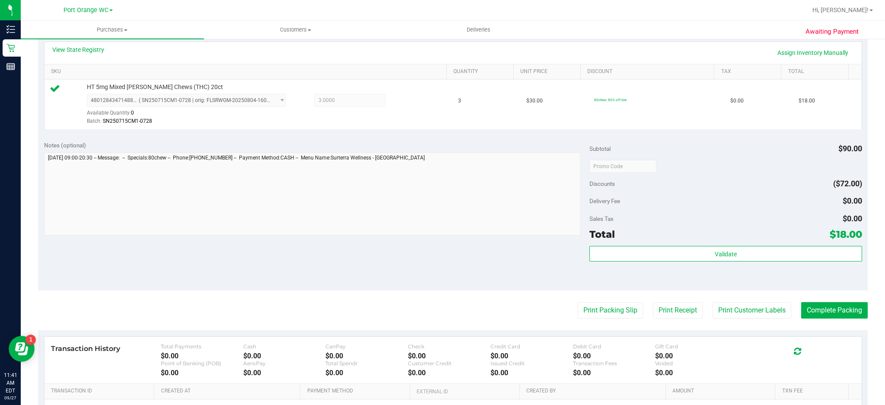
scroll to position [302, 0]
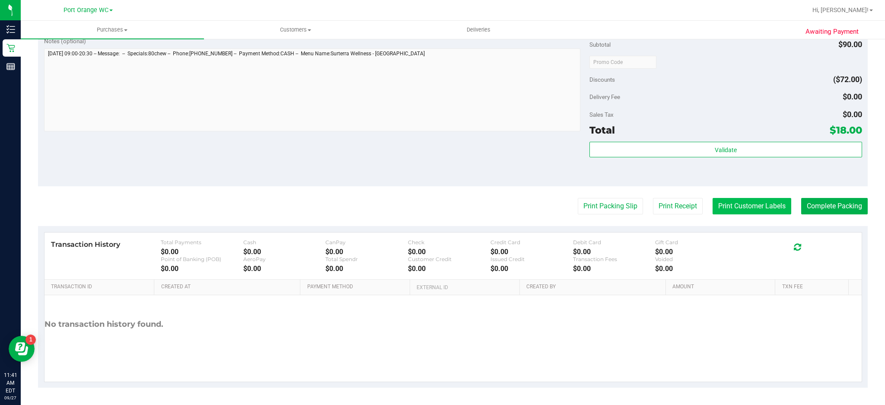
click at [759, 210] on button "Print Customer Labels" at bounding box center [752, 206] width 79 height 16
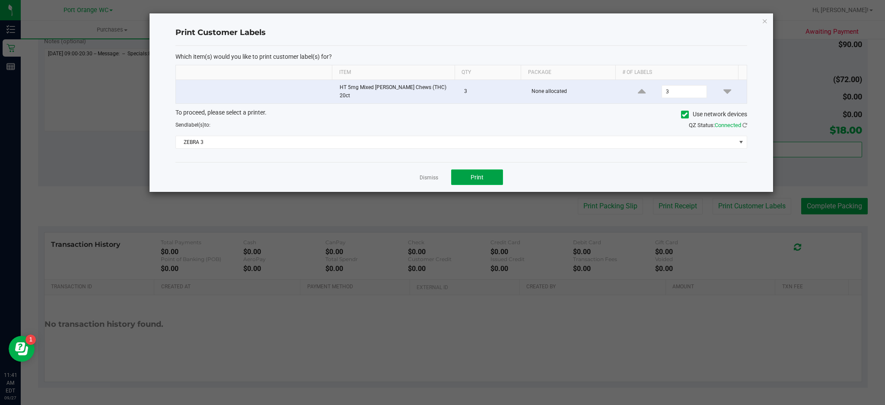
click at [488, 172] on button "Print" at bounding box center [477, 177] width 52 height 16
click at [762, 20] on icon "button" at bounding box center [765, 21] width 6 height 10
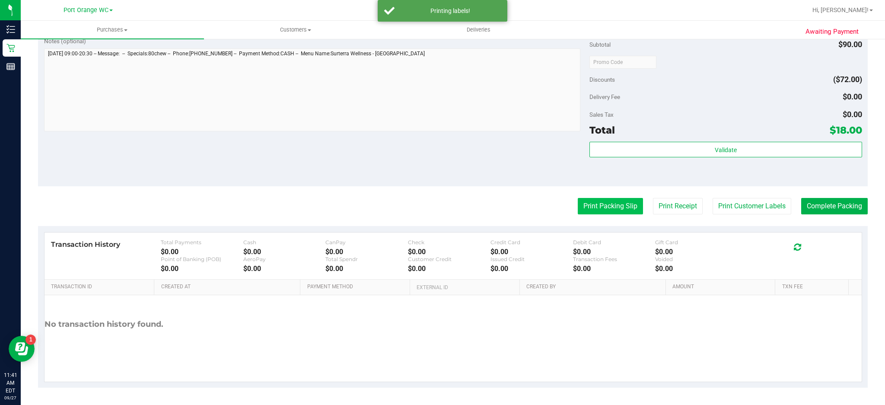
click at [614, 202] on button "Print Packing Slip" at bounding box center [610, 206] width 65 height 16
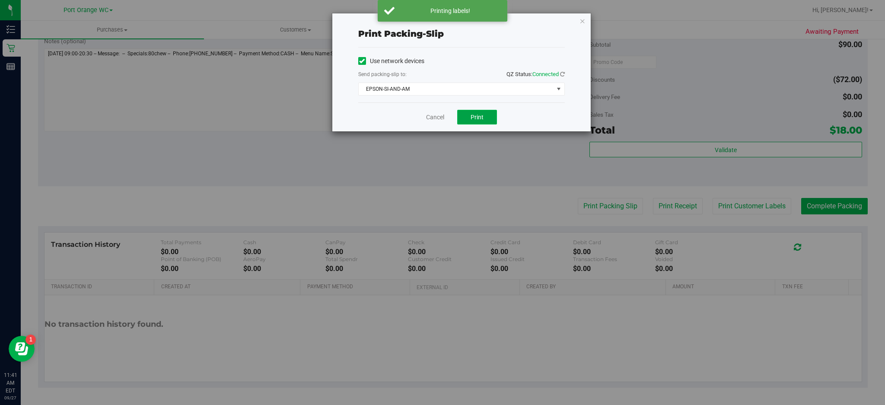
click at [482, 121] on button "Print" at bounding box center [477, 117] width 40 height 15
click at [584, 21] on icon "button" at bounding box center [583, 21] width 6 height 10
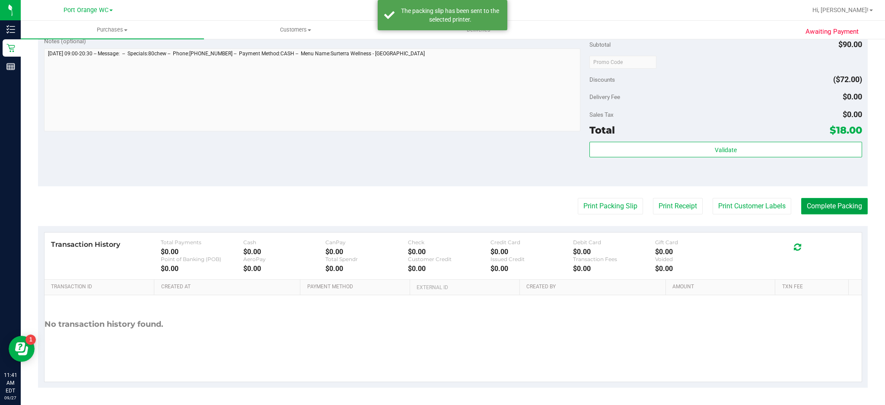
click at [835, 207] on button "Complete Packing" at bounding box center [834, 206] width 67 height 16
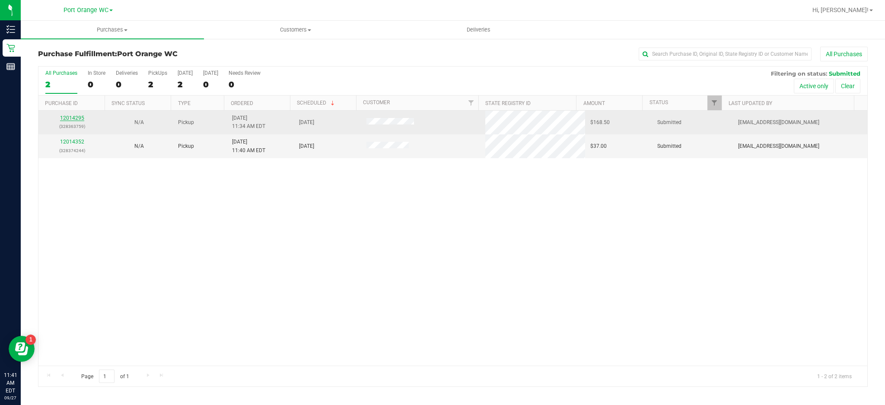
click at [80, 117] on link "12014295" at bounding box center [72, 118] width 24 height 6
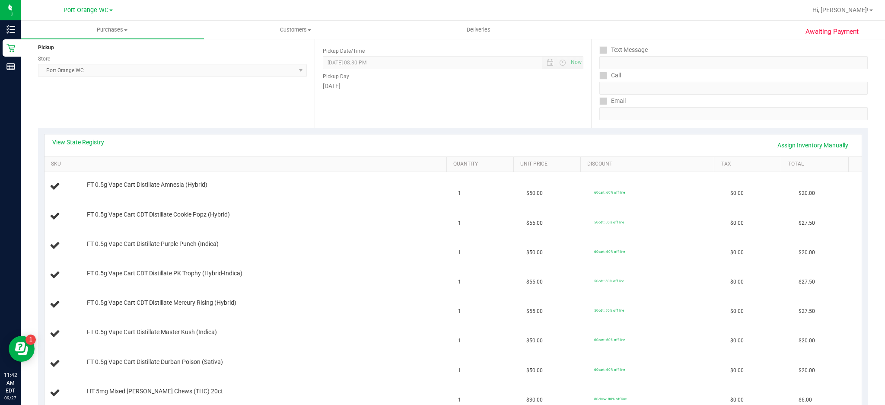
scroll to position [67, 0]
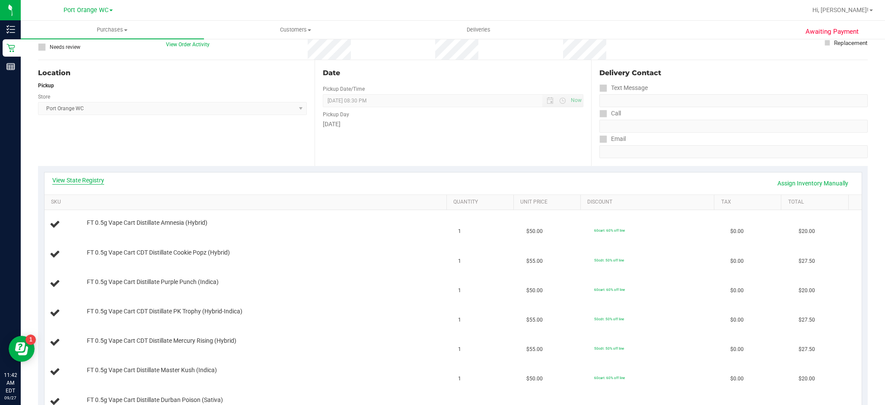
click at [96, 176] on link "View State Registry" at bounding box center [78, 180] width 52 height 9
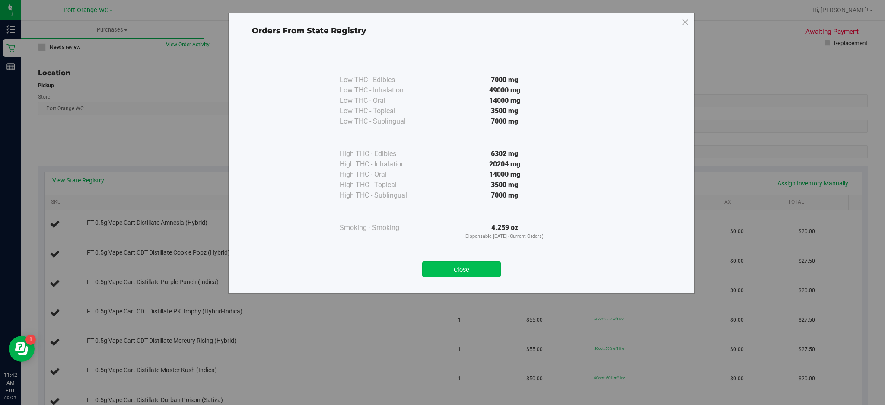
click at [461, 273] on button "Close" at bounding box center [461, 270] width 79 height 16
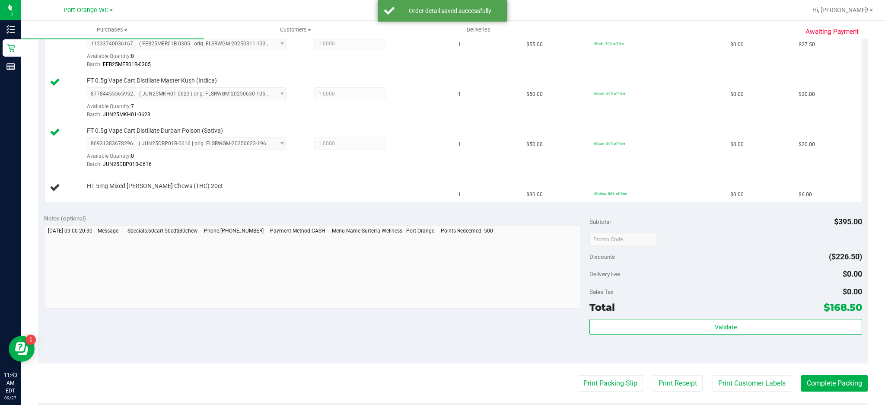
scroll to position [456, 0]
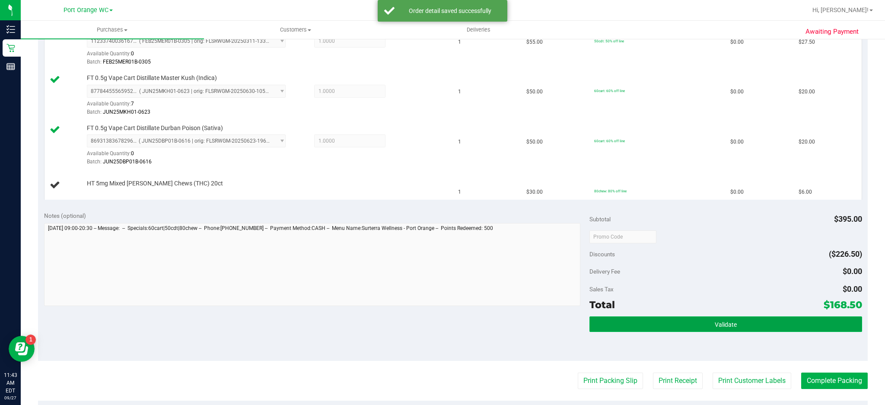
click at [722, 321] on span "Validate" at bounding box center [726, 324] width 22 height 7
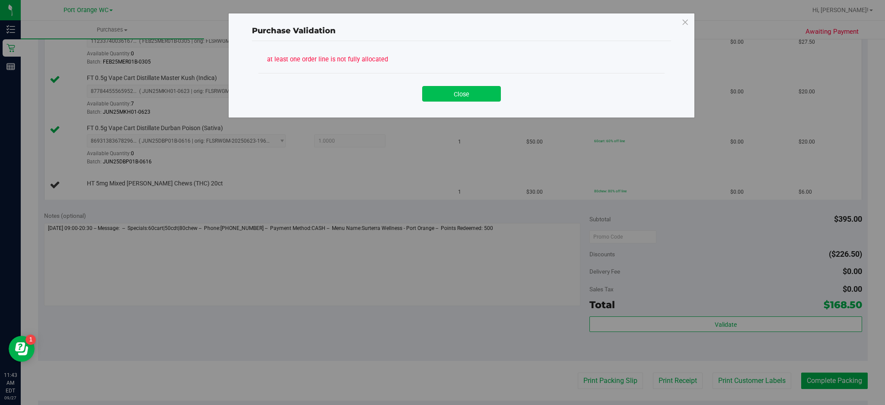
click at [486, 94] on button "Close" at bounding box center [461, 94] width 79 height 16
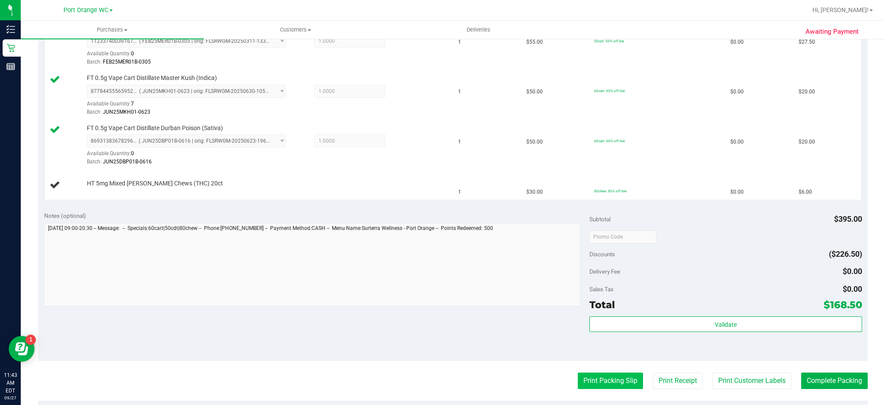
click at [617, 385] on button "Print Packing Slip" at bounding box center [610, 381] width 65 height 16
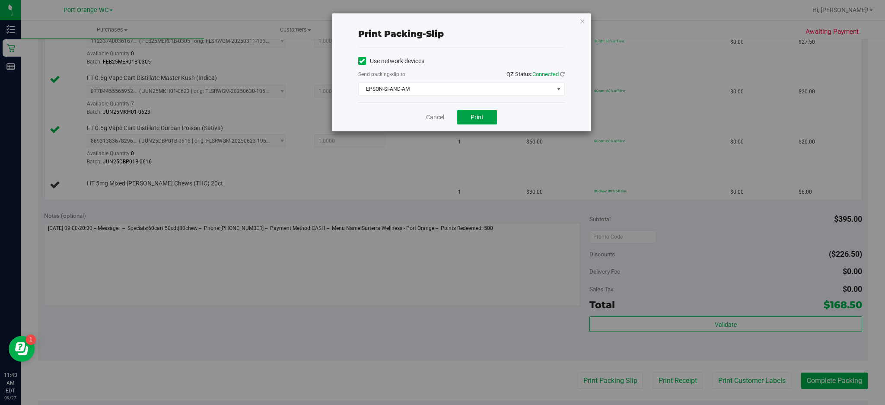
click at [488, 115] on button "Print" at bounding box center [477, 117] width 40 height 15
click at [580, 22] on icon "button" at bounding box center [583, 21] width 6 height 10
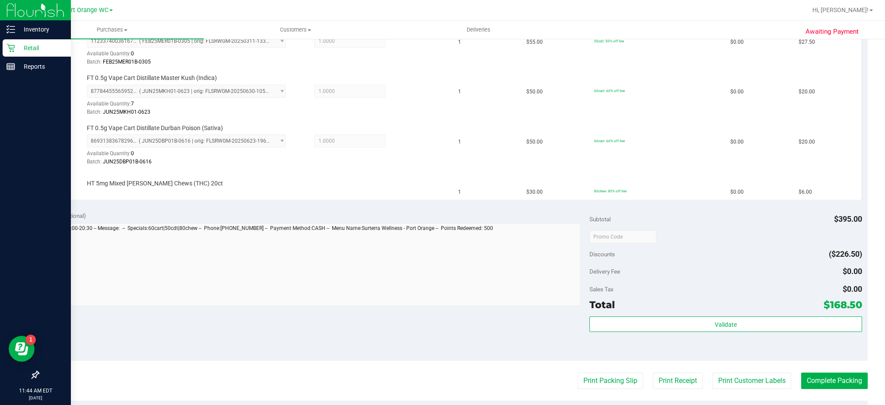
click at [10, 46] on icon at bounding box center [10, 48] width 9 height 9
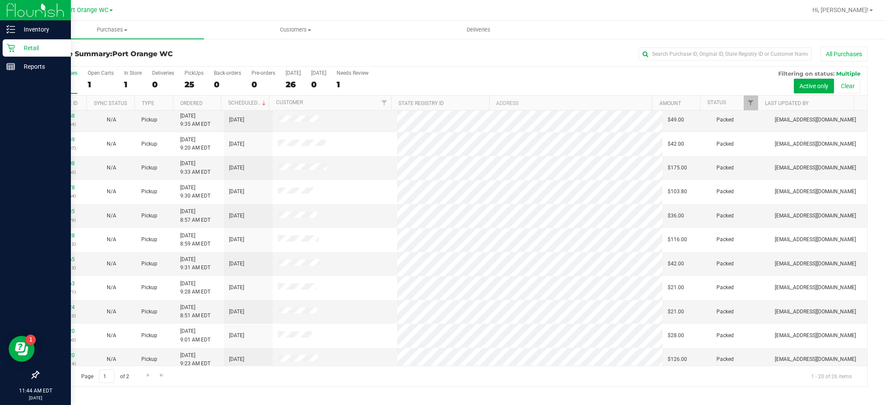
scroll to position [223, 0]
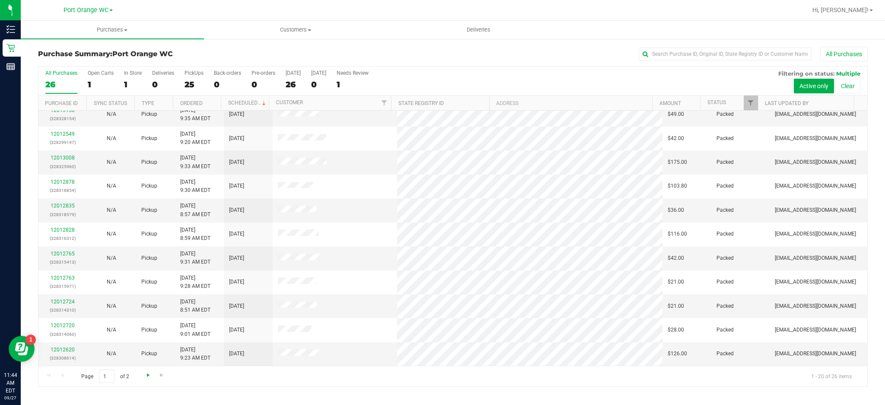
click at [146, 374] on span "Go to the next page" at bounding box center [148, 375] width 7 height 7
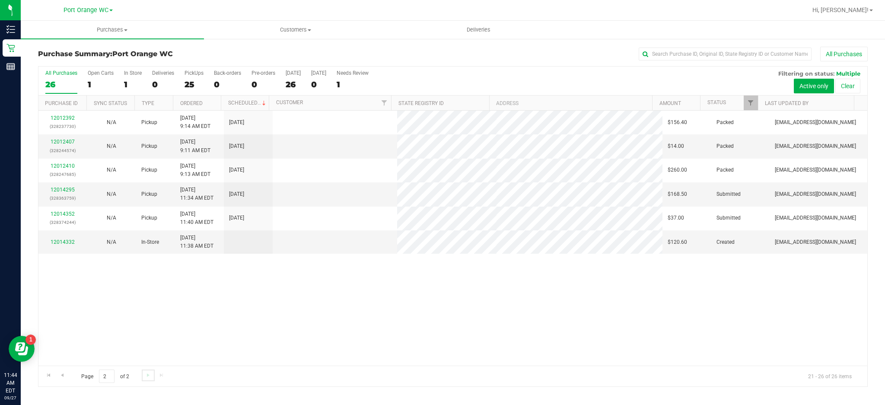
scroll to position [0, 0]
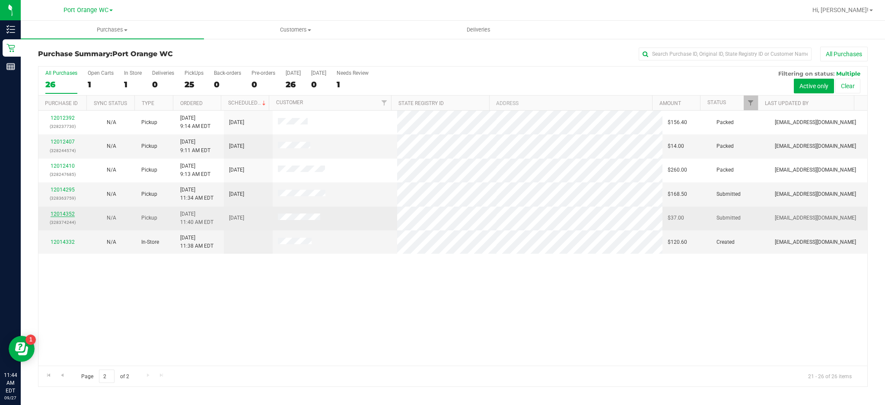
click at [66, 217] on link "12014352" at bounding box center [63, 214] width 24 height 6
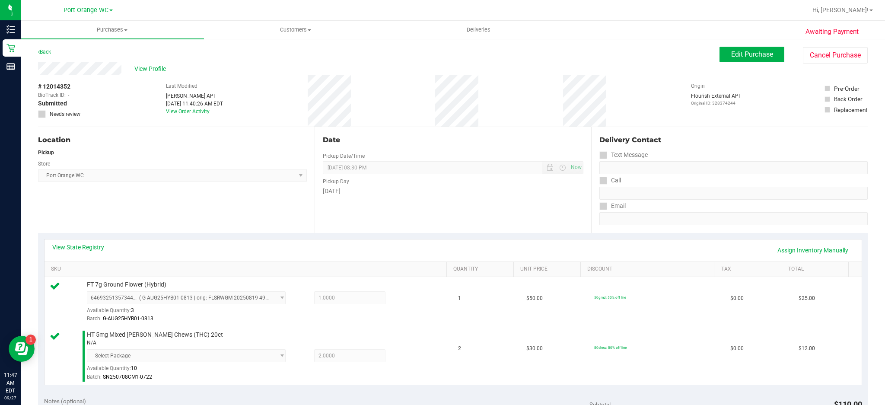
scroll to position [141, 0]
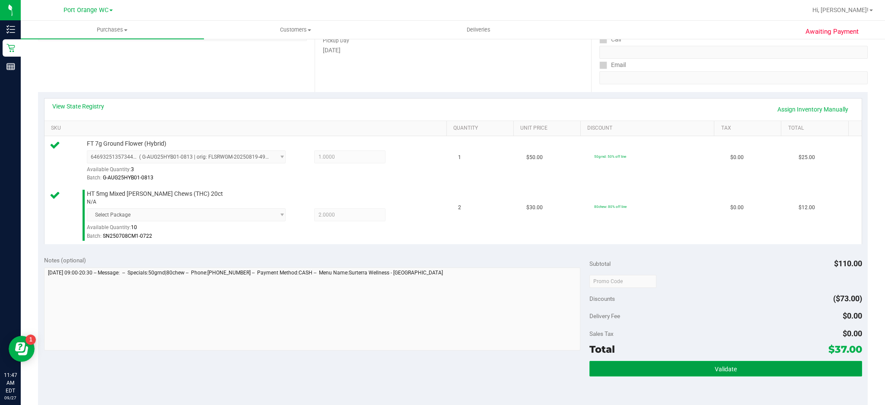
click at [724, 372] on button "Validate" at bounding box center [726, 369] width 273 height 16
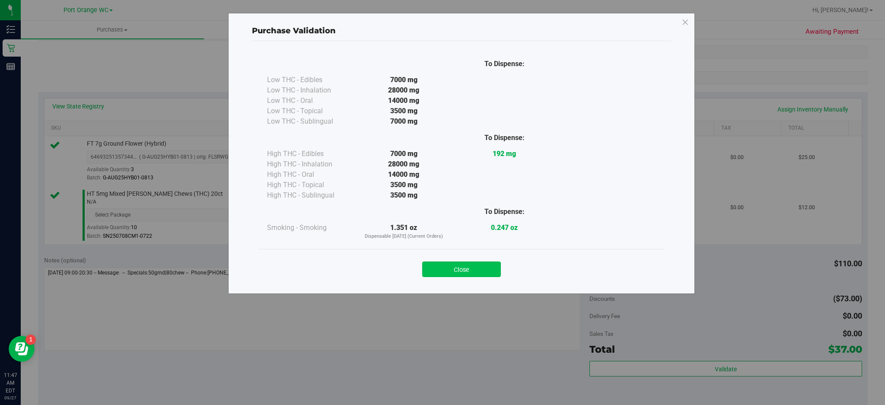
click at [472, 275] on button "Close" at bounding box center [461, 270] width 79 height 16
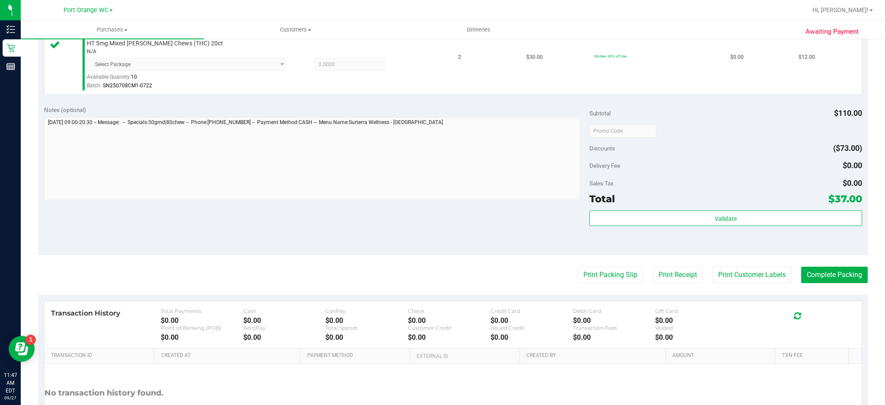
scroll to position [310, 0]
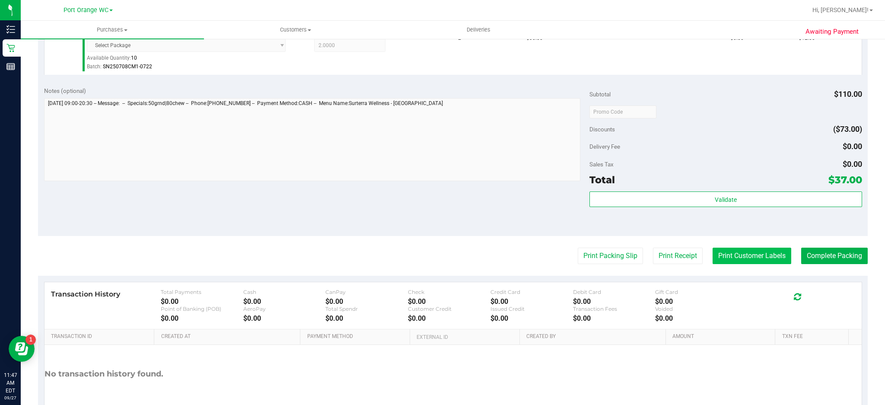
click at [754, 262] on button "Print Customer Labels" at bounding box center [752, 256] width 79 height 16
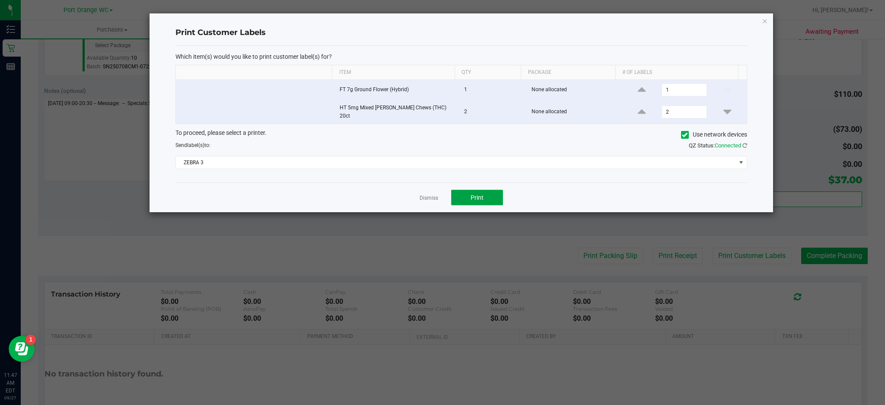
click at [477, 195] on span "Print" at bounding box center [477, 197] width 13 height 7
click at [764, 19] on icon "button" at bounding box center [765, 21] width 6 height 10
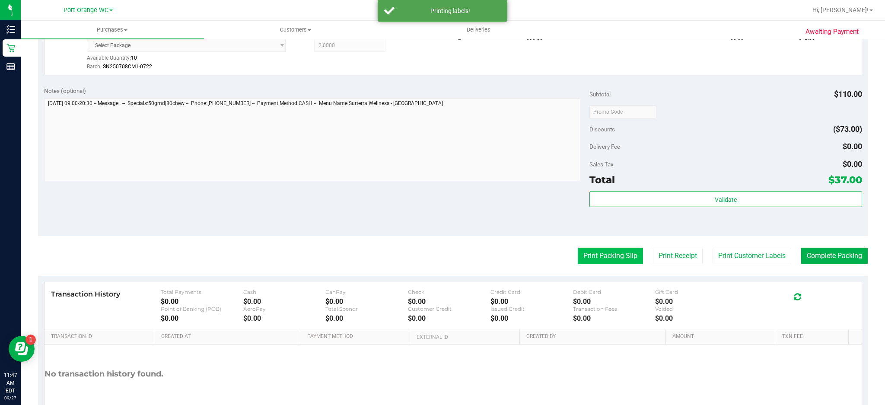
click at [610, 258] on button "Print Packing Slip" at bounding box center [610, 256] width 65 height 16
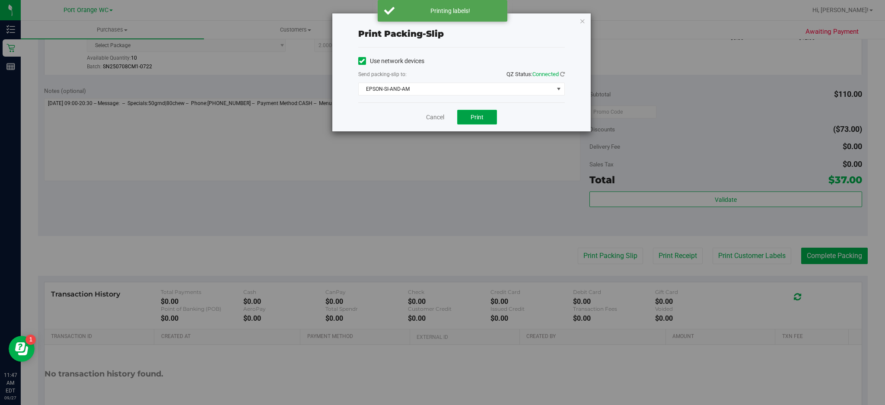
click at [484, 111] on button "Print" at bounding box center [477, 117] width 40 height 15
click at [582, 19] on icon "button" at bounding box center [583, 21] width 6 height 10
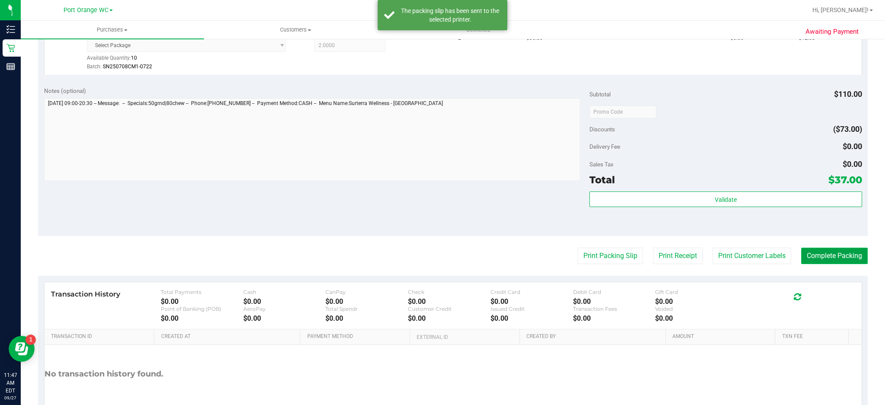
click at [827, 252] on button "Complete Packing" at bounding box center [834, 256] width 67 height 16
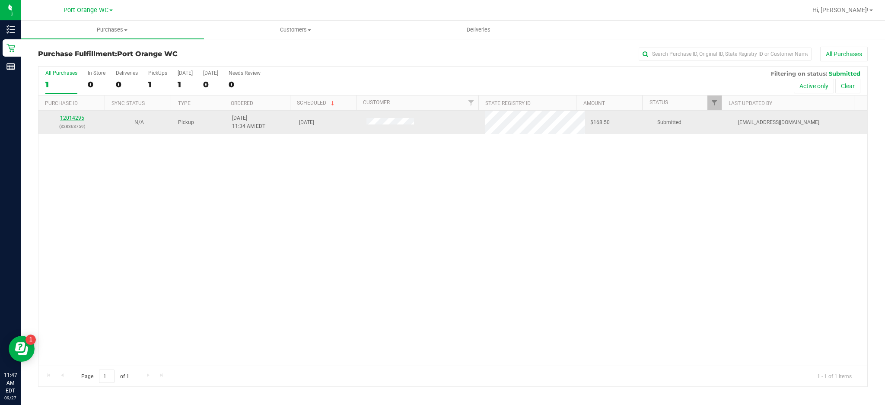
click at [80, 118] on link "12014295" at bounding box center [72, 118] width 24 height 6
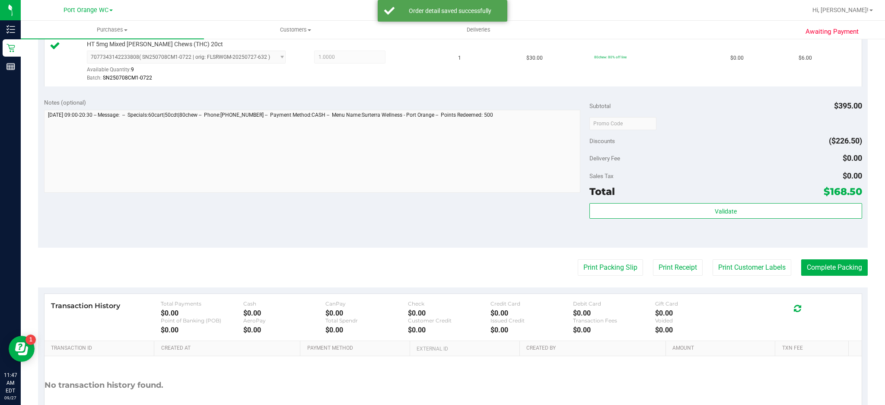
scroll to position [710, 0]
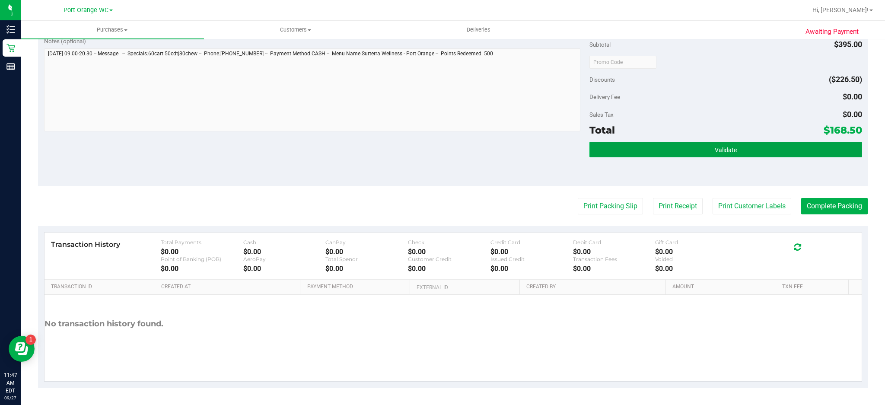
click at [734, 144] on button "Validate" at bounding box center [726, 150] width 273 height 16
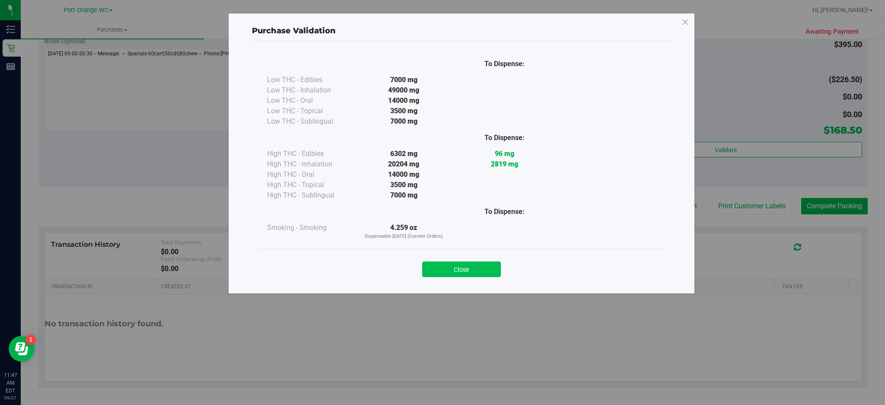
click at [482, 263] on button "Close" at bounding box center [461, 270] width 79 height 16
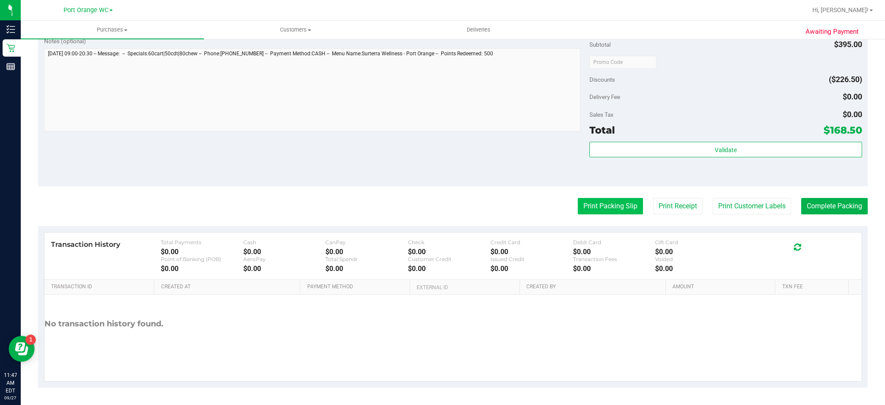
click at [606, 207] on button "Print Packing Slip" at bounding box center [610, 206] width 65 height 16
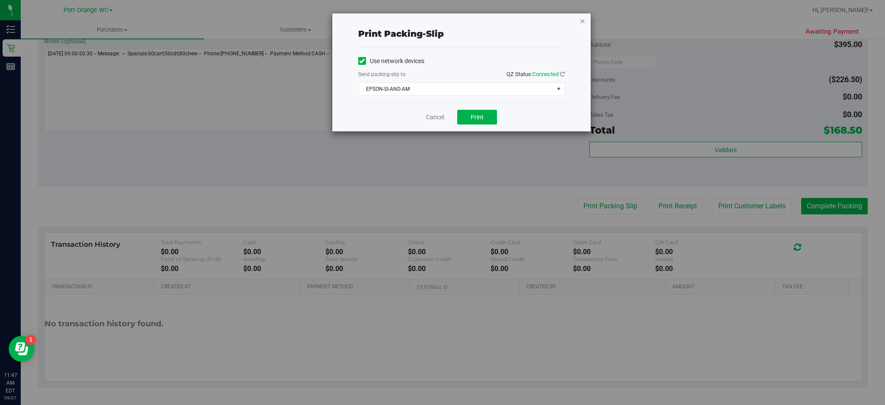
click at [582, 18] on icon "button" at bounding box center [583, 21] width 6 height 10
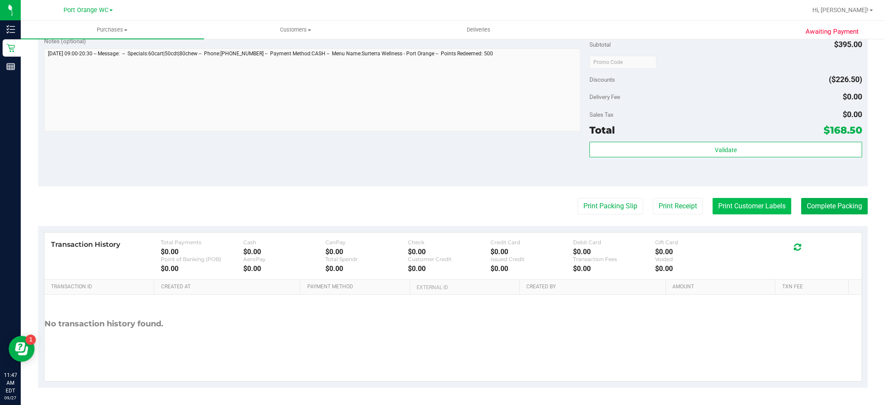
click at [748, 205] on button "Print Customer Labels" at bounding box center [752, 206] width 79 height 16
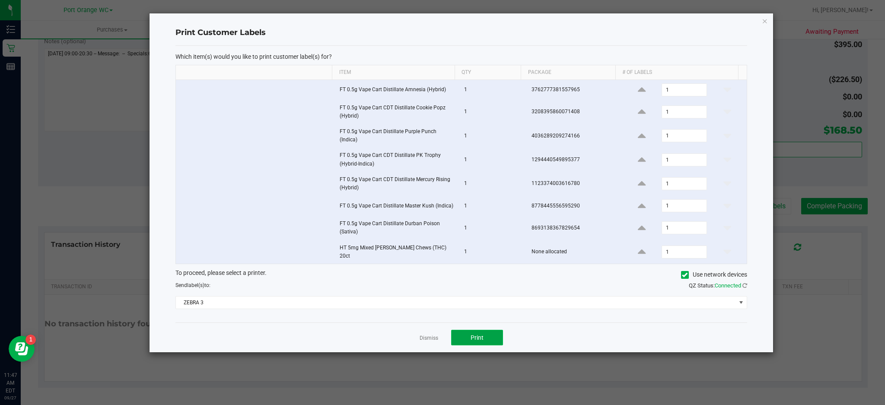
click at [491, 336] on button "Print" at bounding box center [477, 338] width 52 height 16
click at [766, 16] on icon "button" at bounding box center [765, 21] width 6 height 10
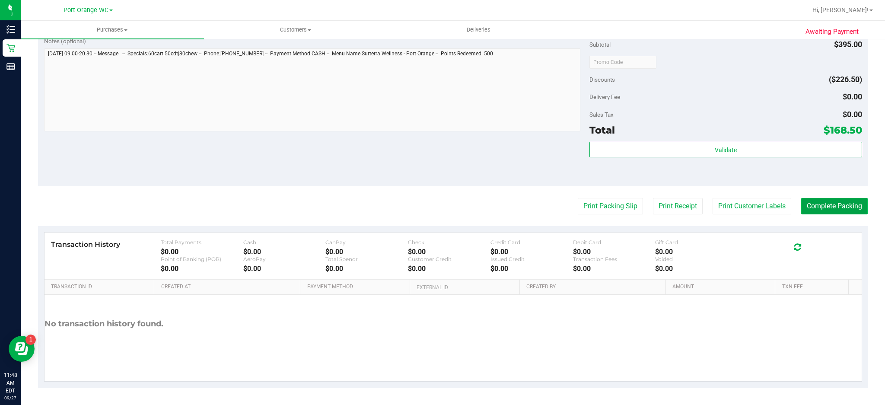
click at [838, 202] on button "Complete Packing" at bounding box center [834, 206] width 67 height 16
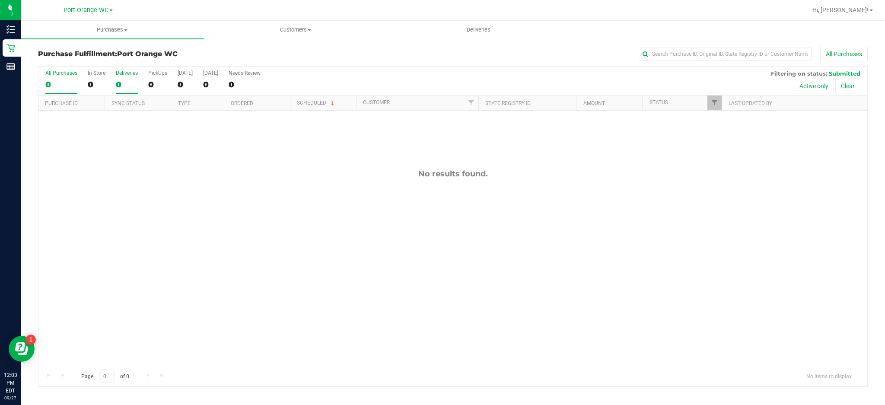
click at [119, 83] on div "0" at bounding box center [127, 85] width 22 height 10
click at [0, 0] on input "Deliveries 0" at bounding box center [0, 0] width 0 height 0
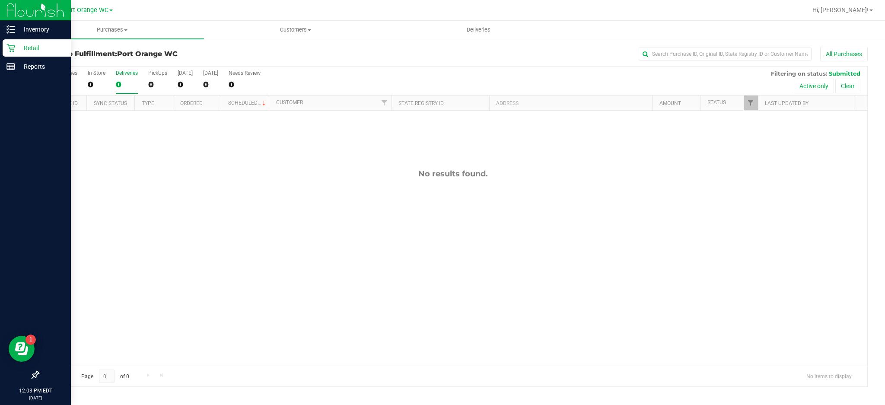
click at [8, 51] on icon at bounding box center [10, 48] width 9 height 9
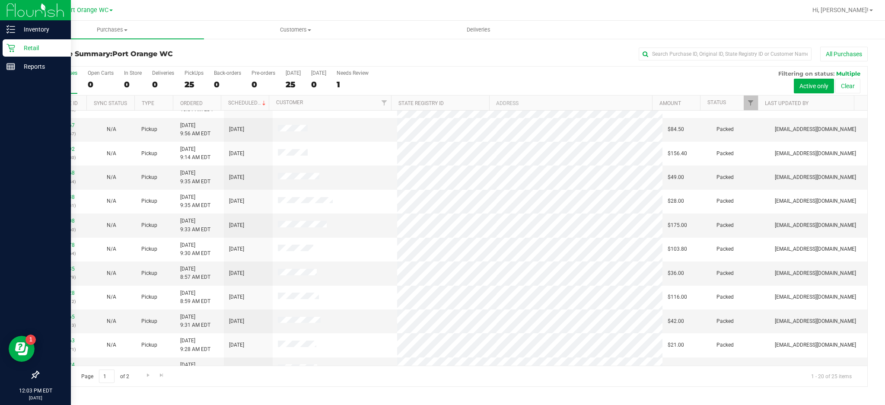
scroll to position [223, 0]
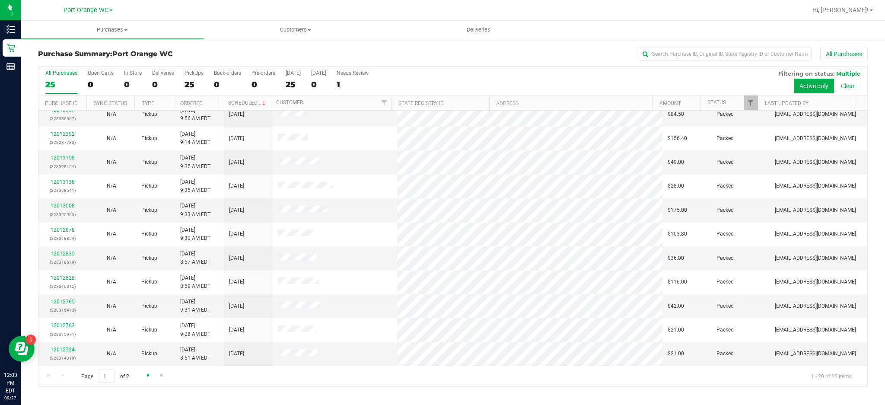
click at [151, 377] on span "Go to the next page" at bounding box center [148, 375] width 7 height 7
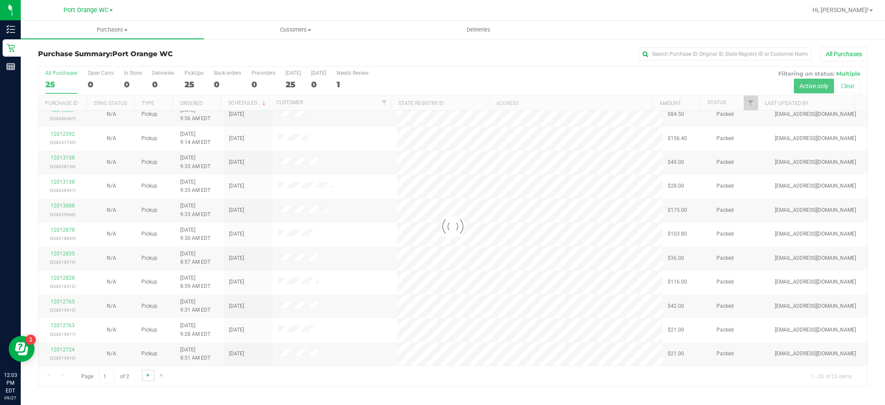
scroll to position [0, 0]
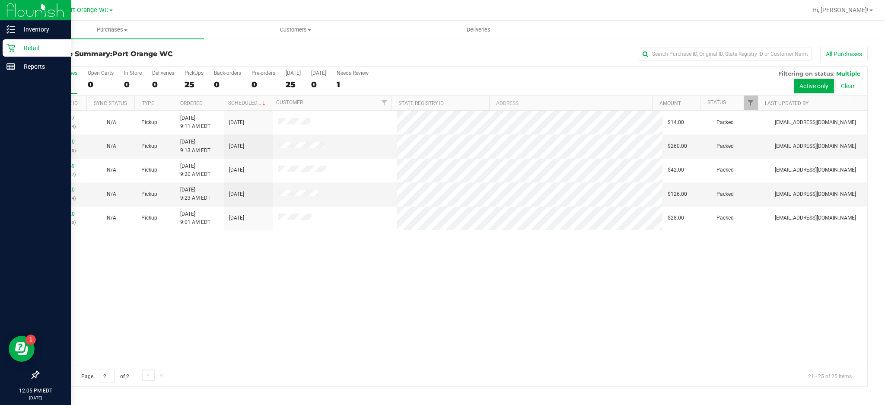
click at [10, 48] on icon at bounding box center [10, 48] width 8 height 8
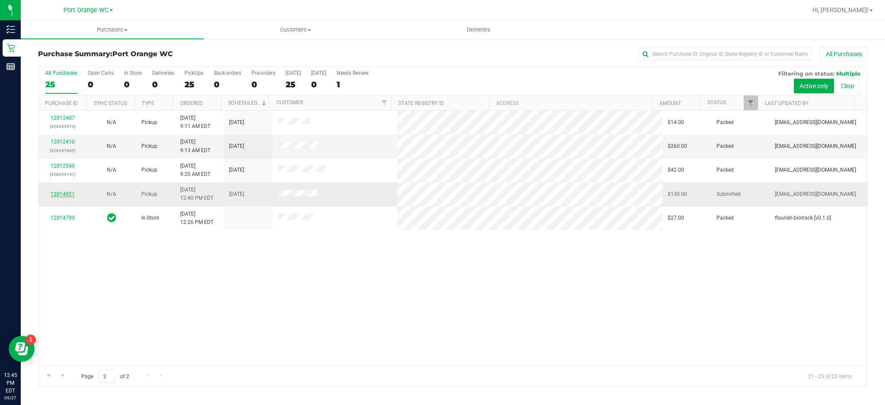
click at [67, 193] on link "12014921" at bounding box center [63, 194] width 24 height 6
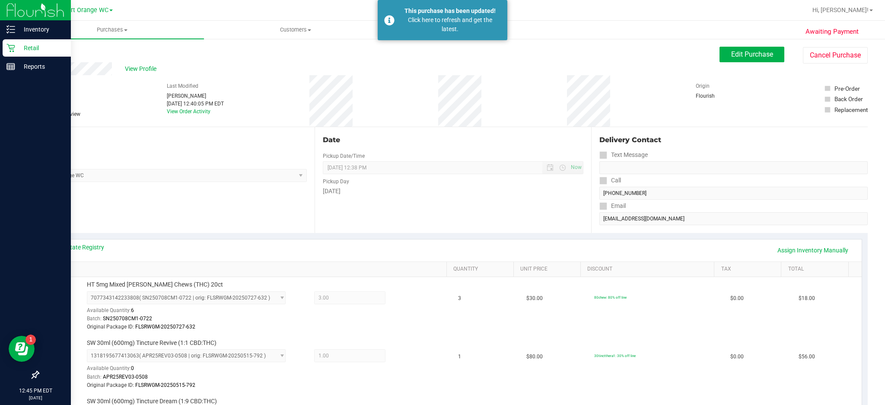
click at [10, 47] on icon at bounding box center [10, 48] width 9 height 9
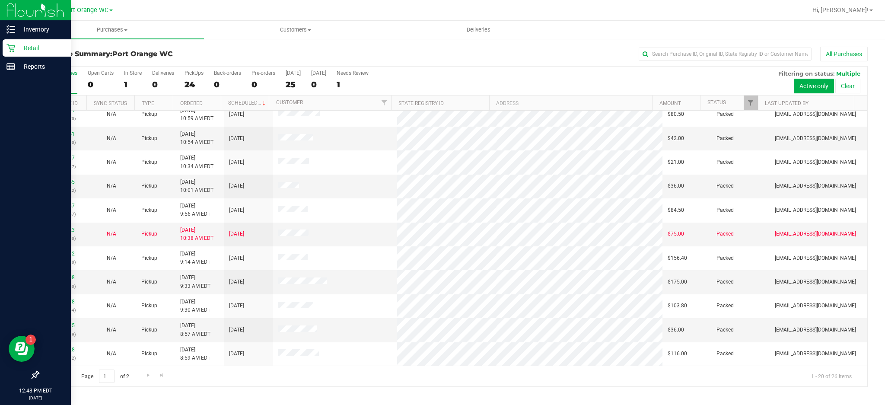
scroll to position [223, 0]
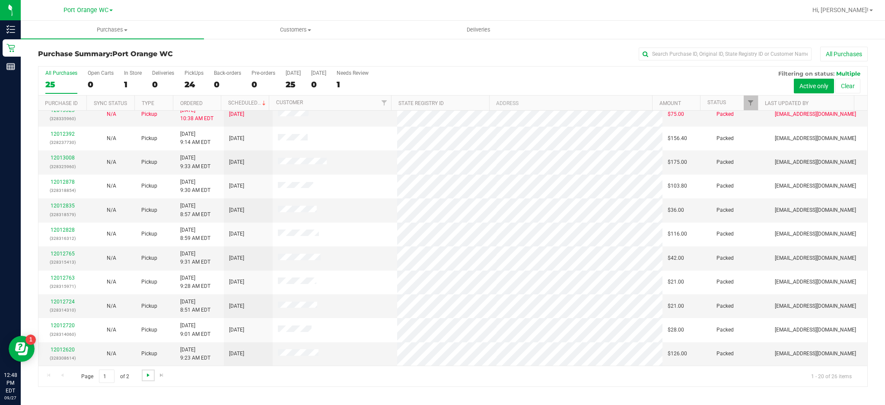
click at [148, 376] on span "Go to the next page" at bounding box center [148, 375] width 7 height 7
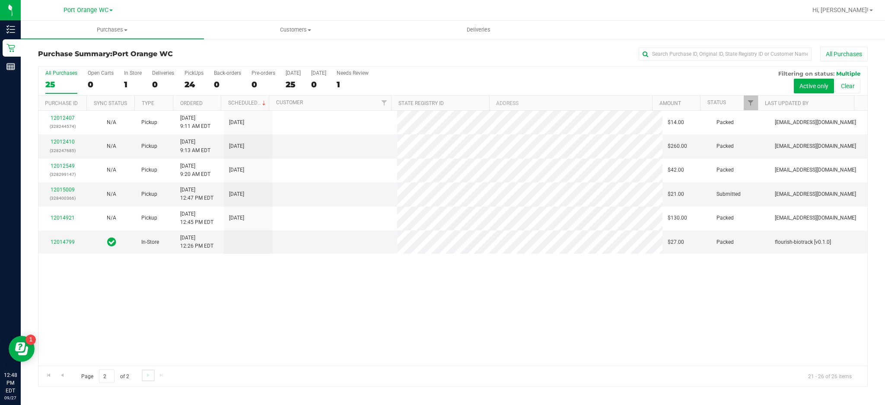
scroll to position [0, 0]
click at [14, 48] on icon at bounding box center [10, 48] width 9 height 9
click at [299, 305] on div "12012407 (328244574) N/A Pickup 9/27/2025 9:11 AM EDT 9/27/2025 $14.00 Packed g…" at bounding box center [452, 238] width 829 height 255
click at [494, 317] on div "12012407 (328244574) N/A Pickup 9/27/2025 9:11 AM EDT 9/27/2025 $14.00 Packed g…" at bounding box center [452, 238] width 829 height 255
click at [98, 27] on span "Purchases" at bounding box center [112, 30] width 183 height 8
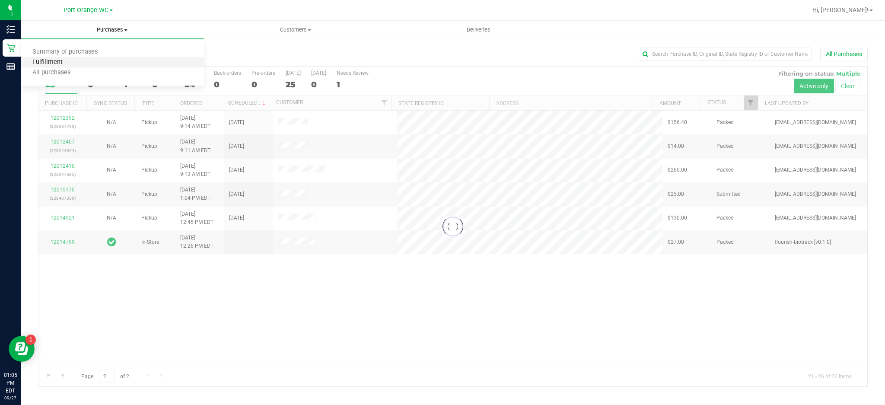
click at [49, 63] on span "Fulfillment" at bounding box center [48, 62] width 54 height 7
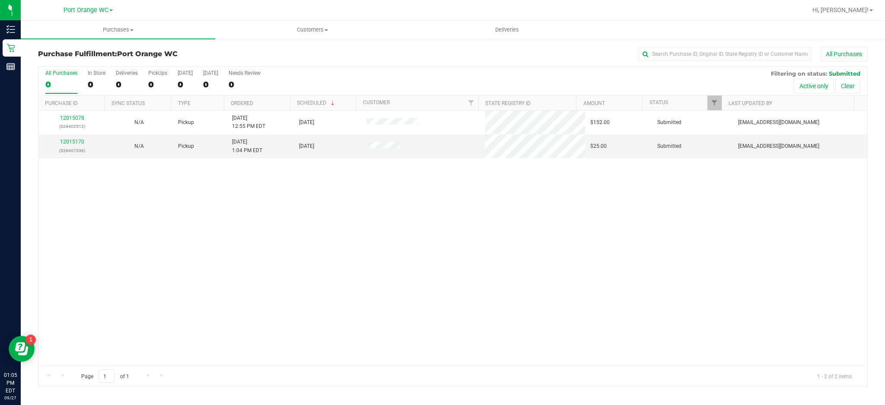
click at [373, 247] on div "12015078 (328402512) N/A Pickup 9/27/2025 12:55 PM EDT 9/27/2025 $152.00 Submit…" at bounding box center [452, 238] width 829 height 255
click at [120, 28] on span "Purchases" at bounding box center [118, 30] width 195 height 8
click at [39, 61] on span "Fulfillment" at bounding box center [48, 62] width 54 height 7
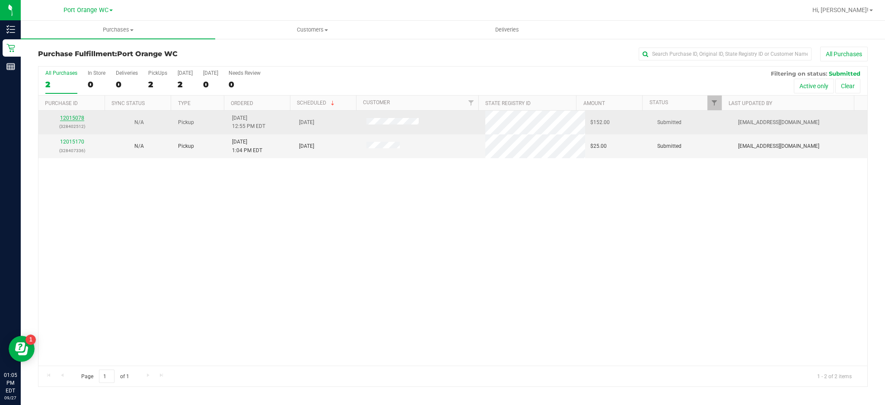
click at [70, 117] on link "12015078" at bounding box center [72, 118] width 24 height 6
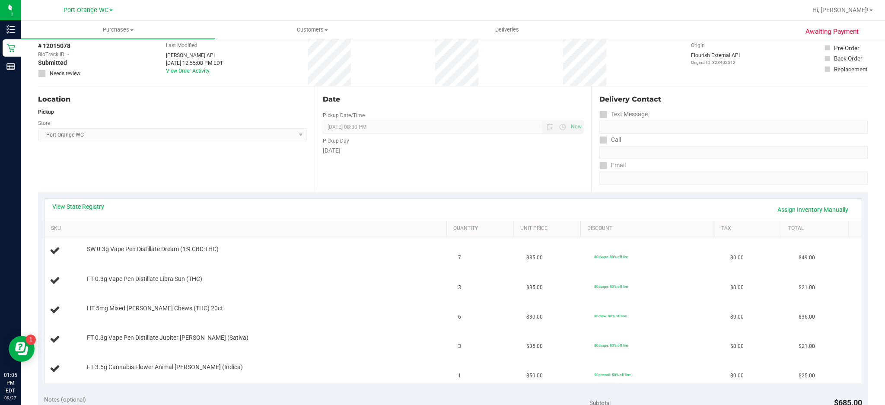
scroll to position [115, 0]
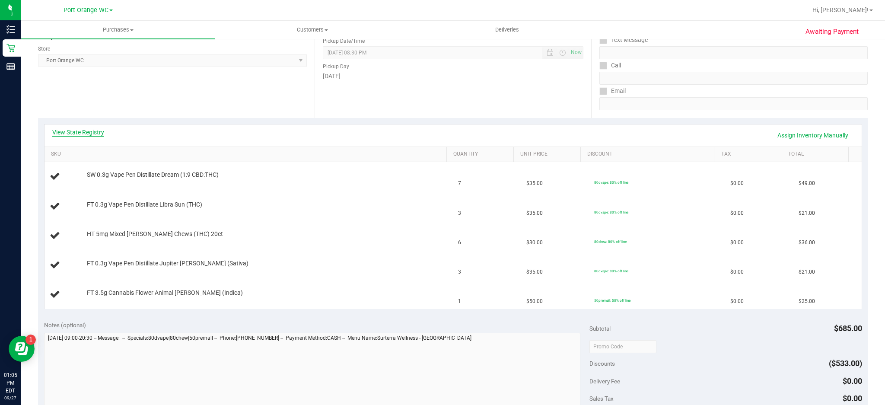
click at [97, 132] on link "View State Registry" at bounding box center [78, 132] width 52 height 9
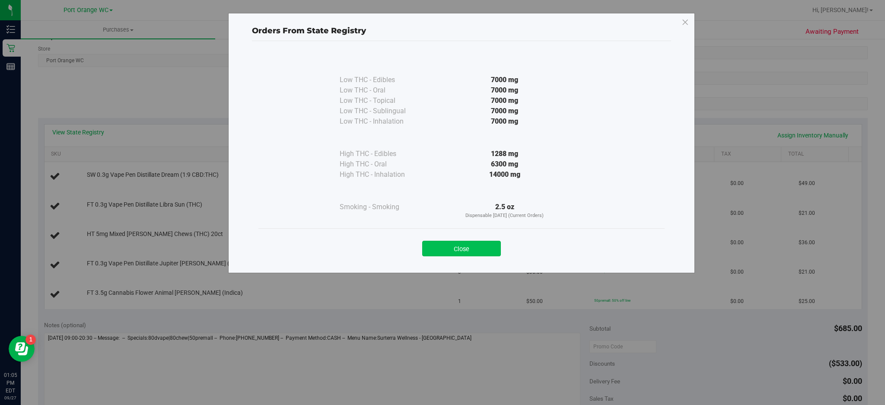
click at [488, 245] on button "Close" at bounding box center [461, 249] width 79 height 16
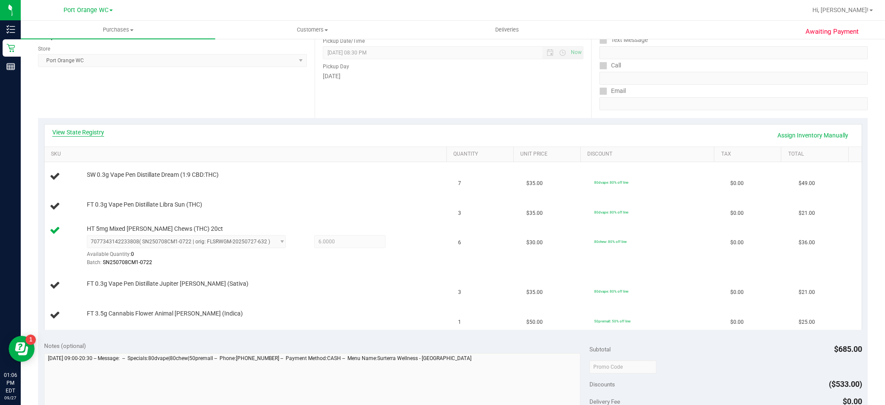
click at [93, 134] on link "View State Registry" at bounding box center [78, 132] width 52 height 9
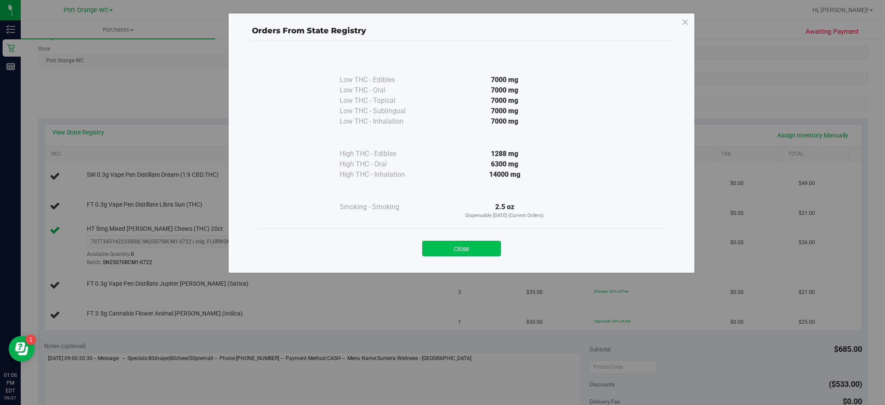
click at [483, 251] on button "Close" at bounding box center [461, 249] width 79 height 16
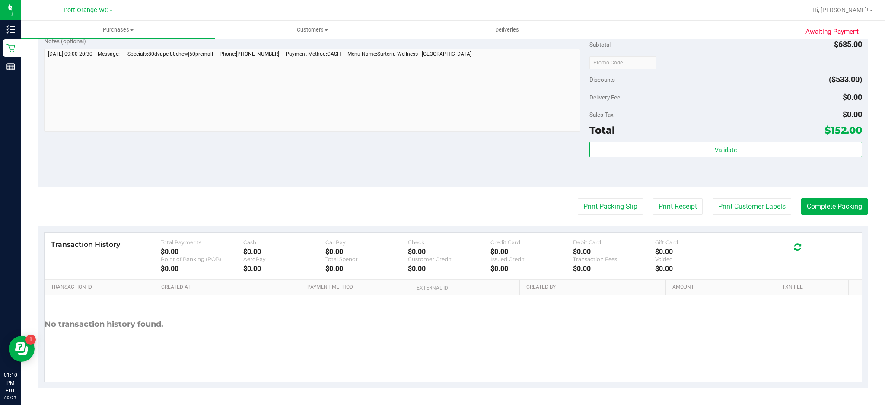
scroll to position [502, 0]
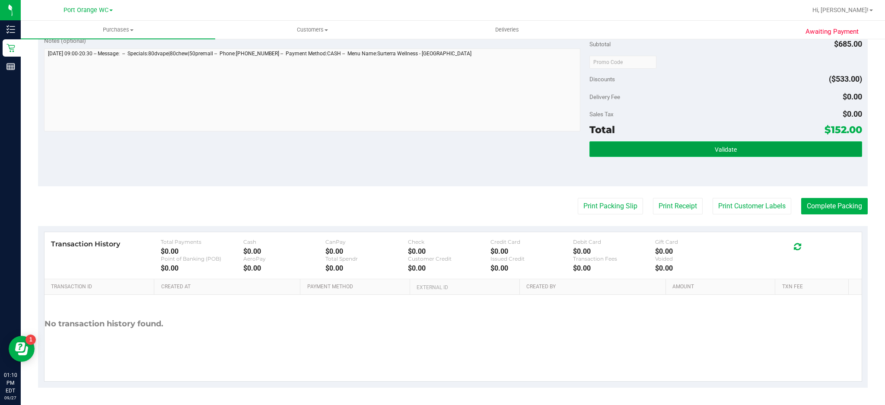
click at [773, 148] on button "Validate" at bounding box center [726, 149] width 273 height 16
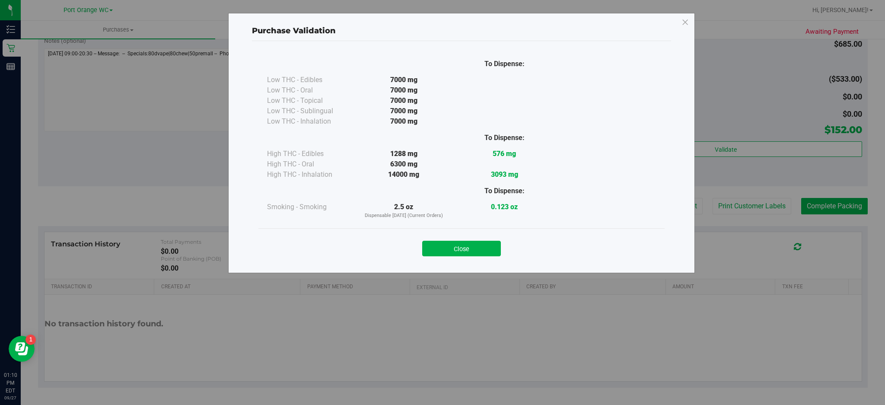
click at [485, 234] on div "Close" at bounding box center [461, 245] width 406 height 35
click at [469, 256] on button "Close" at bounding box center [461, 249] width 79 height 16
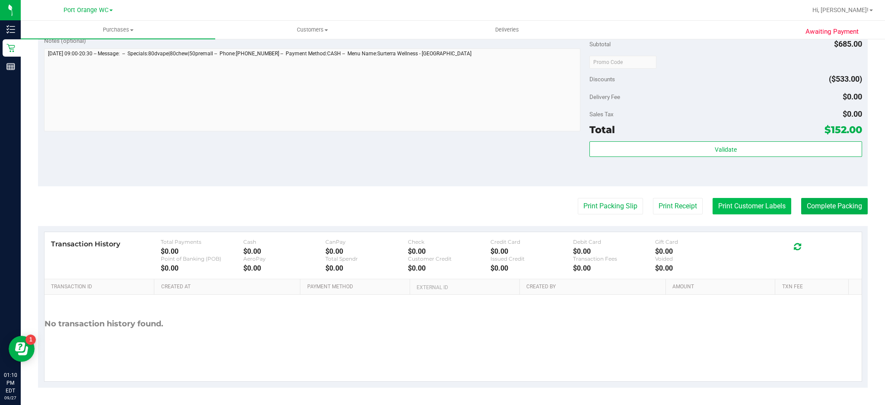
click at [743, 206] on button "Print Customer Labels" at bounding box center [752, 206] width 79 height 16
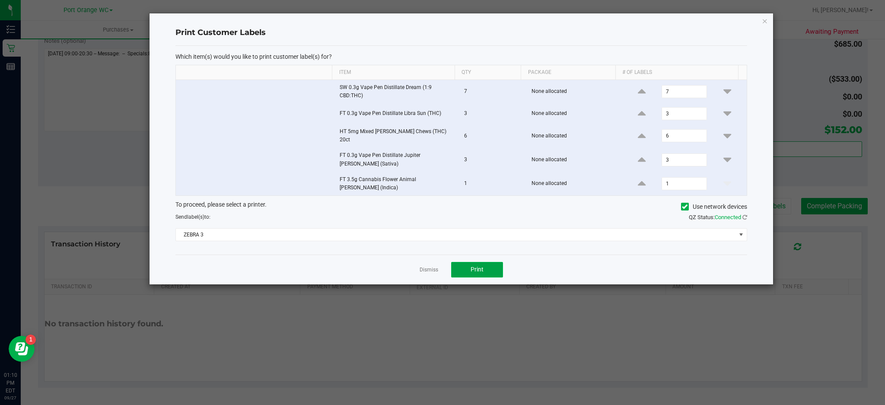
click at [478, 266] on span "Print" at bounding box center [477, 269] width 13 height 7
drag, startPoint x: 431, startPoint y: 258, endPoint x: 436, endPoint y: 256, distance: 4.8
click at [431, 266] on link "Dismiss" at bounding box center [429, 269] width 19 height 7
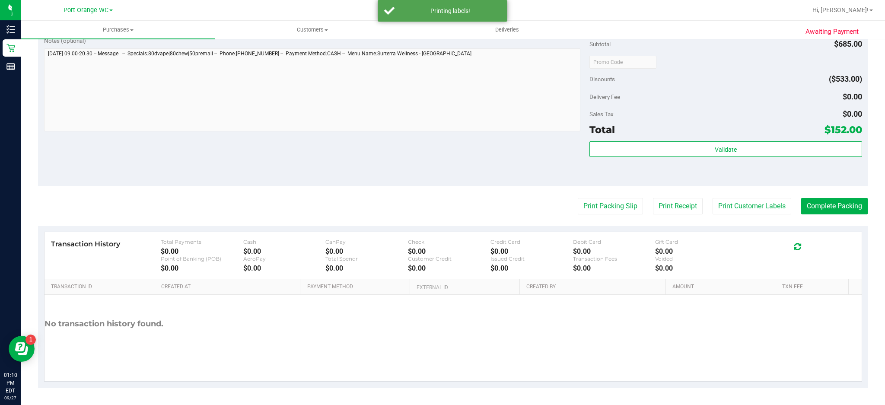
click at [616, 204] on button "Print Packing Slip" at bounding box center [610, 206] width 65 height 16
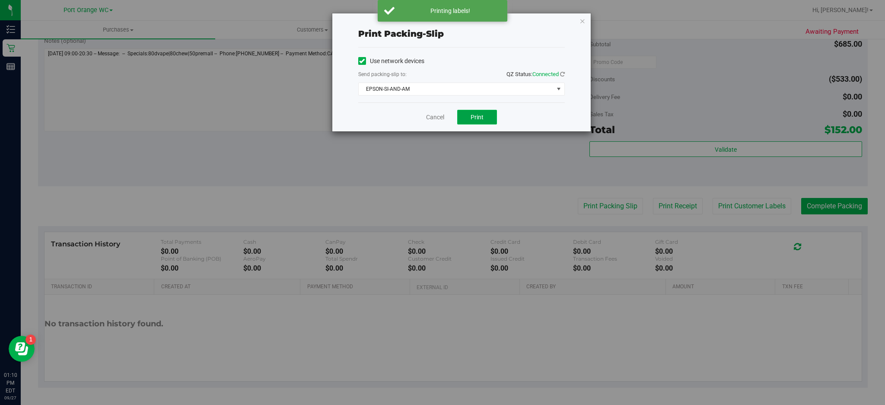
click at [483, 114] on span "Print" at bounding box center [477, 117] width 13 height 7
click at [431, 117] on link "Cancel" at bounding box center [435, 117] width 18 height 9
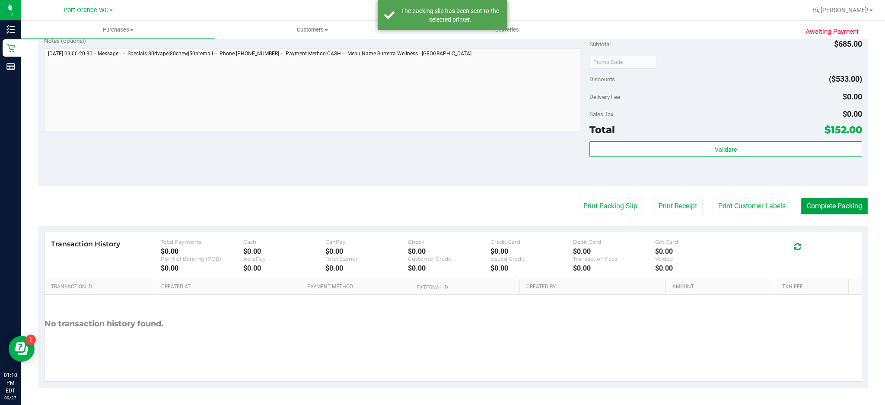
click at [817, 208] on button "Complete Packing" at bounding box center [834, 206] width 67 height 16
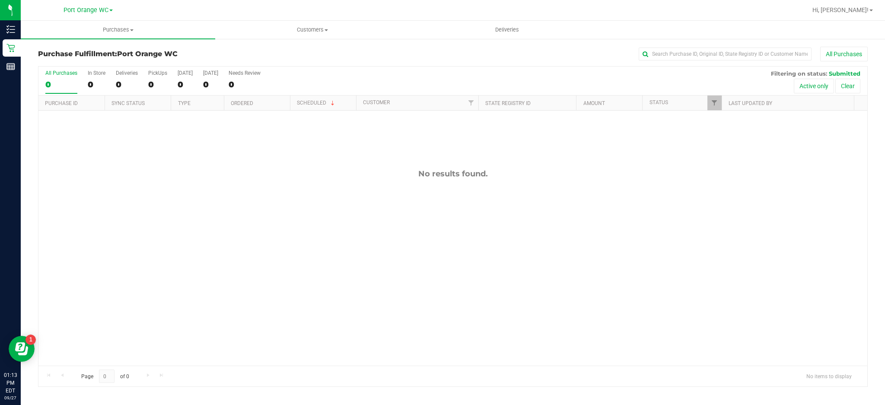
click at [415, 203] on div "No results found." at bounding box center [452, 267] width 829 height 313
click at [845, 9] on span "Hi, [PERSON_NAME]!" at bounding box center [841, 9] width 56 height 7
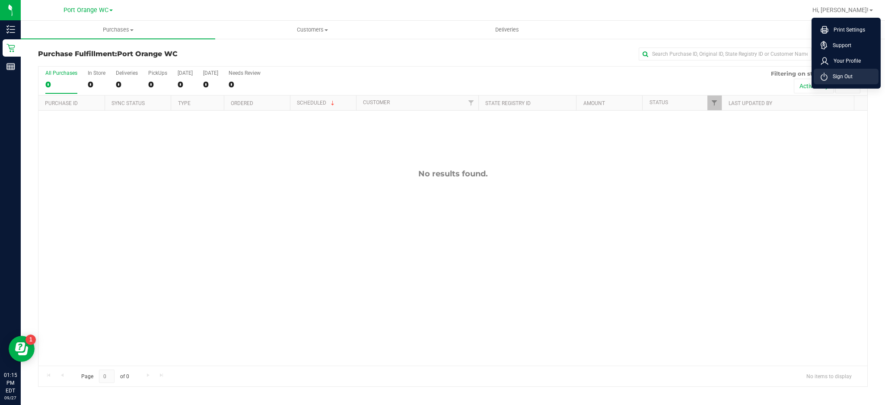
click at [844, 80] on span "Sign Out" at bounding box center [840, 76] width 25 height 9
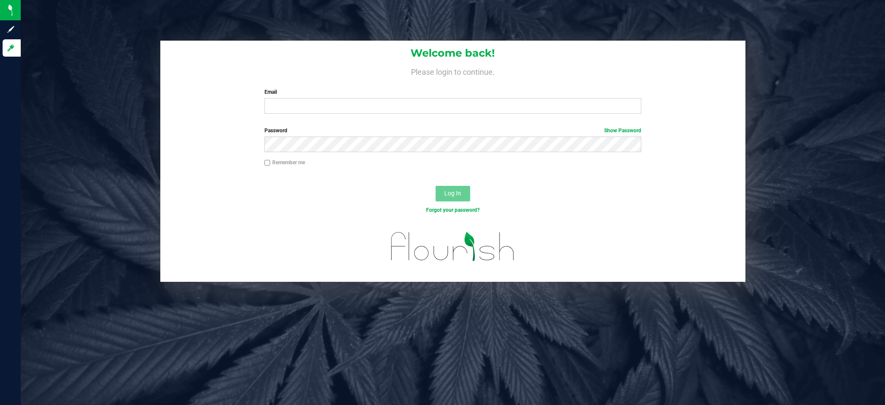
click at [400, 97] on div "Email Required Please format your email correctly." at bounding box center [453, 101] width 390 height 26
drag, startPoint x: 402, startPoint y: 97, endPoint x: 380, endPoint y: 112, distance: 26.7
click at [402, 98] on div "Email Required Please format your email correctly." at bounding box center [453, 101] width 390 height 26
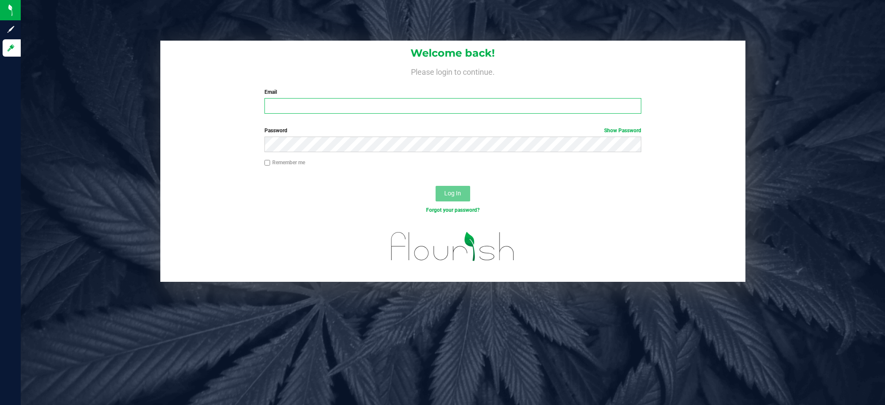
click at [384, 105] on input "Email" at bounding box center [453, 106] width 377 height 16
type input "[EMAIL_ADDRESS][DOMAIN_NAME]"
click at [436, 186] on button "Log In" at bounding box center [453, 194] width 35 height 16
